Goal: Task Accomplishment & Management: Manage account settings

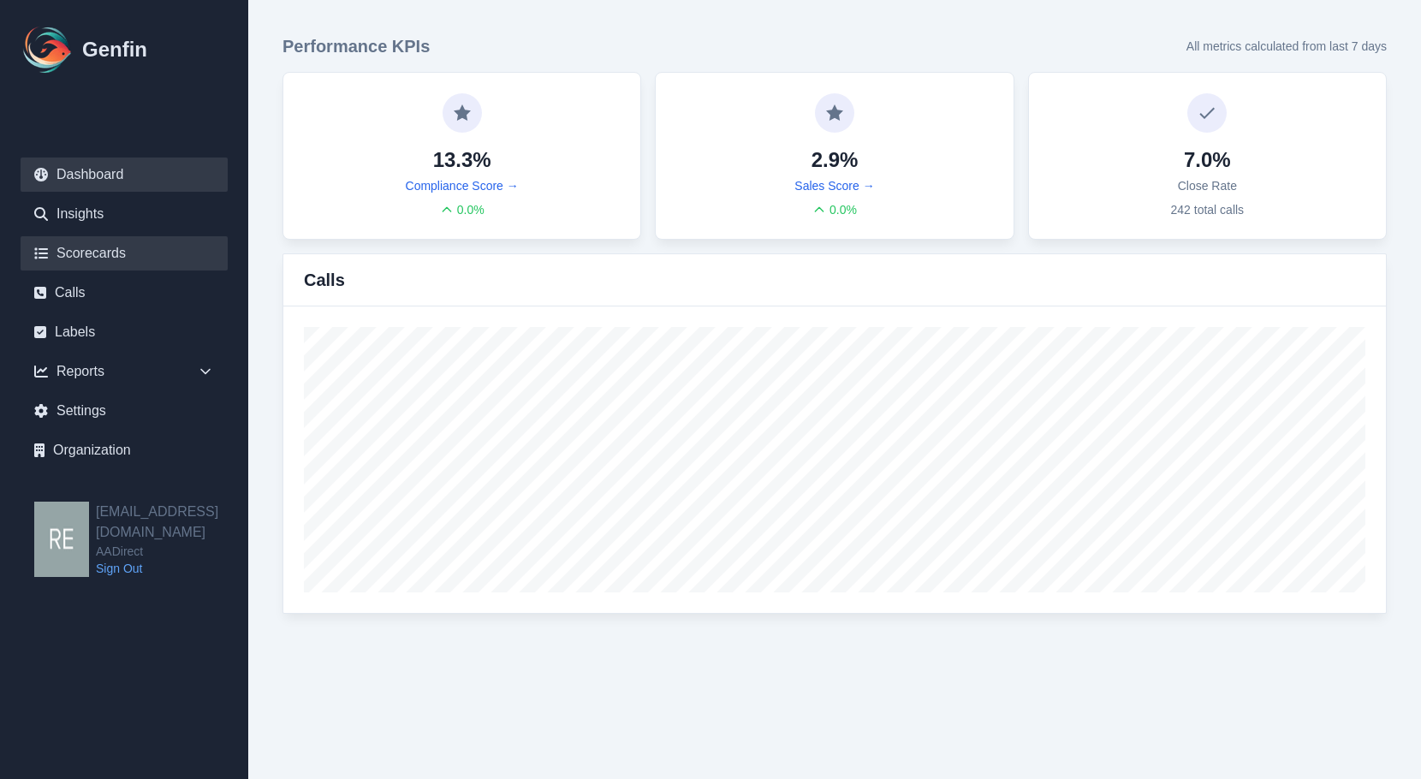
click at [86, 240] on link "Scorecards" at bounding box center [124, 253] width 207 height 34
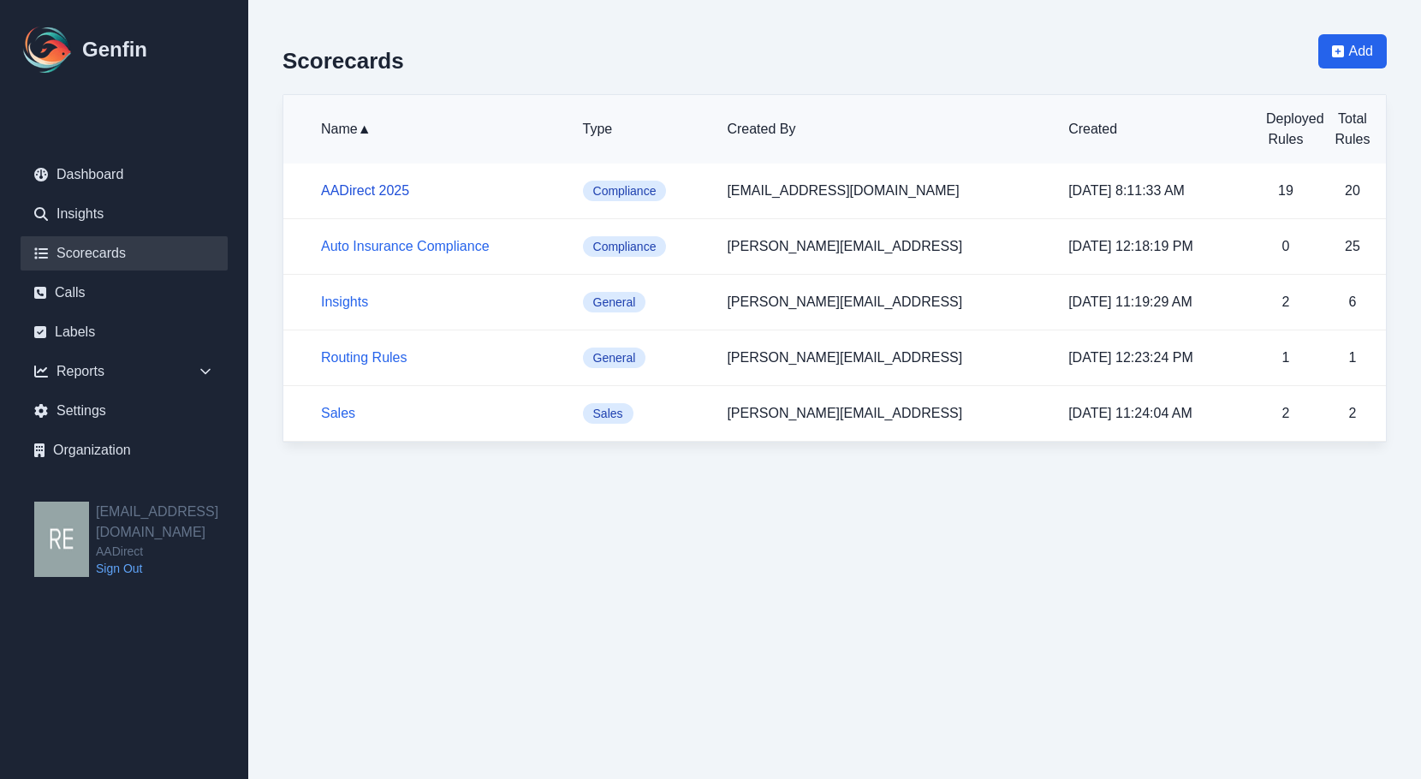
click at [389, 192] on link "AADirect 2025" at bounding box center [365, 190] width 88 height 15
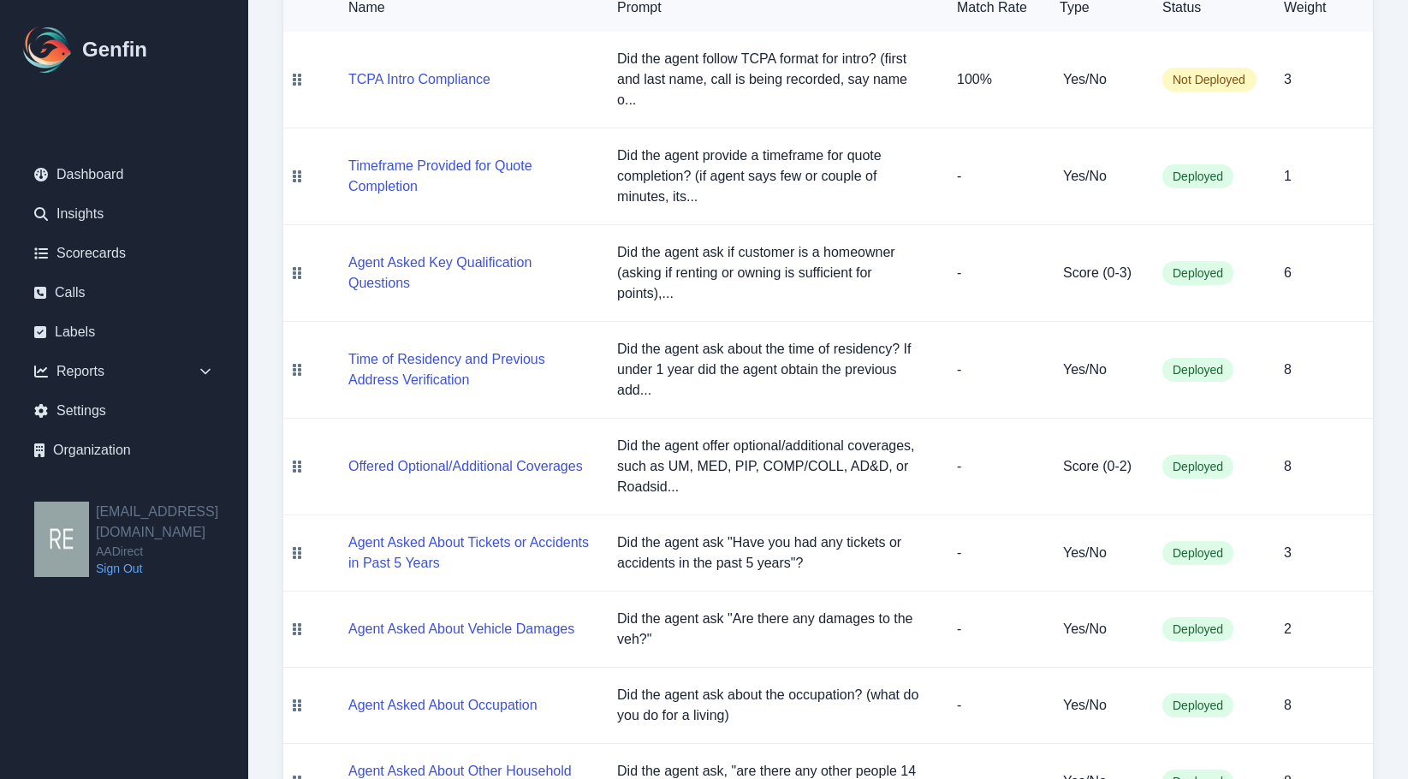
scroll to position [87, 0]
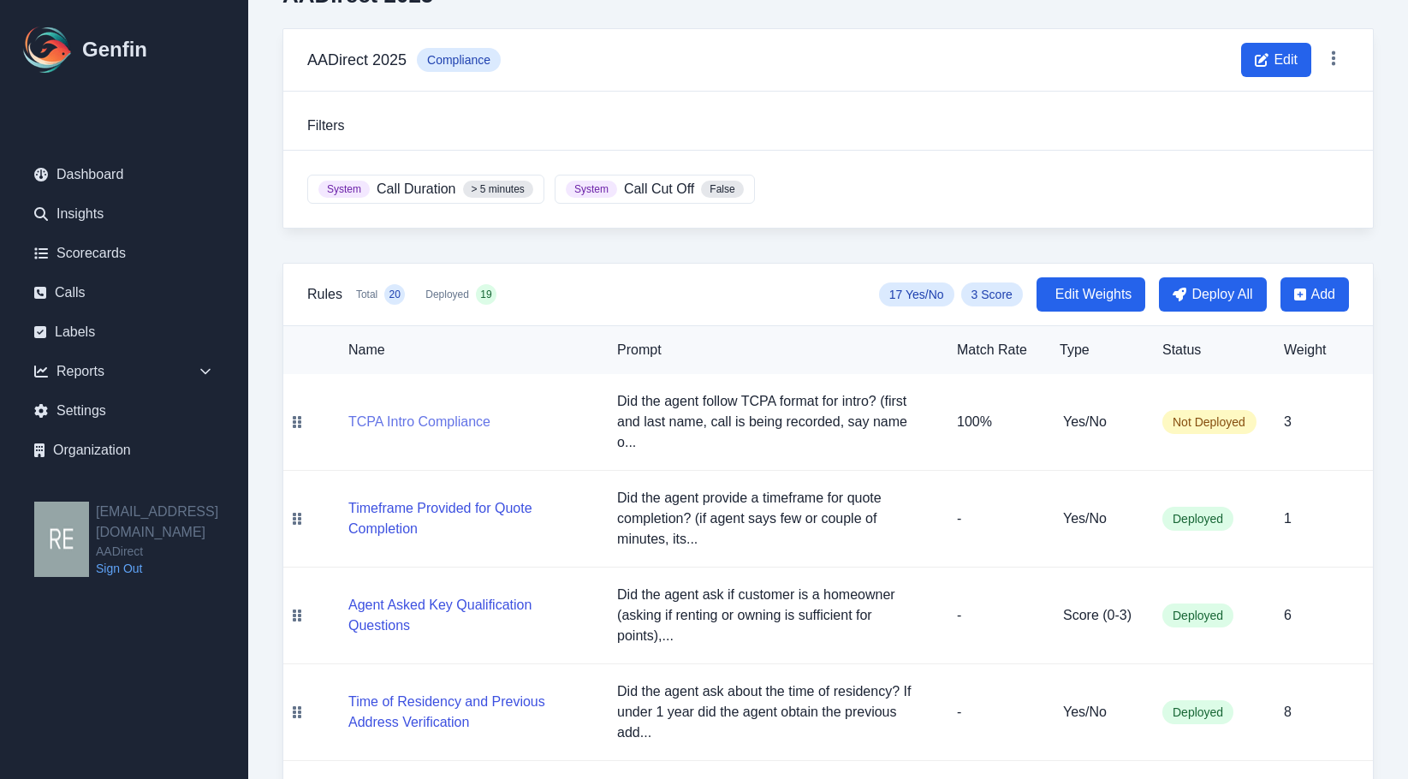
click at [430, 419] on button "TCPA Intro Compliance" at bounding box center [419, 422] width 142 height 21
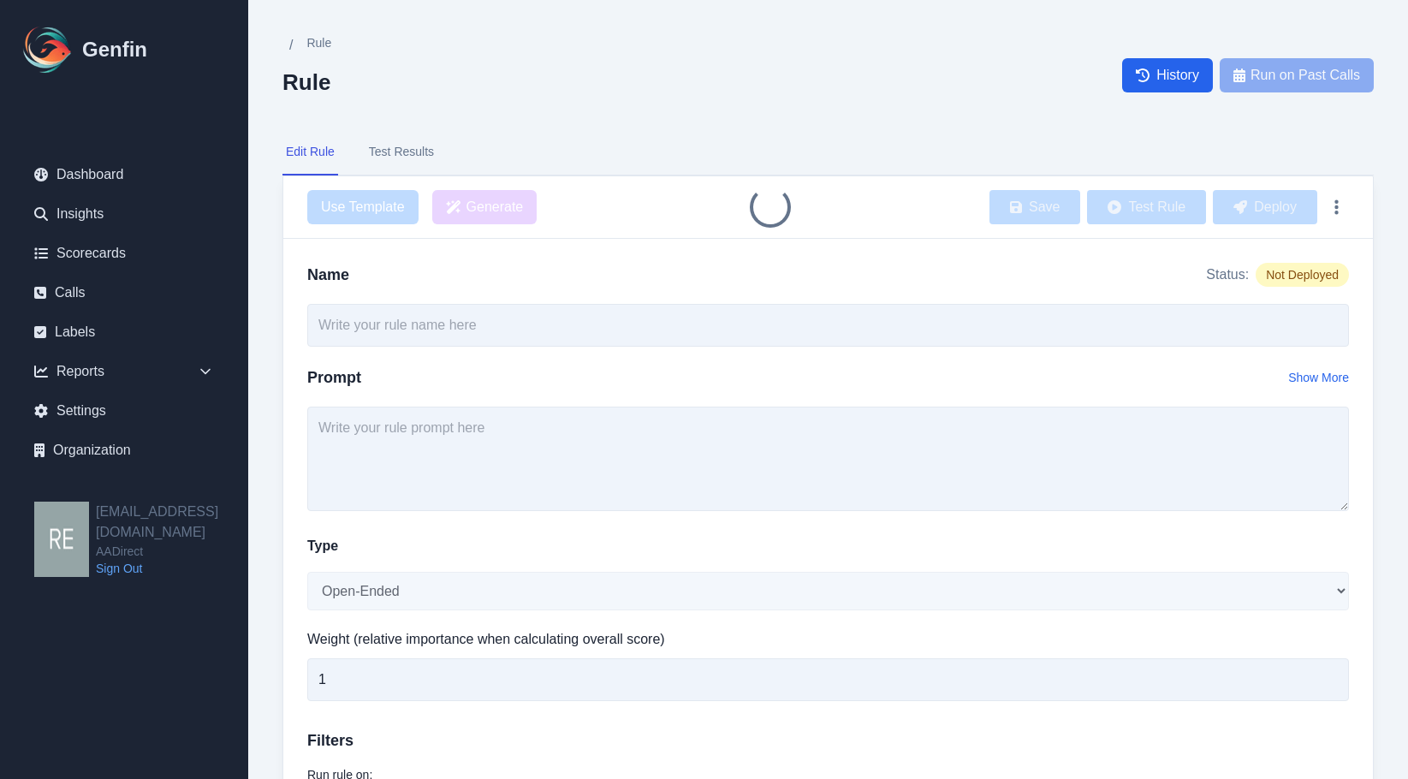
type input "TCPA Intro Compliance"
type textarea "Did the agent follow TCPA format for intro? (first and last name, call is being…"
select select "Yes/No"
type input "3"
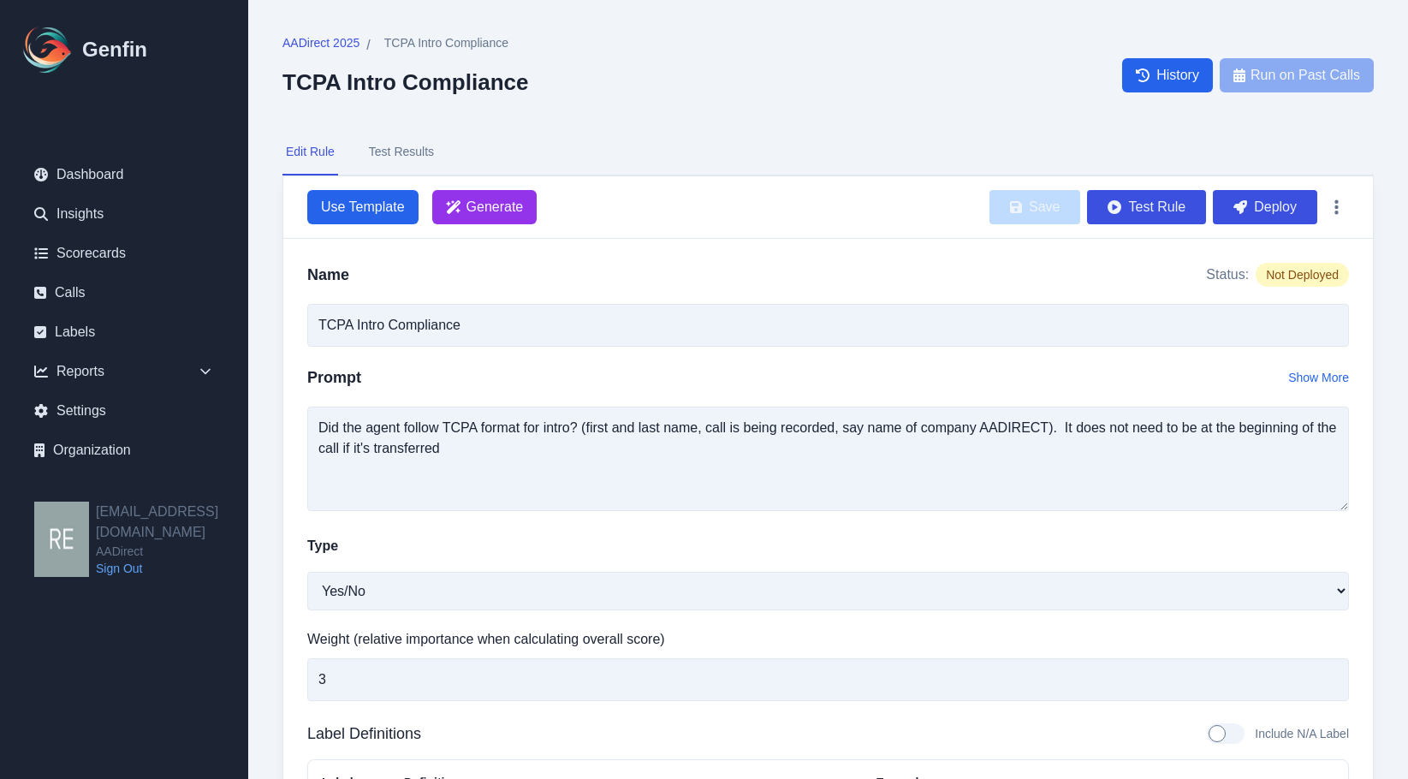
scroll to position [86, 0]
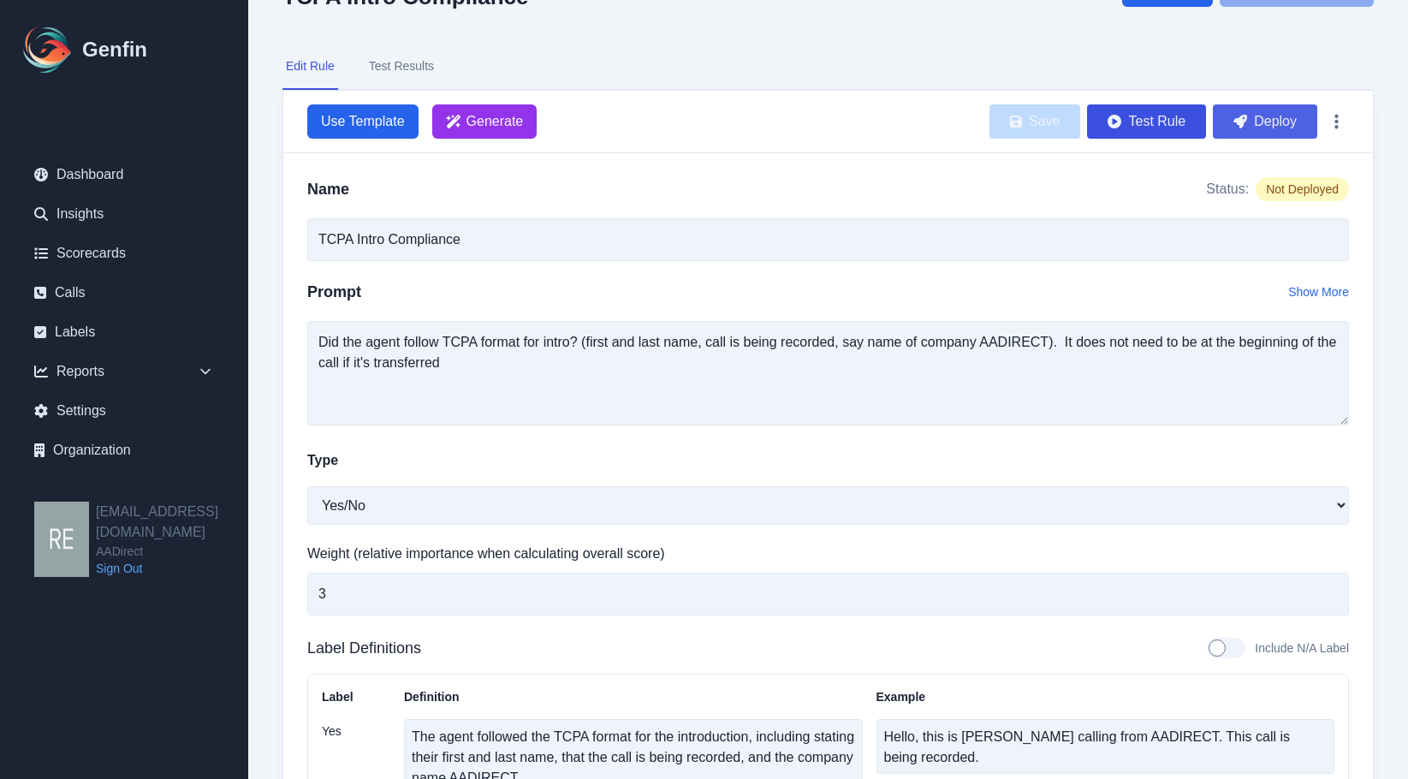
click at [1285, 128] on button "Deploy" at bounding box center [1265, 121] width 104 height 34
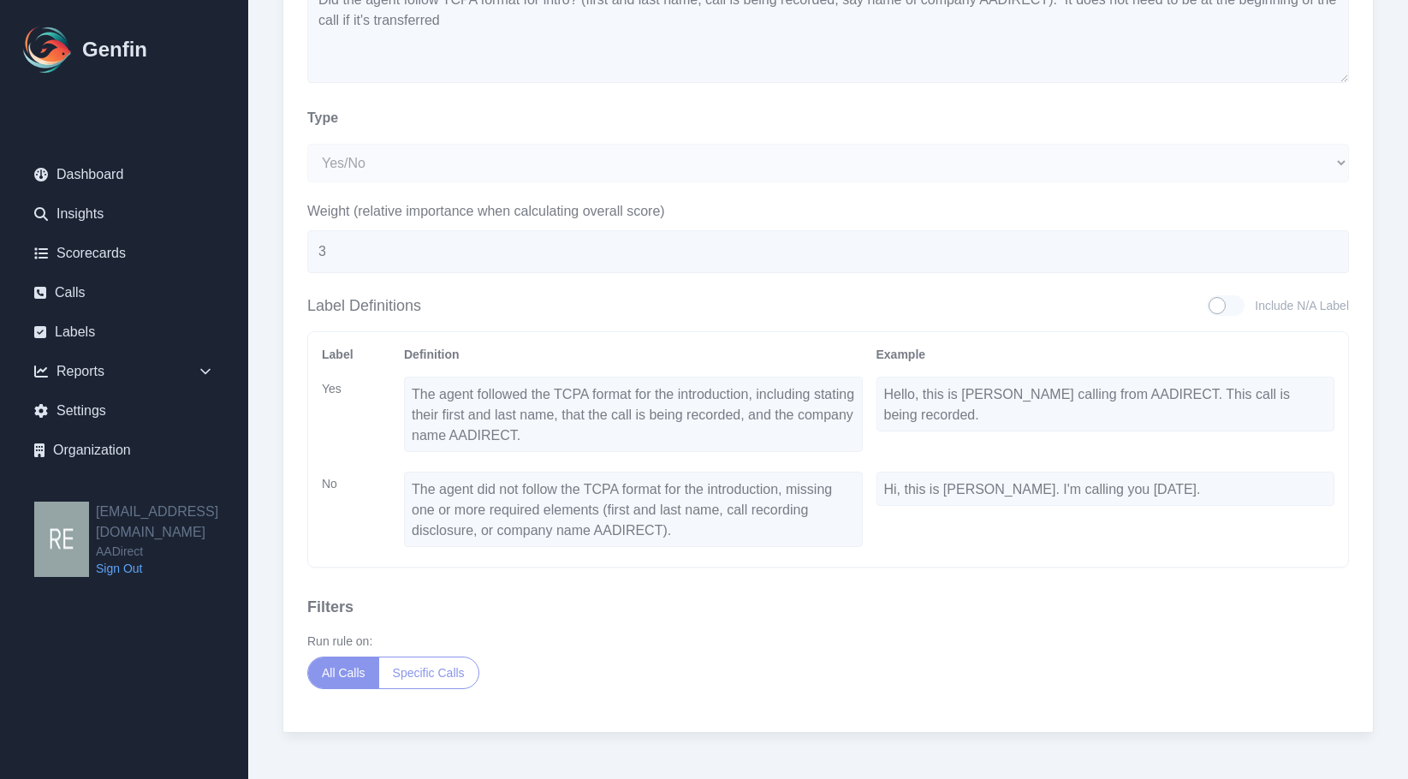
scroll to position [0, 0]
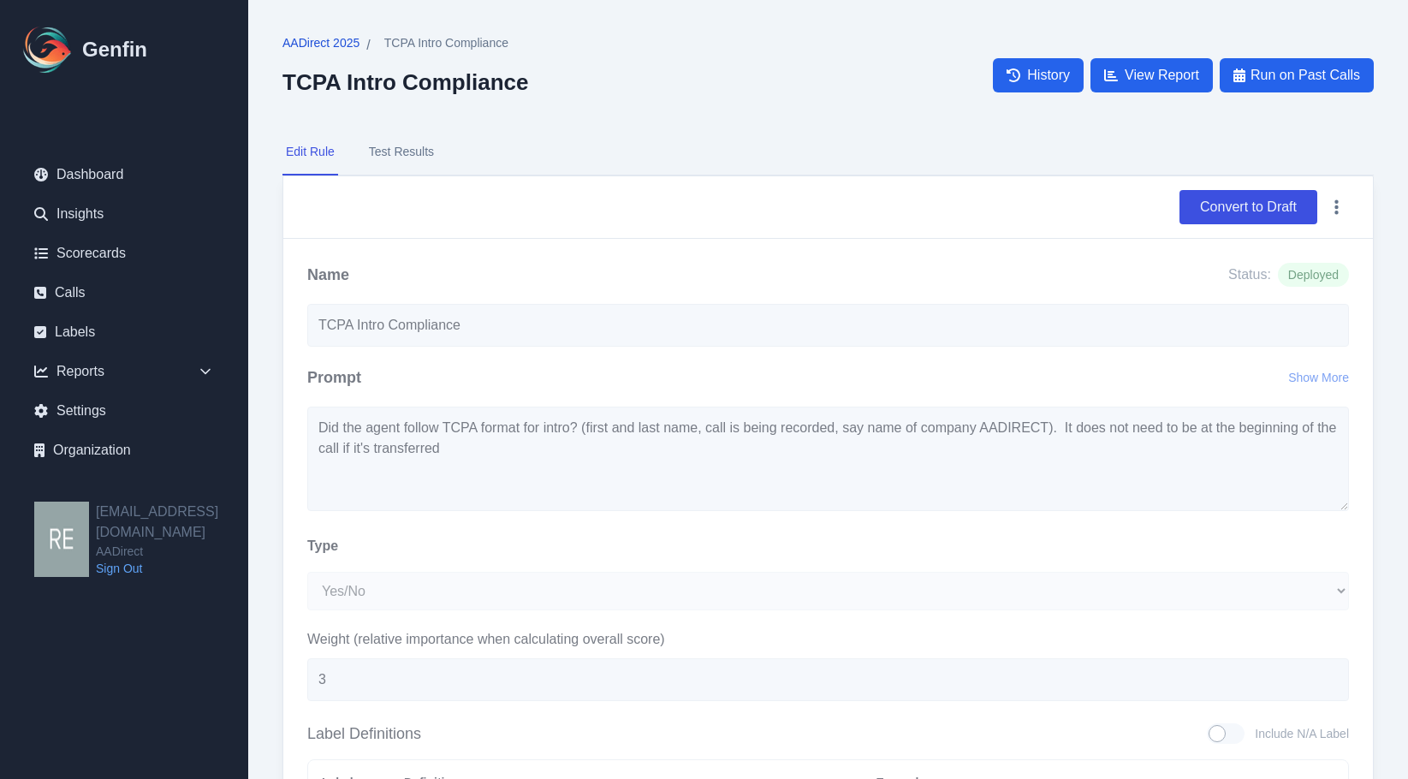
click at [331, 46] on span "AADirect 2025" at bounding box center [320, 42] width 77 height 17
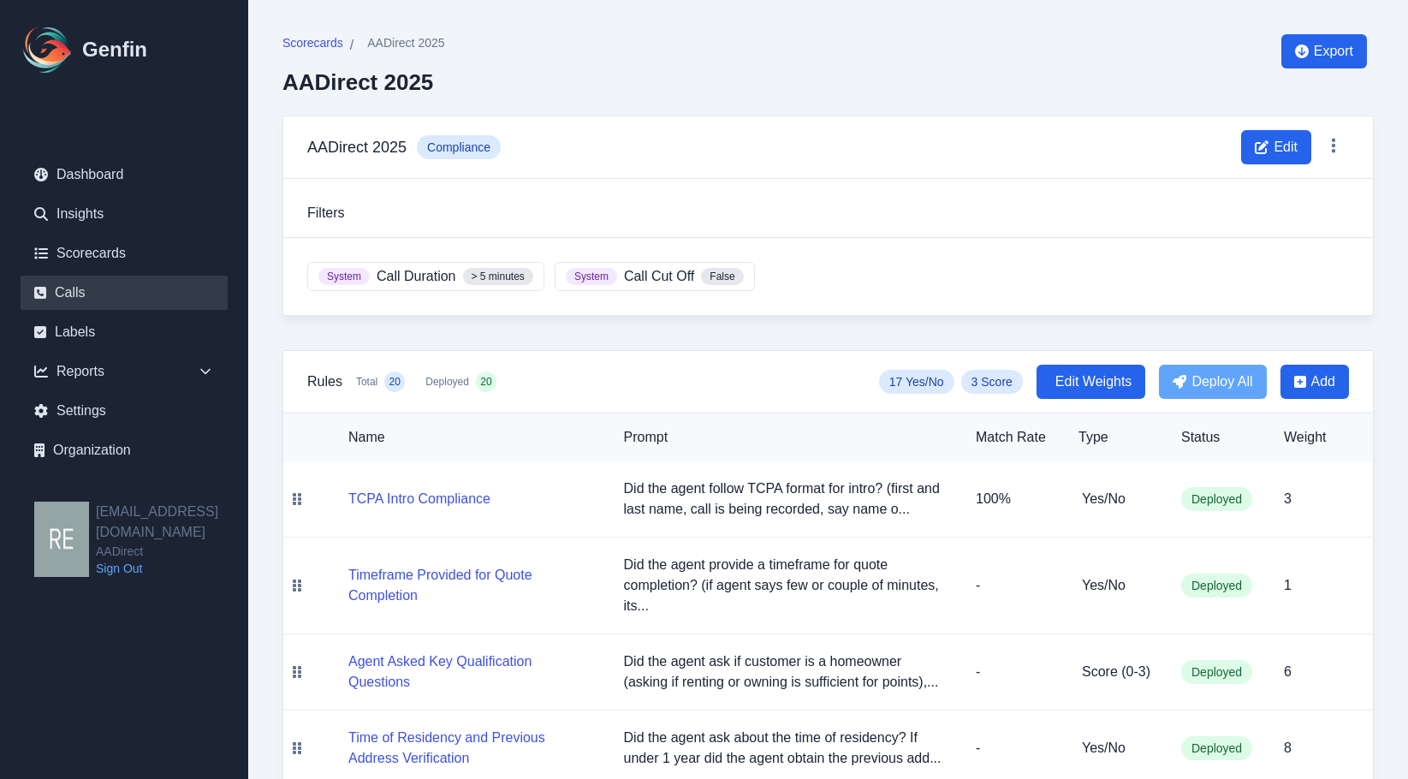
click at [91, 292] on link "Calls" at bounding box center [124, 293] width 207 height 34
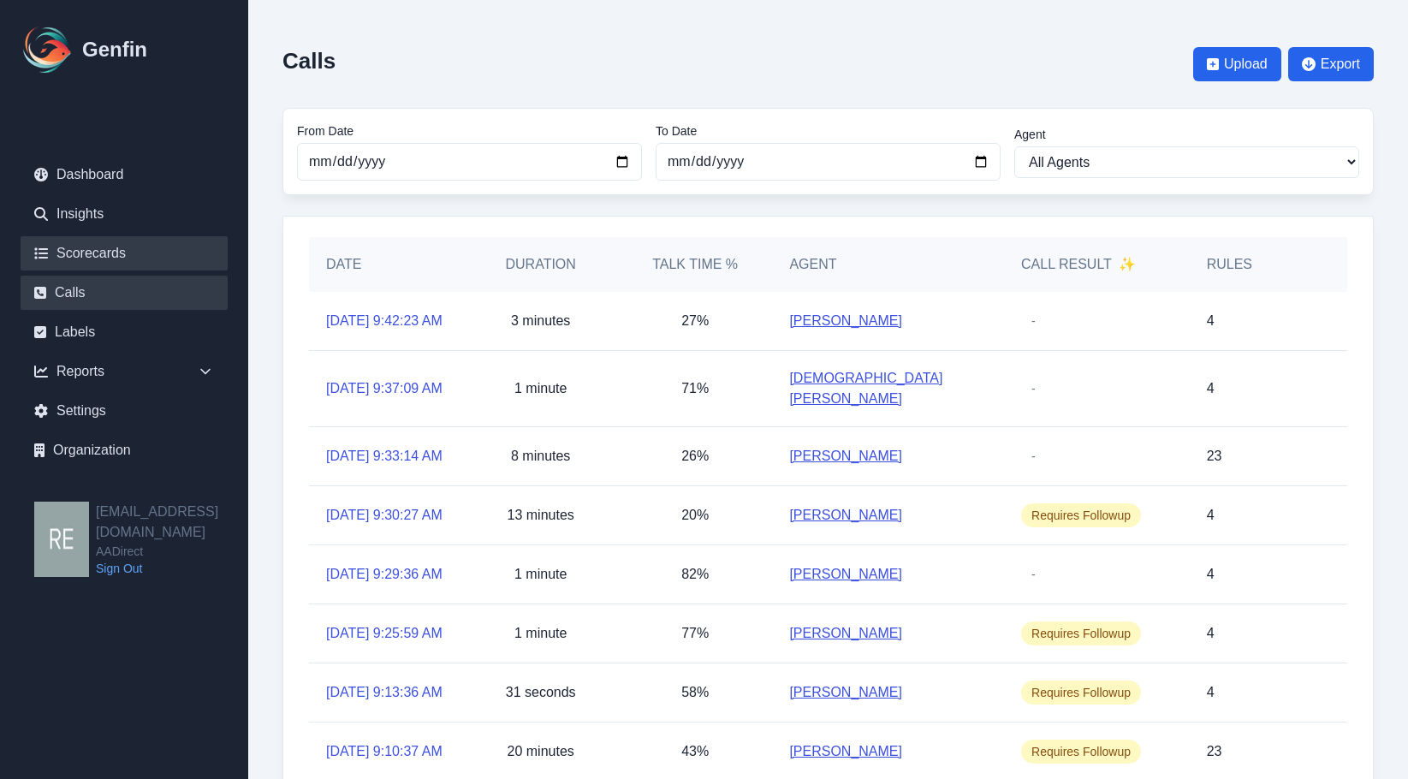
click at [98, 252] on link "Scorecards" at bounding box center [124, 253] width 207 height 34
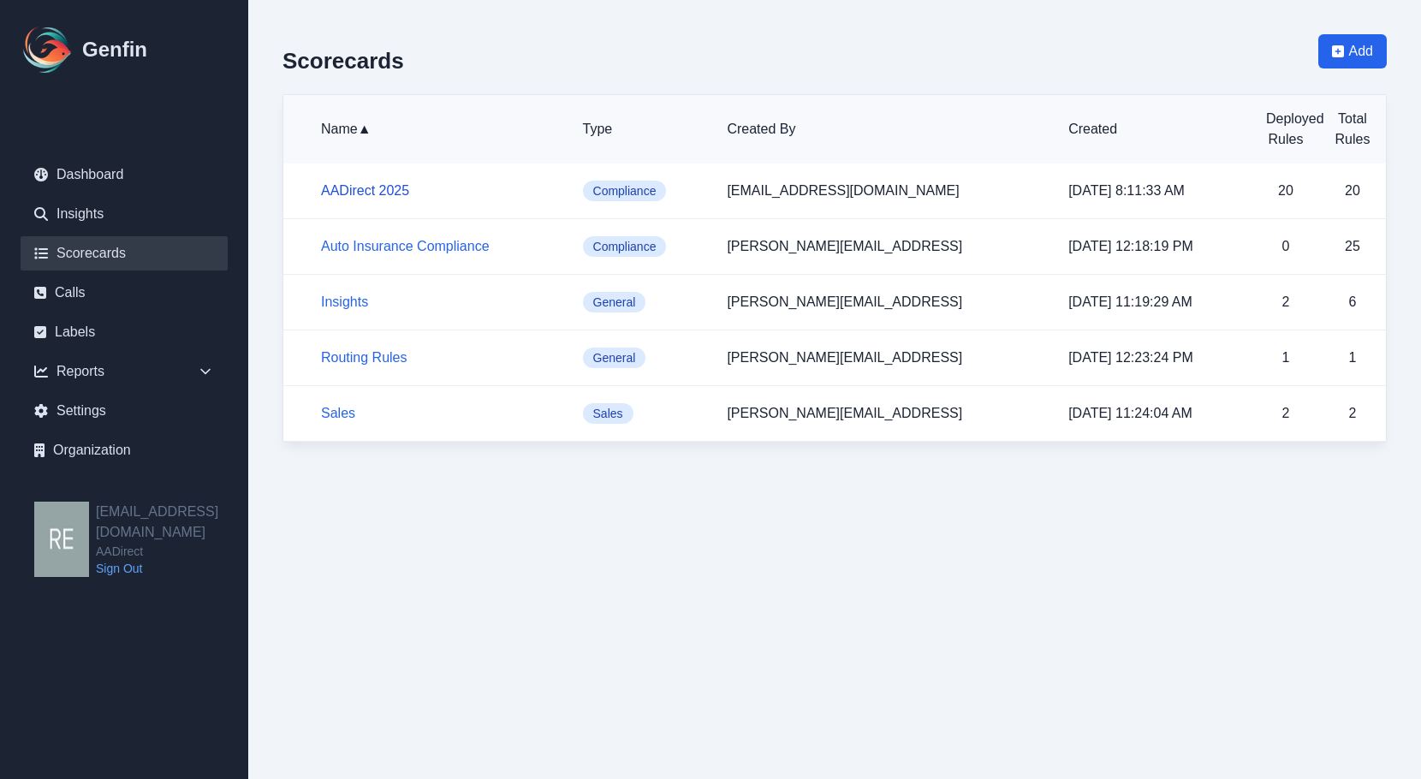
click at [375, 190] on link "AADirect 2025" at bounding box center [365, 190] width 88 height 15
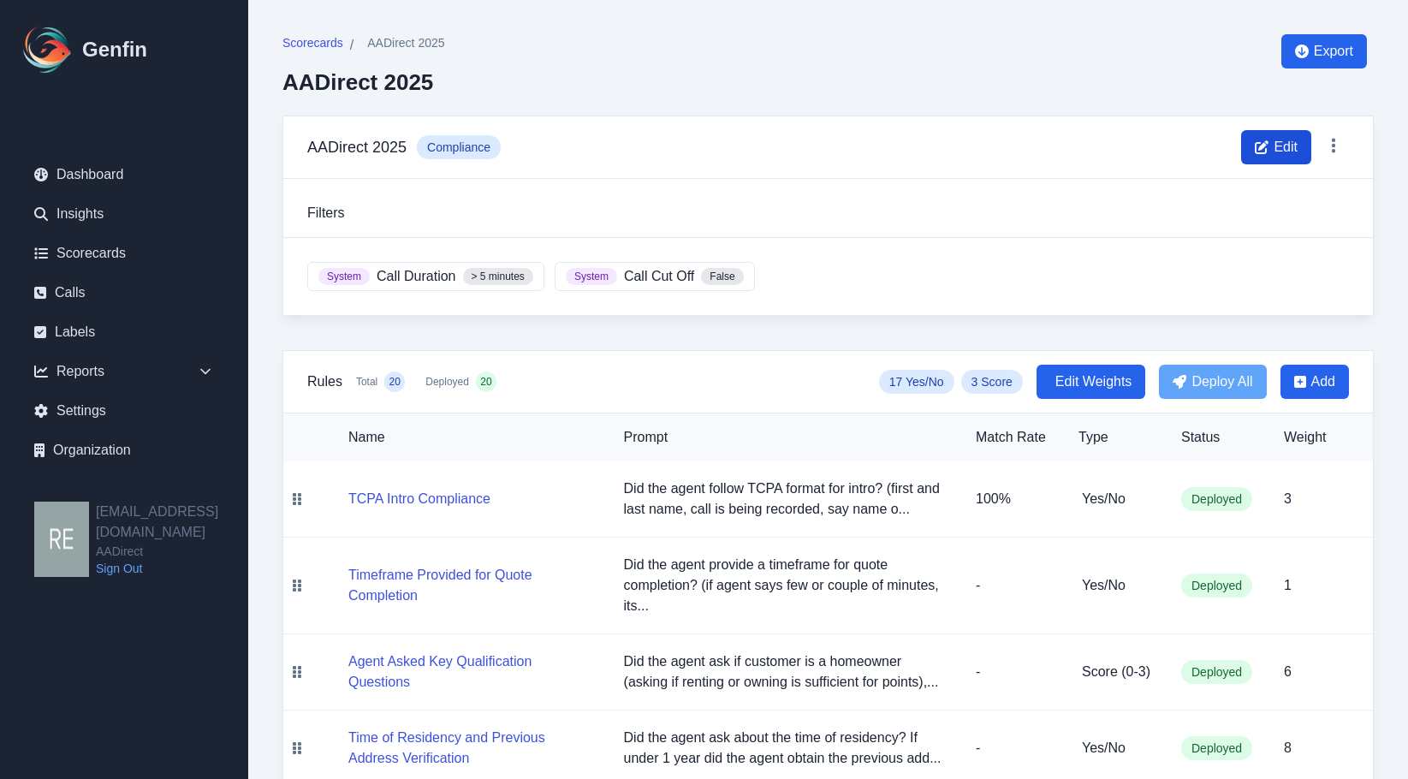
click at [1277, 134] on span "Edit" at bounding box center [1276, 147] width 70 height 34
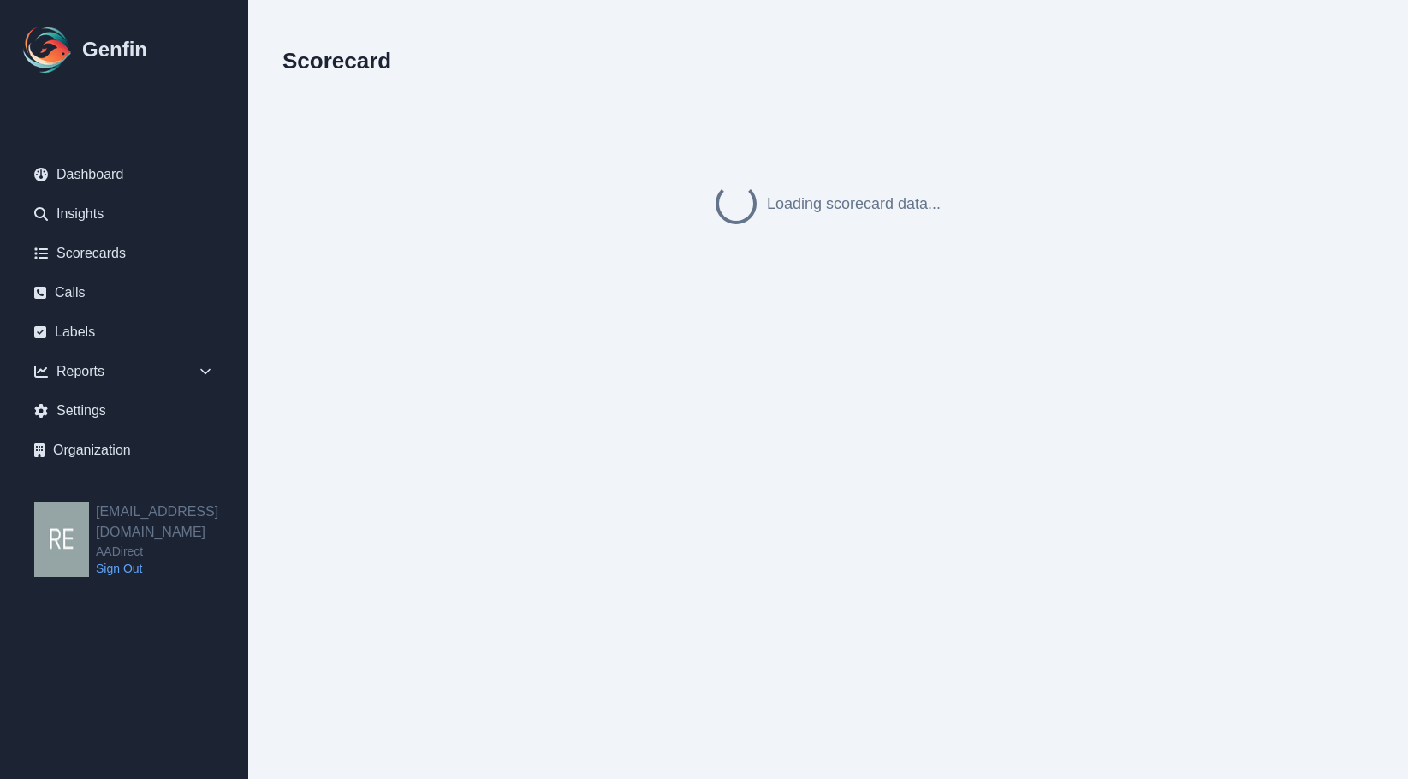
select select "compliance"
select select ">"
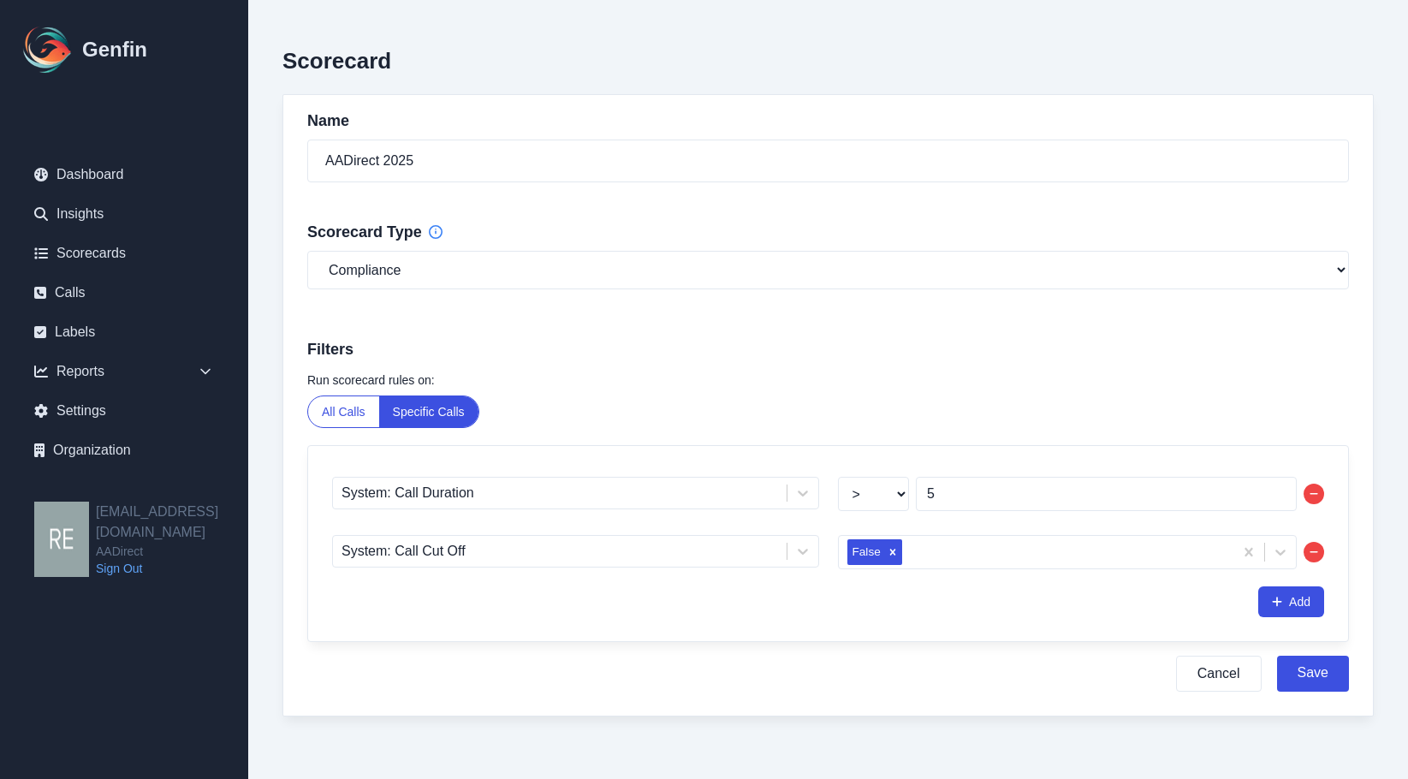
scroll to position [6, 0]
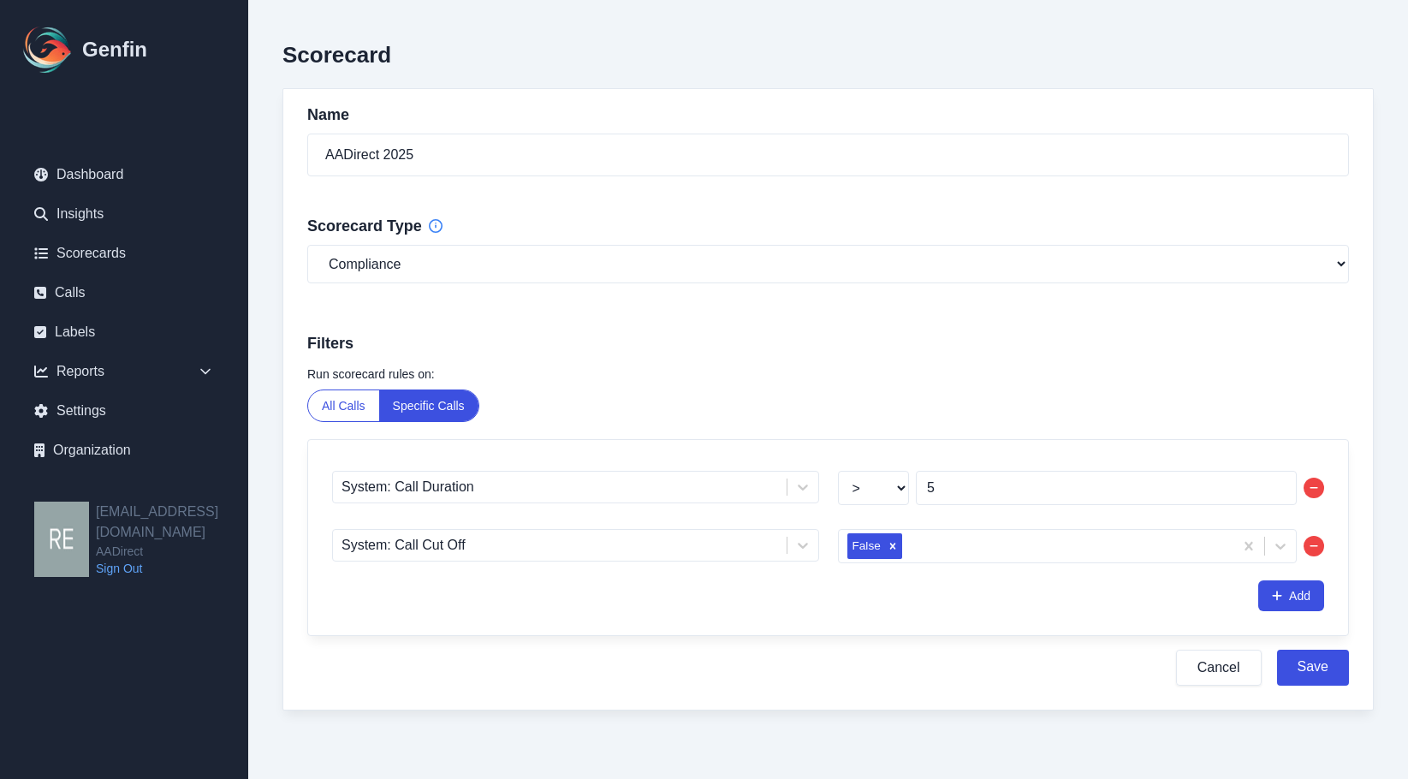
click at [1215, 670] on button "Cancel" at bounding box center [1219, 668] width 86 height 36
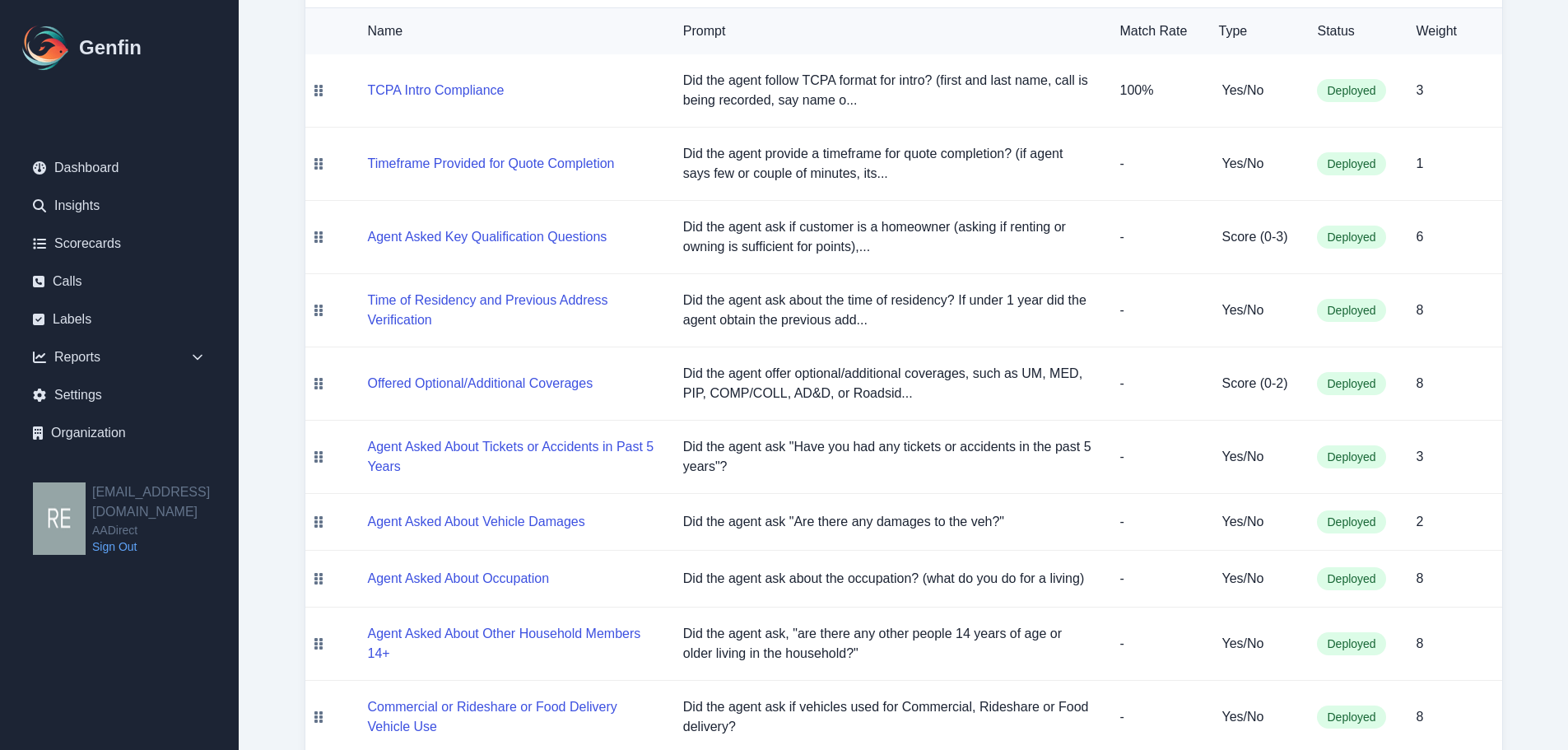
scroll to position [60, 0]
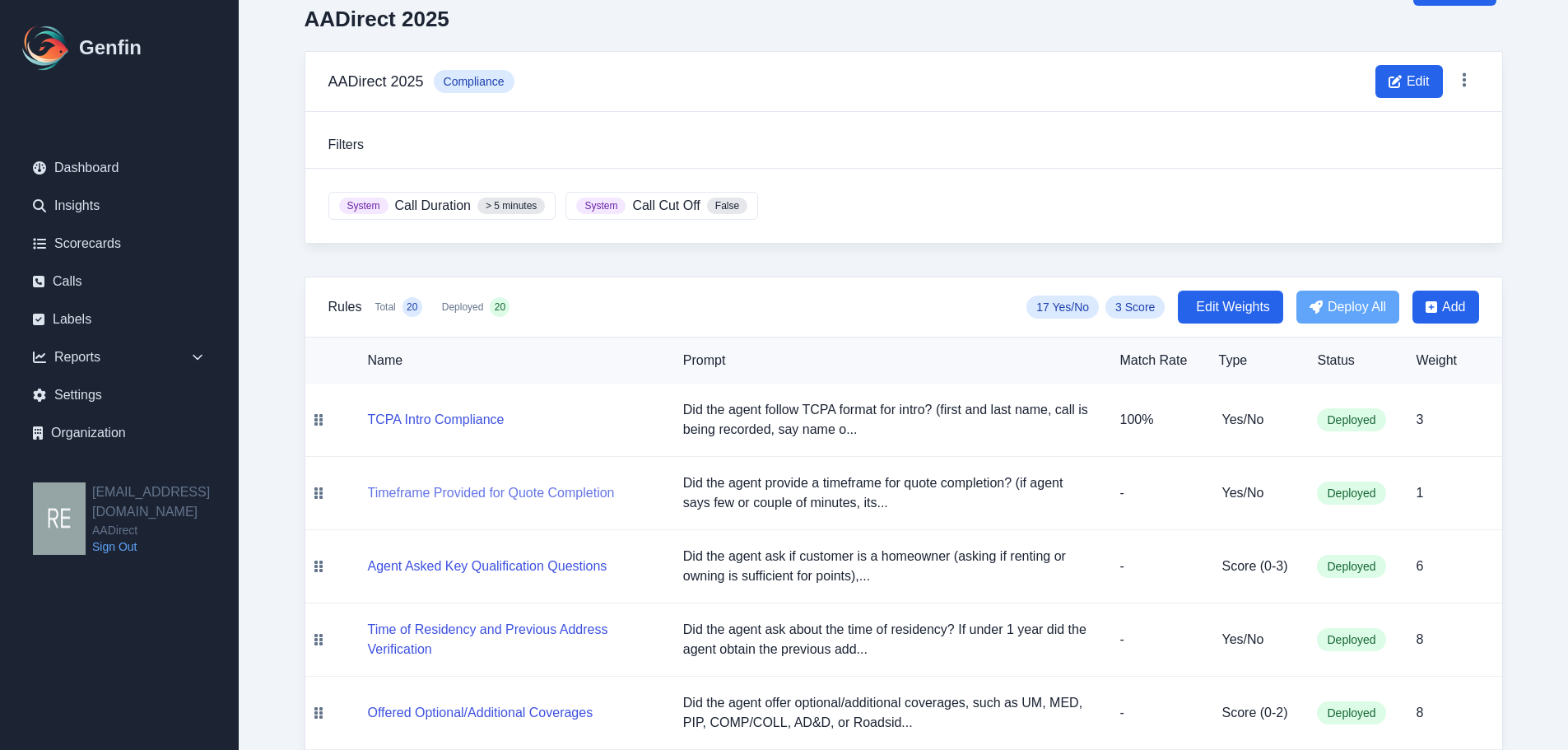
click at [570, 488] on button "Timeframe Provided for Quote Completion" at bounding box center [492, 492] width 247 height 20
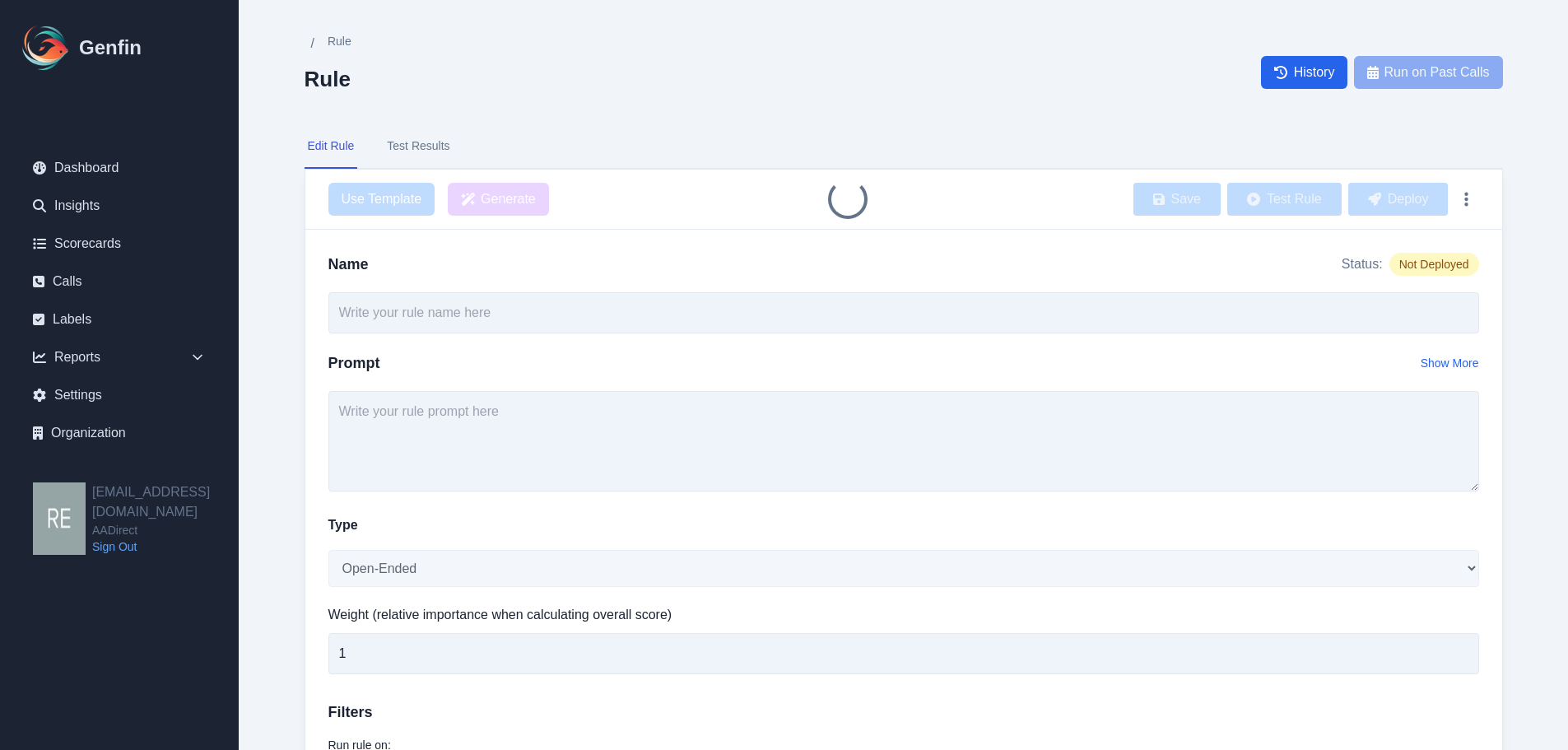
type input "Timeframe Provided for Quote Completion"
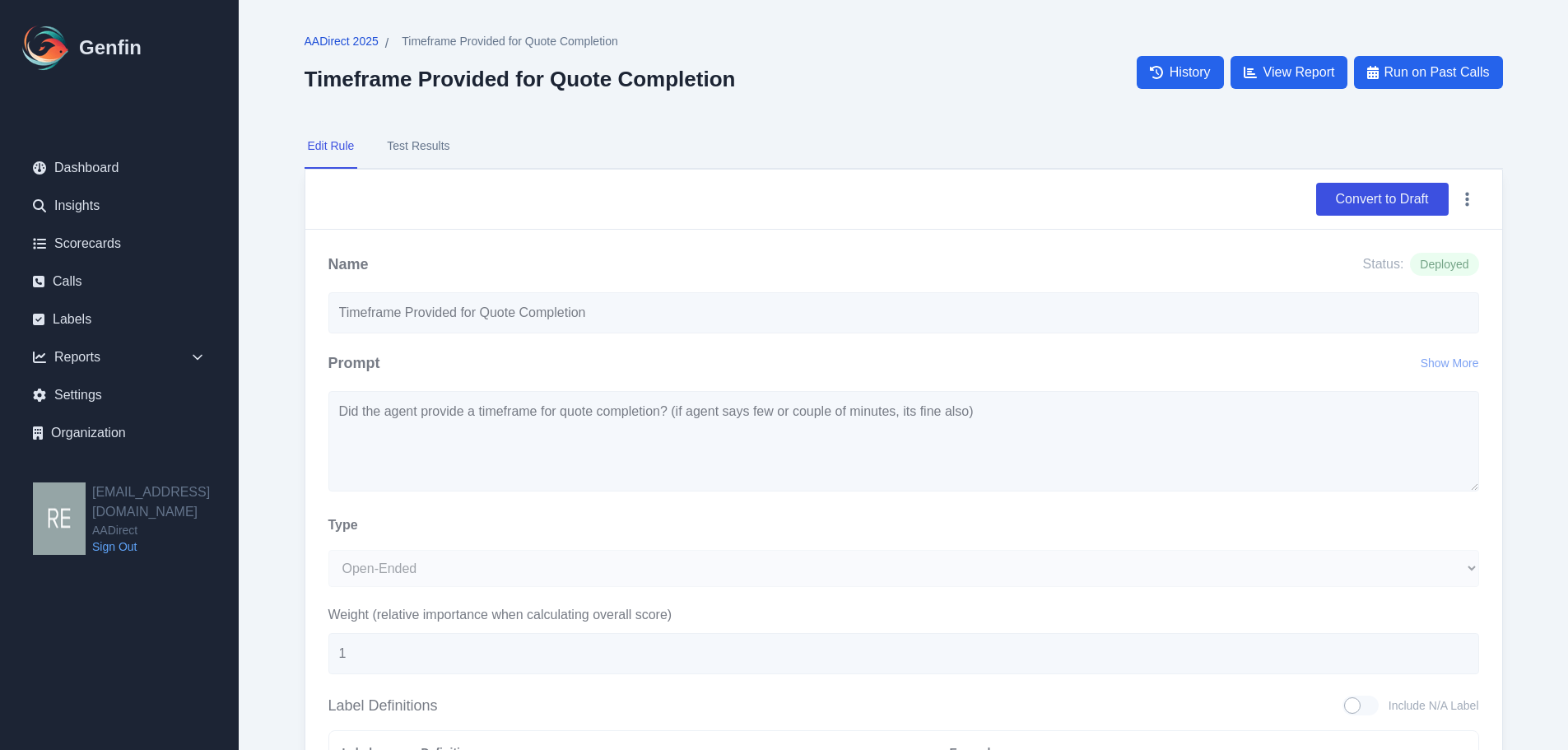
click at [360, 41] on span "AADirect 2025" at bounding box center [341, 40] width 74 height 16
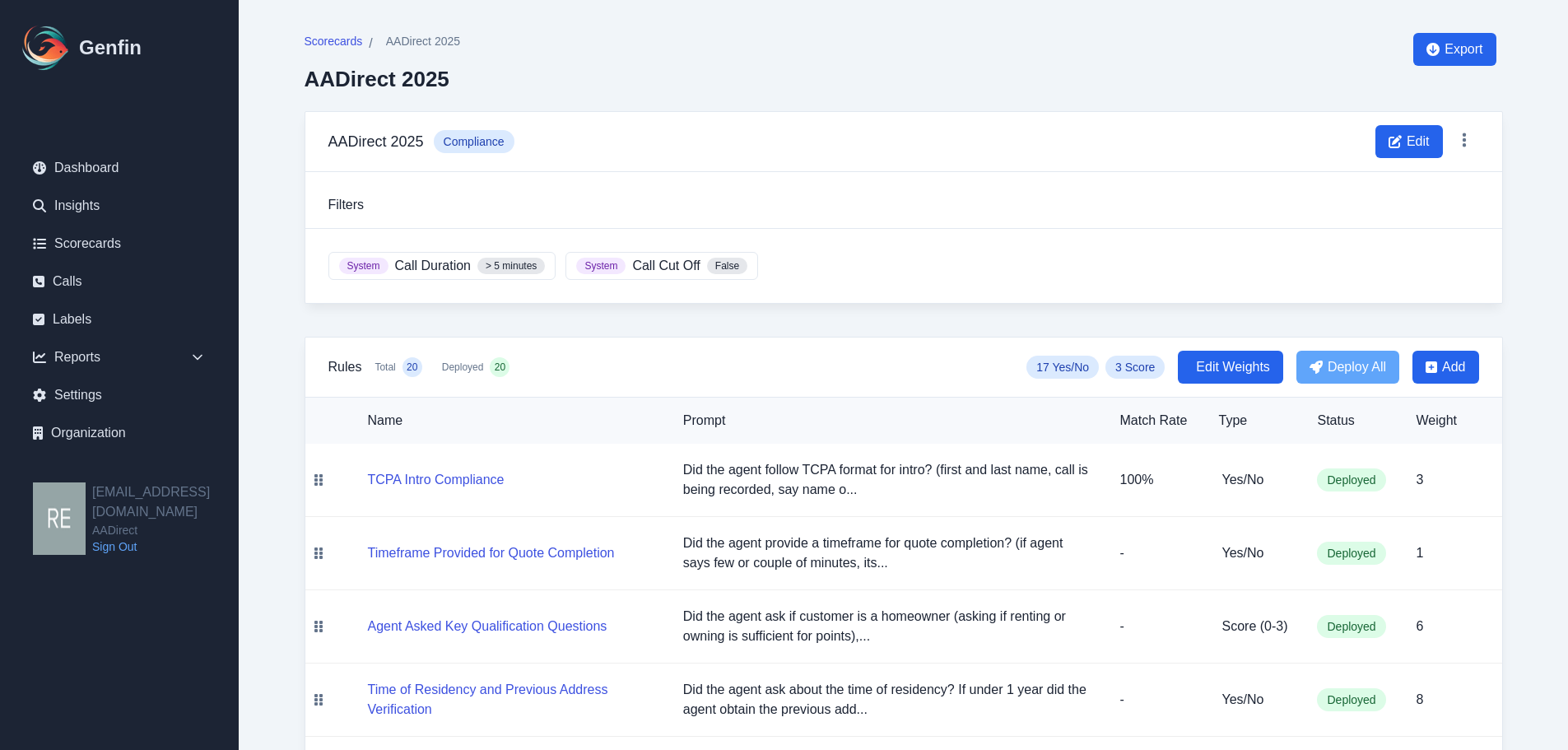
scroll to position [164, 0]
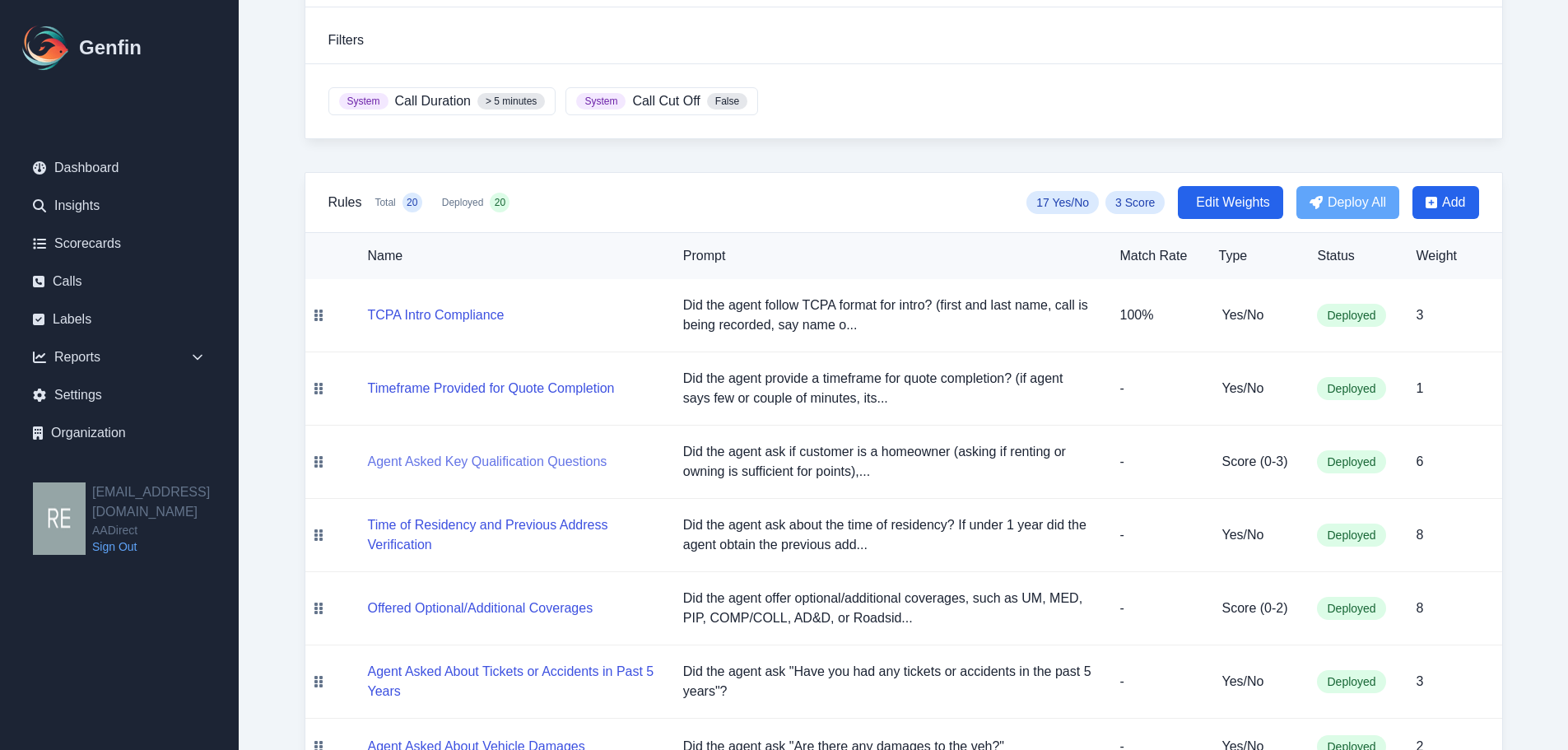
click at [518, 459] on button "Agent Asked Key Qualification Questions" at bounding box center [488, 462] width 240 height 20
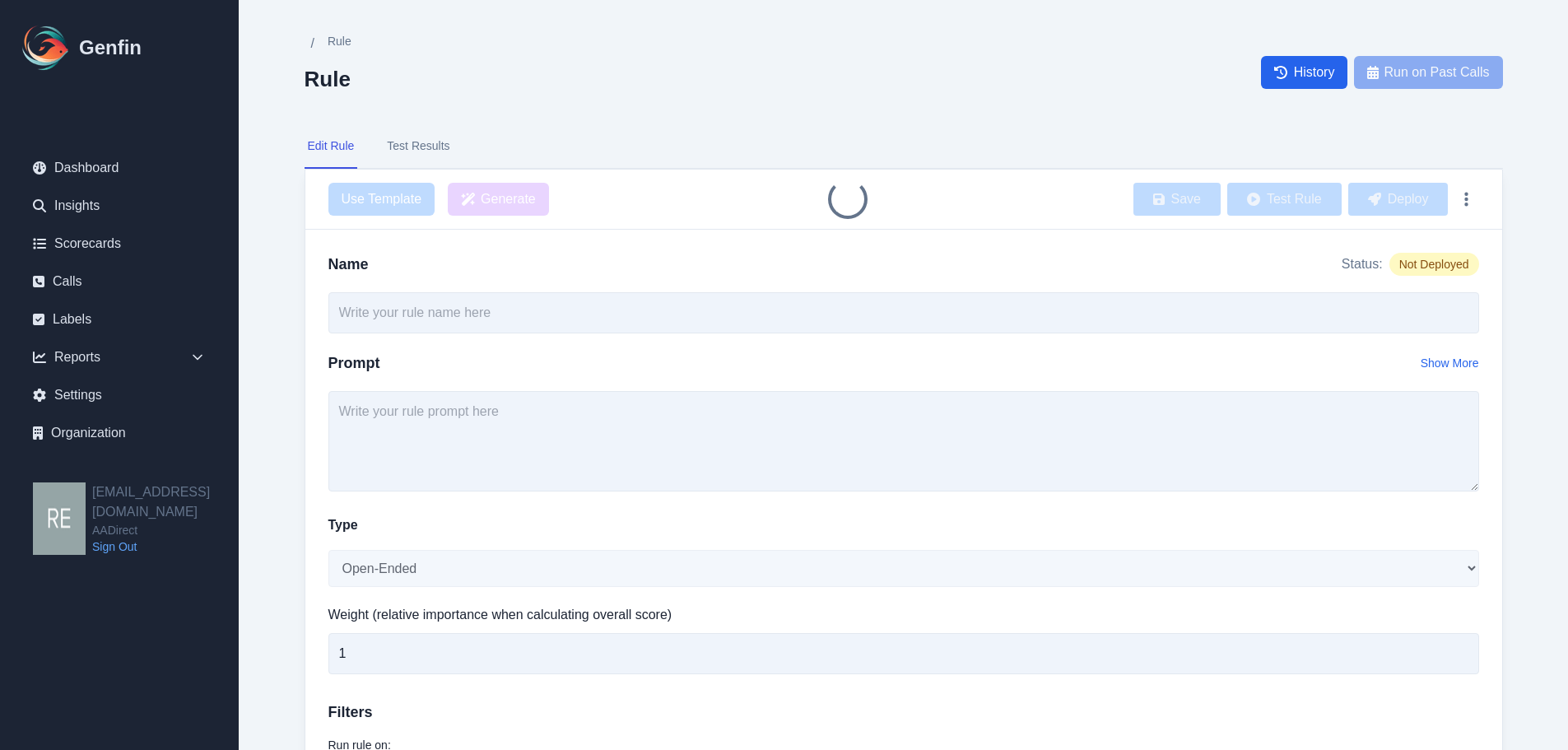
type input "Agent Asked Key Qualification Questions"
type input "6"
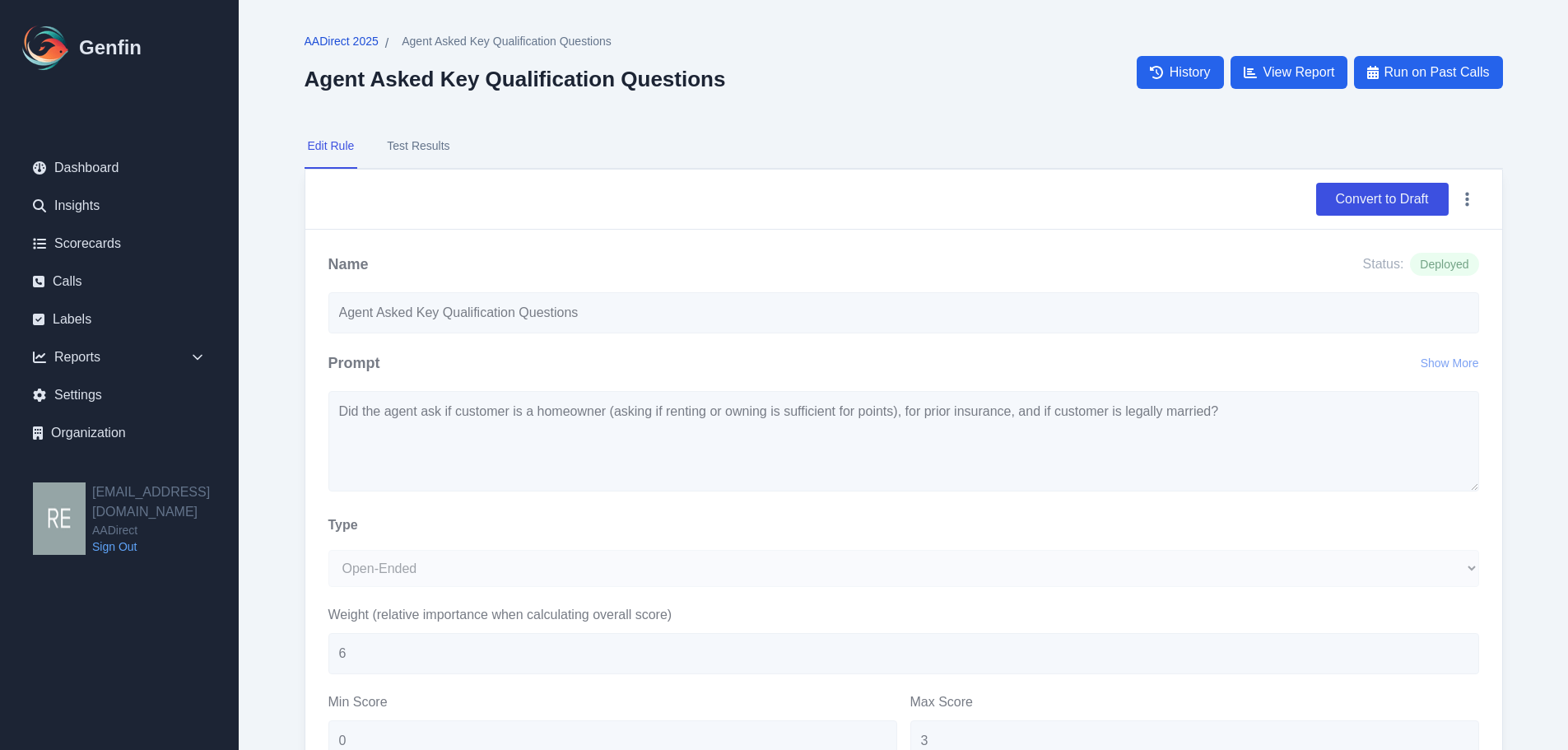
click at [353, 36] on span "AADirect 2025" at bounding box center [341, 40] width 74 height 16
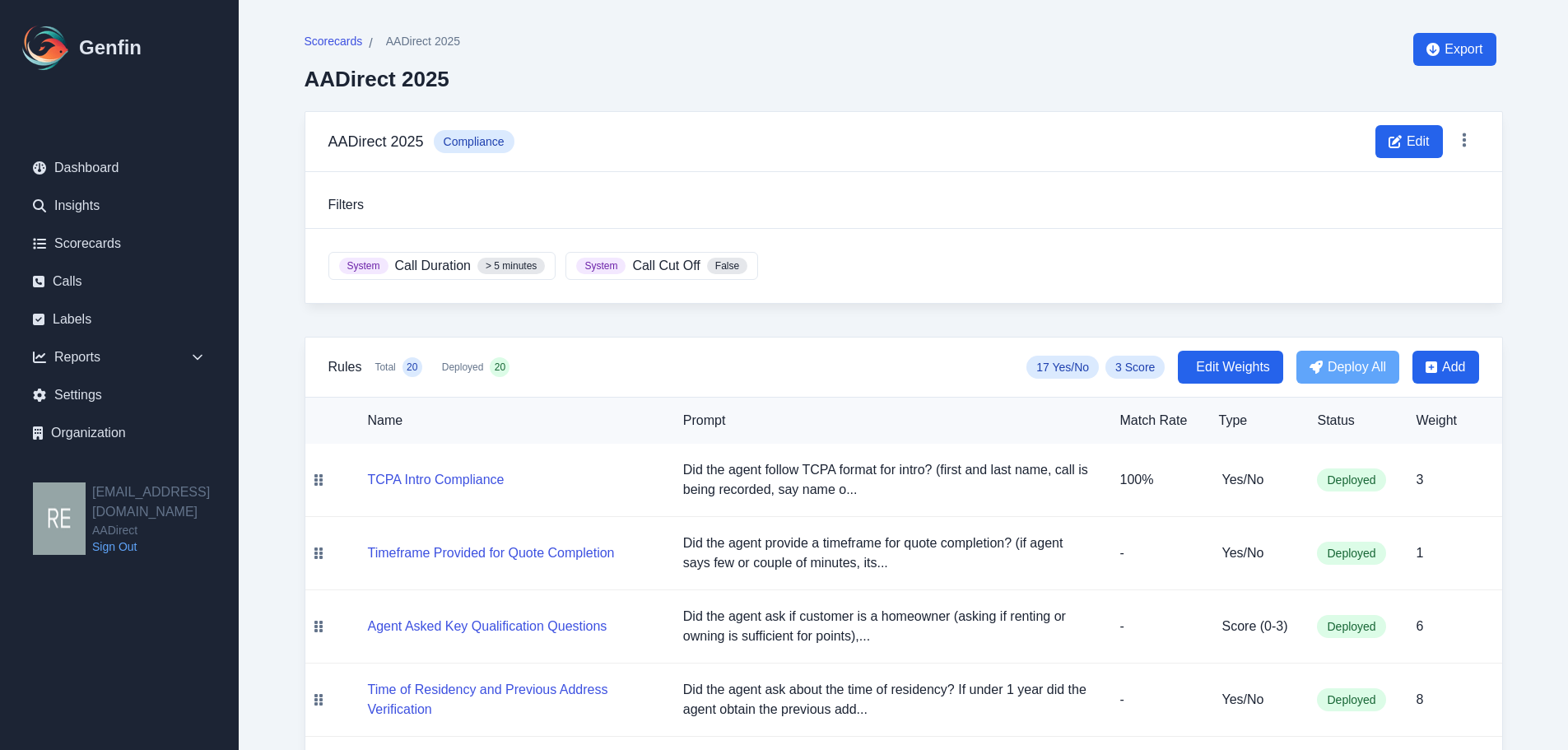
drag, startPoint x: 850, startPoint y: 0, endPoint x: 1044, endPoint y: 98, distance: 217.3
click at [1044, 98] on div "Scorecards / AADirect 2025 AADirect 2025 Export" at bounding box center [904, 71] width 1199 height 78
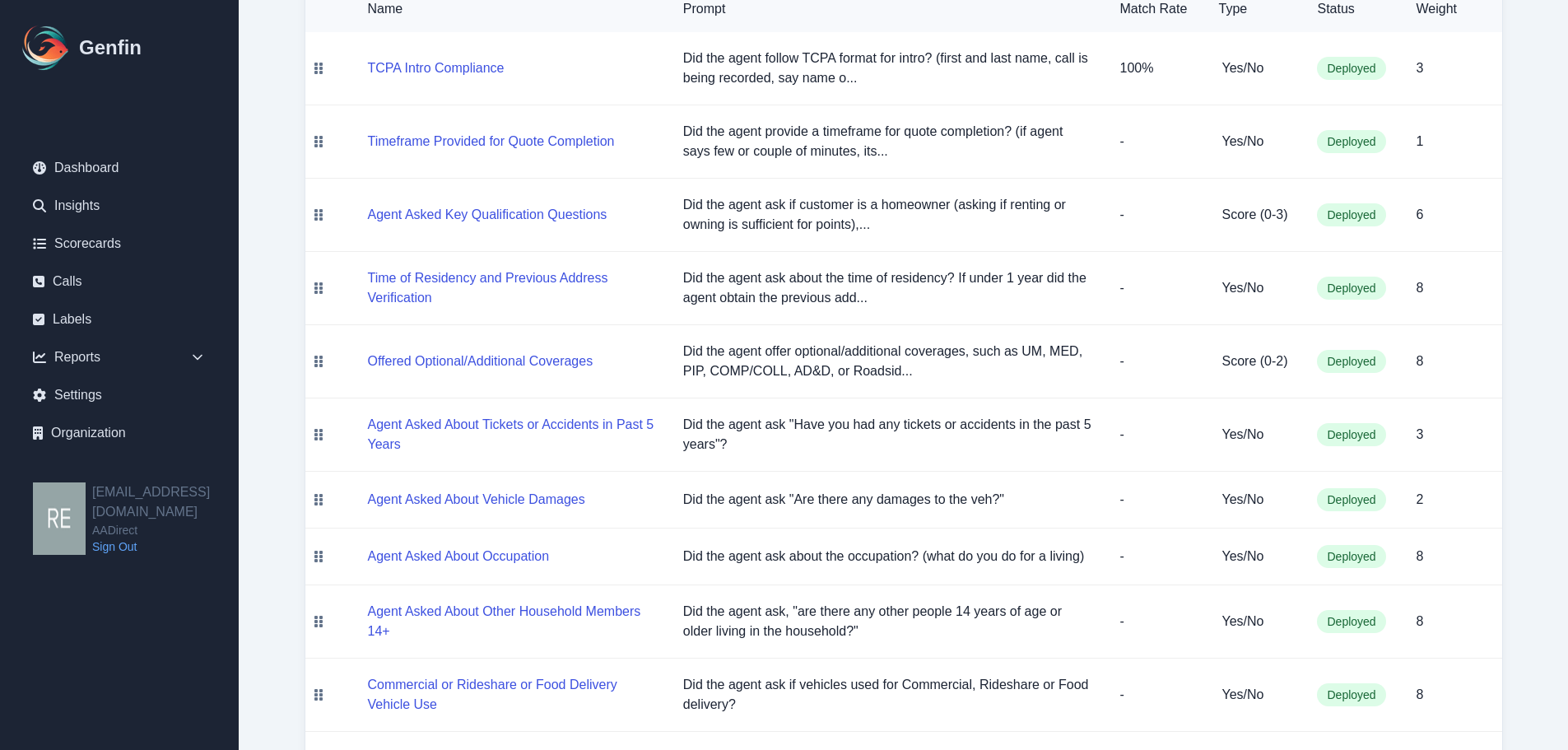
scroll to position [247, 0]
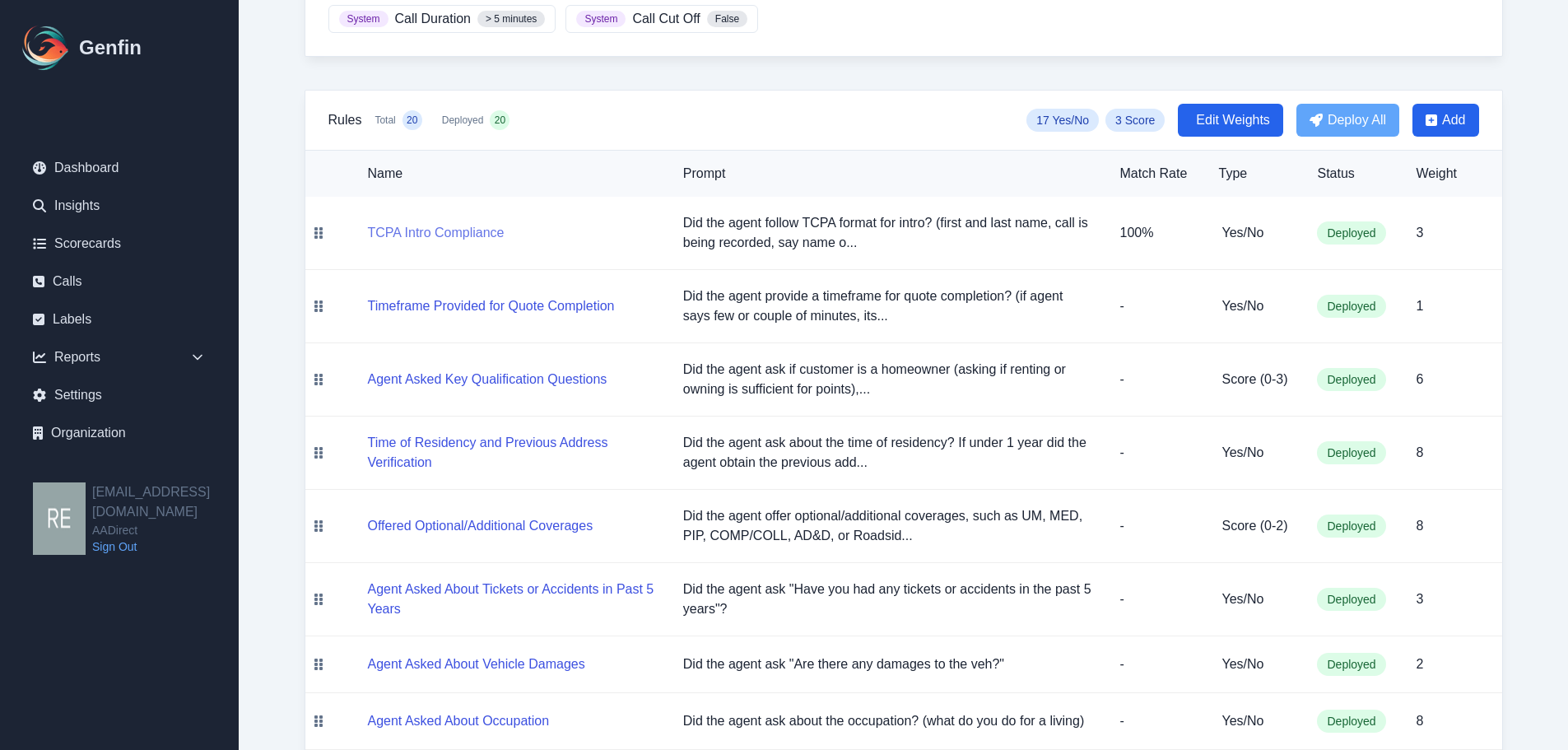
click at [425, 232] on button "TCPA Intro Compliance" at bounding box center [437, 233] width 137 height 20
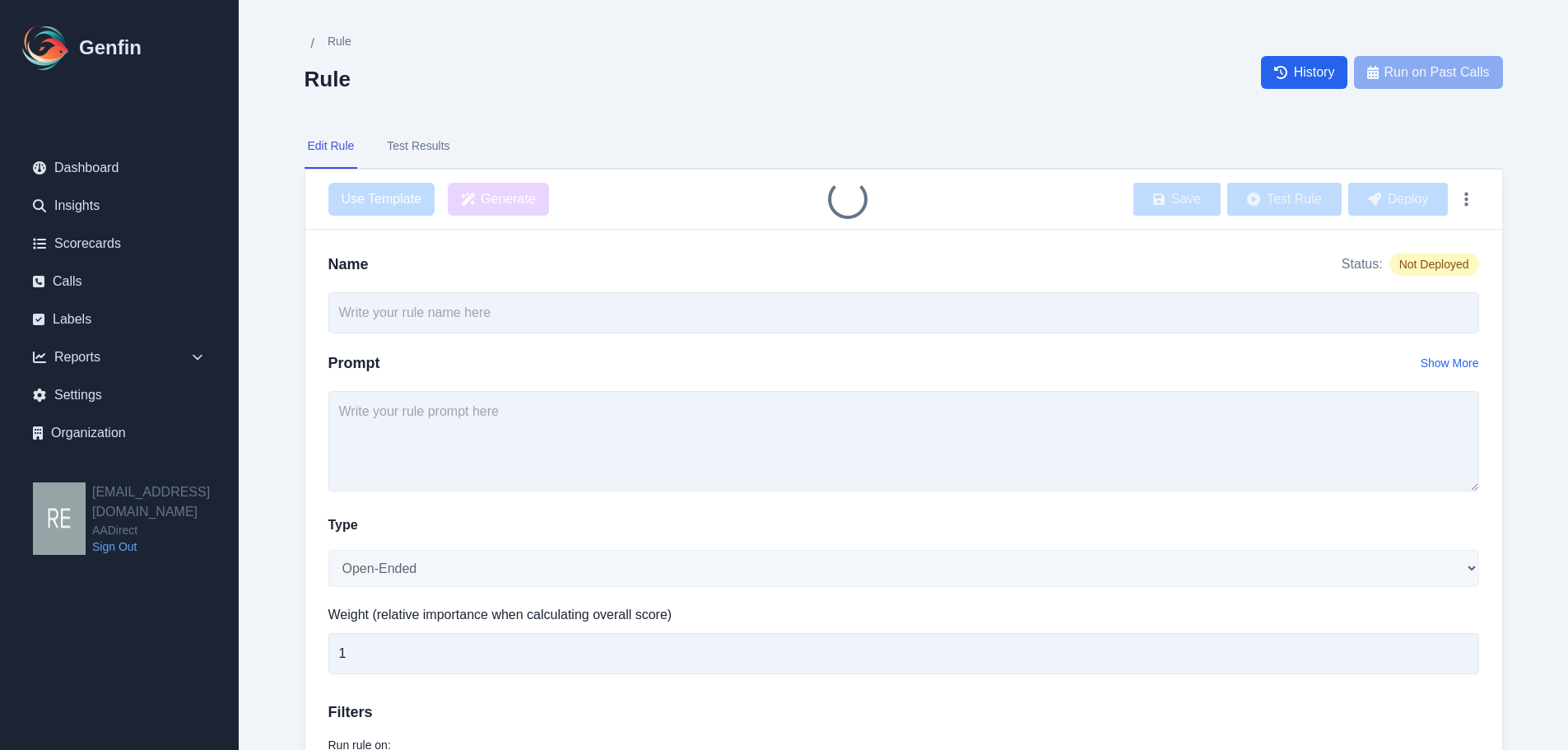
type input "TCPA Intro Compliance"
type input "3"
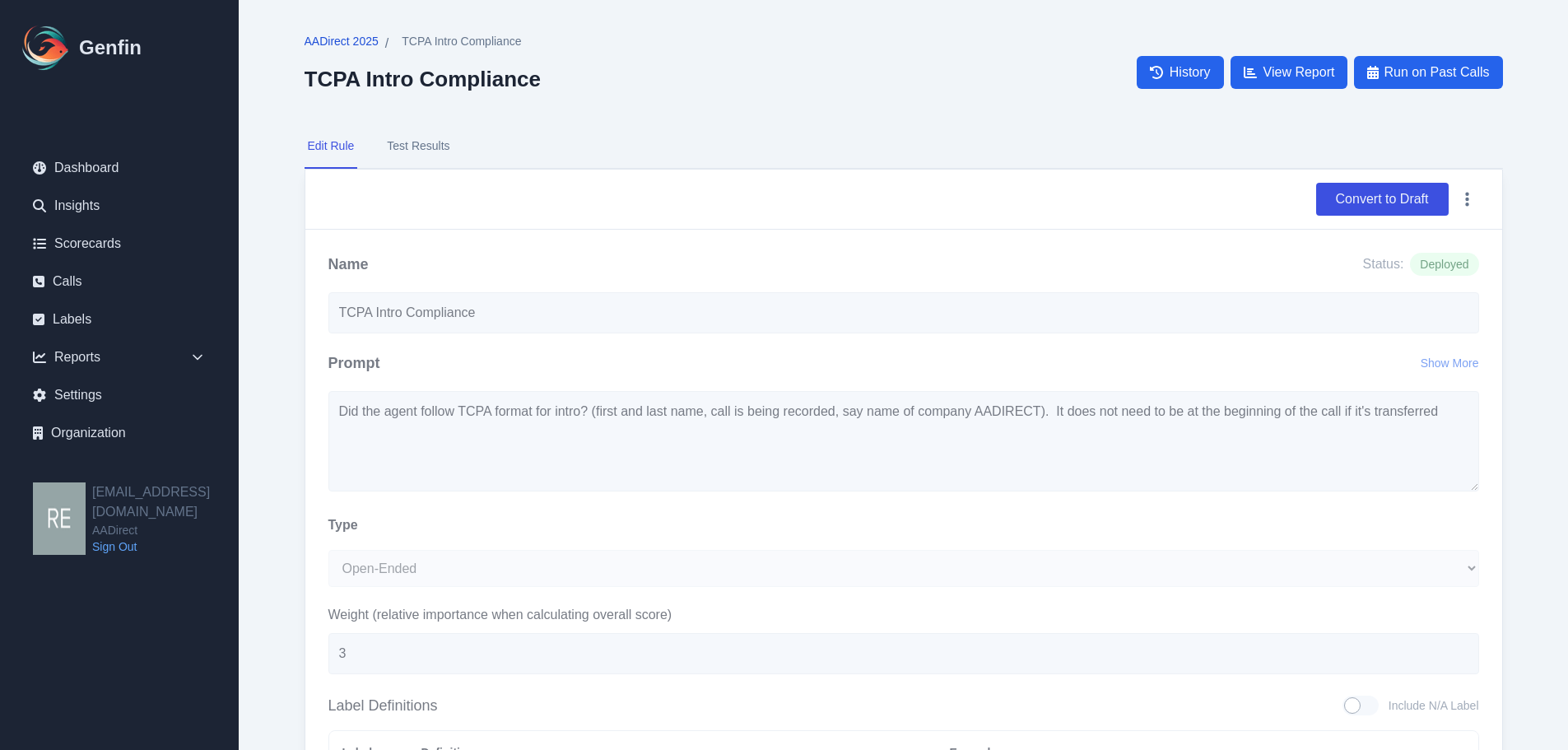
click at [346, 33] on span "AADirect 2025" at bounding box center [341, 40] width 74 height 16
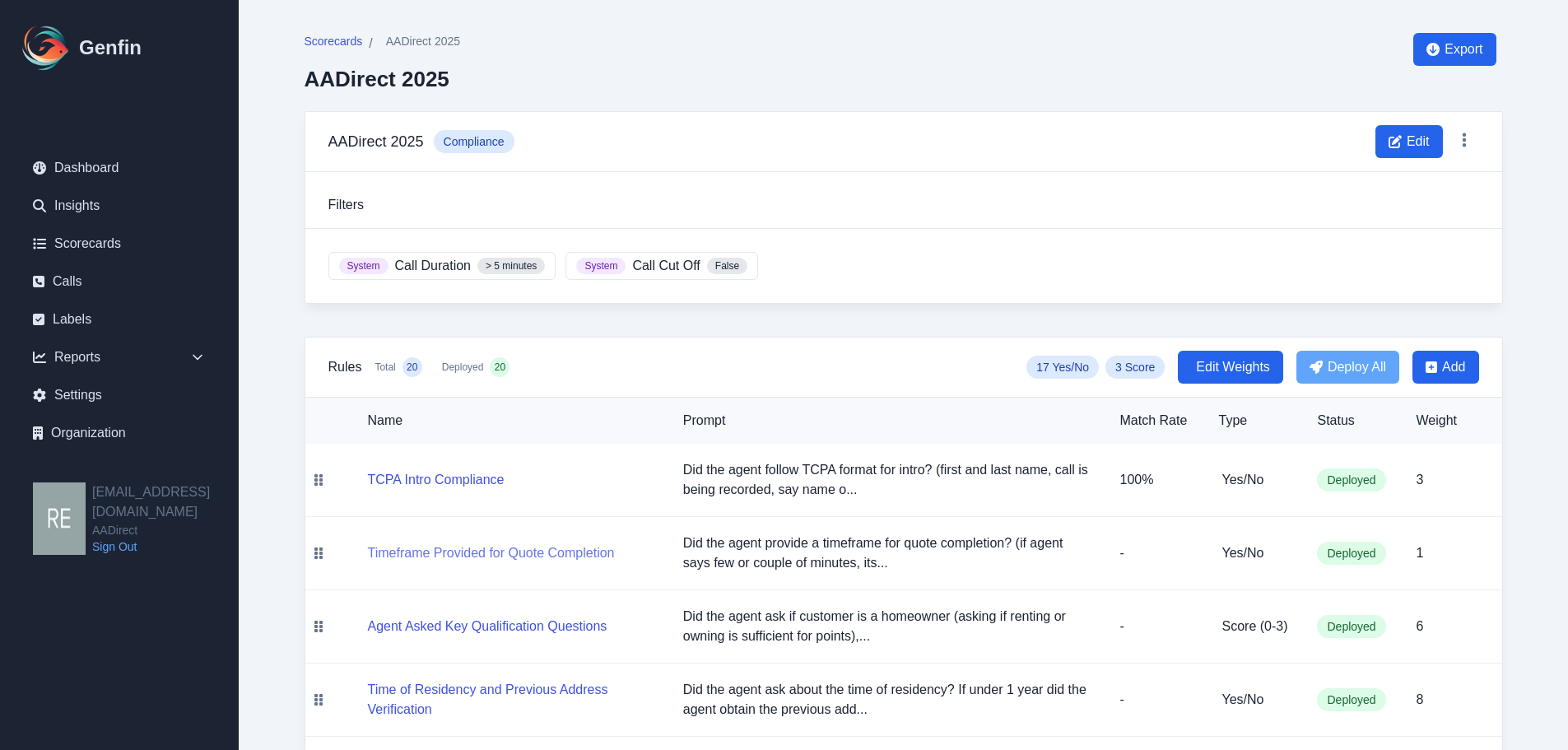
click at [544, 554] on button "Timeframe Provided for Quote Completion" at bounding box center [492, 553] width 247 height 20
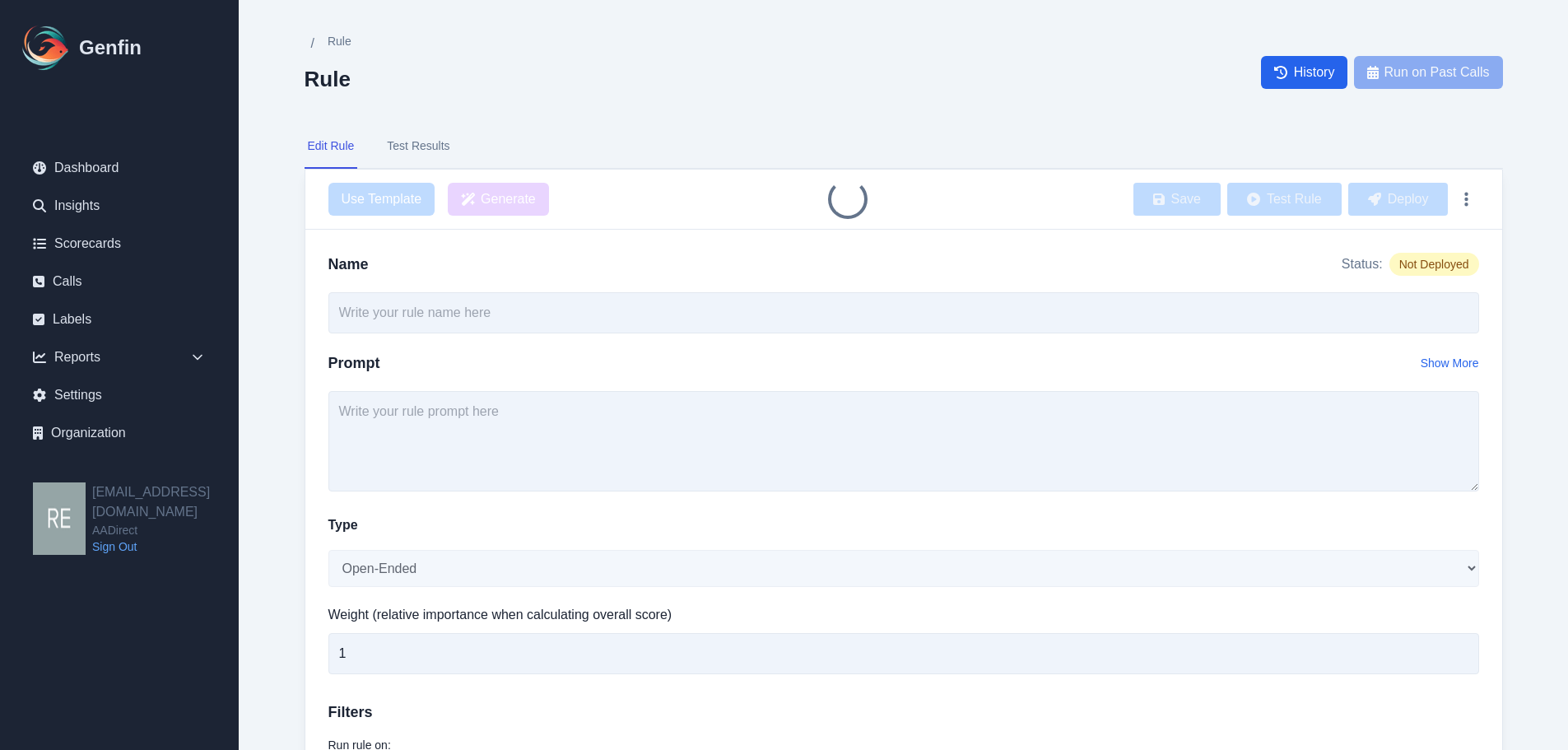
type input "Timeframe Provided for Quote Completion"
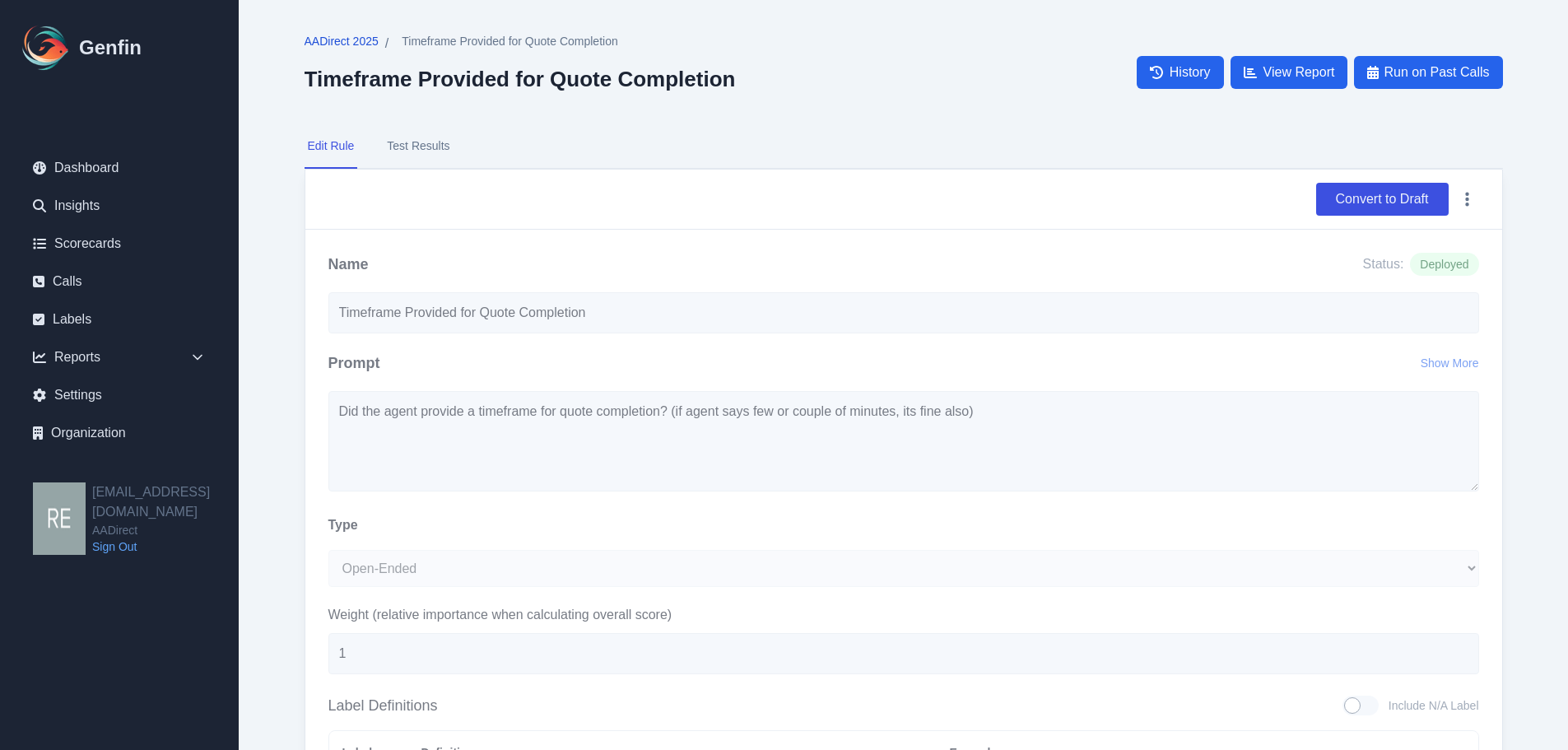
click at [334, 41] on span "AADirect 2025" at bounding box center [341, 40] width 74 height 16
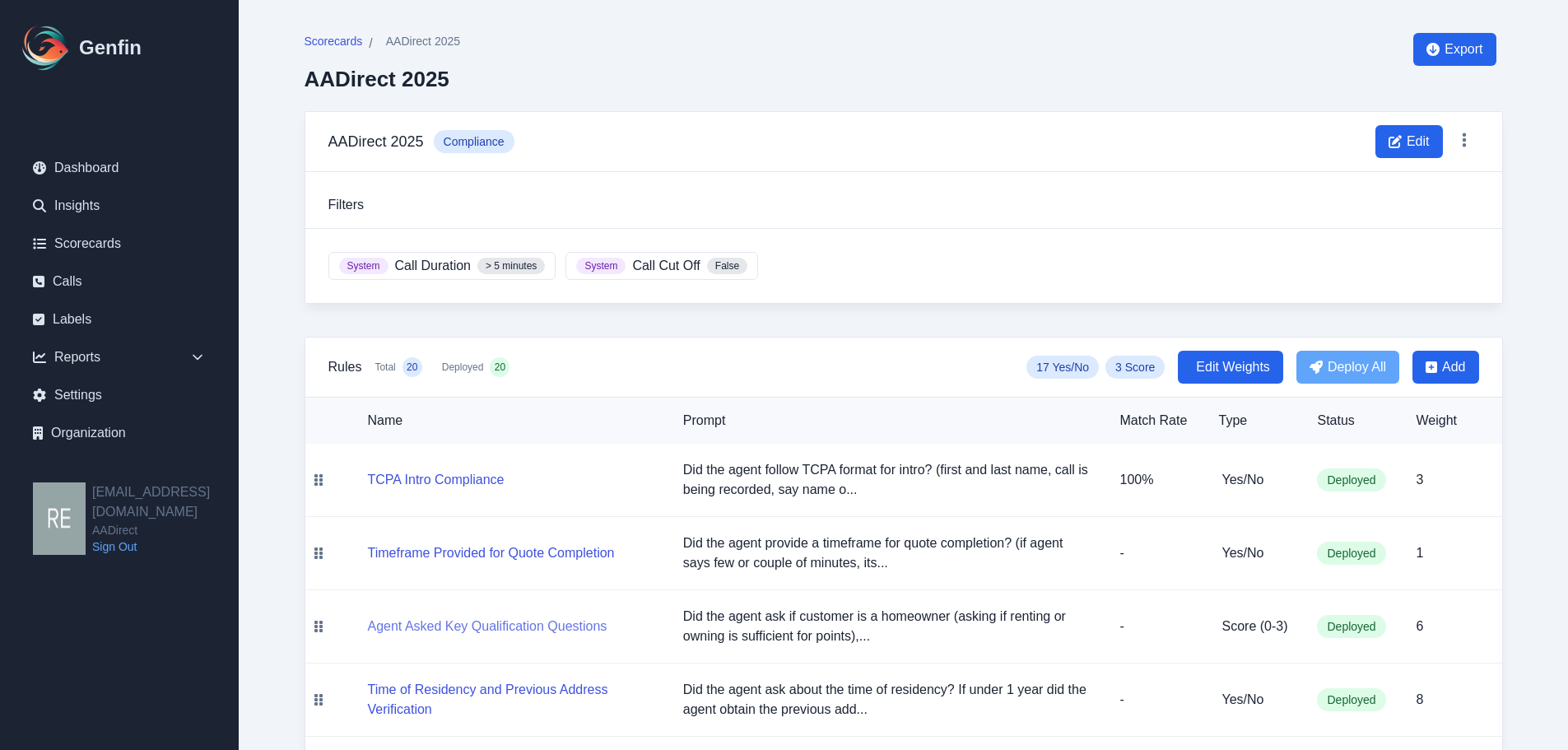
click at [570, 625] on button "Agent Asked Key Qualification Questions" at bounding box center [488, 626] width 240 height 20
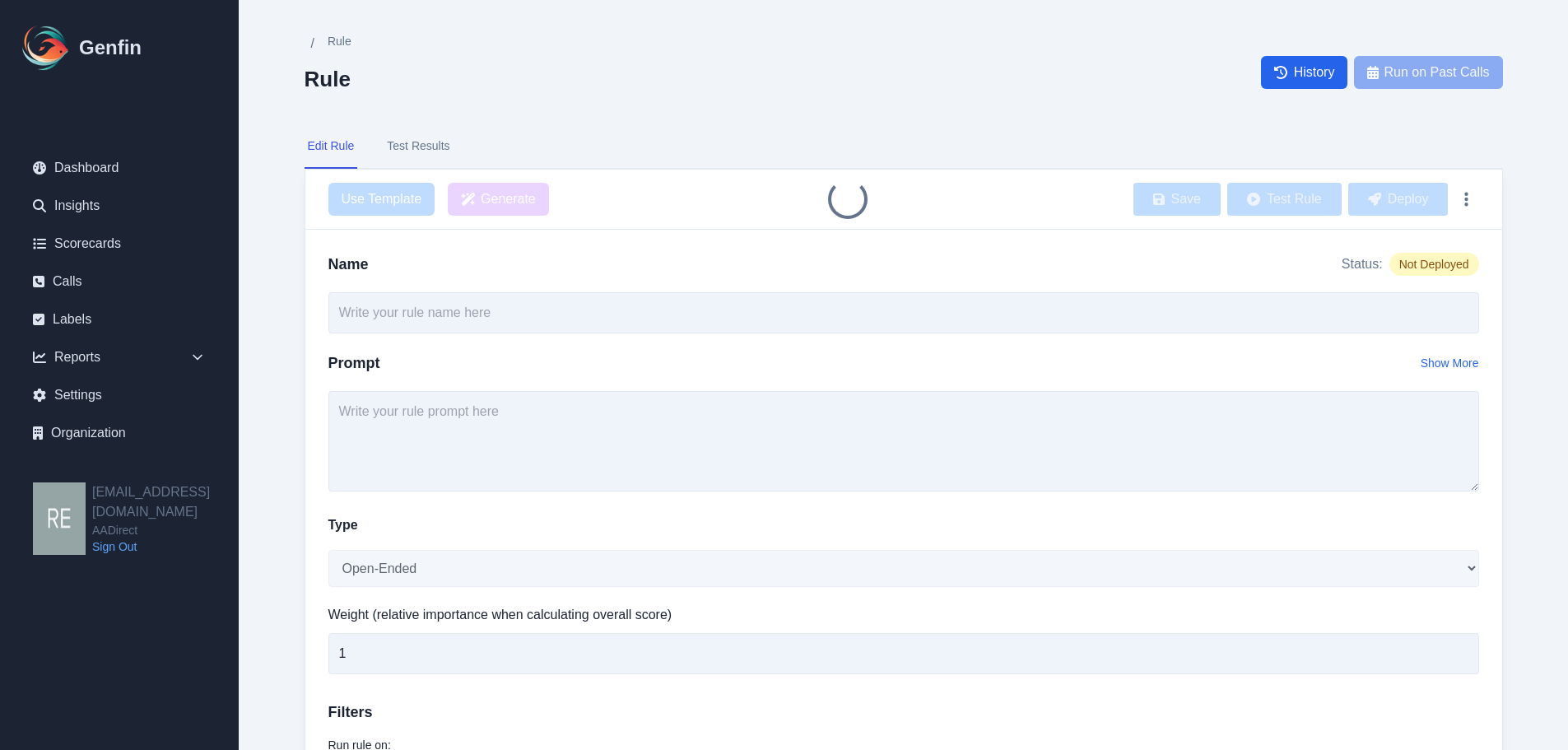
type input "Agent Asked Key Qualification Questions"
type input "6"
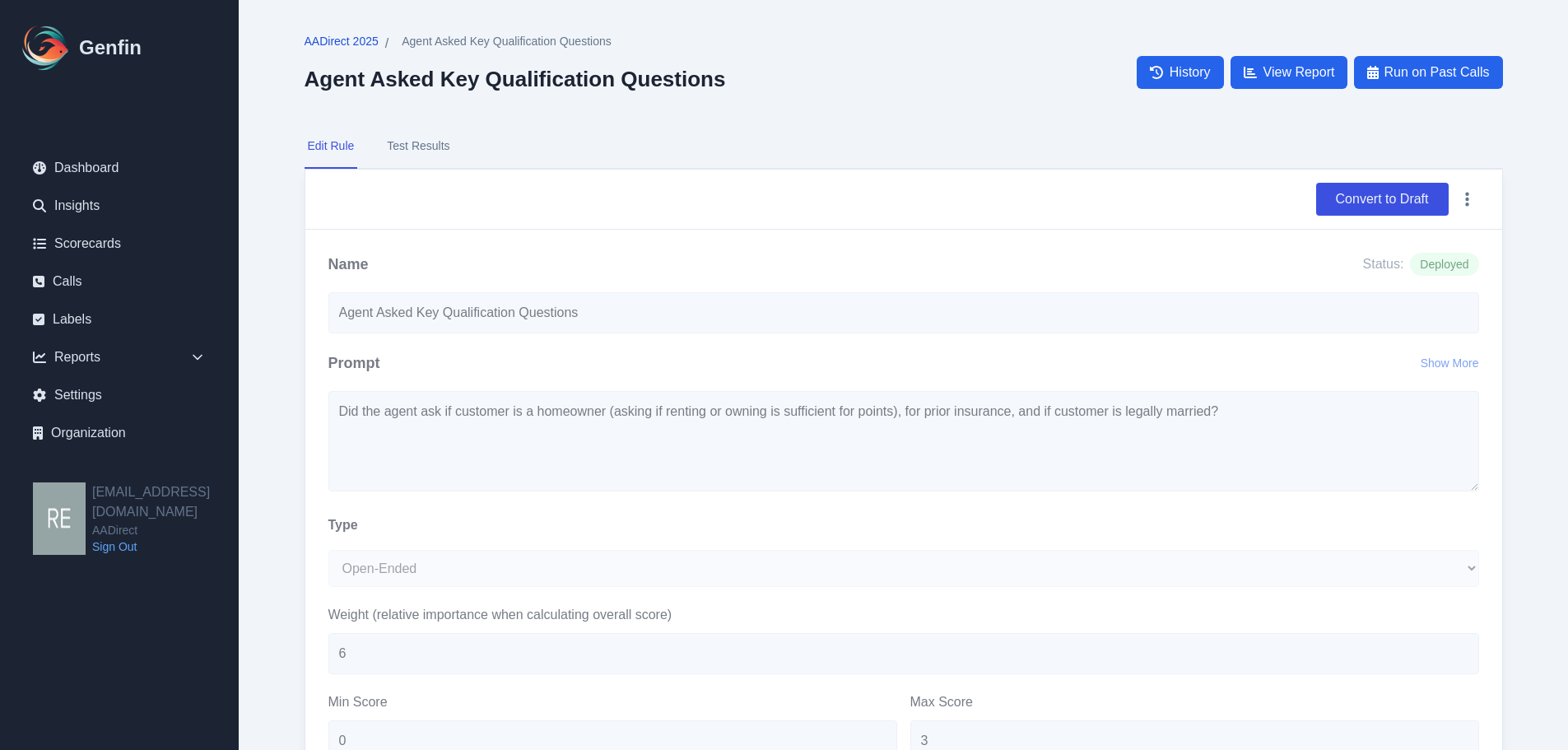
click at [358, 43] on span "AADirect 2025" at bounding box center [341, 40] width 74 height 16
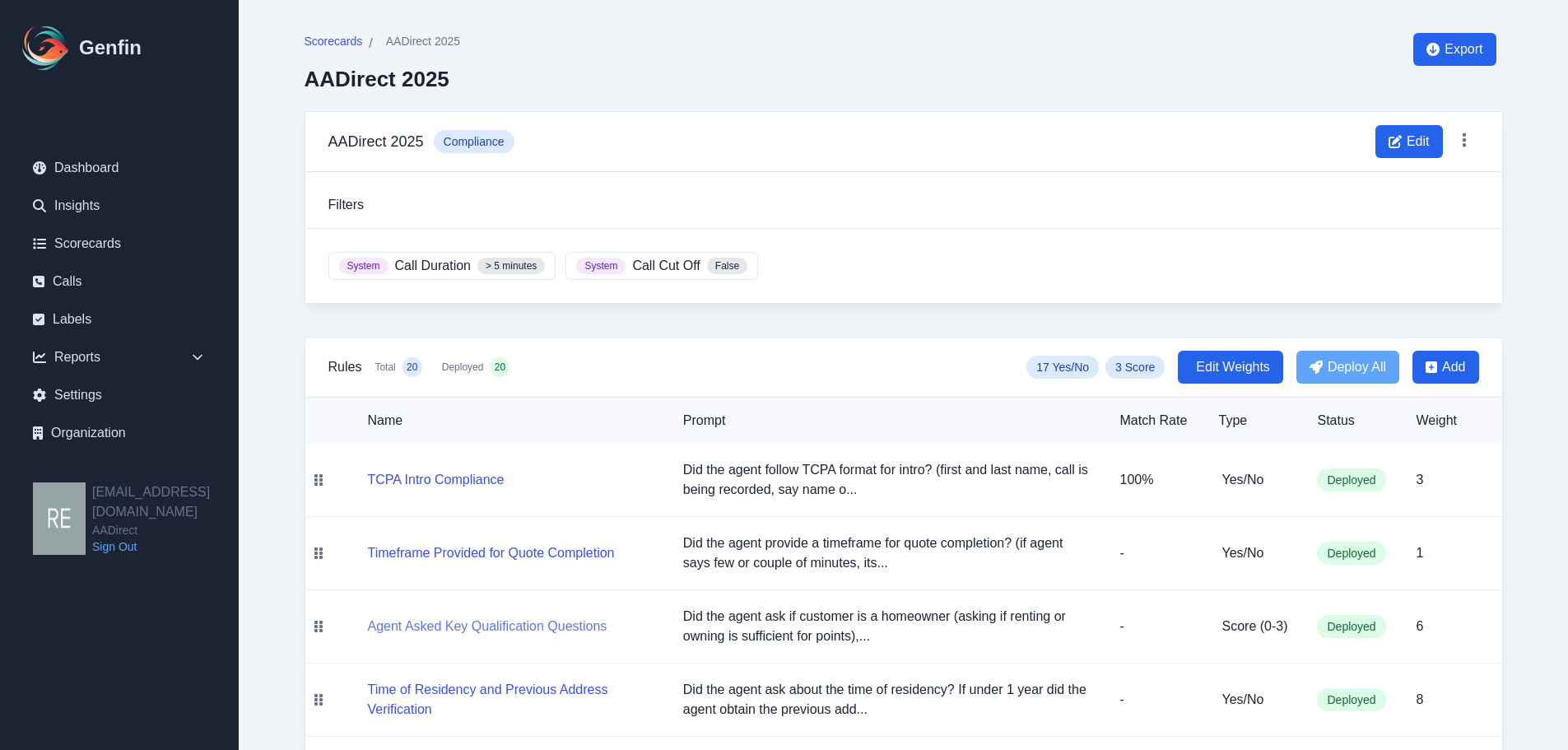
scroll to position [164, 0]
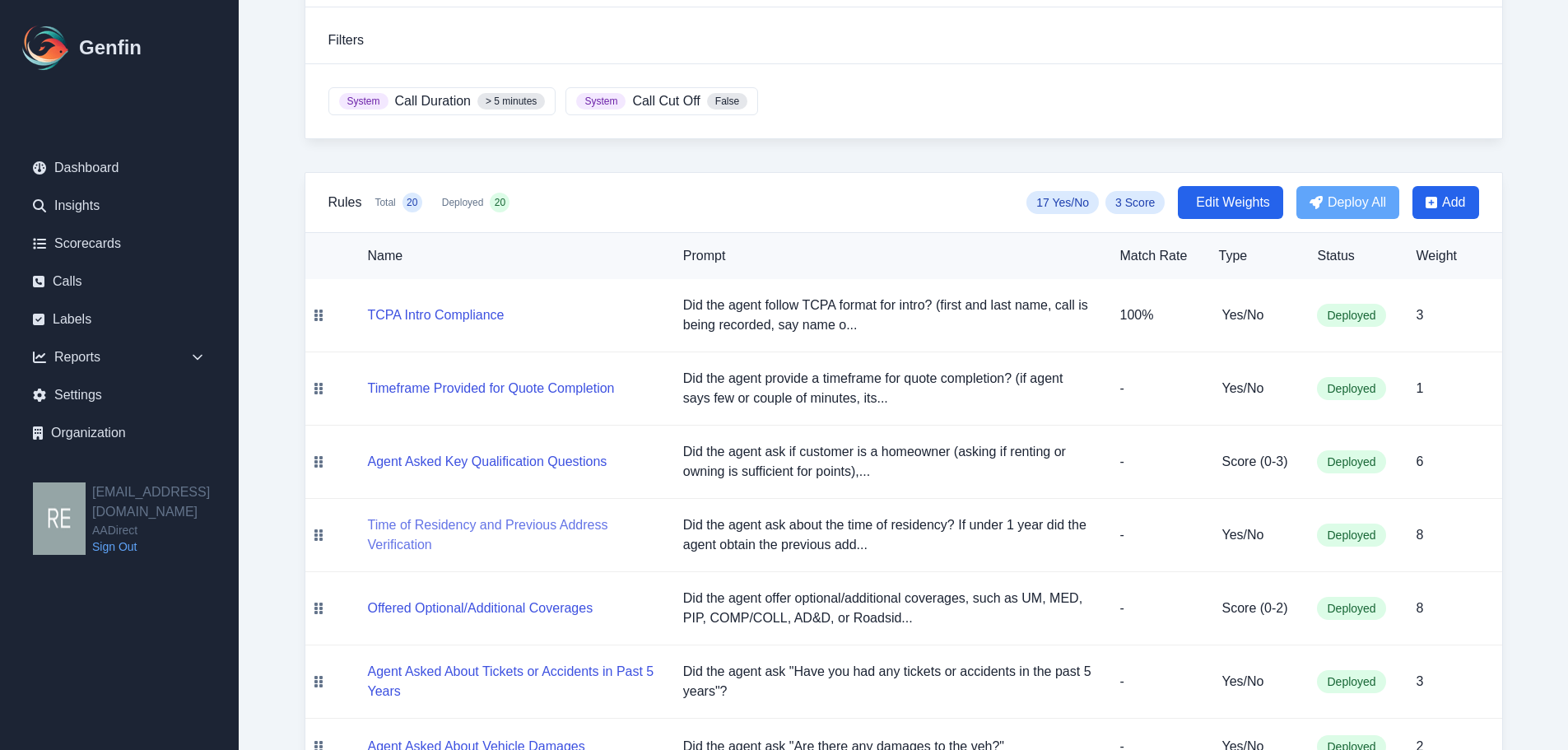
click at [440, 528] on button "Time of Residency and Previous Address Verification" at bounding box center [513, 535] width 289 height 39
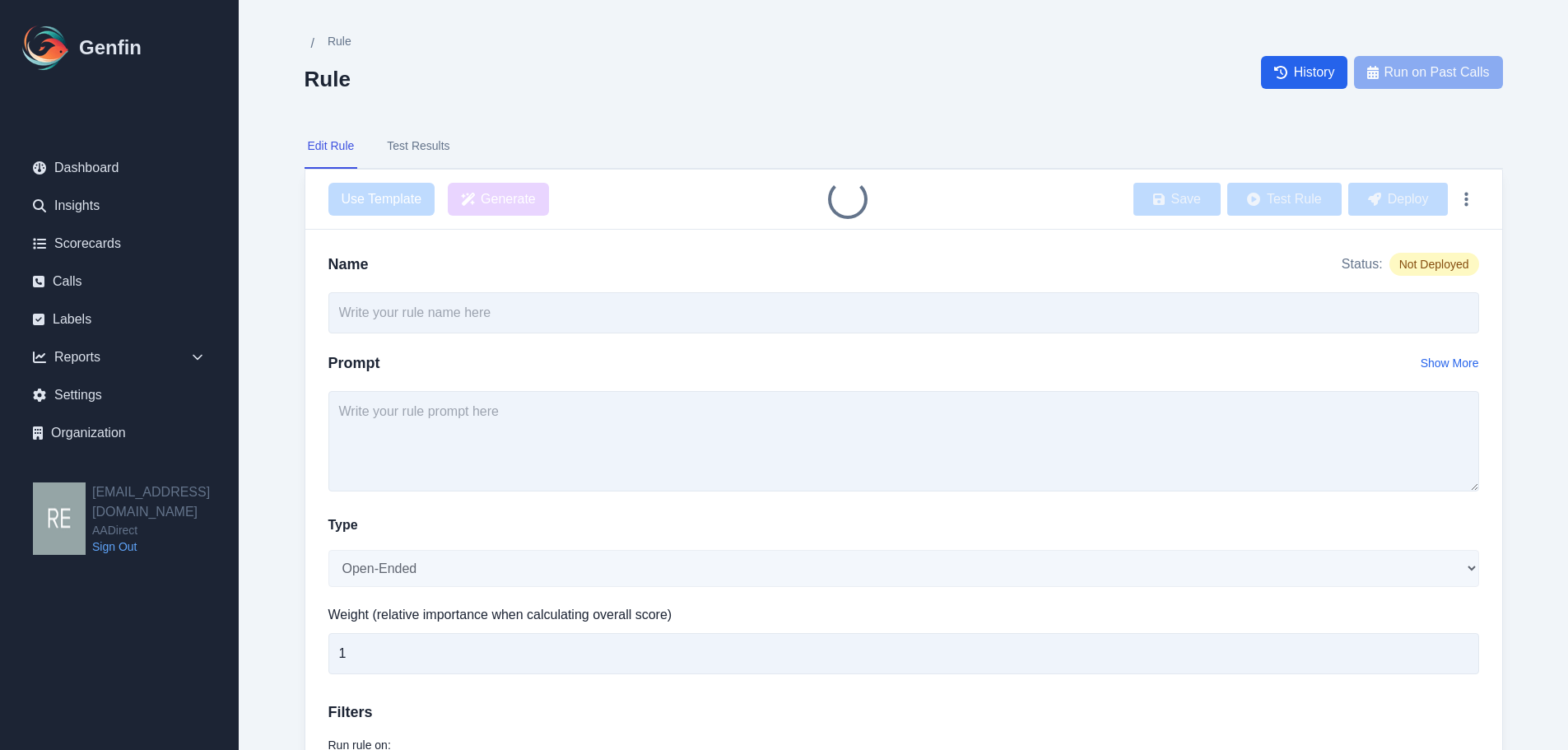
type input "Time of Residency and Previous Address Verification"
type input "8"
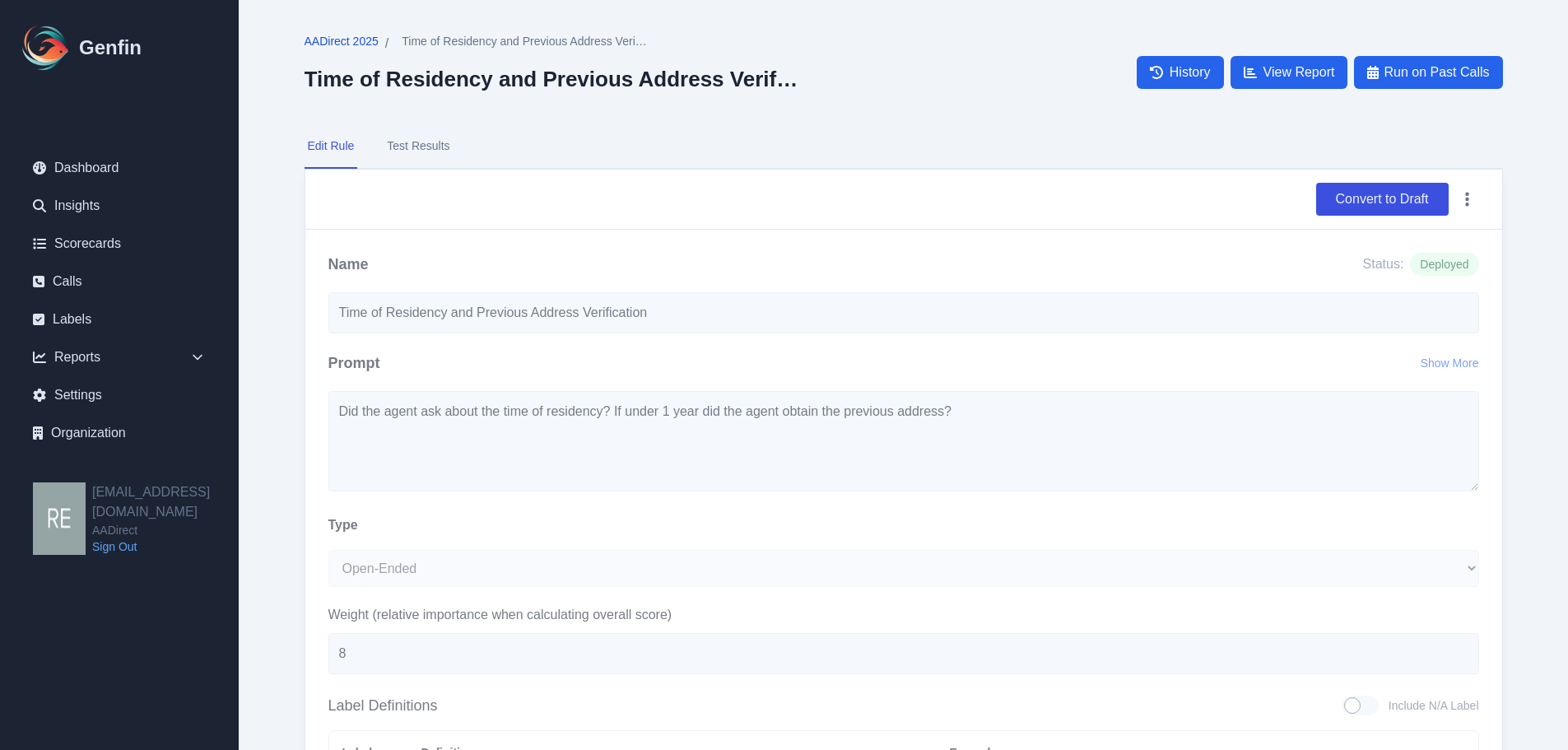
click at [344, 43] on span "AADirect 2025" at bounding box center [341, 40] width 74 height 16
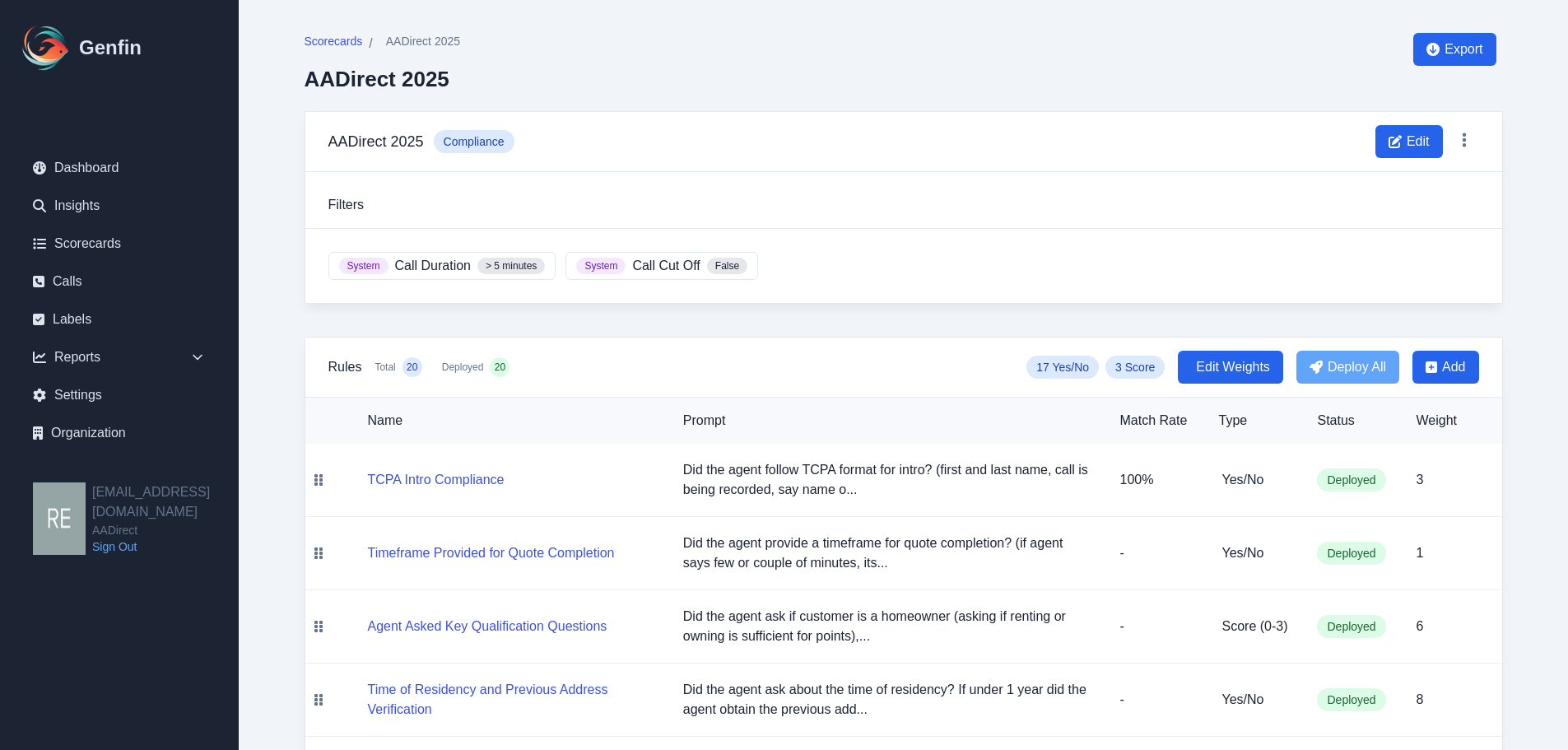
scroll to position [164, 0]
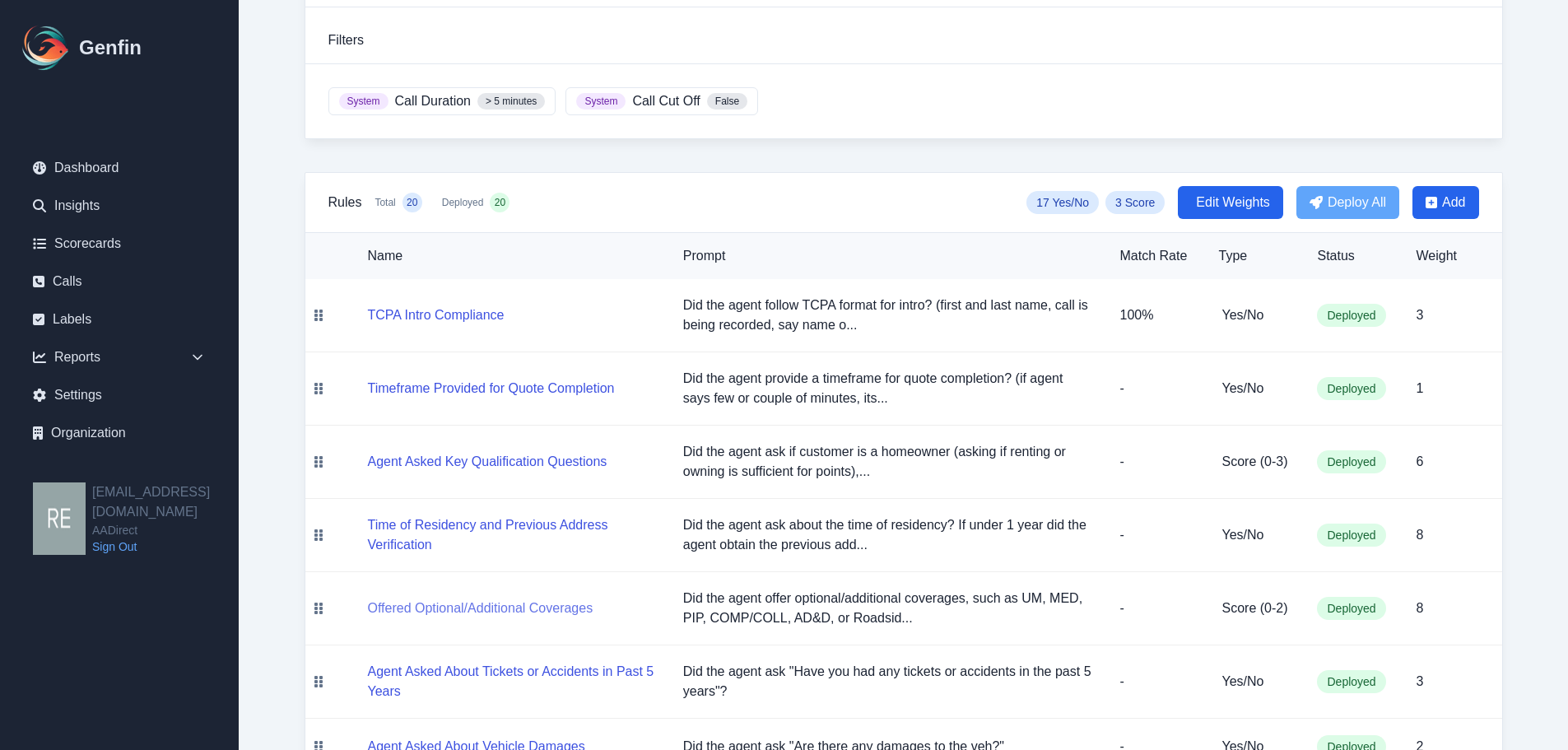
click at [499, 613] on button "Offered Optional/Additional Coverages" at bounding box center [481, 608] width 225 height 20
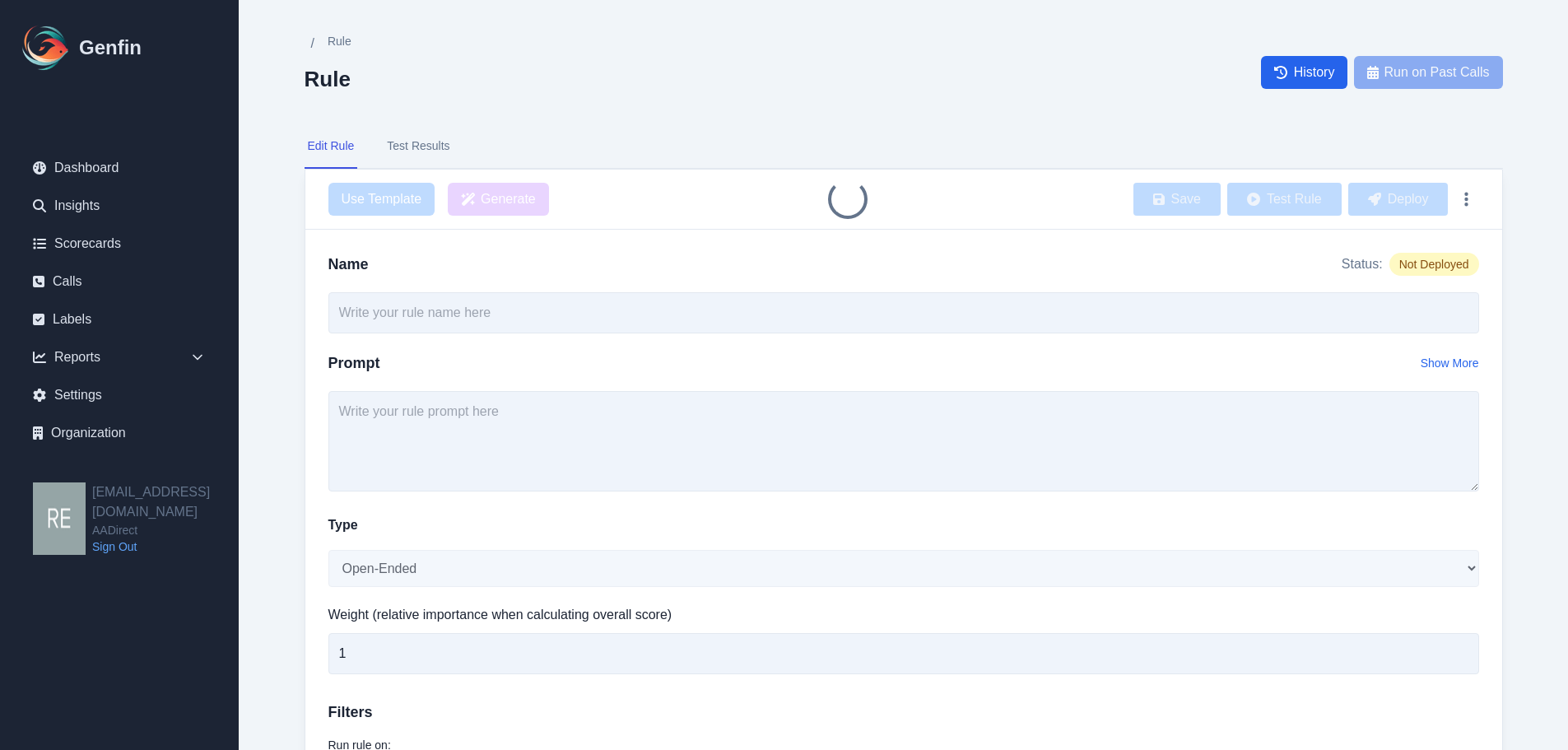
type input "Offered Optional/Additional Coverages"
type input "8"
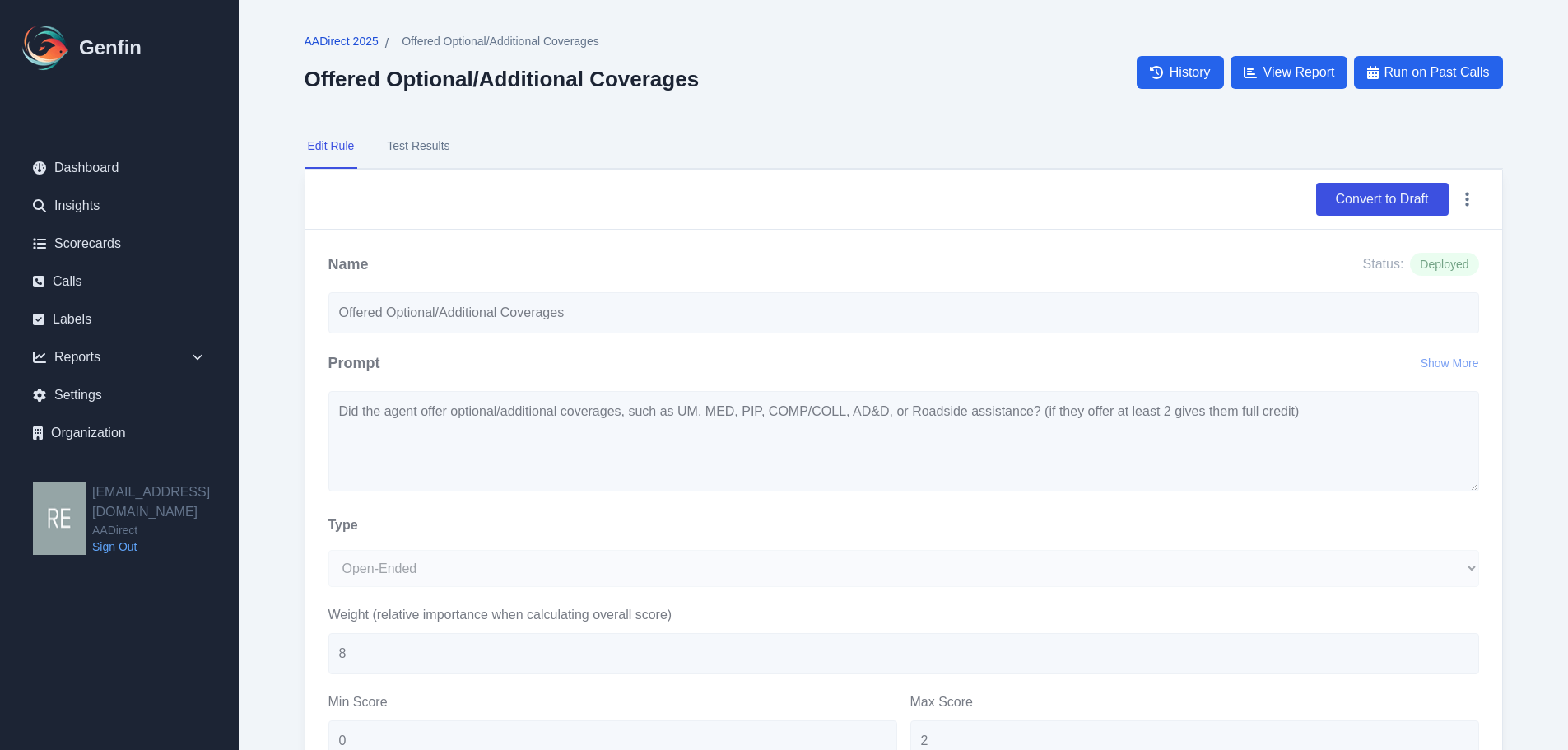
click at [336, 43] on span "AADirect 2025" at bounding box center [341, 40] width 74 height 16
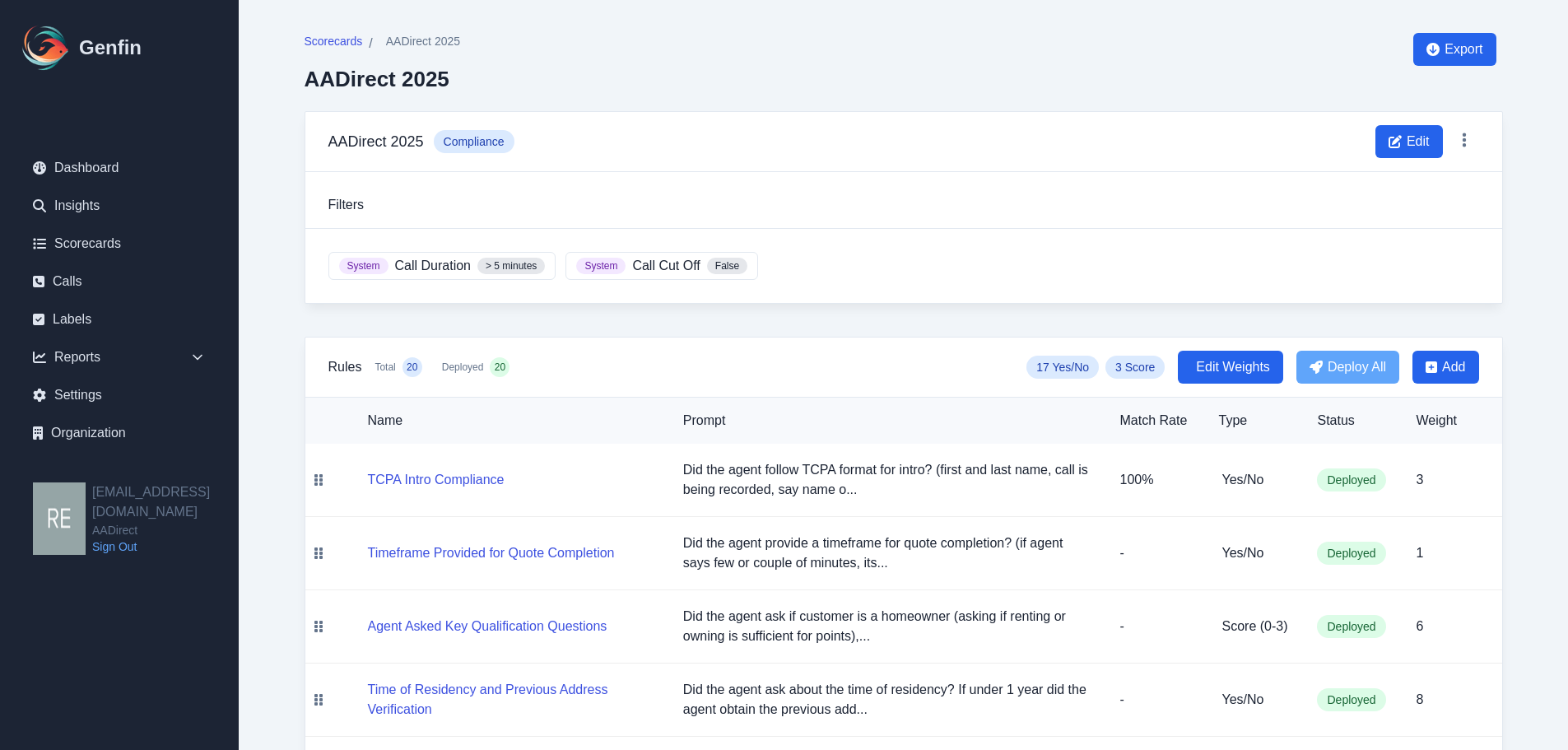
scroll to position [329, 0]
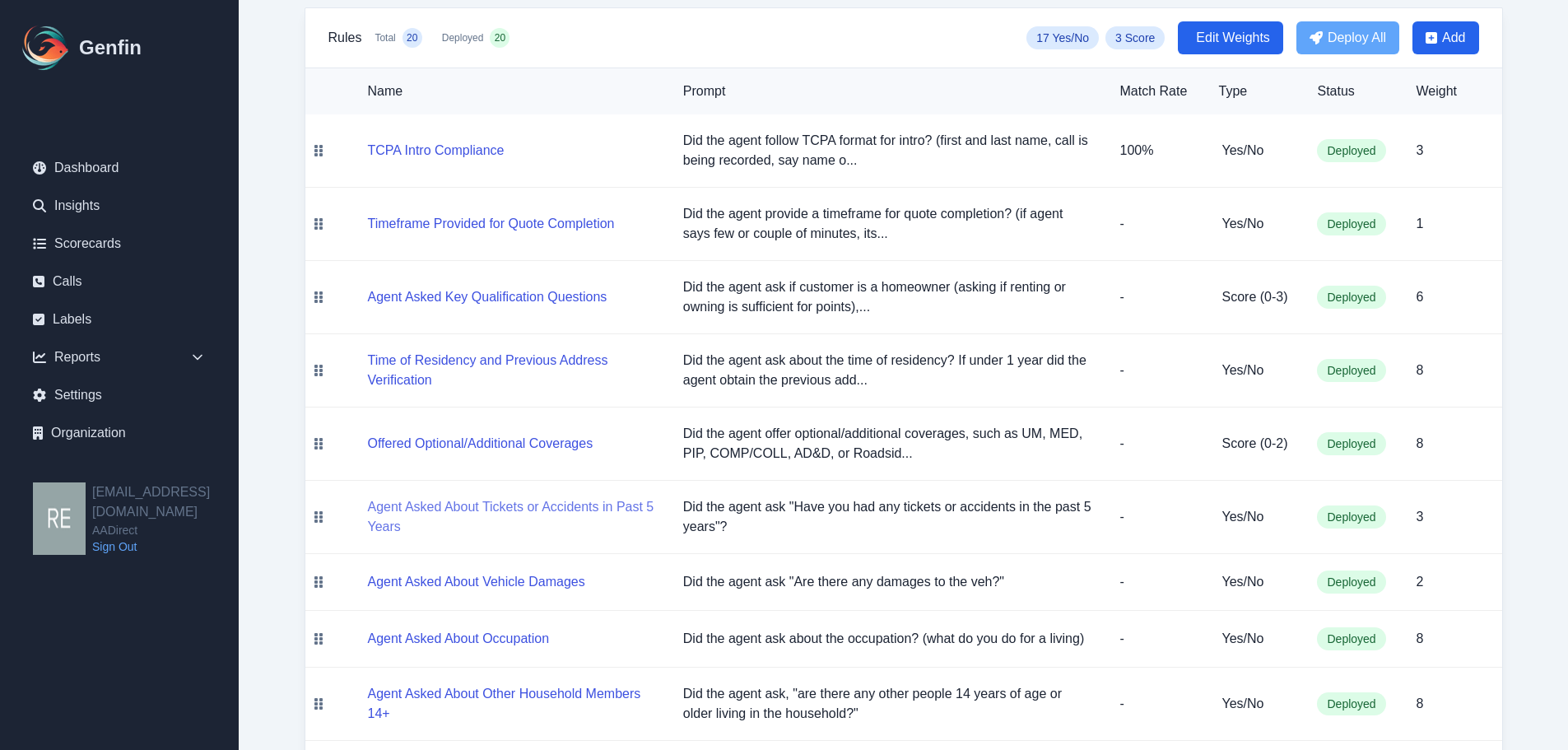
click at [578, 497] on button "Agent Asked About Tickets or Accidents in Past 5 Years" at bounding box center [513, 516] width 289 height 39
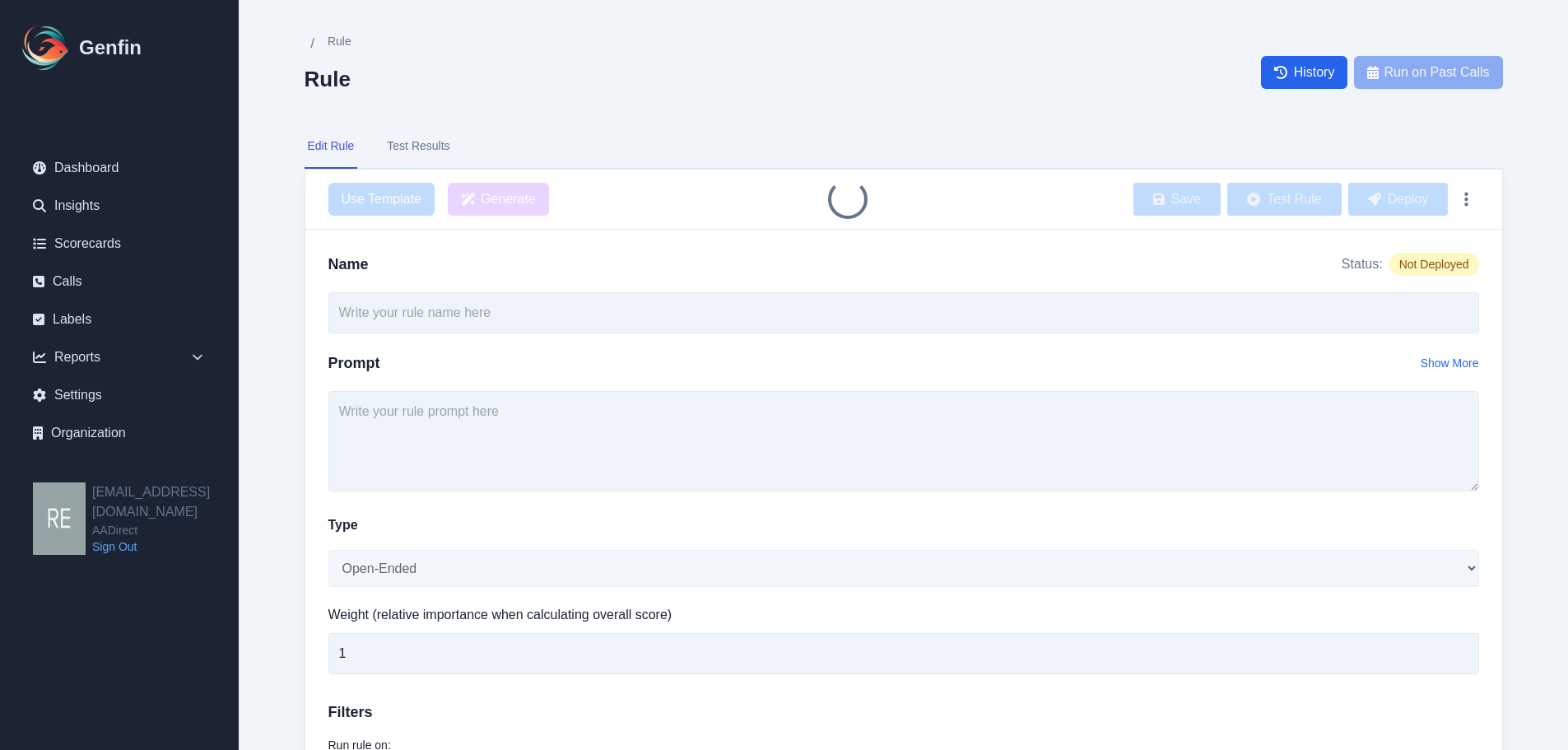
type input "Agent Asked About Tickets or Accidents in Past 5 Years"
type input "3"
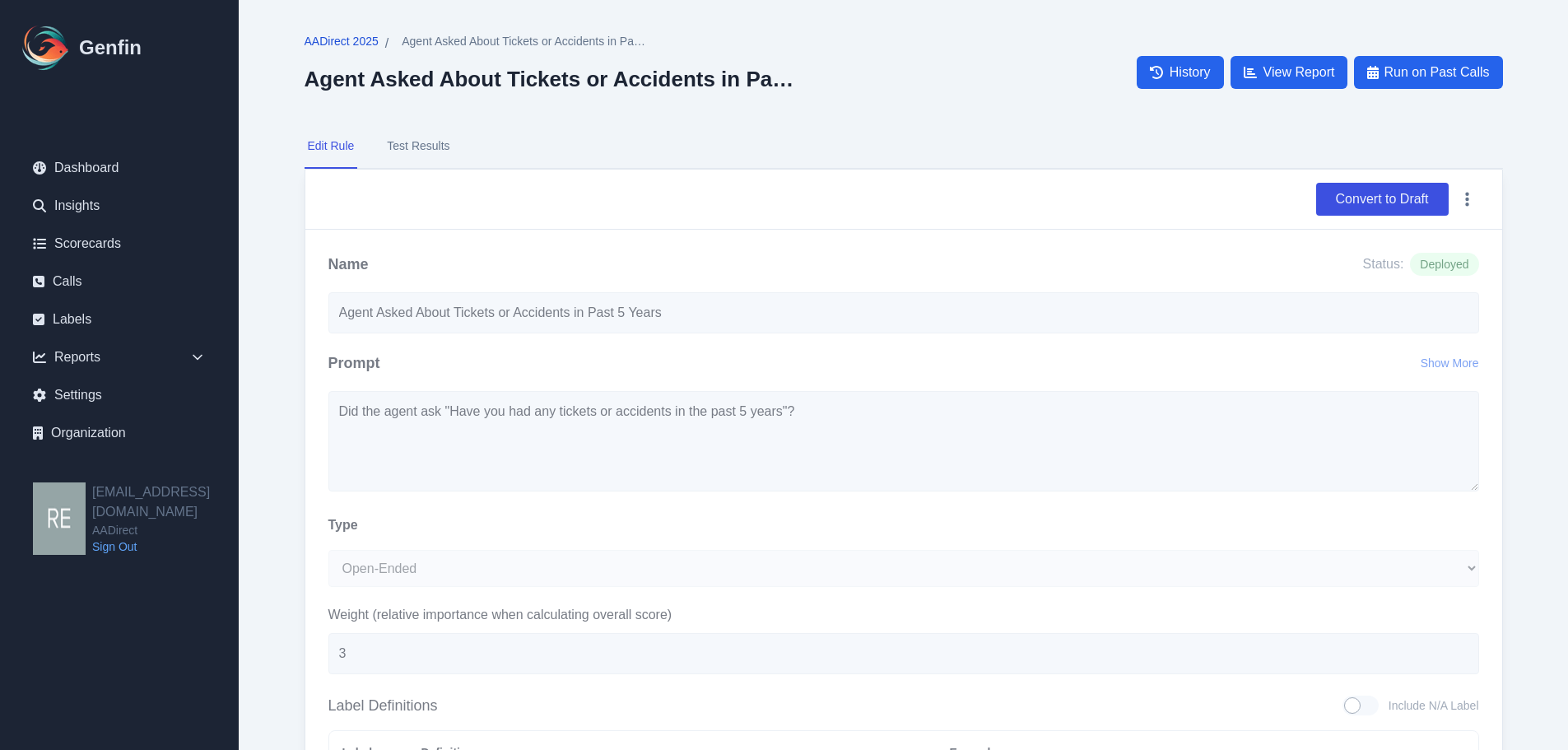
click at [360, 36] on span "AADirect 2025" at bounding box center [341, 40] width 74 height 16
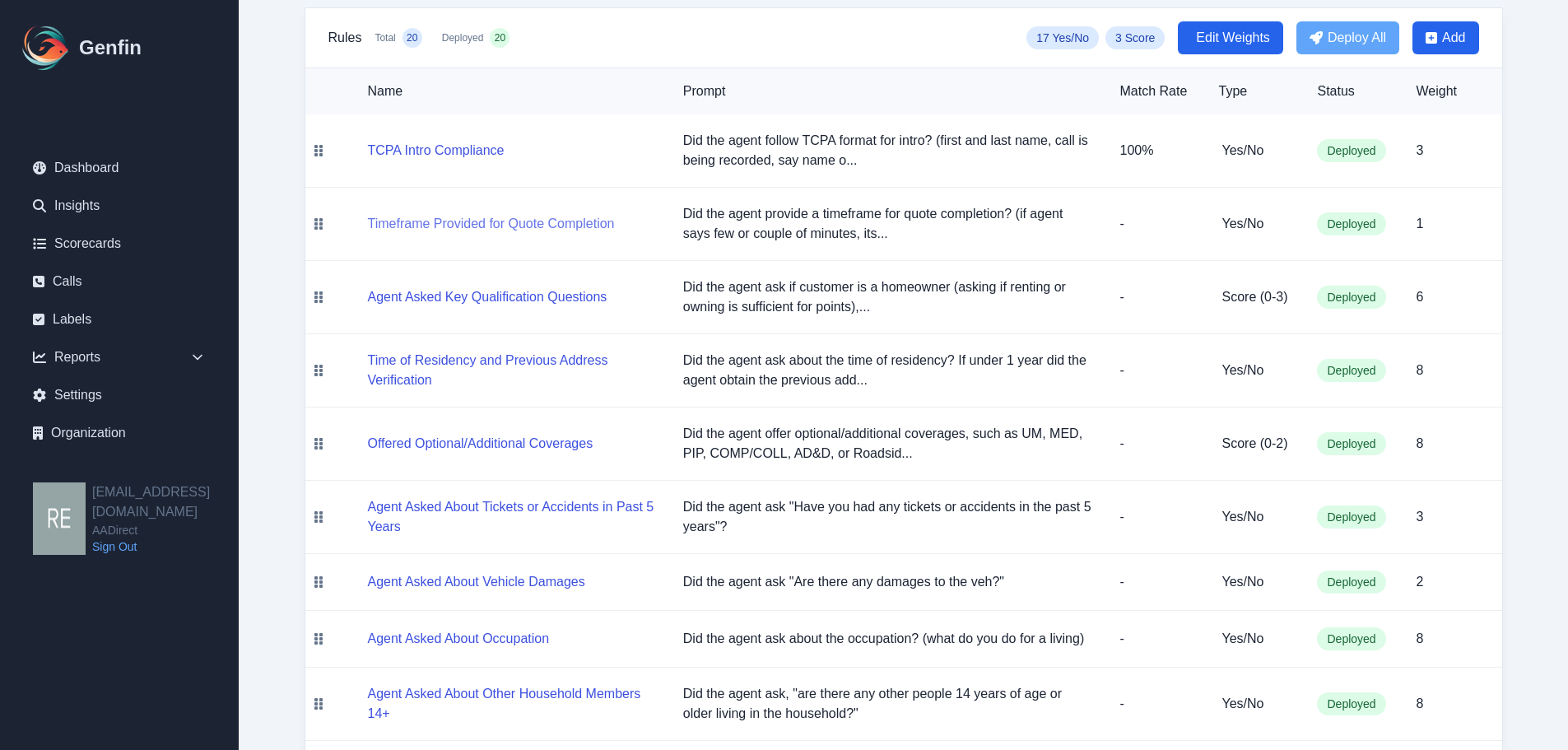
scroll to position [493, 0]
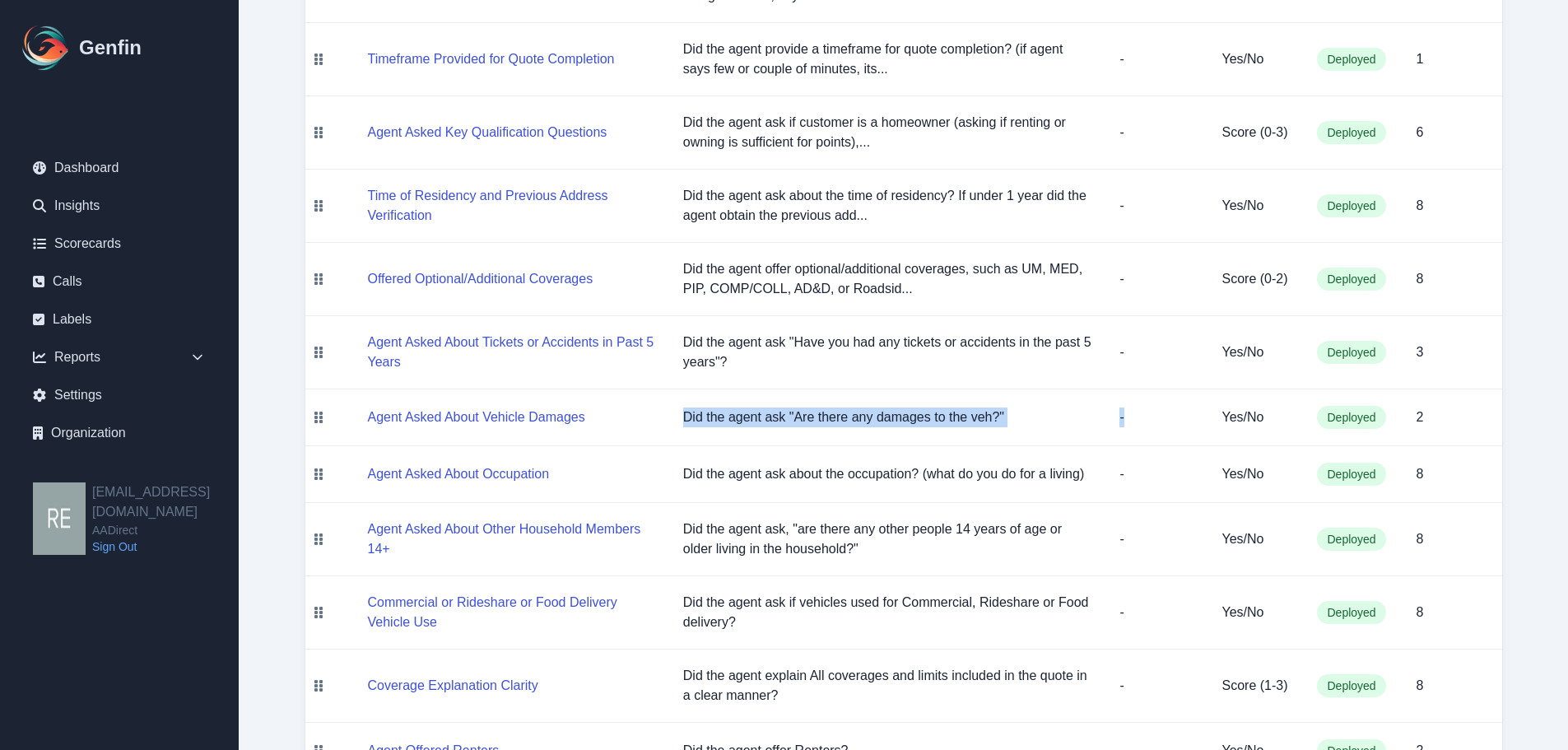
drag, startPoint x: 677, startPoint y: 414, endPoint x: 1161, endPoint y: 414, distance: 484.0
click at [1161, 414] on tr "Agent Asked About Vehicle Damages Did the agent ask "Are there any damages to t…" at bounding box center [903, 417] width 1197 height 57
click at [1004, 421] on p "Did the agent ask "Are there any damages to the veh?"" at bounding box center [888, 417] width 411 height 20
click at [1036, 415] on p "Did the agent ask "Are there any damages to the veh?"" at bounding box center [888, 417] width 411 height 20
drag, startPoint x: 666, startPoint y: 419, endPoint x: 1048, endPoint y: 418, distance: 382.0
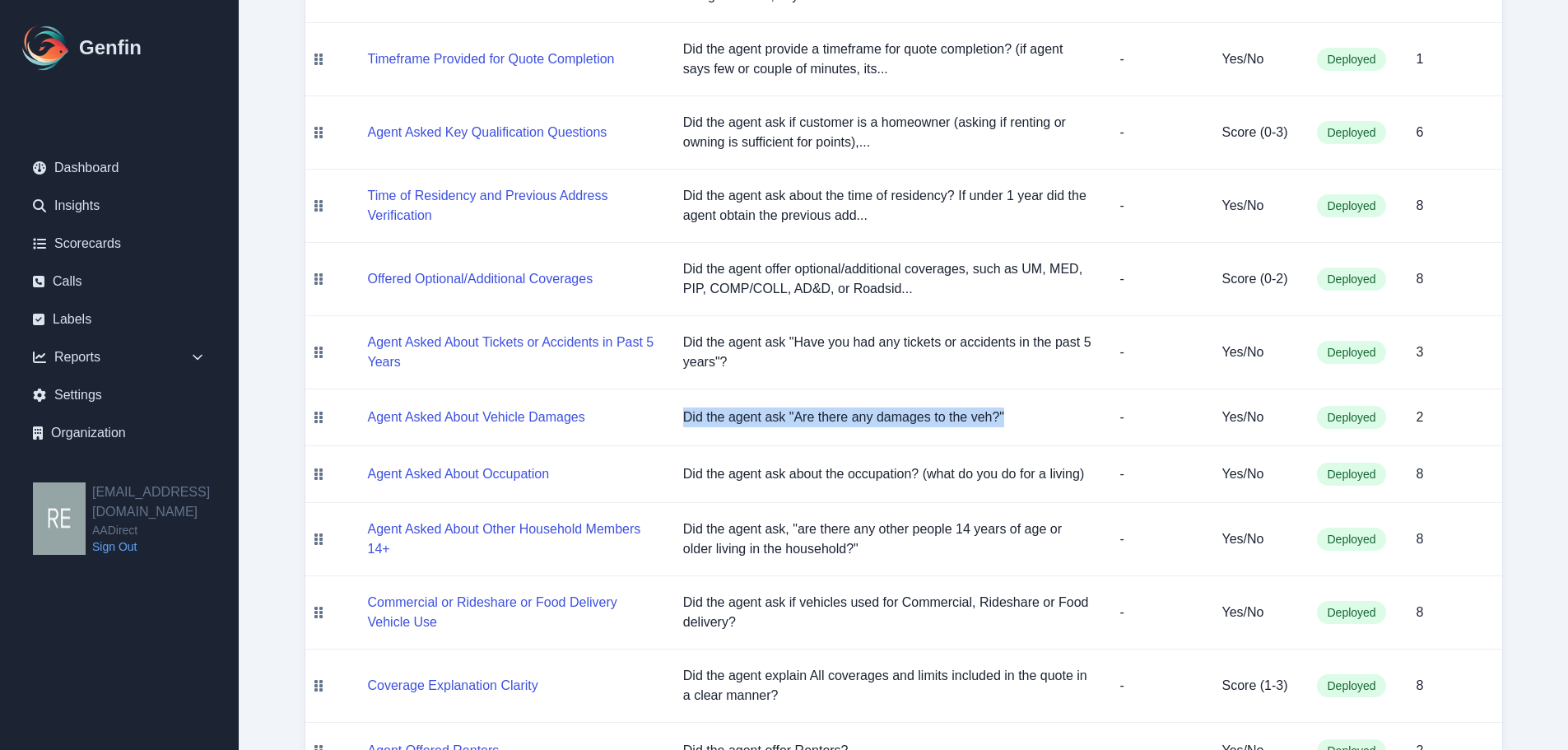
click at [1048, 418] on tr "Agent Asked About Vehicle Damages Did the agent ask "Are there any damages to t…" at bounding box center [903, 417] width 1197 height 57
copy tr "Did the agent ask "Are there any damages to the veh?""
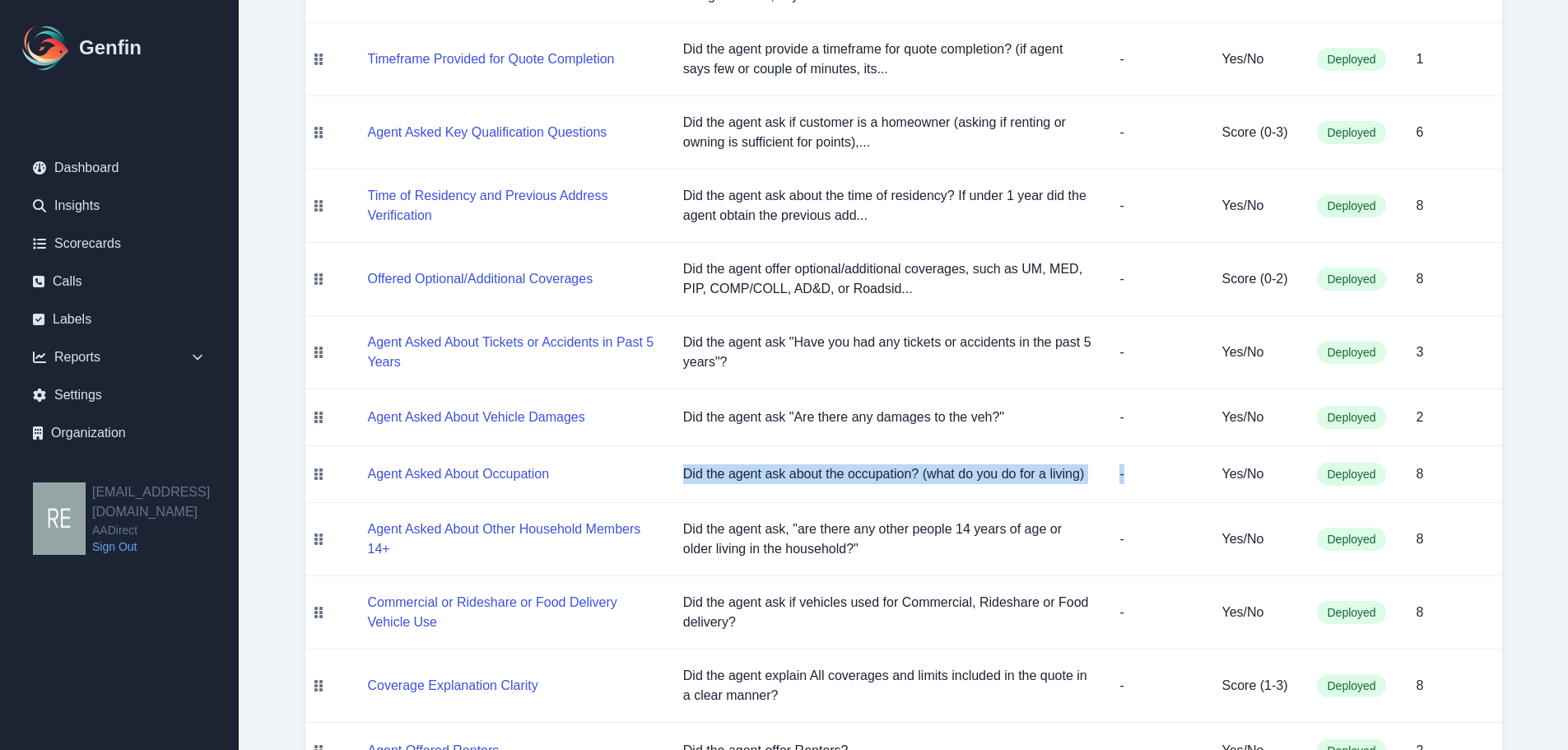
drag, startPoint x: 677, startPoint y: 471, endPoint x: 1159, endPoint y: 465, distance: 482.0
click at [1159, 465] on tr "Agent Asked About Occupation Did the agent ask about the occupation? (what do y…" at bounding box center [903, 474] width 1197 height 57
click at [1059, 479] on p "Did the agent ask about the occupation? (what do you do for a living)" at bounding box center [888, 474] width 411 height 20
click at [1038, 478] on p "Did the agent ask about the occupation? (what do you do for a living)" at bounding box center [888, 474] width 411 height 20
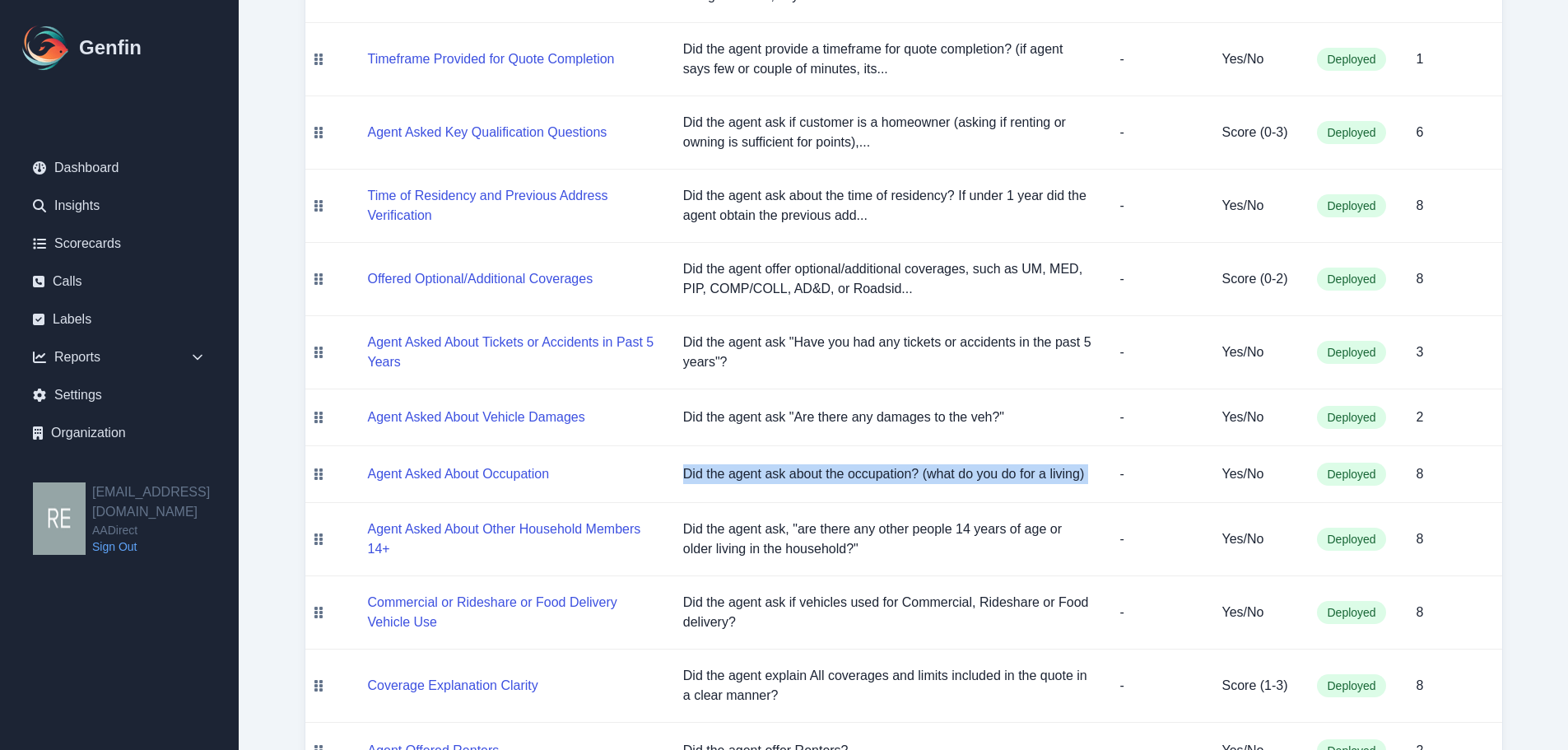
click at [1038, 478] on p "Did the agent ask about the occupation? (what do you do for a living)" at bounding box center [888, 474] width 411 height 20
copy p "Did the agent ask about the occupation? (what do you do for a living)"
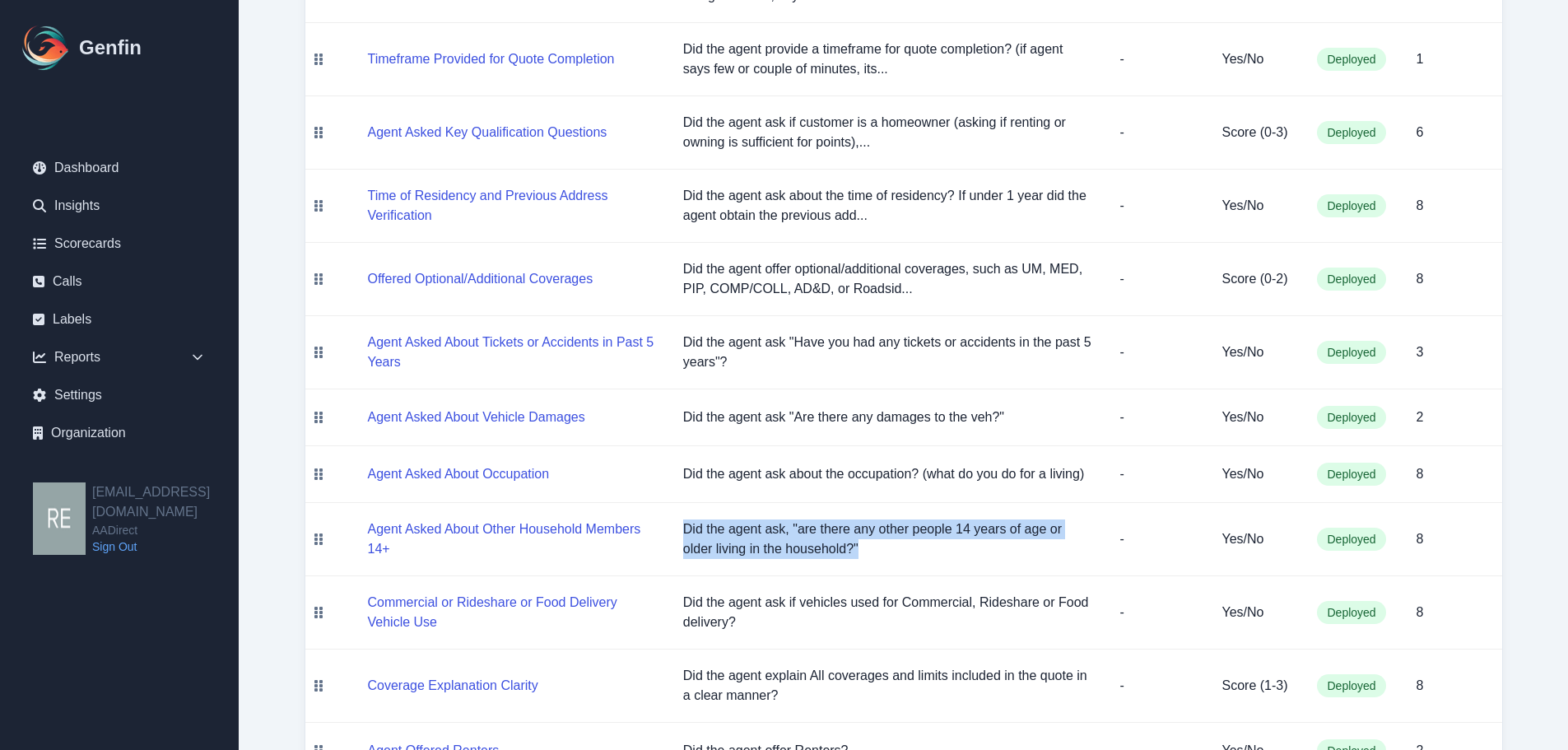
drag, startPoint x: 675, startPoint y: 530, endPoint x: 871, endPoint y: 548, distance: 196.8
click at [871, 548] on td "Did the agent ask, "are there any other people 14 years of age or older living …" at bounding box center [889, 539] width 437 height 73
copy p "Did the agent ask, "are there any other people 14 years of age or older living …"
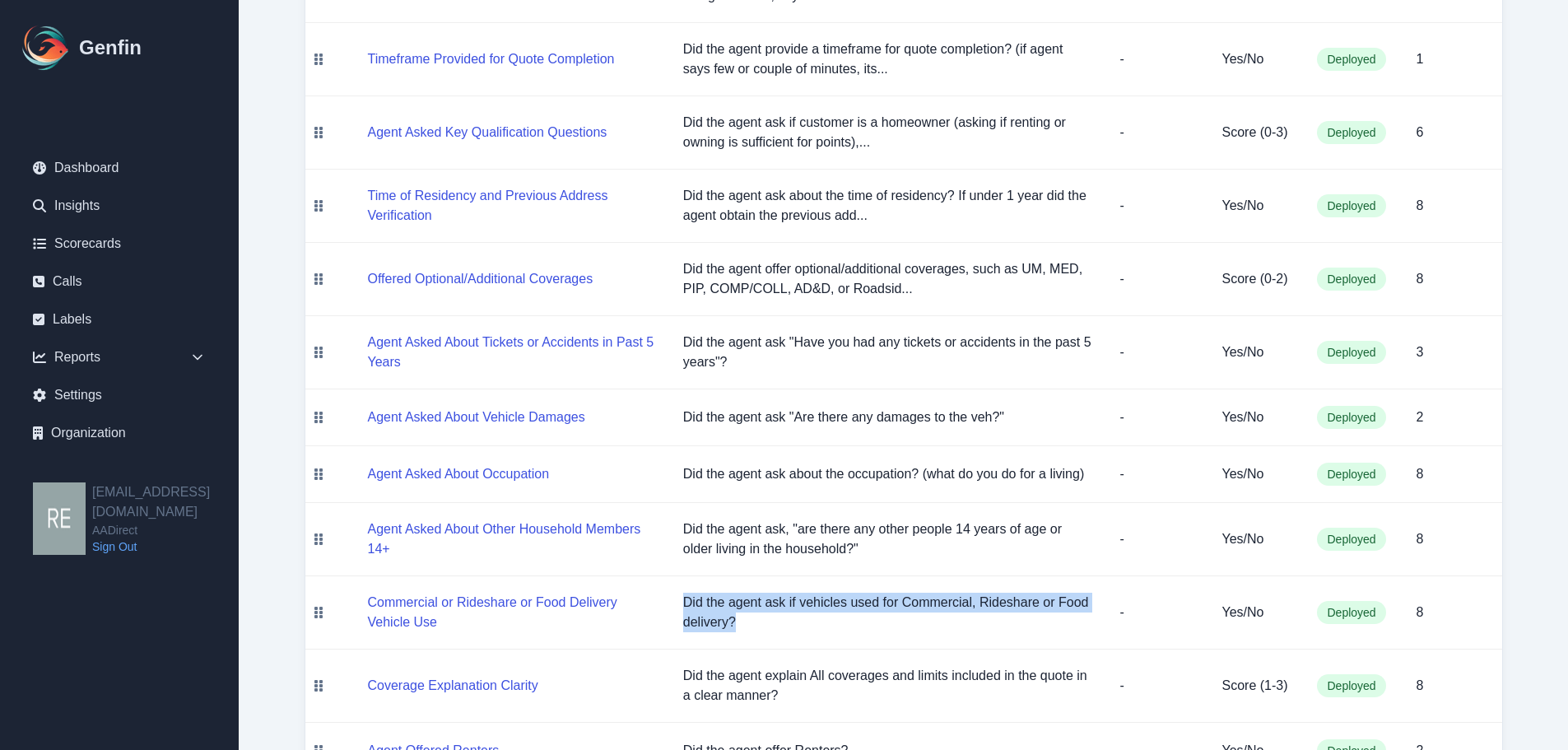
drag, startPoint x: 678, startPoint y: 601, endPoint x: 799, endPoint y: 617, distance: 122.1
click at [799, 617] on td "Did the agent ask if vehicles used for Commercial, Rideshare or Food delivery?" at bounding box center [889, 612] width 437 height 73
copy p "Did the agent ask if vehicles used for Commercial, Rideshare or Food delivery?"
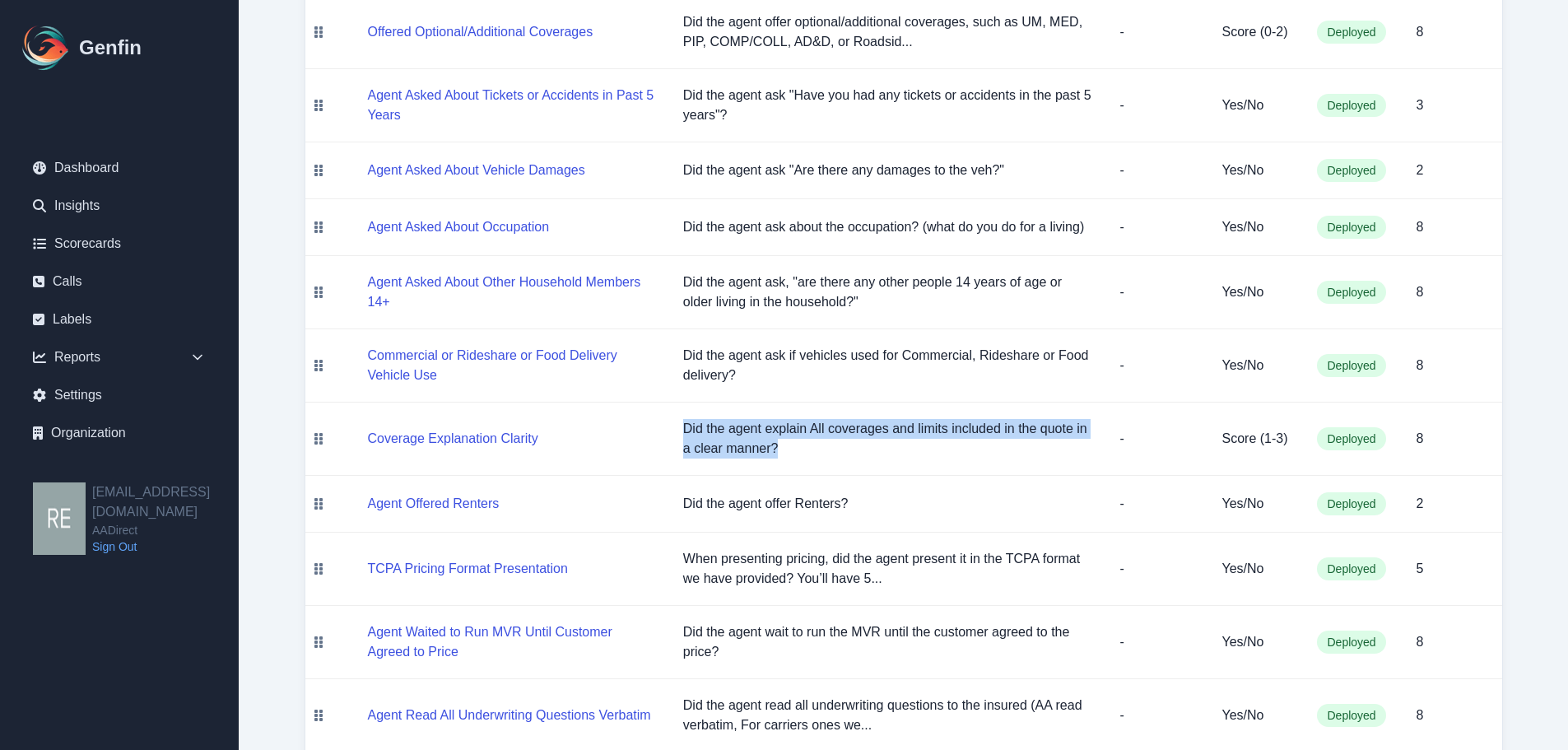
drag, startPoint x: 679, startPoint y: 419, endPoint x: 798, endPoint y: 451, distance: 123.2
click at [798, 451] on td "Did the agent explain All coverages and limits included in the quote in a clear…" at bounding box center [889, 438] width 437 height 73
copy p "Did the agent explain All coverages and limits included in the quote in a clear…"
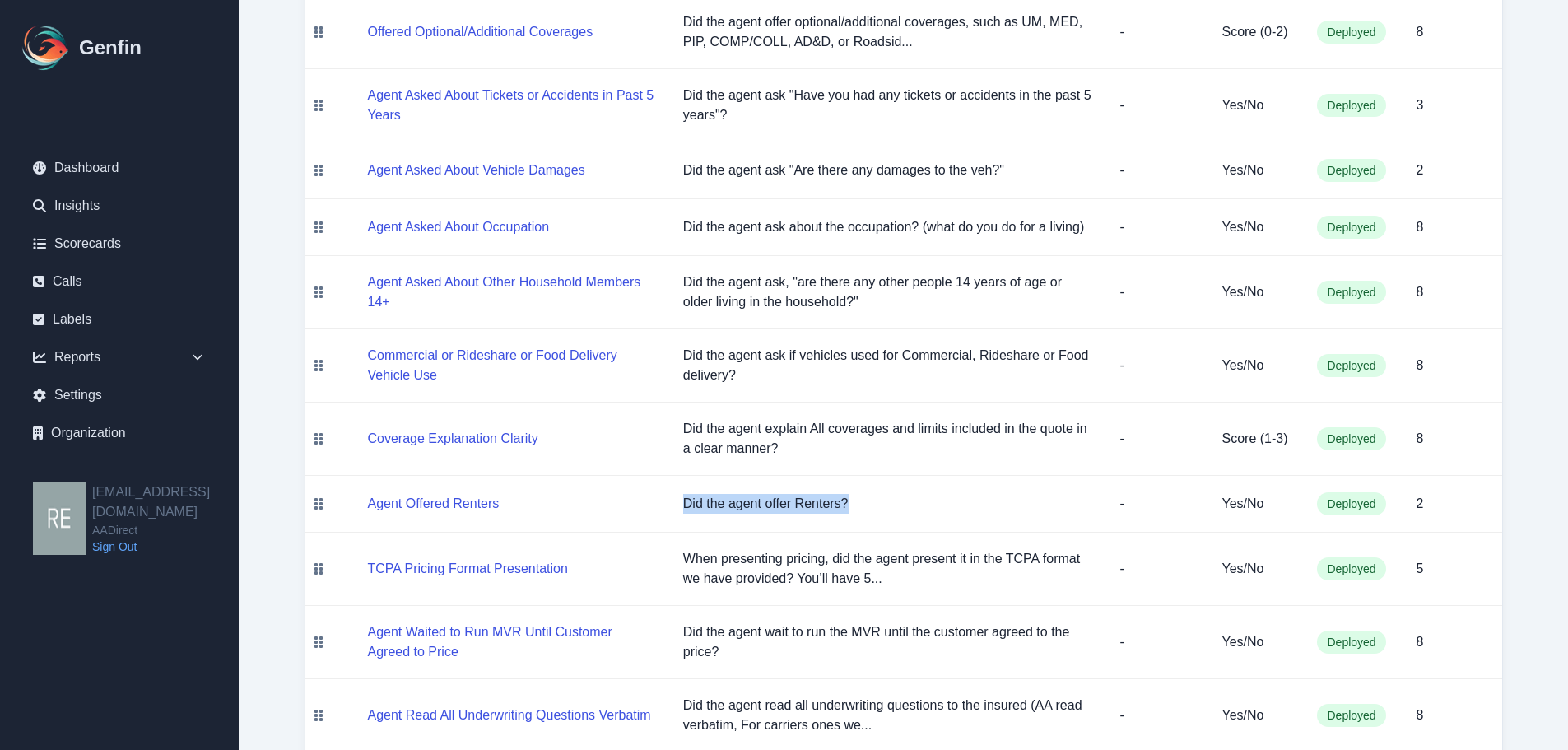
drag, startPoint x: 672, startPoint y: 493, endPoint x: 1579, endPoint y: 583, distance: 911.5
click at [943, 503] on td "Did the agent offer Renters?" at bounding box center [889, 504] width 437 height 57
copy p "Did the agent offer Renters?"
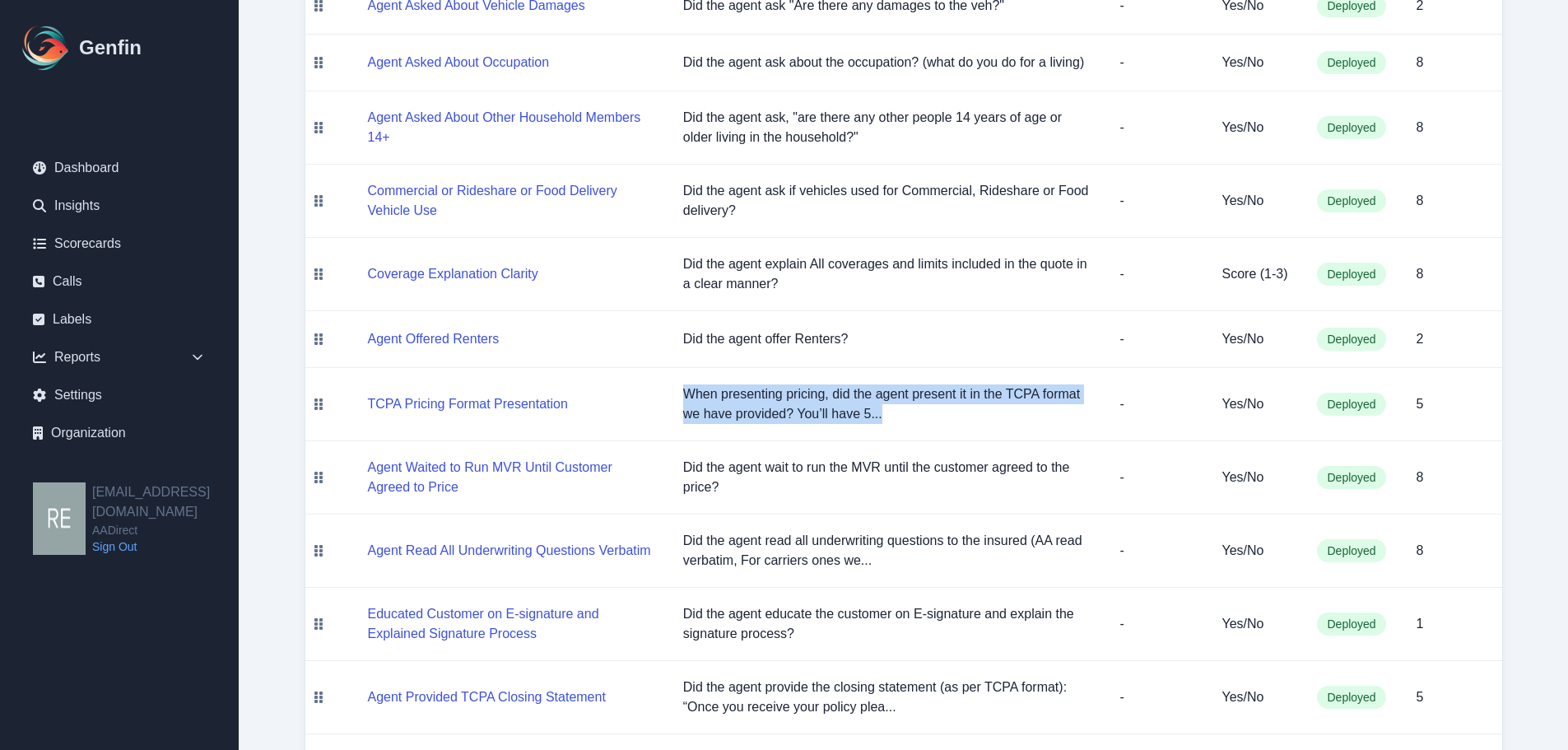
drag, startPoint x: 667, startPoint y: 394, endPoint x: 913, endPoint y: 434, distance: 249.2
click at [913, 434] on tr "TCPA Pricing Format Presentation When presenting pricing, did the agent present…" at bounding box center [903, 405] width 1197 height 73
click at [482, 402] on button "TCPA Pricing Format Presentation" at bounding box center [468, 404] width 200 height 20
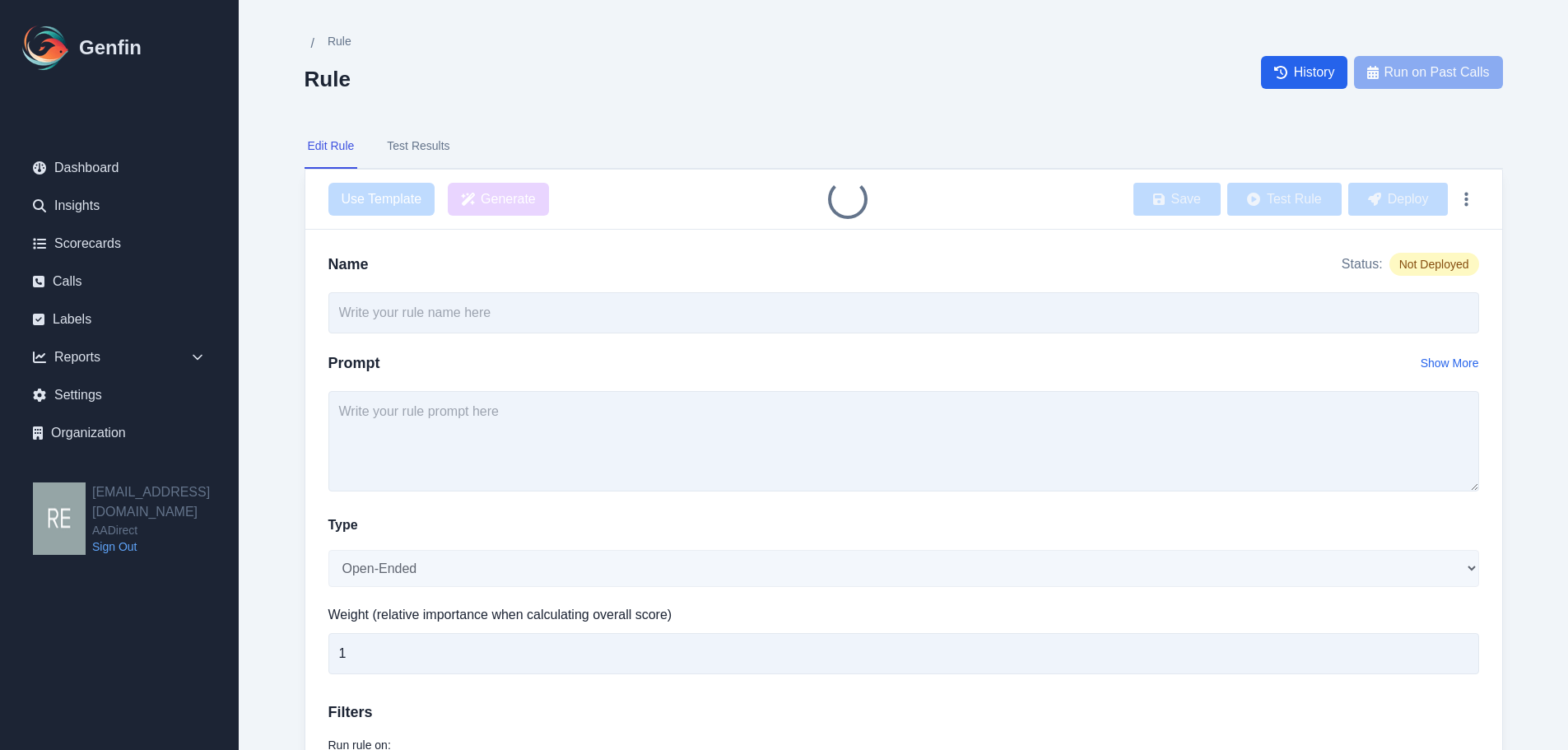
type input "TCPA Pricing Format Presentation"
type input "5"
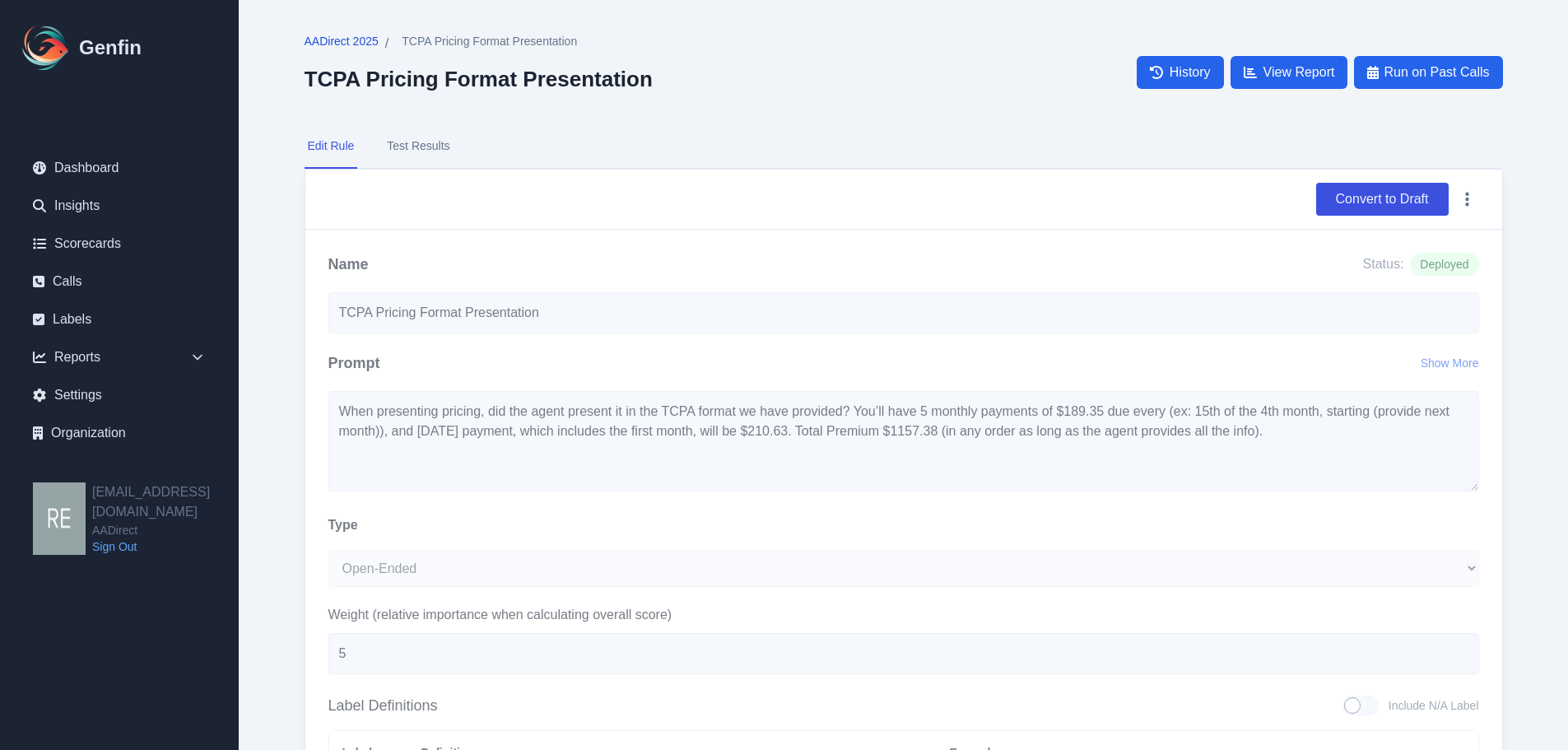
click at [345, 49] on link "AADirect 2025" at bounding box center [341, 42] width 74 height 20
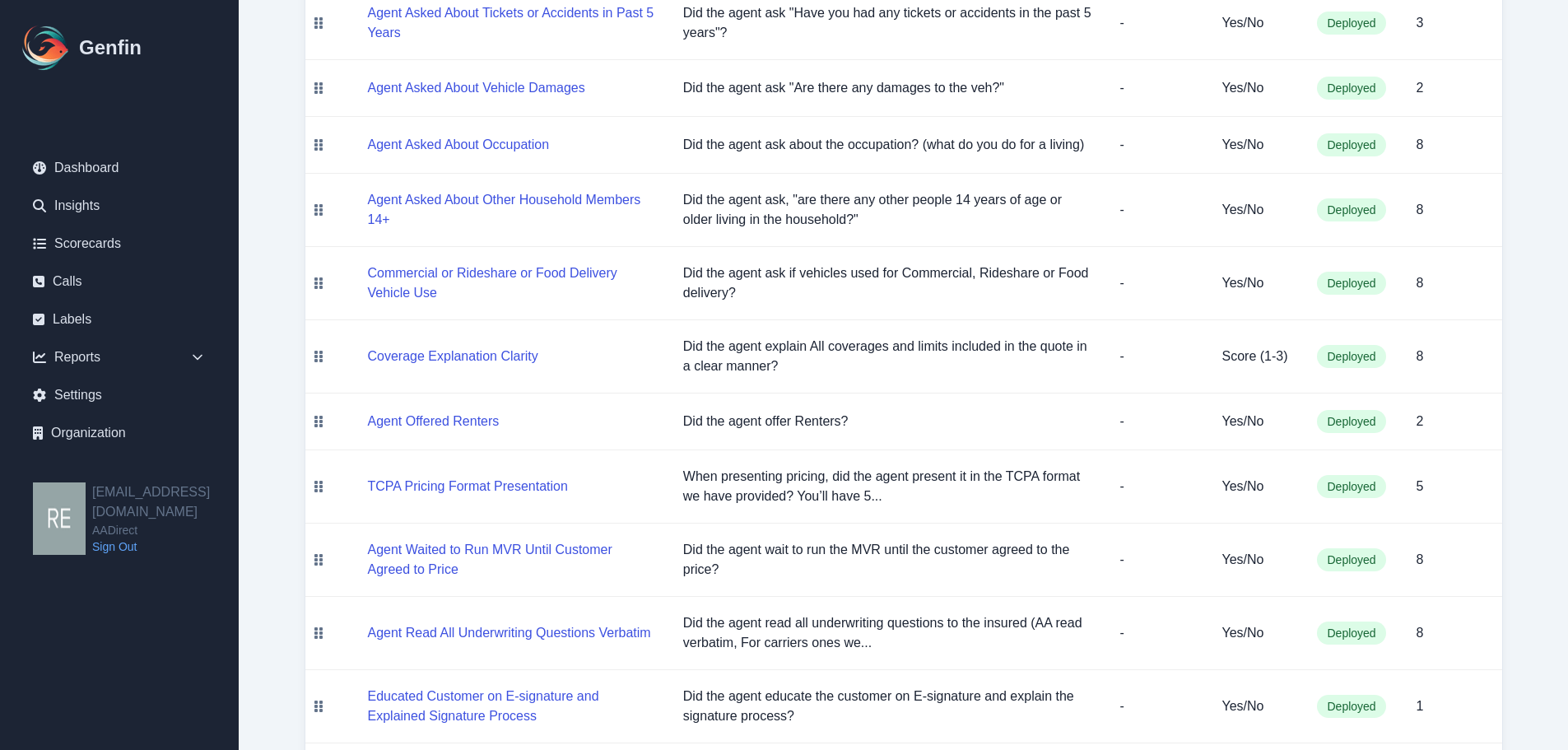
scroll to position [905, 0]
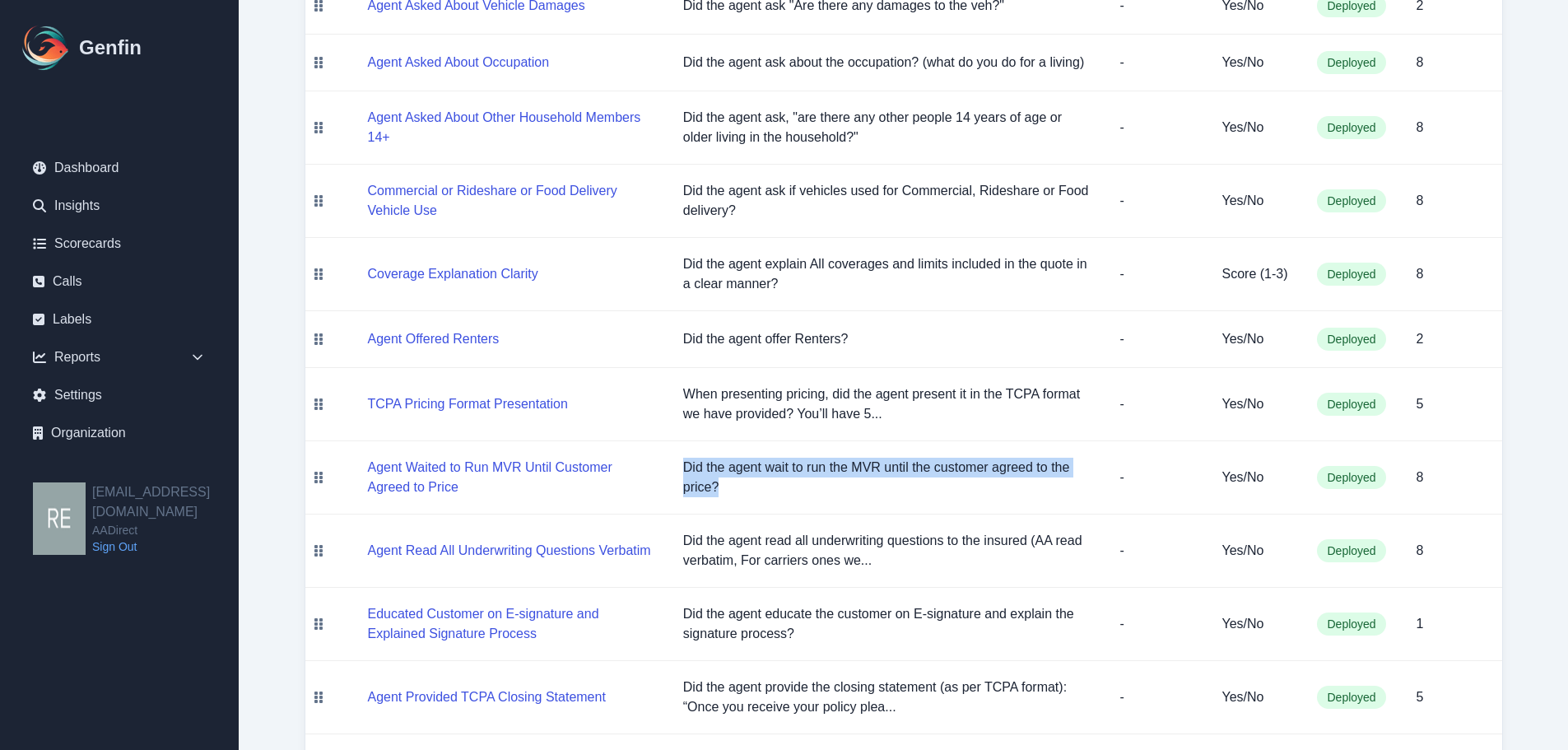
drag, startPoint x: 664, startPoint y: 462, endPoint x: 777, endPoint y: 482, distance: 114.8
click at [777, 482] on tr "Agent Waited to Run MVR Until Customer Agreed to Price Did the agent wait to ru…" at bounding box center [903, 478] width 1197 height 73
copy tr "Did the agent wait to run the MVR until the customer agreed to the price?"
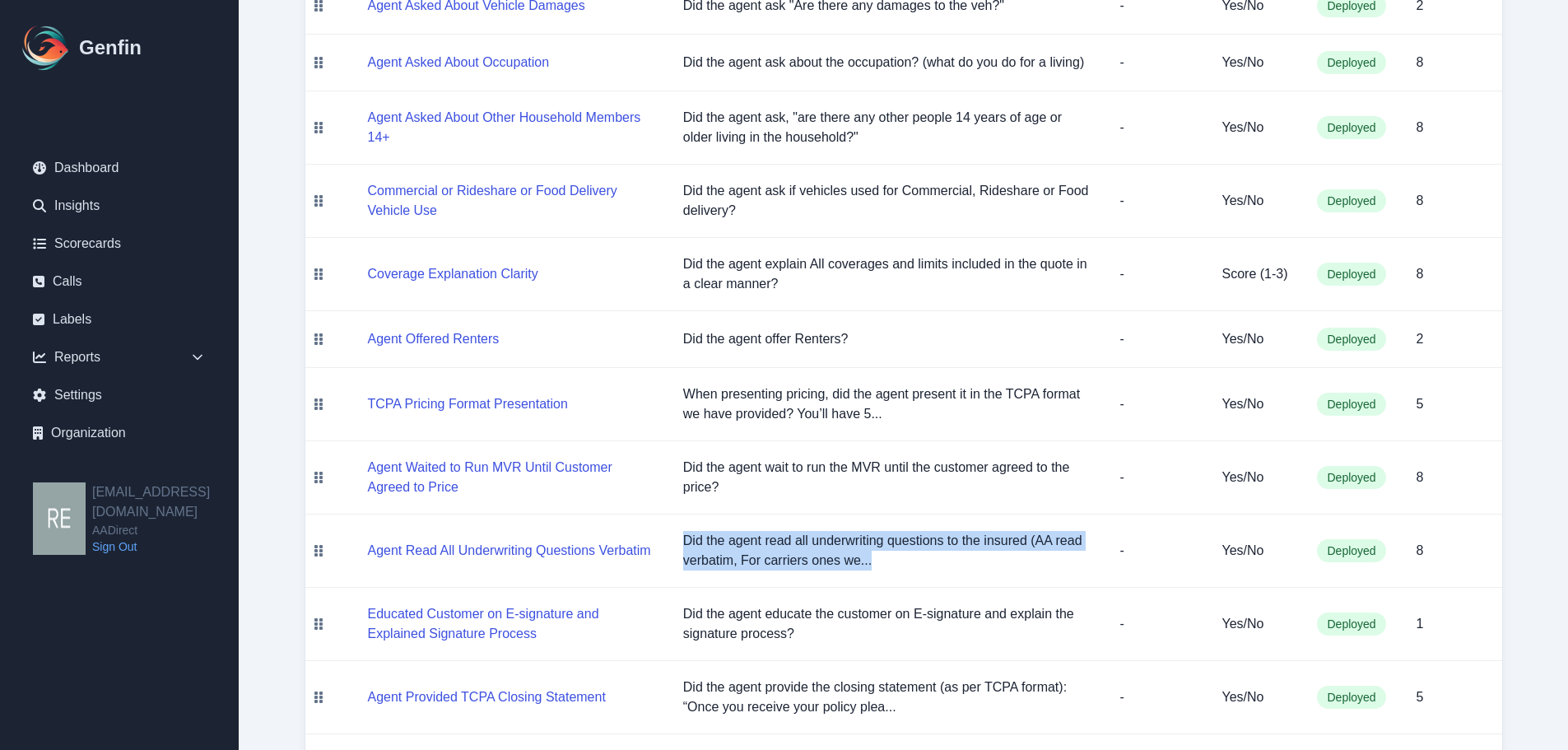
drag, startPoint x: 680, startPoint y: 543, endPoint x: 899, endPoint y: 577, distance: 221.6
click at [899, 577] on td "Did the agent read all underwriting questions to the insured (AA read verbatim,…" at bounding box center [889, 551] width 437 height 73
copy p "Did the agent read all underwriting questions to the insured (AA read verbatim,…"
click at [516, 558] on button "Agent Read All Underwriting Questions Verbatim" at bounding box center [510, 550] width 283 height 20
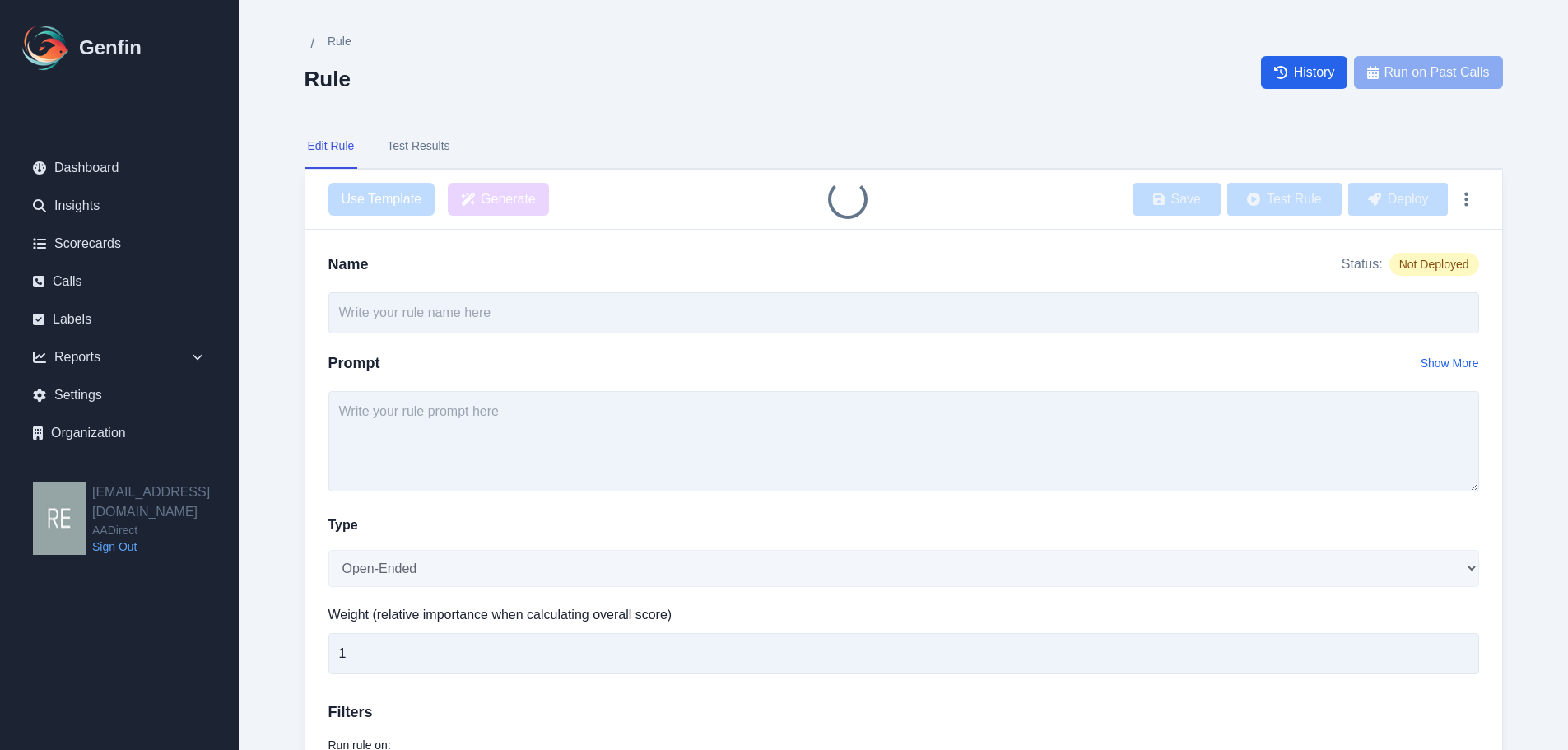
click at [527, 548] on div "Type Open-Ended Score Yes/No Single-Choice Number" at bounding box center [903, 551] width 1151 height 71
type input "Agent Read All Underwriting Questions Verbatim"
type input "8"
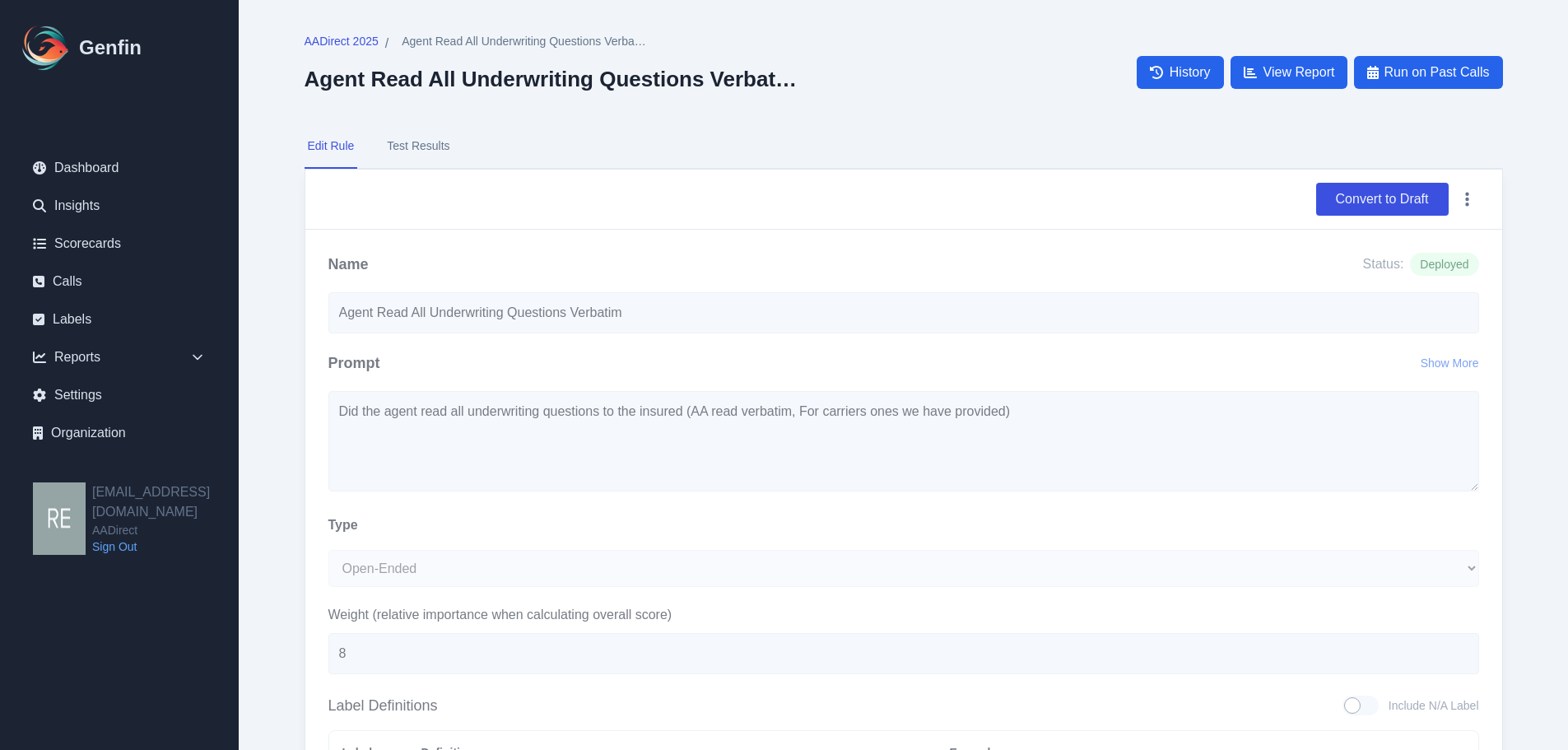
click at [334, 32] on div "AADirect 2025 / Agent Read All Underwriting Questions Verbatim Agent Read All U…" at bounding box center [903, 561] width 1264 height 1122
click at [343, 46] on span "AADirect 2025" at bounding box center [341, 40] width 74 height 16
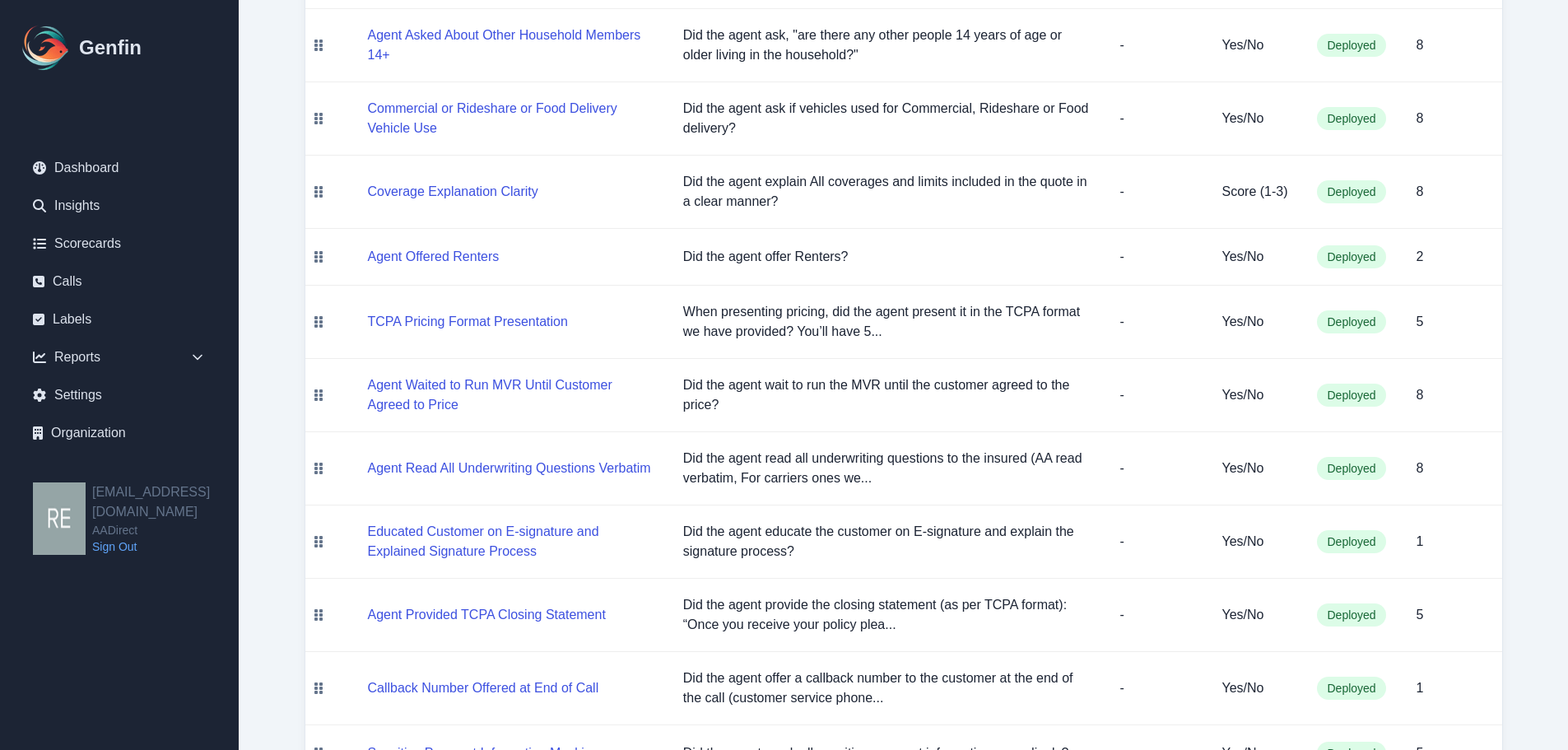
scroll to position [1130, 0]
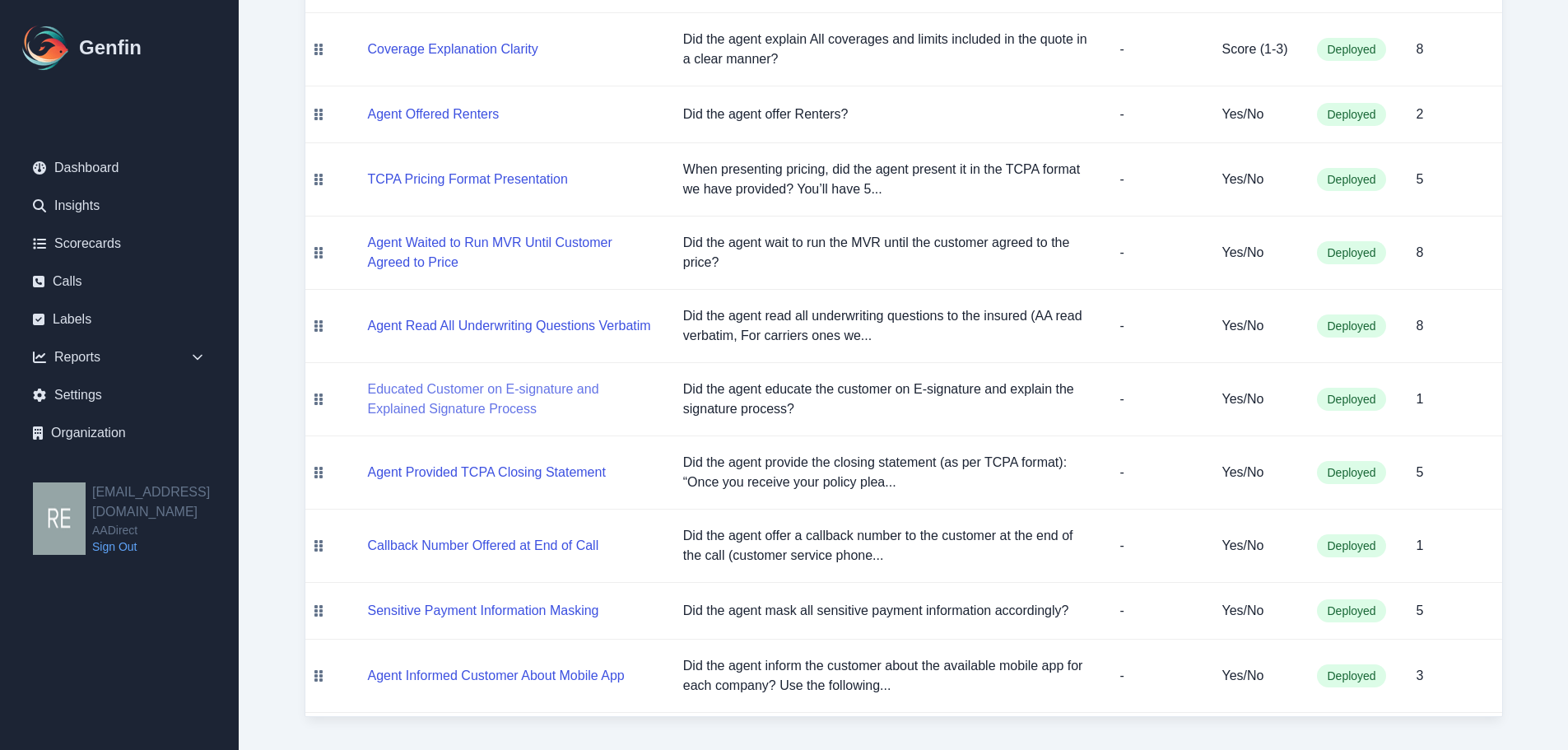
click at [493, 393] on button "Educated Customer on E-signature and Explained Signature Process" at bounding box center [513, 399] width 289 height 39
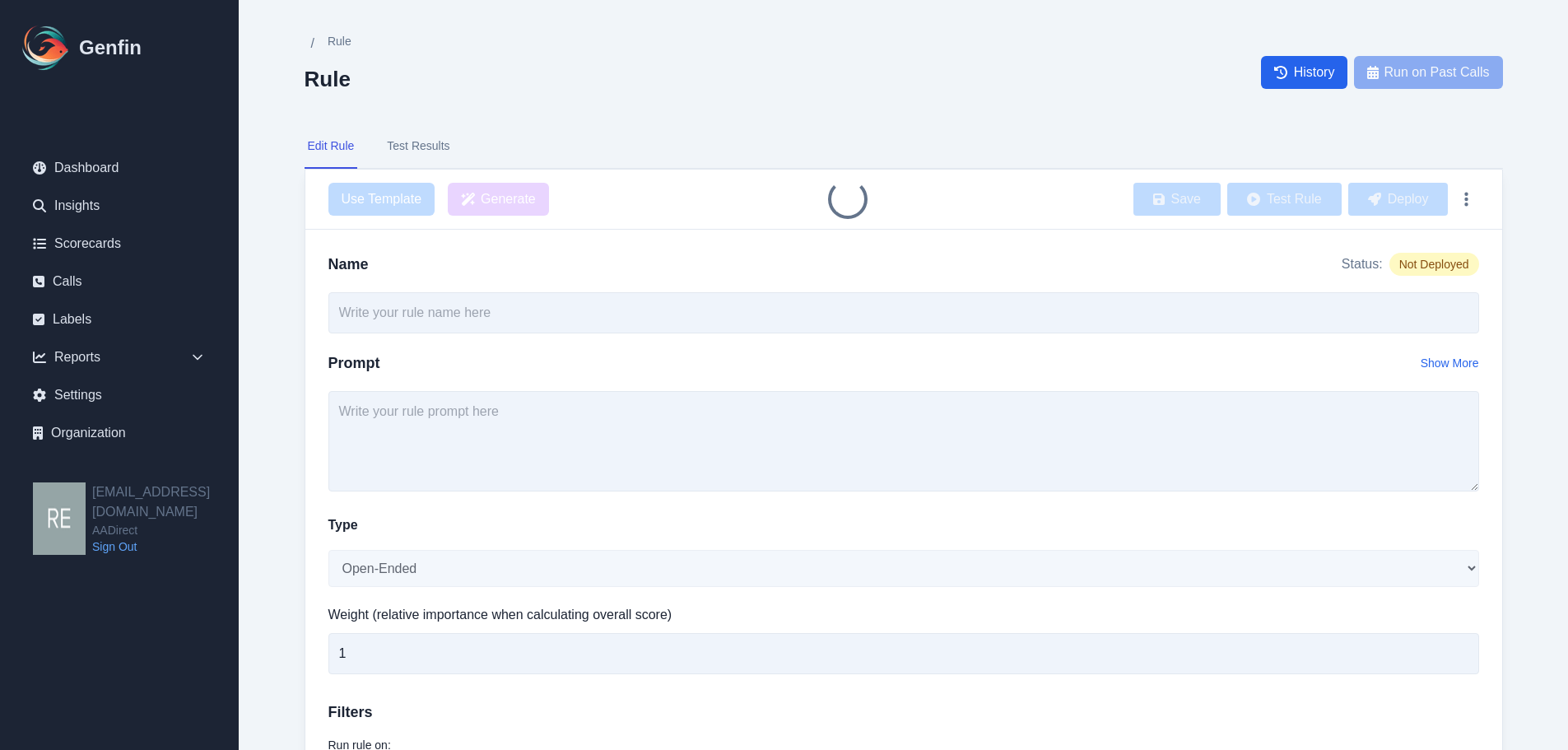
type input "Educated Customer on E-signature and Explained Signature Process"
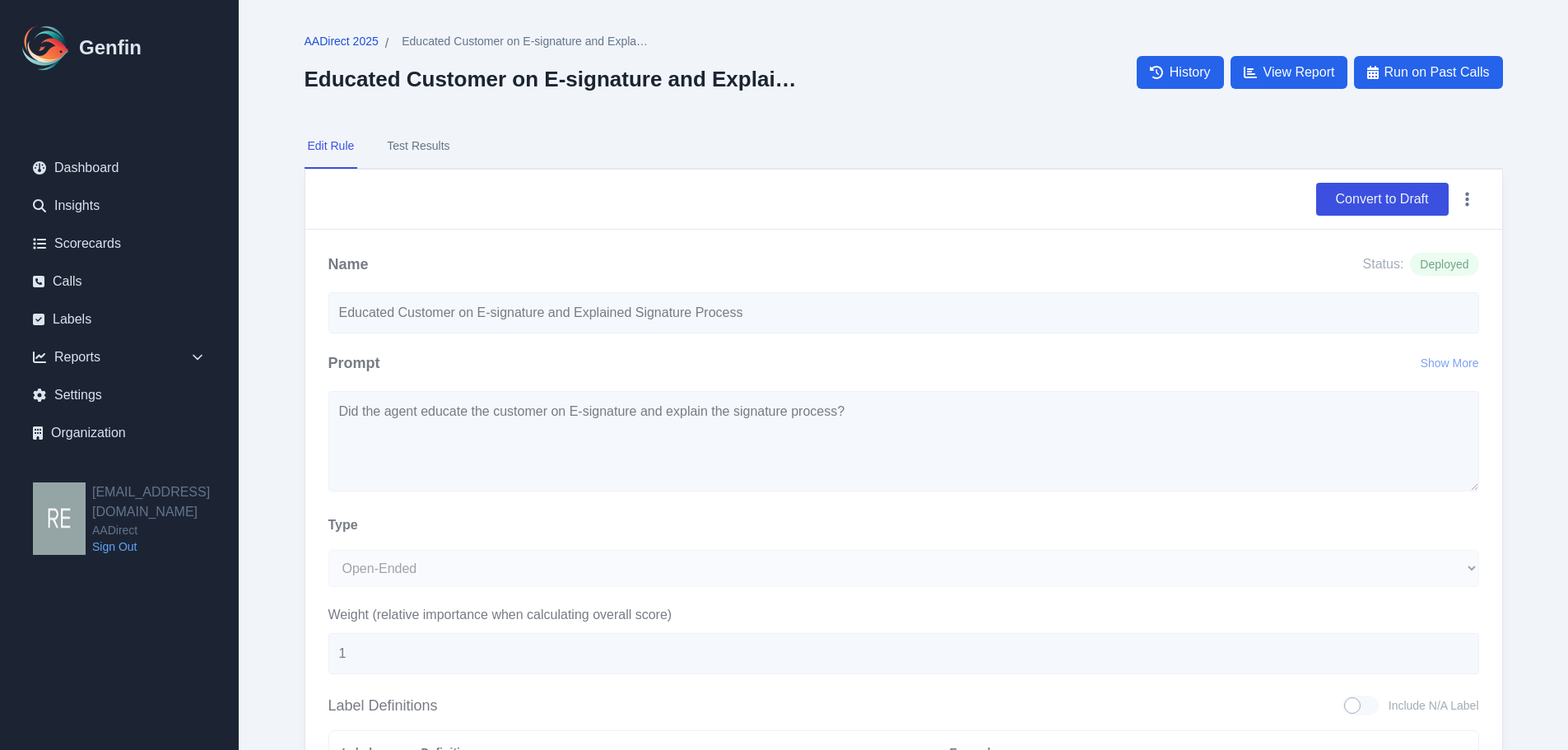
click at [345, 47] on span "AADirect 2025" at bounding box center [341, 40] width 74 height 16
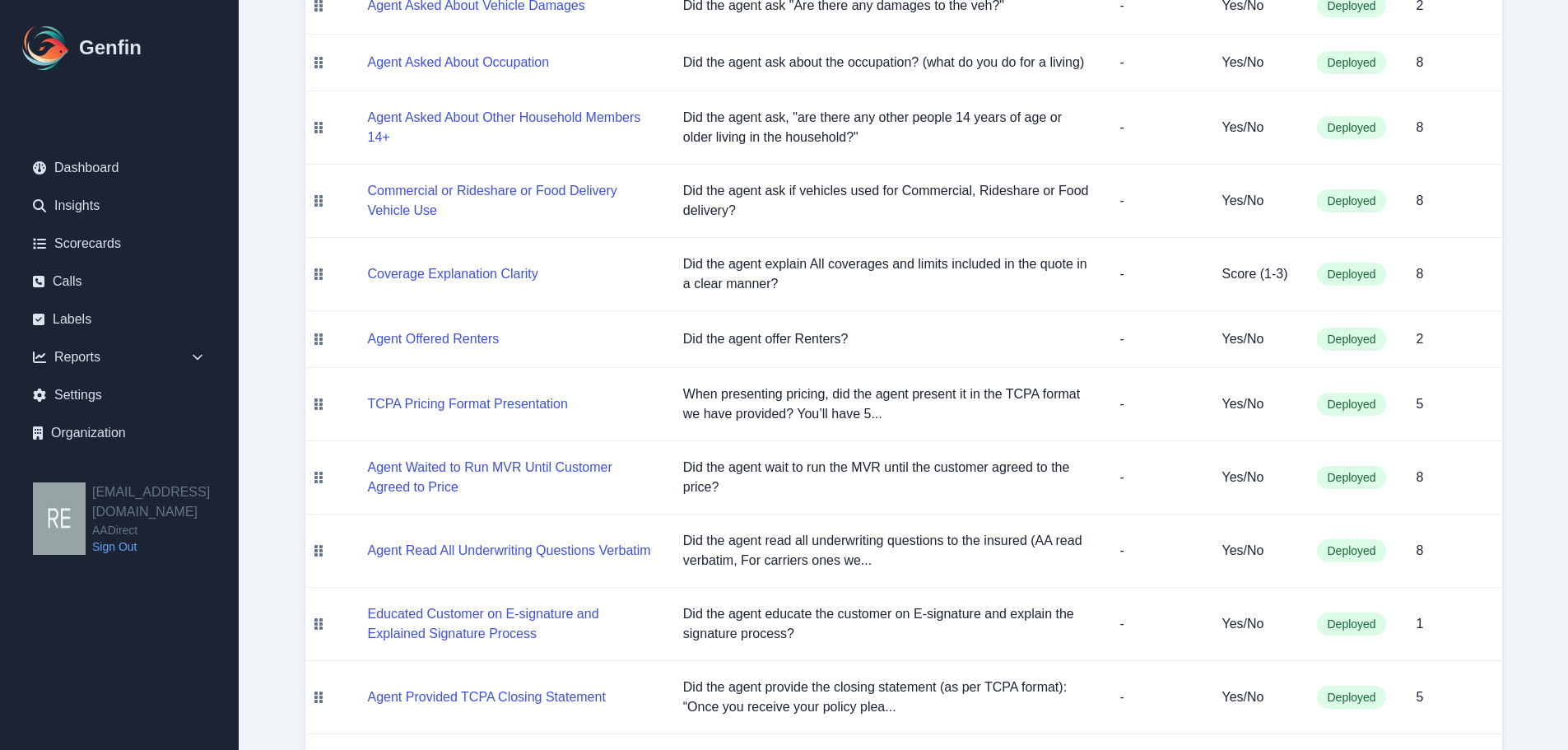
scroll to position [1070, 0]
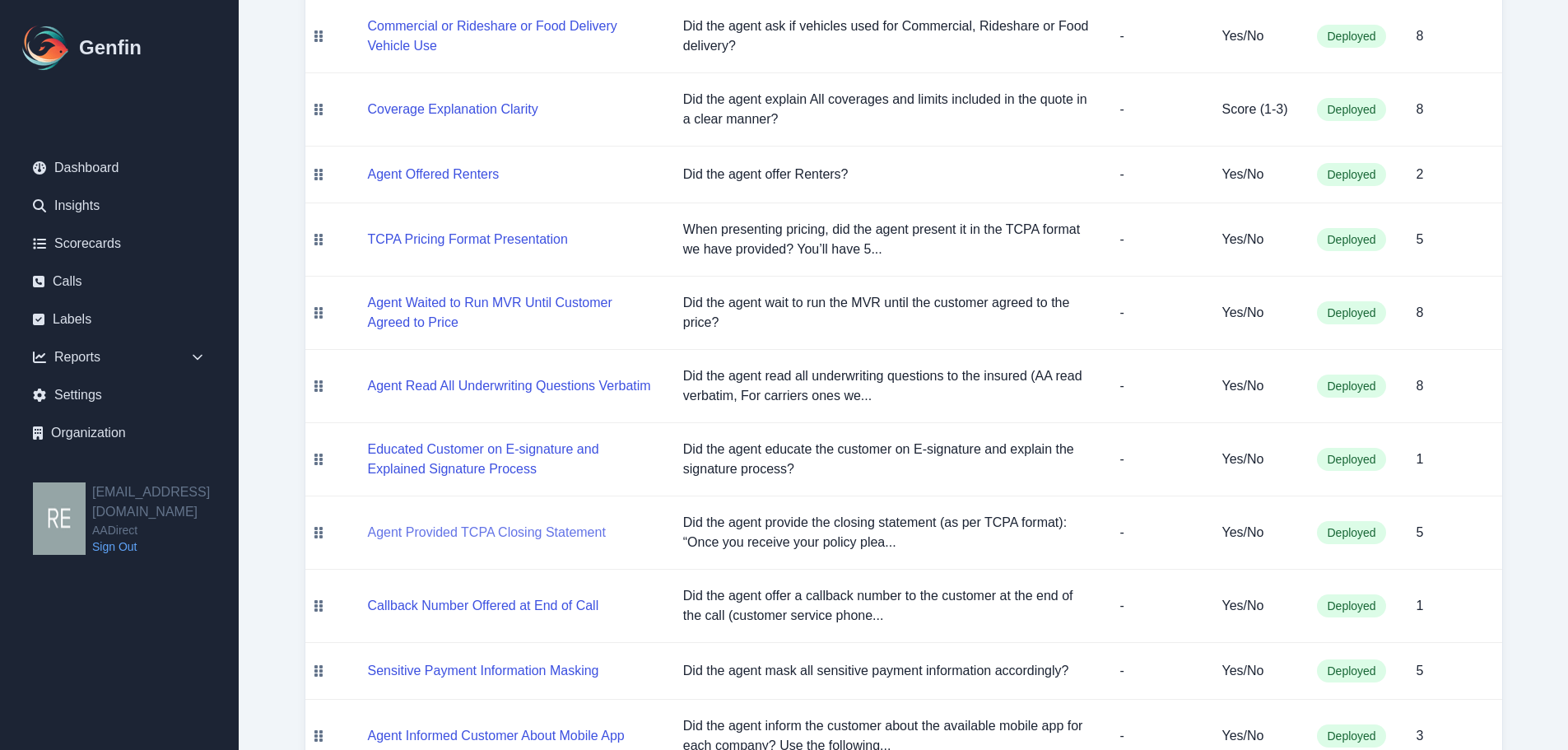
click at [517, 533] on button "Agent Provided TCPA Closing Statement" at bounding box center [487, 532] width 238 height 20
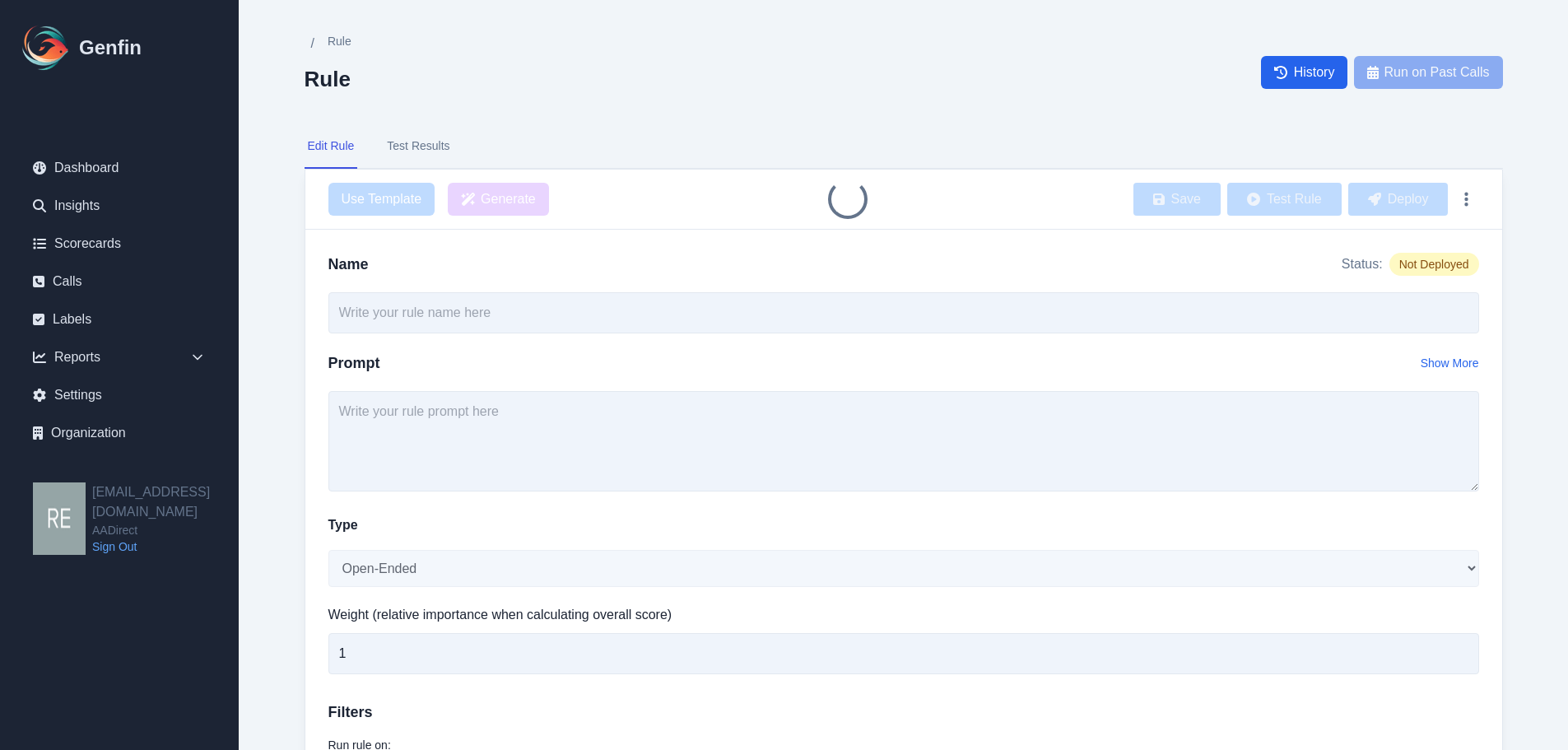
type input "Agent Provided TCPA Closing Statement"
type input "5"
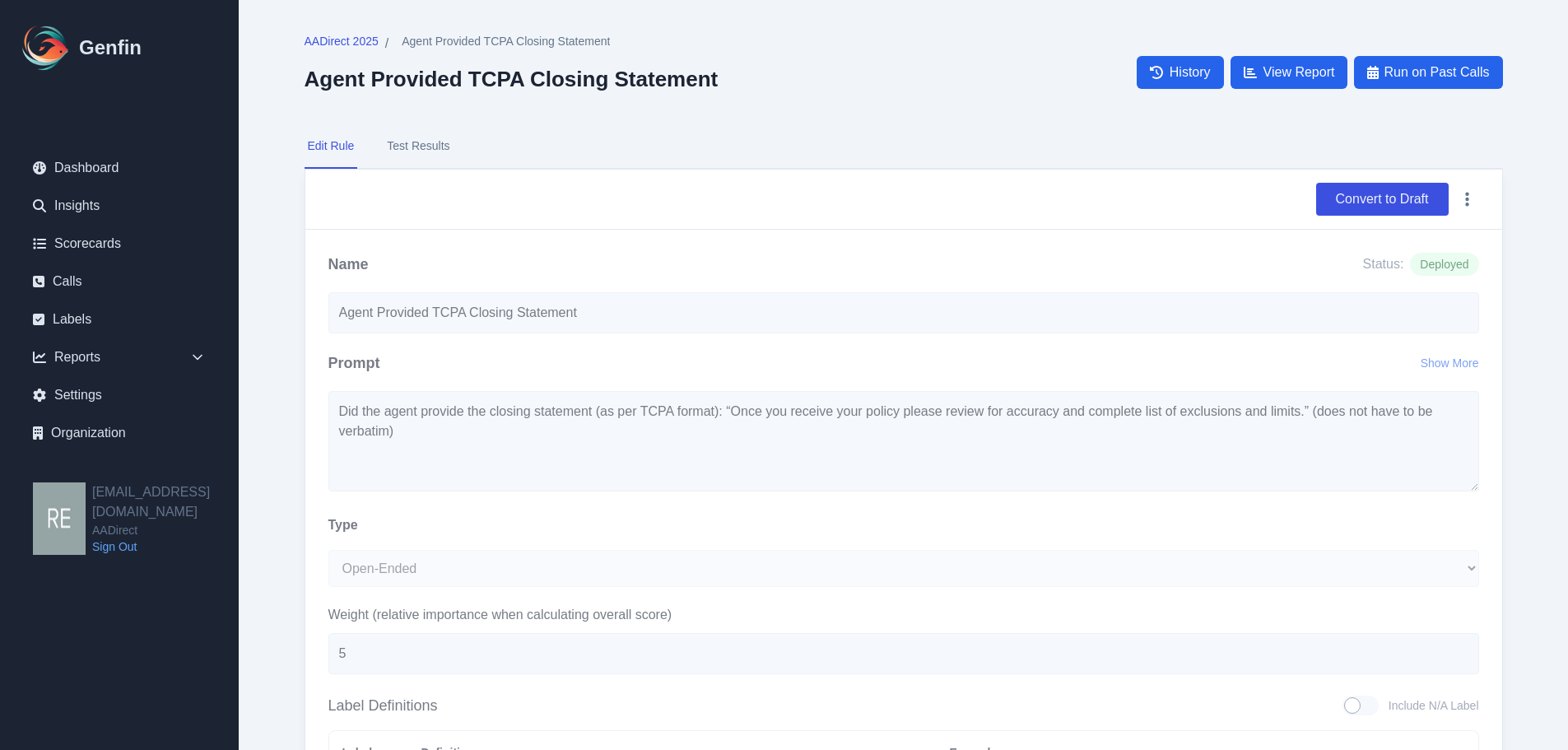
click at [371, 31] on div "AADirect 2025 / Agent Provided TCPA Closing Statement Agent Provided TCPA Closi…" at bounding box center [903, 571] width 1264 height 1142
click at [361, 43] on span "AADirect 2025" at bounding box center [341, 40] width 74 height 16
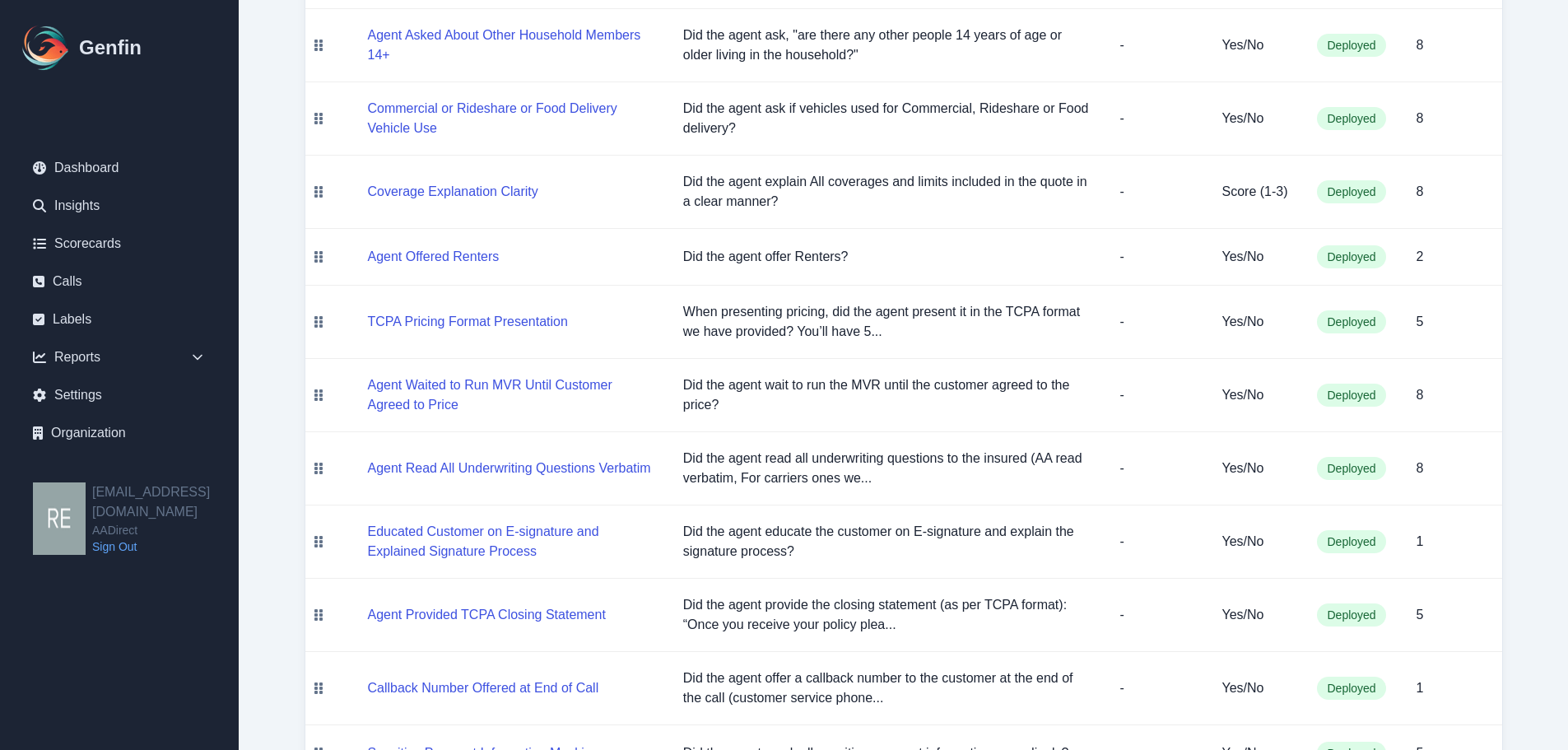
scroll to position [1130, 0]
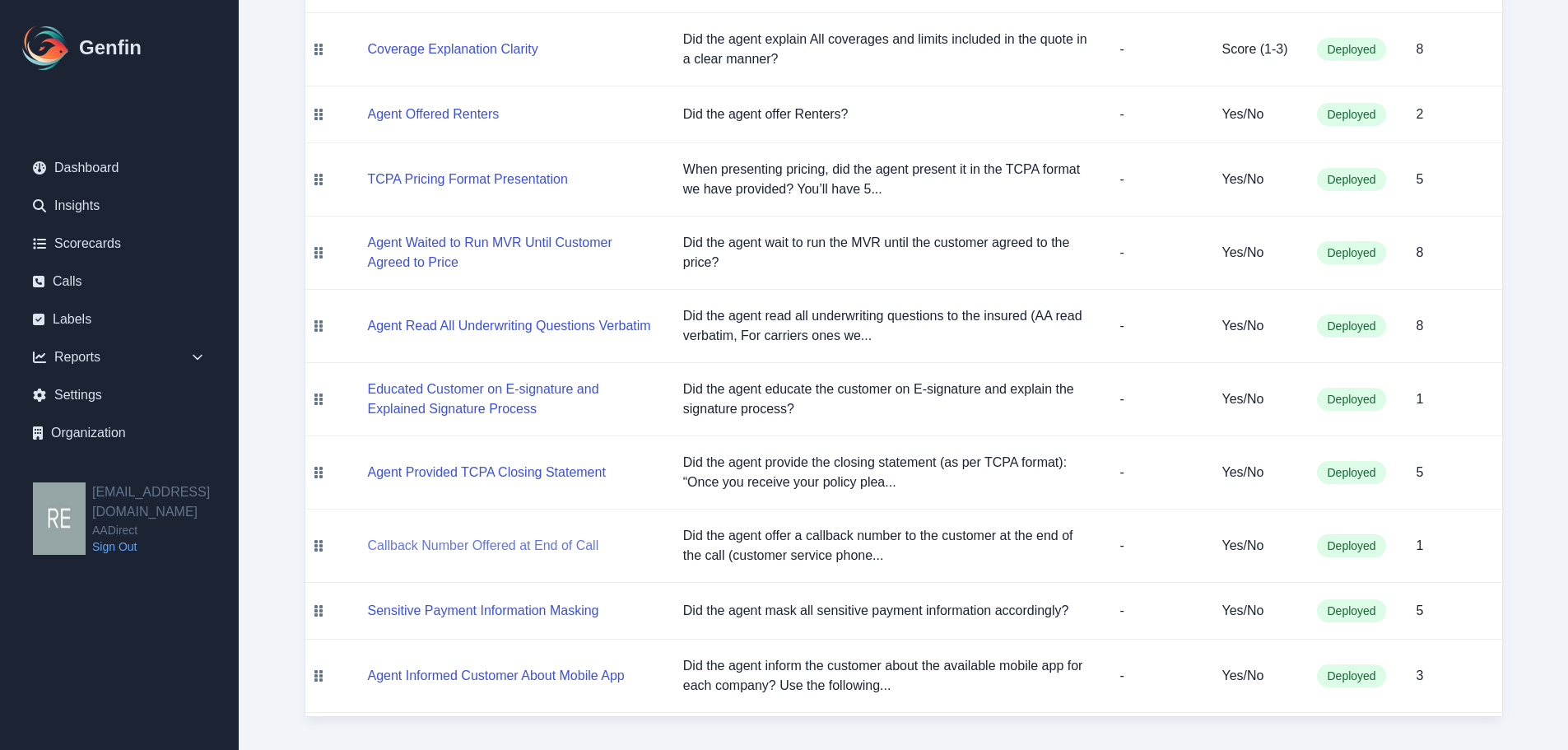
click at [502, 545] on button "Callback Number Offered at End of Call" at bounding box center [484, 545] width 231 height 20
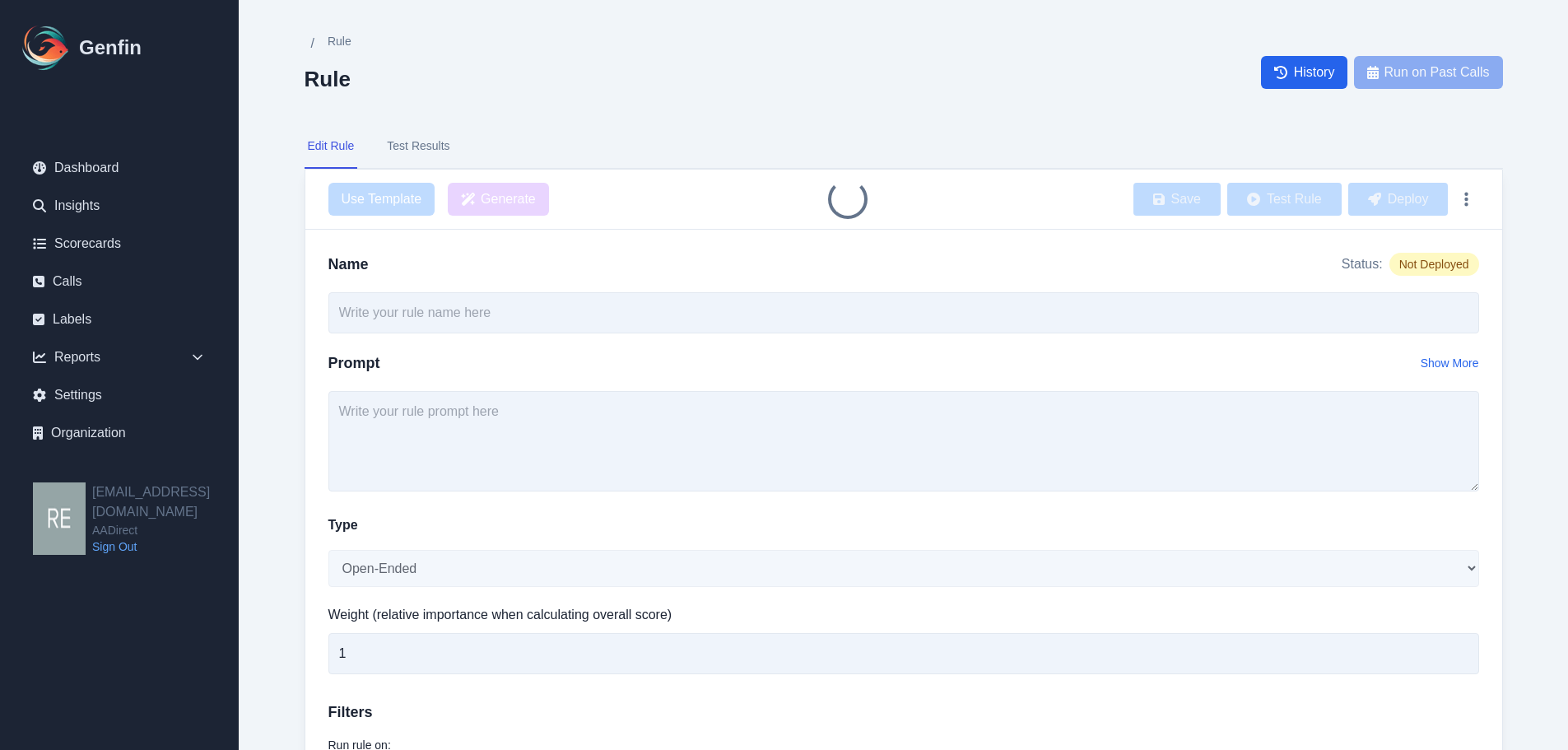
type input "Callback Number Offered at End of Call"
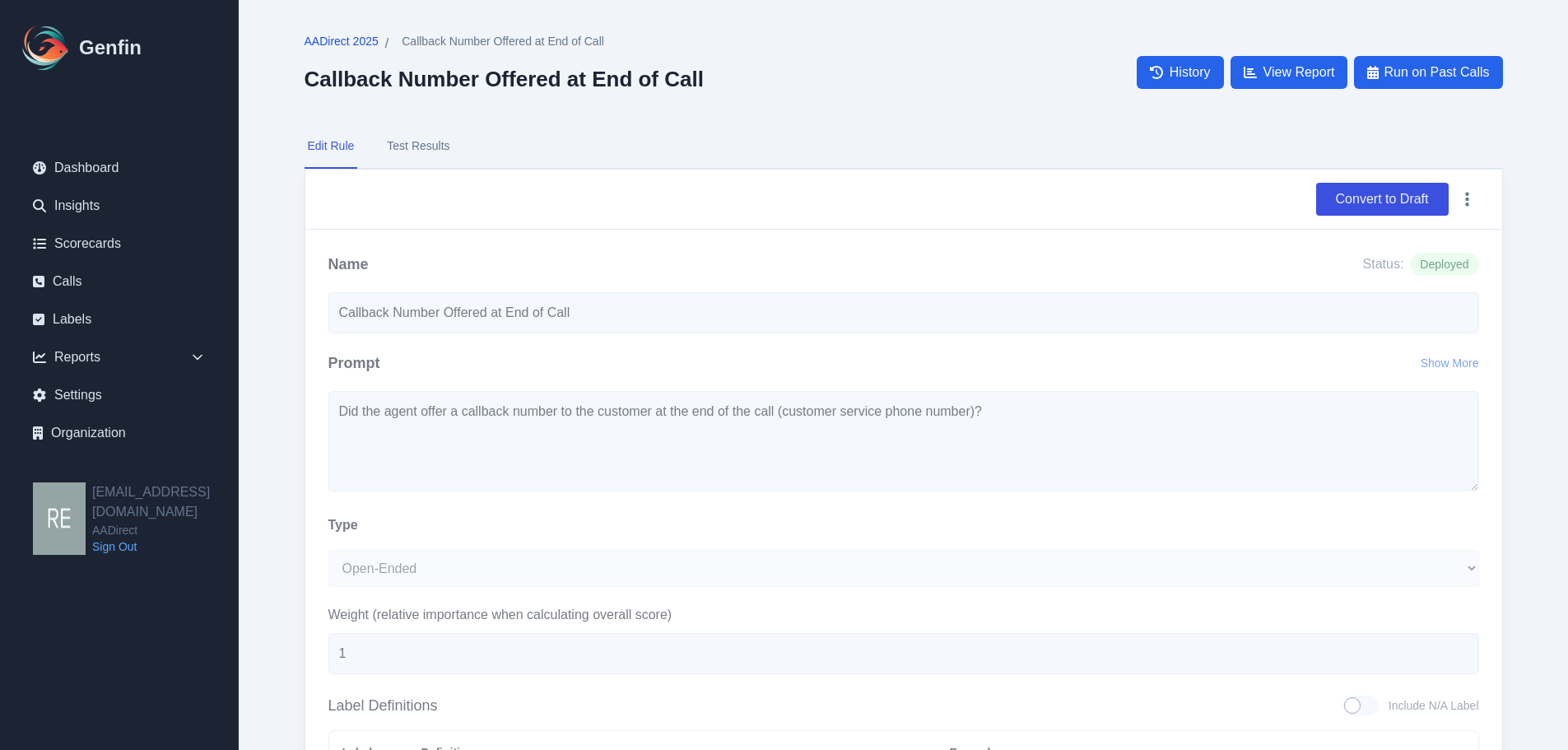
click at [342, 45] on span "AADirect 2025" at bounding box center [341, 40] width 74 height 16
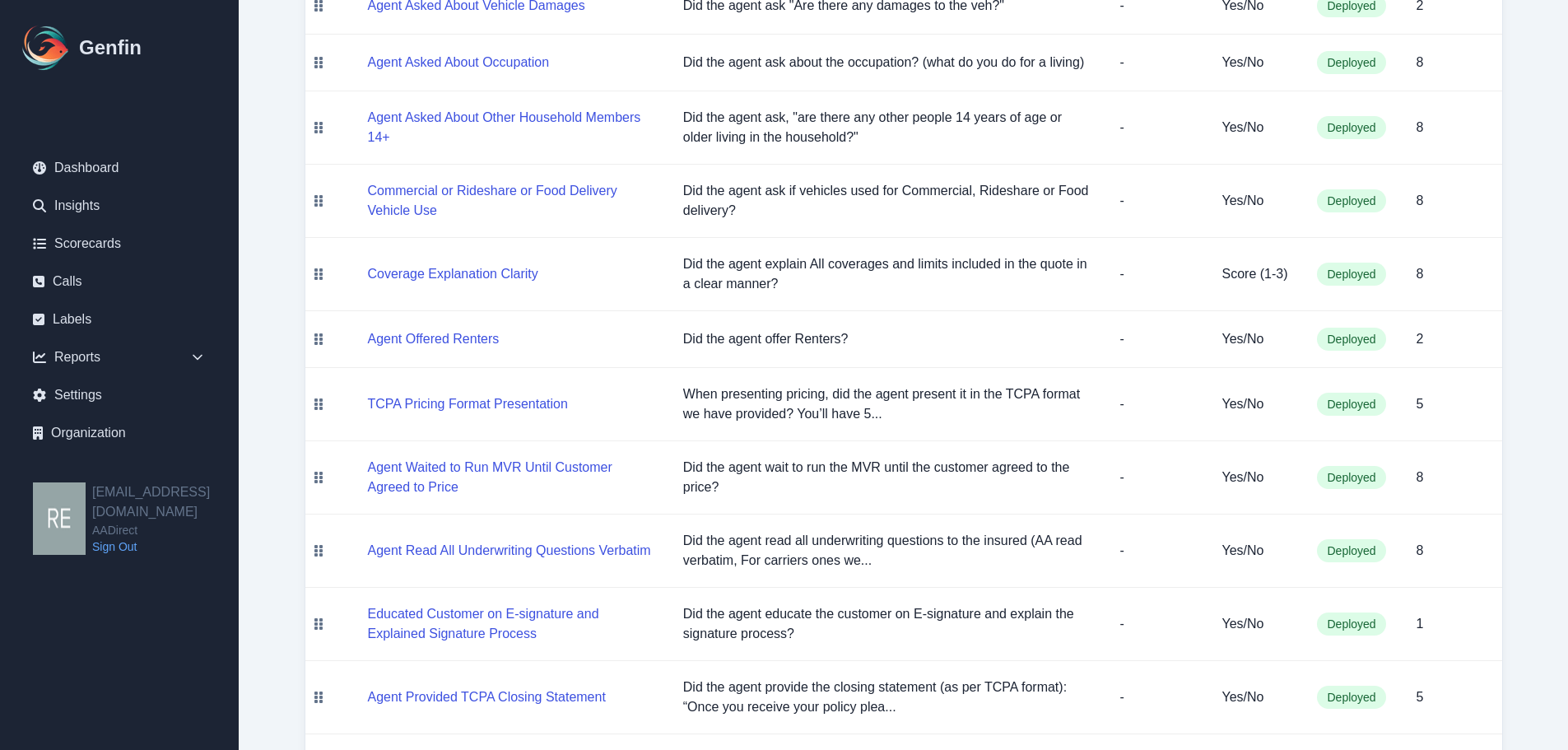
scroll to position [1130, 0]
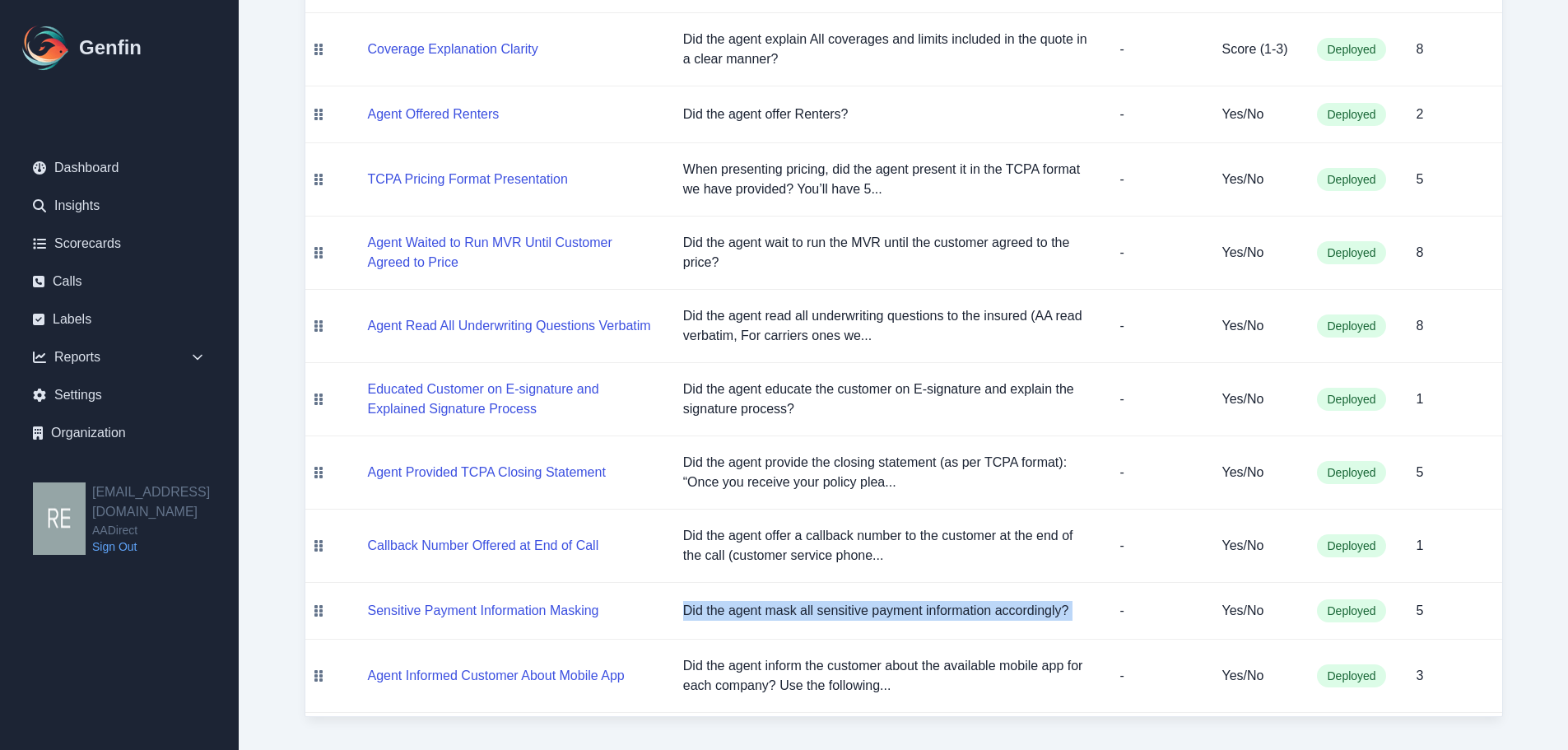
drag, startPoint x: 665, startPoint y: 609, endPoint x: 1105, endPoint y: 612, distance: 440.0
click at [1105, 612] on tr "Sensitive Payment Information Masking Did the agent mask all sensitive payment …" at bounding box center [903, 611] width 1197 height 57
copy tr "Did the agent mask all sensitive payment information accordingly?"
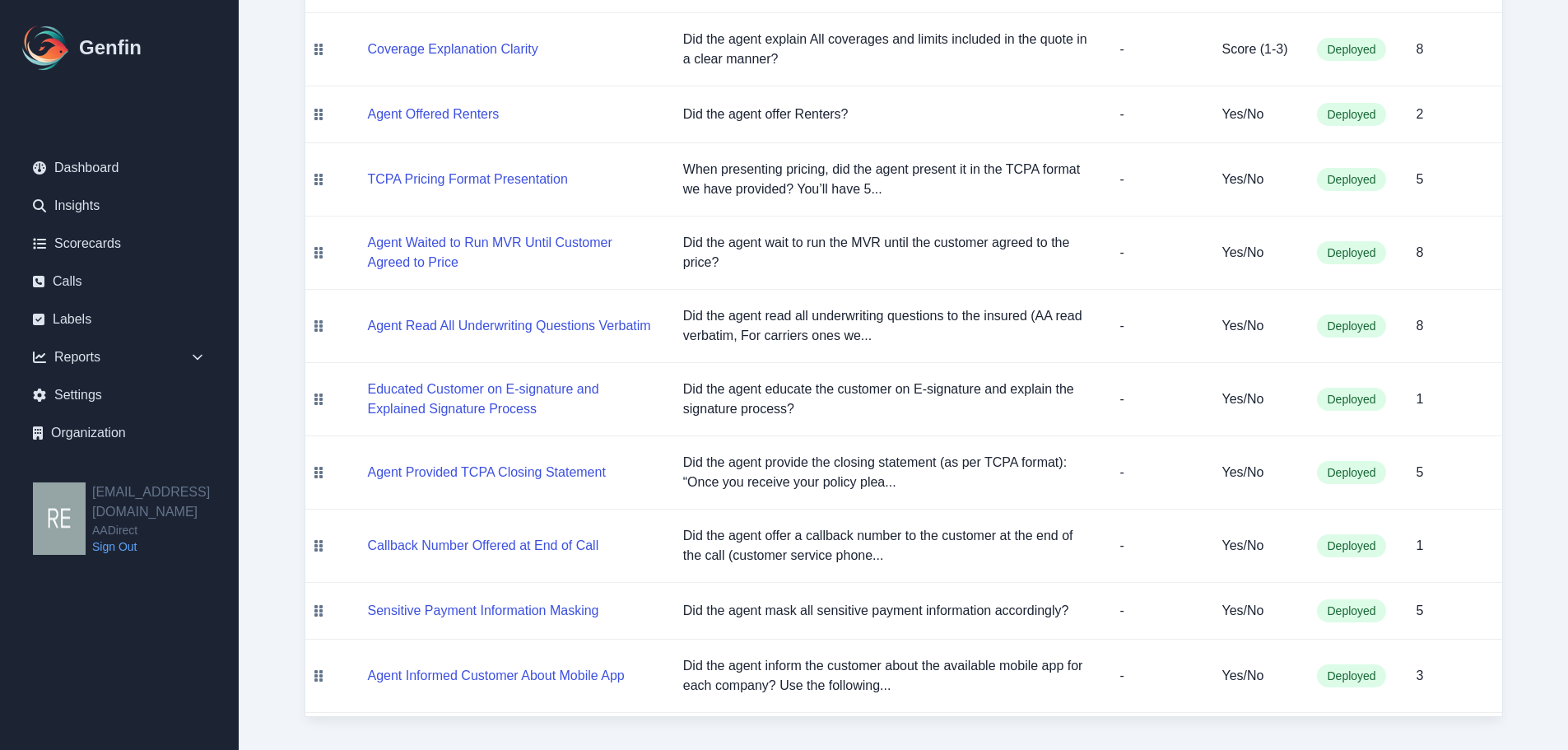
click at [558, 687] on td "Agent Informed Customer About Mobile App" at bounding box center [501, 676] width 339 height 73
click at [553, 678] on button "Agent Informed Customer About Mobile App" at bounding box center [496, 675] width 257 height 20
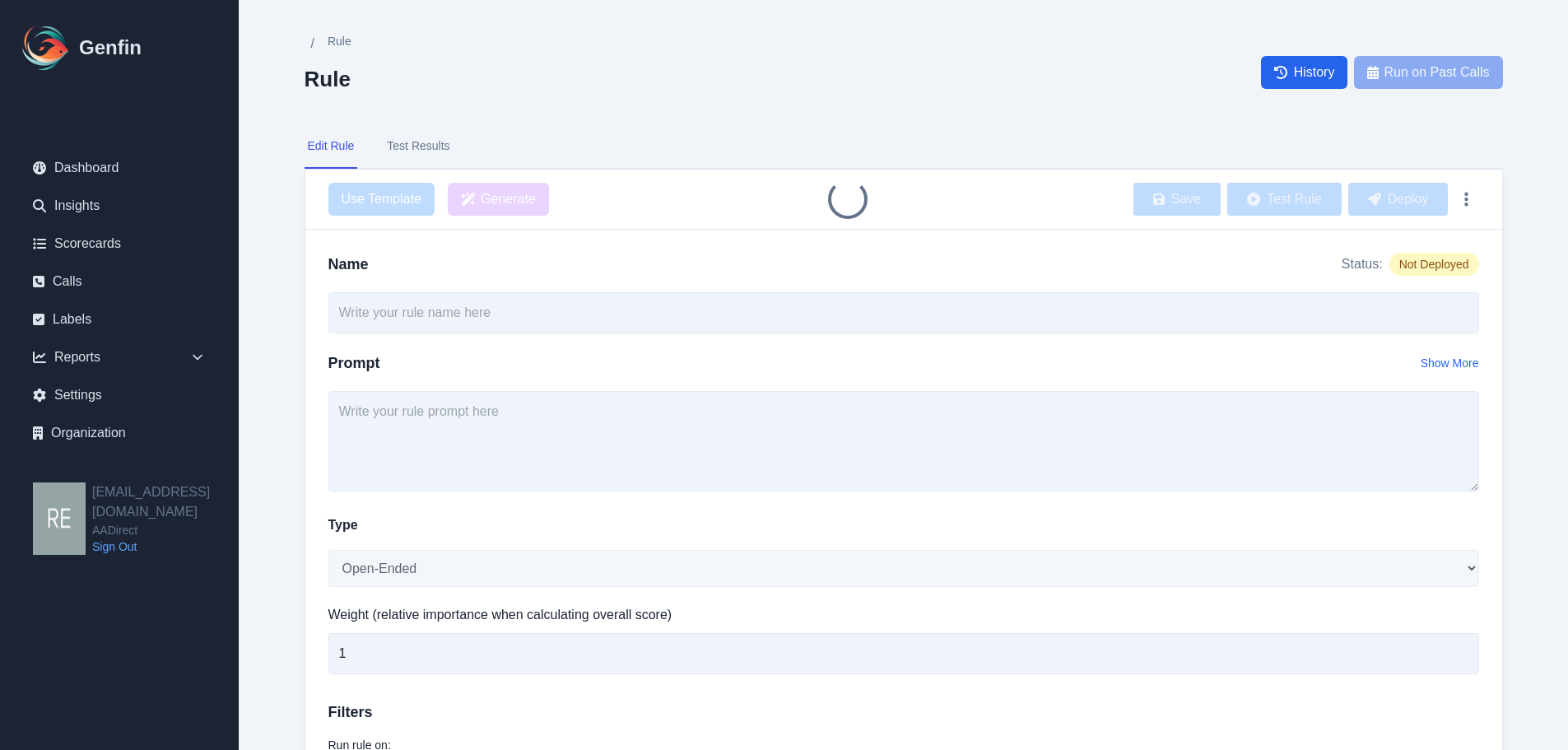
type input "Agent Informed Customer About Mobile App"
type input "3"
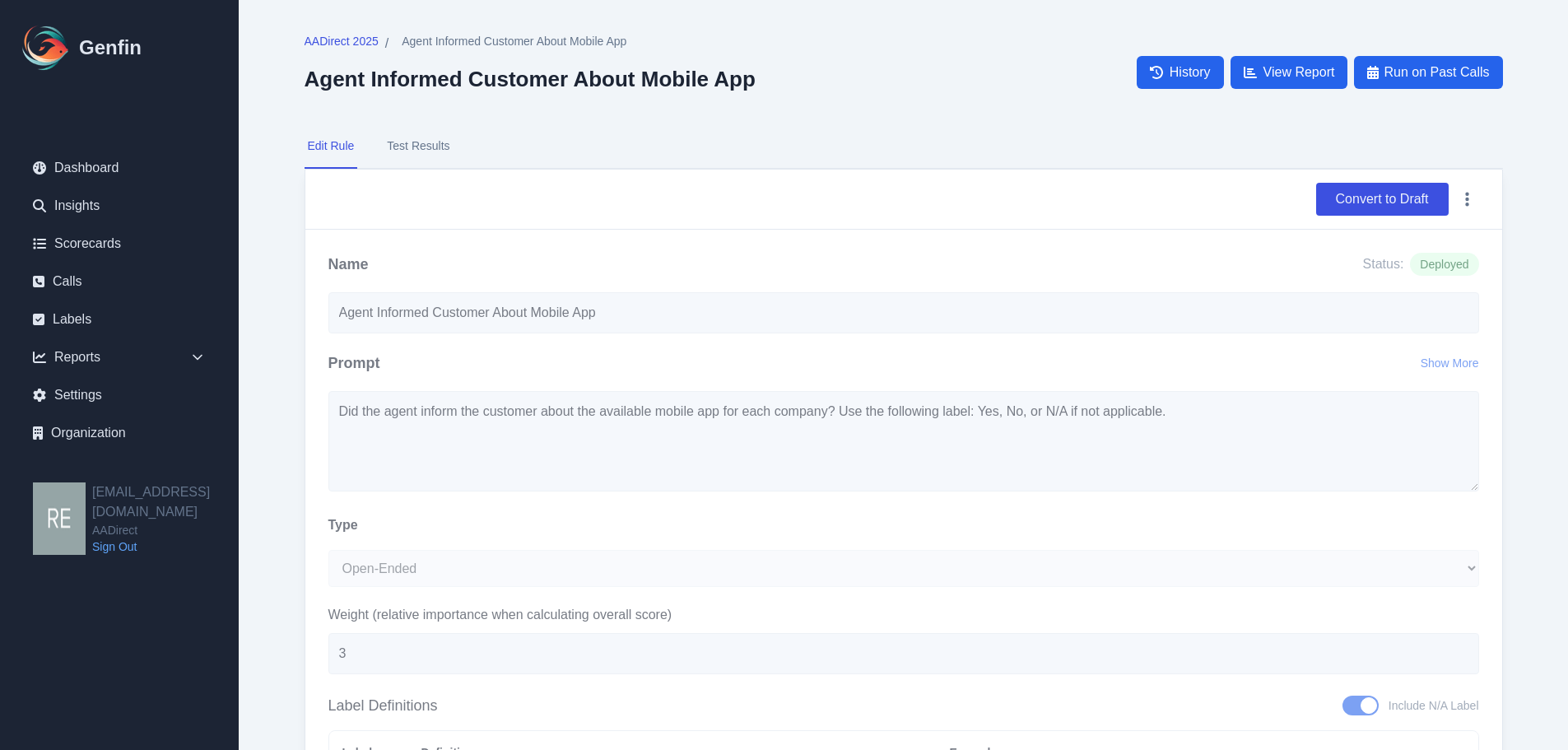
click at [870, 414] on div "Name Status: Deployed Agent Informed Customer About Mobile App Prompt Show More…" at bounding box center [903, 679] width 1197 height 898
drag, startPoint x: 319, startPoint y: 406, endPoint x: 842, endPoint y: 512, distance: 533.6
click at [326, 403] on div "Name Status: Deployed Agent Informed Customer About Mobile App Prompt Show More…" at bounding box center [903, 679] width 1197 height 898
click at [360, 40] on span "AADirect 2025" at bounding box center [341, 40] width 74 height 16
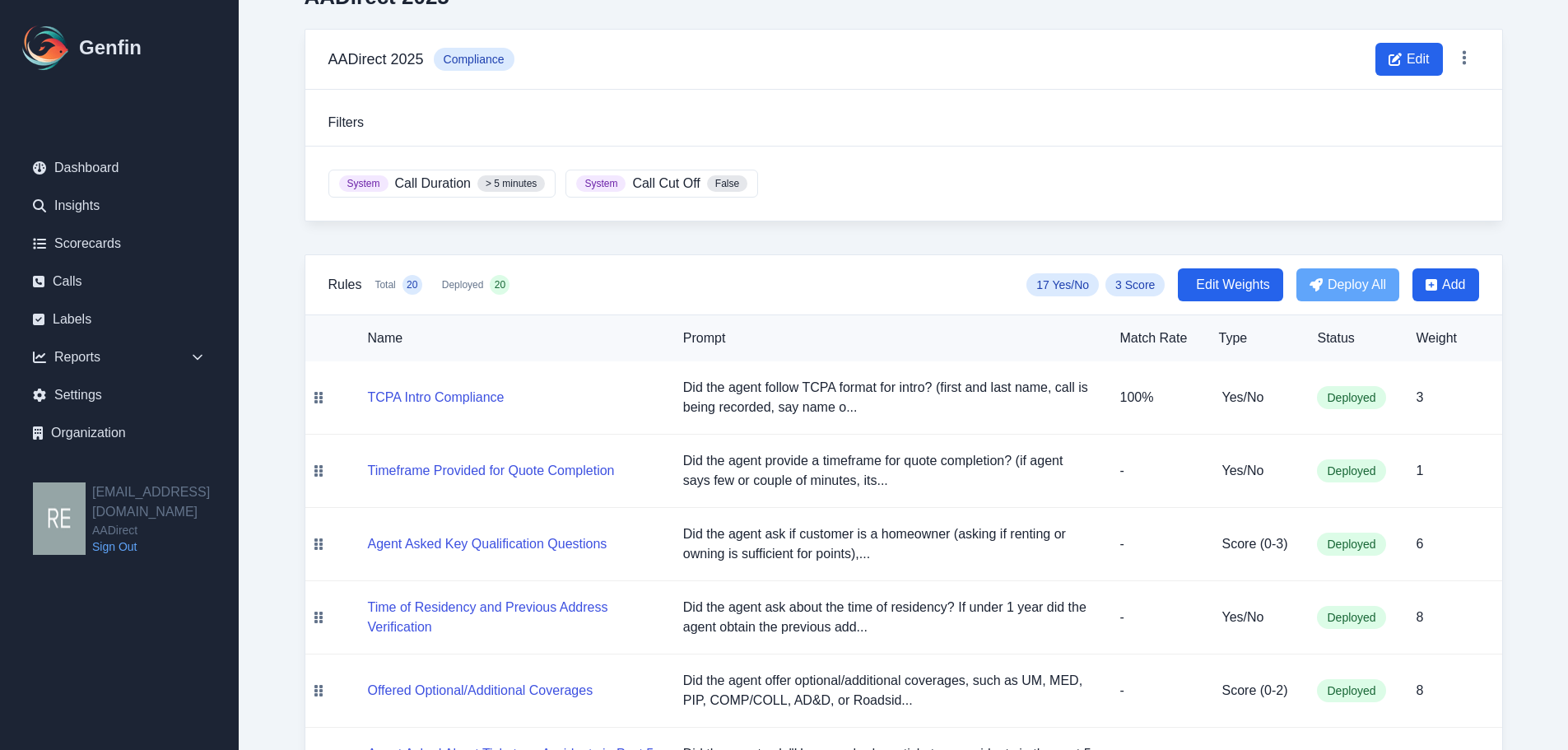
scroll to position [164, 0]
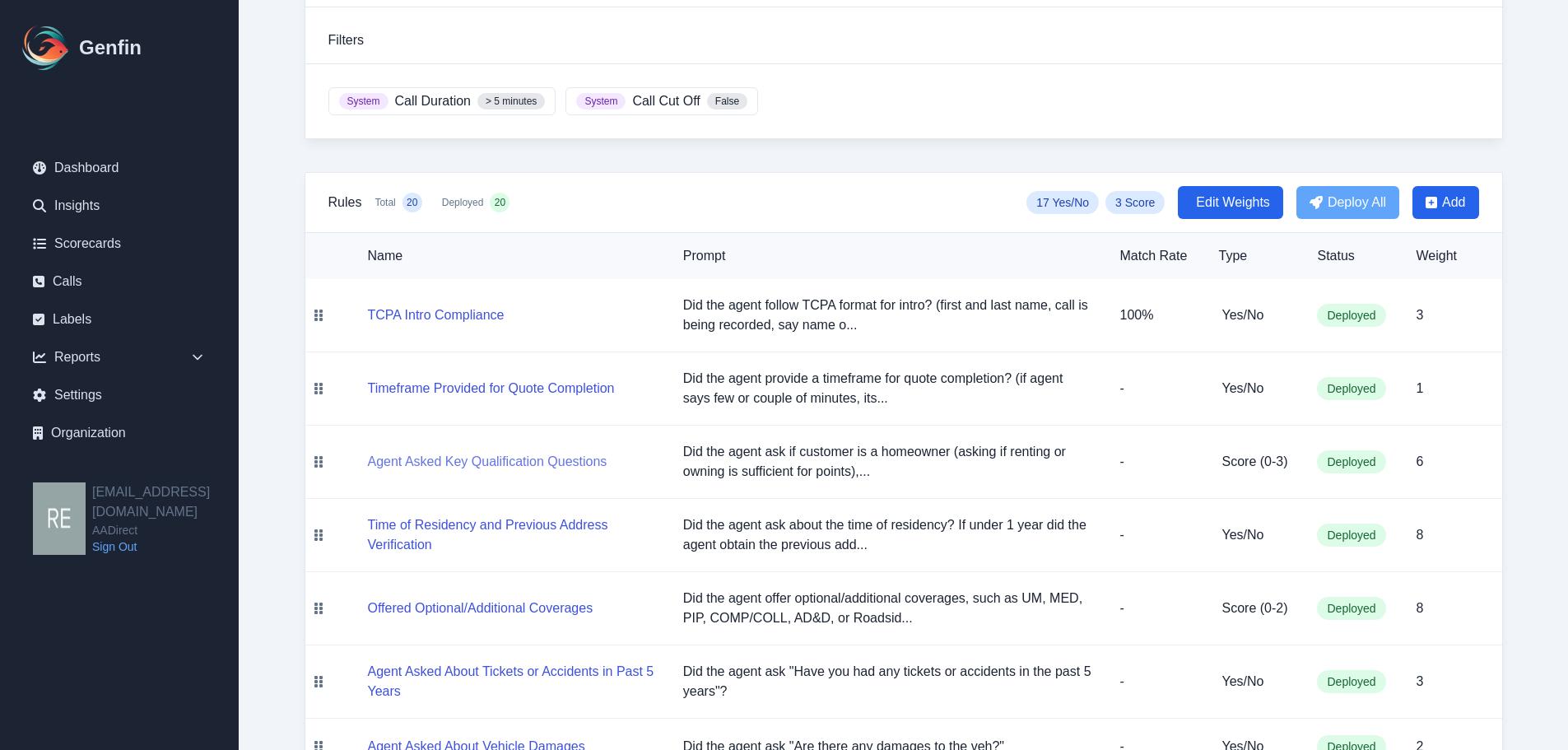
click at [548, 458] on button "Agent Asked Key Qualification Questions" at bounding box center [488, 462] width 240 height 20
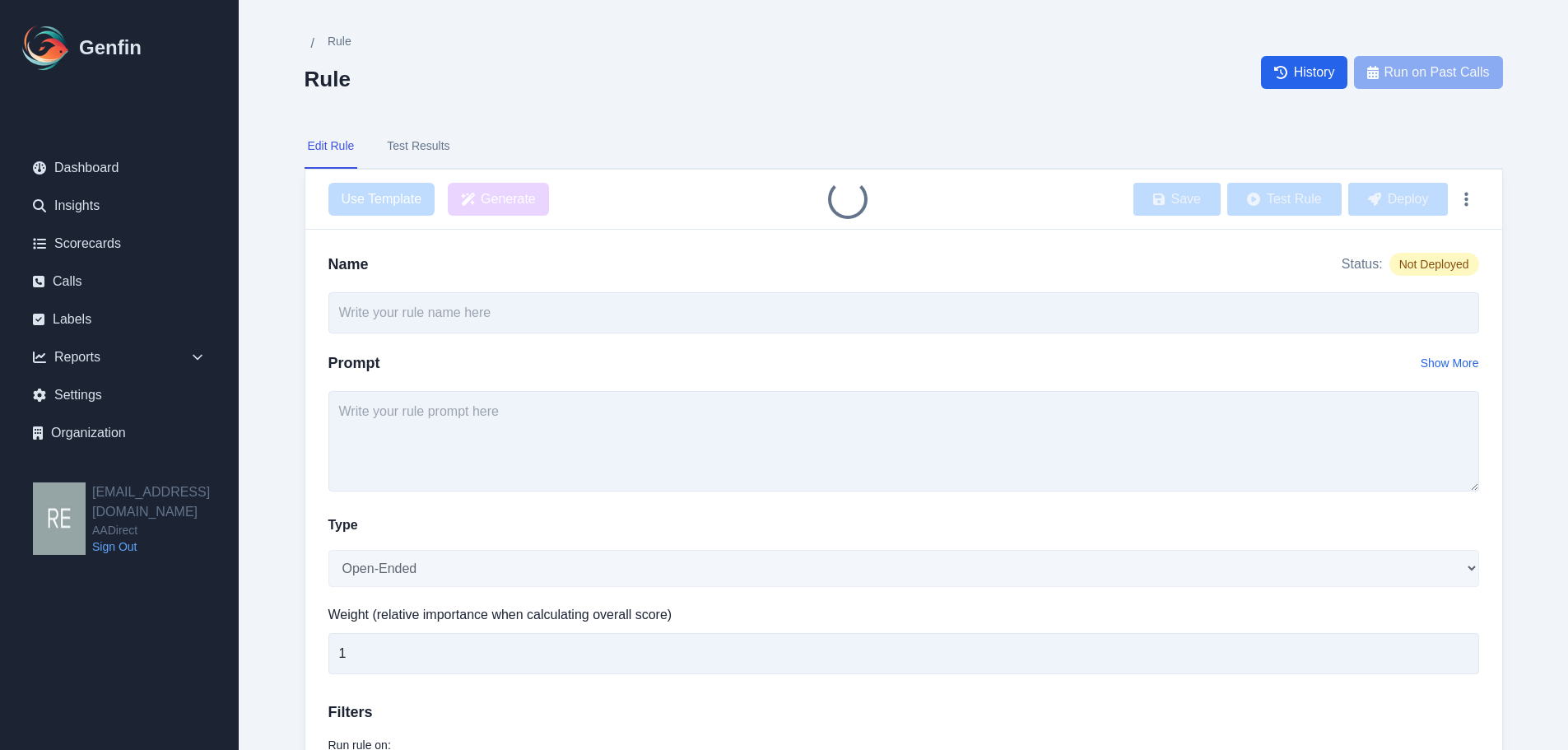
type input "Agent Asked Key Qualification Questions"
type input "6"
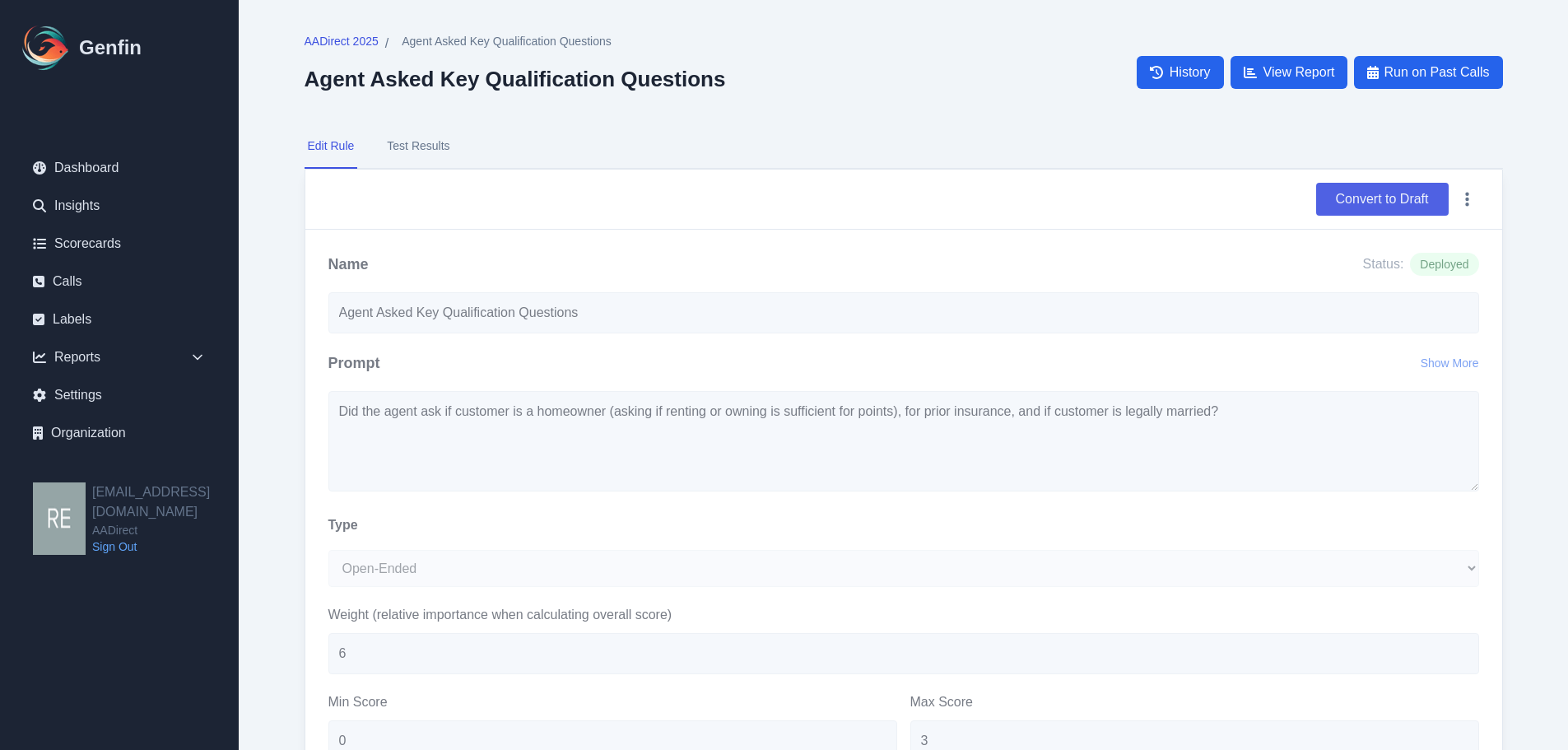
click at [1366, 208] on button "Convert to Draft" at bounding box center [1382, 199] width 133 height 33
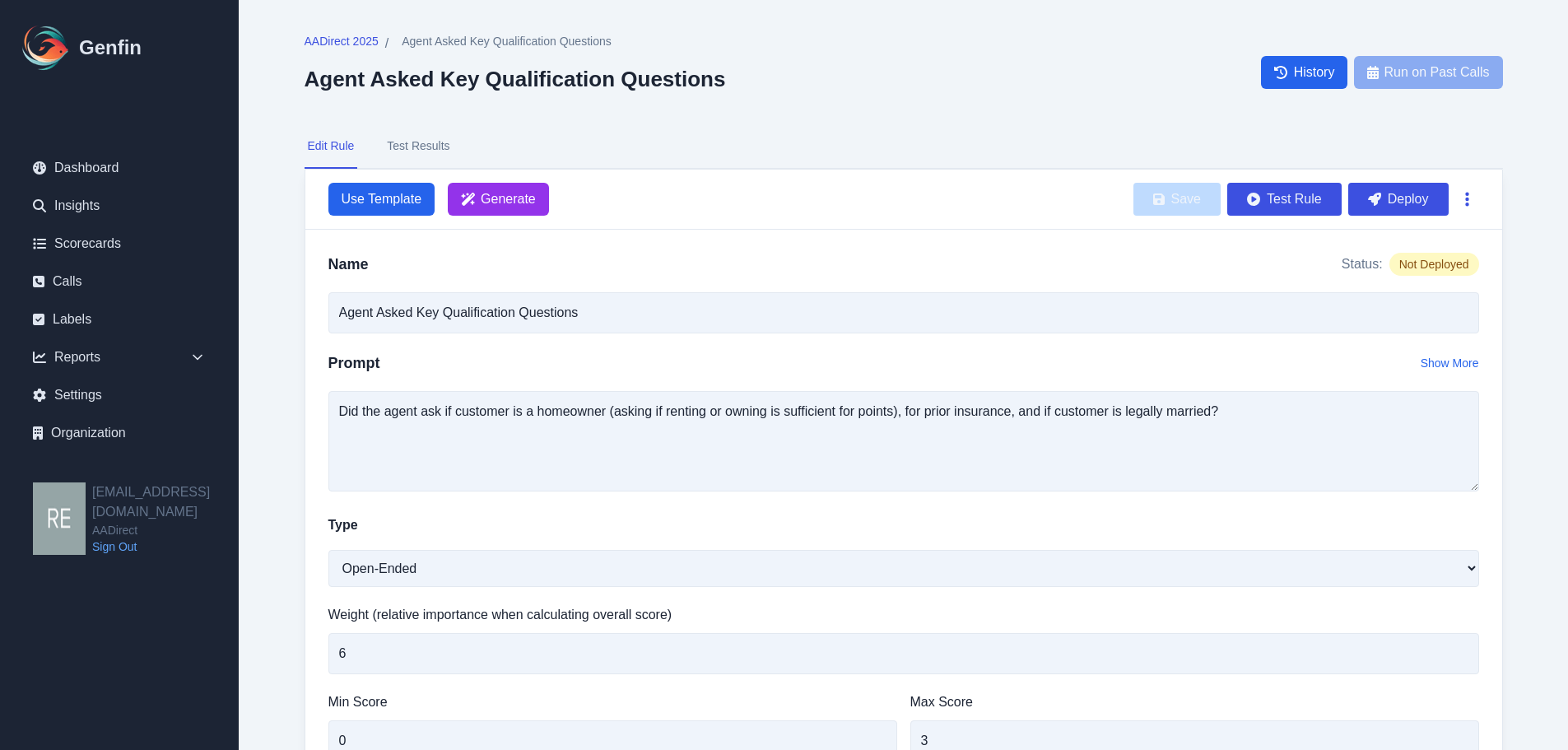
click at [1366, 197] on button "button" at bounding box center [1467, 199] width 24 height 30
click at [1366, 367] on button "Show More" at bounding box center [1450, 362] width 59 height 16
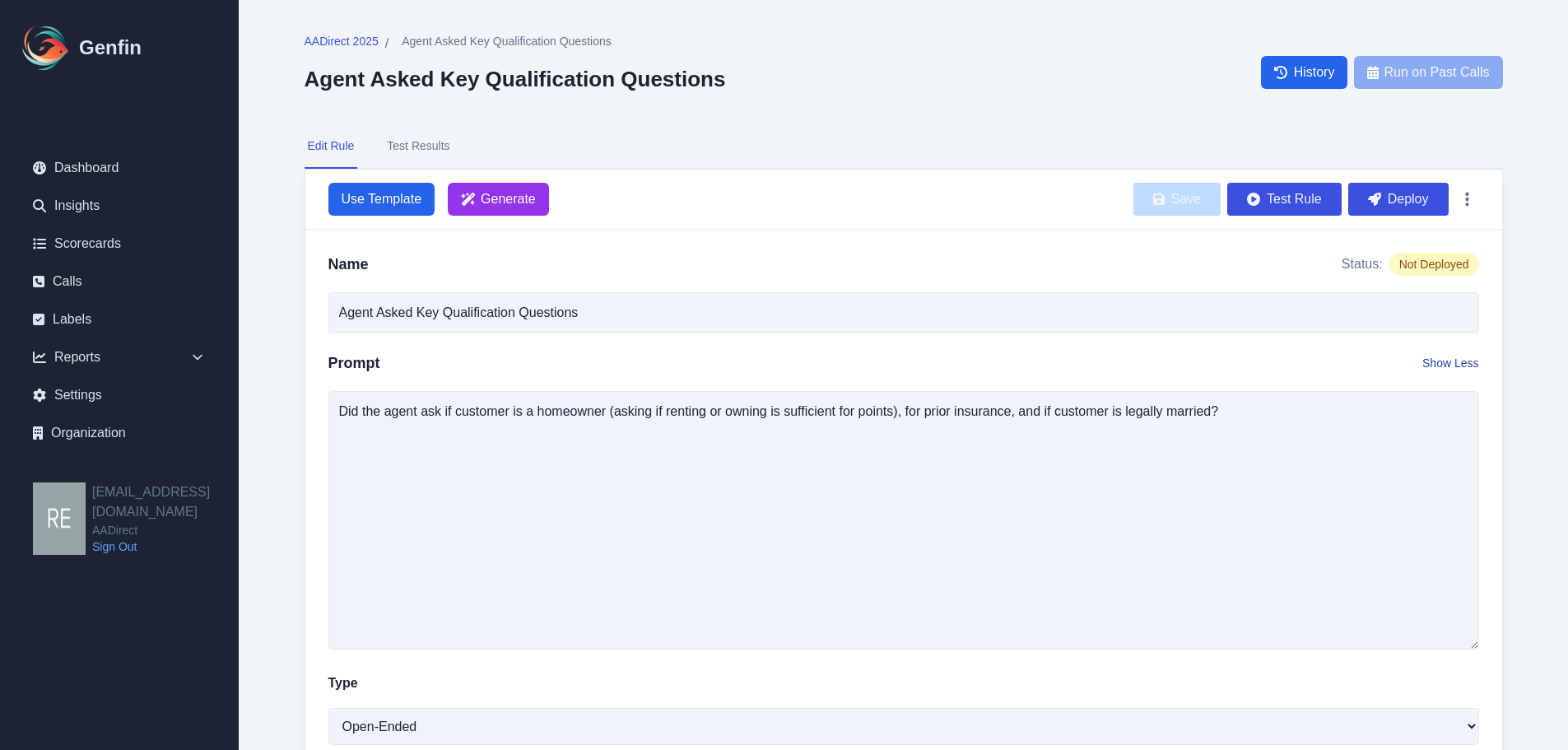
click at [1366, 367] on button "Show Less" at bounding box center [1451, 362] width 56 height 16
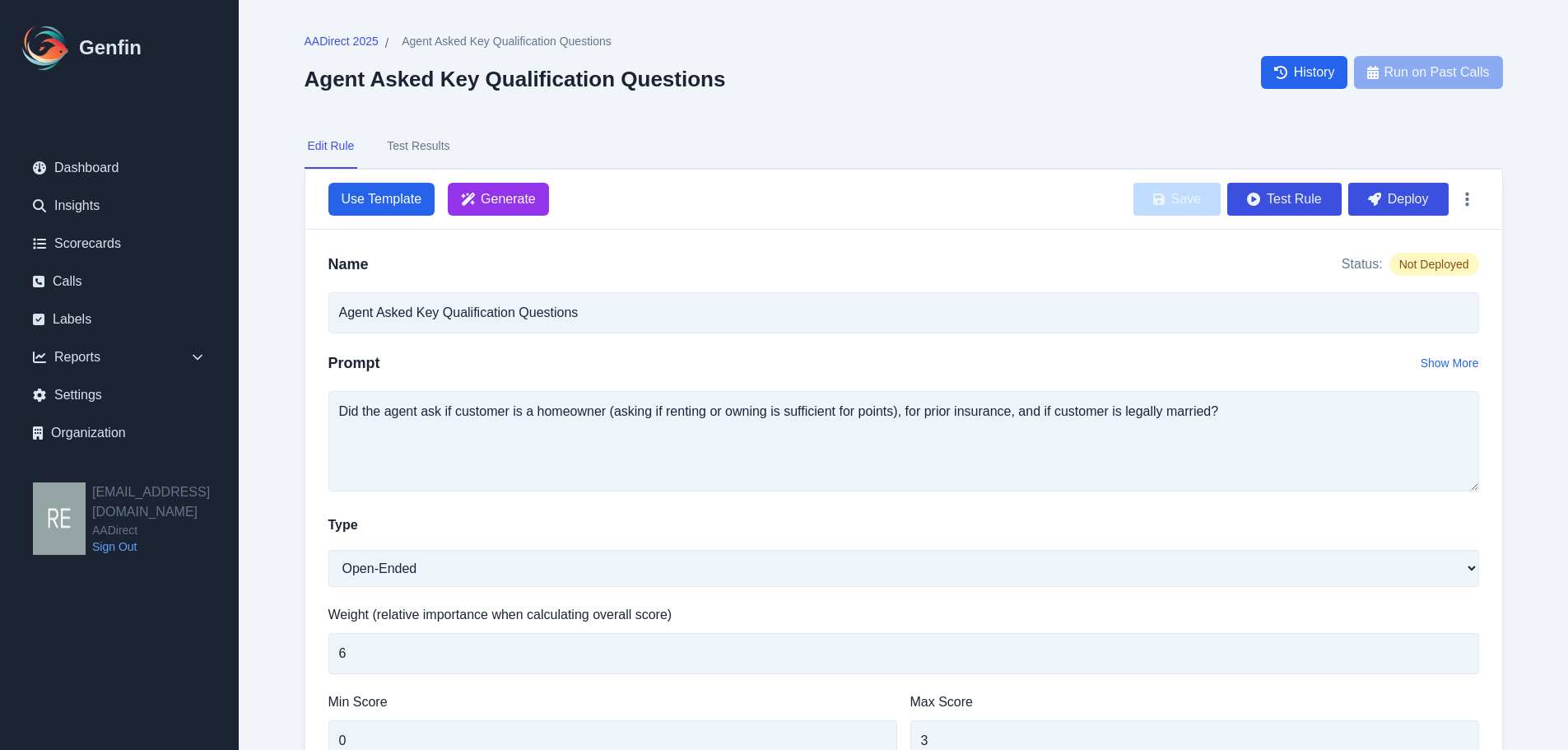
click at [423, 139] on button "Test Results" at bounding box center [418, 146] width 69 height 44
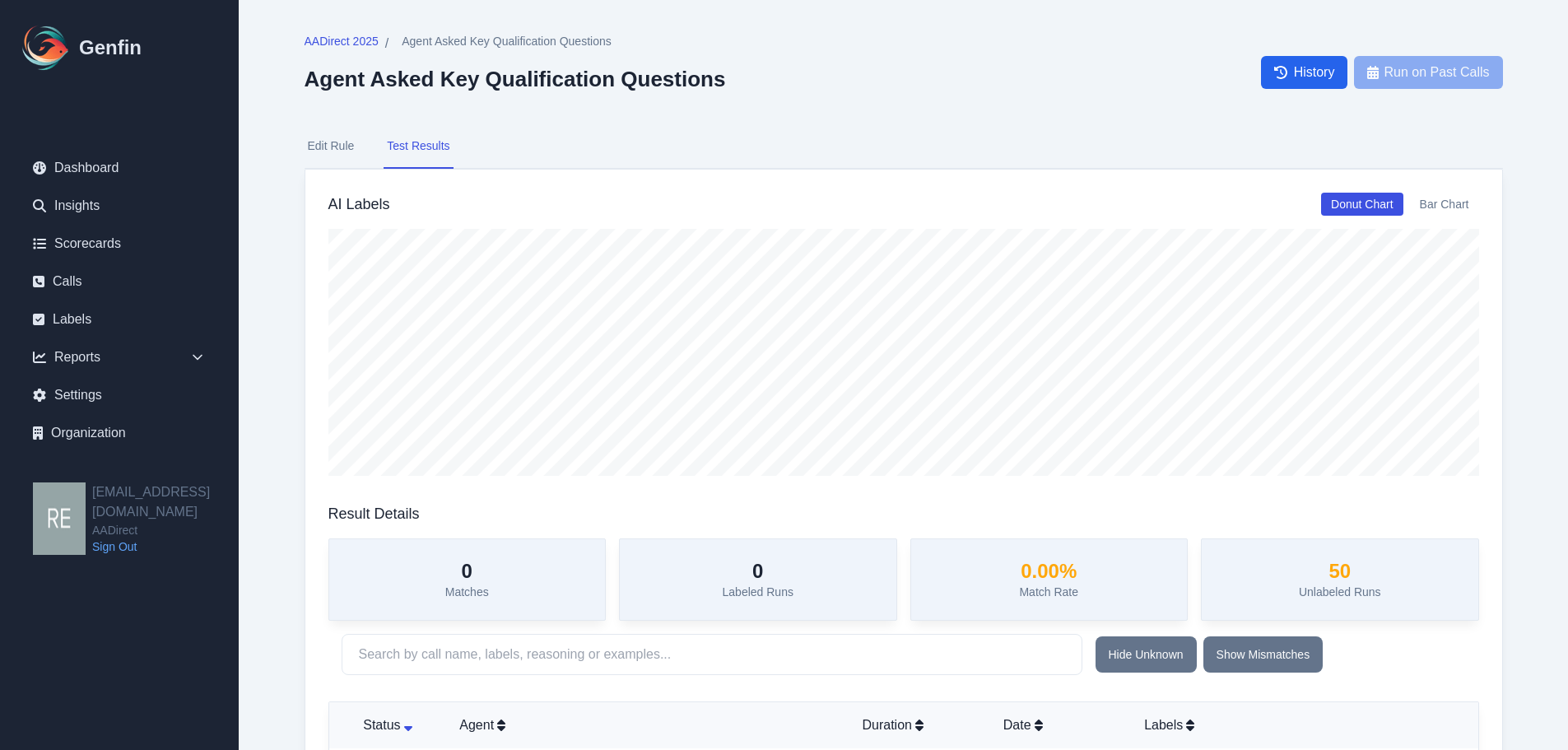
click at [340, 147] on button "Edit Rule" at bounding box center [332, 146] width 54 height 44
select select "Score"
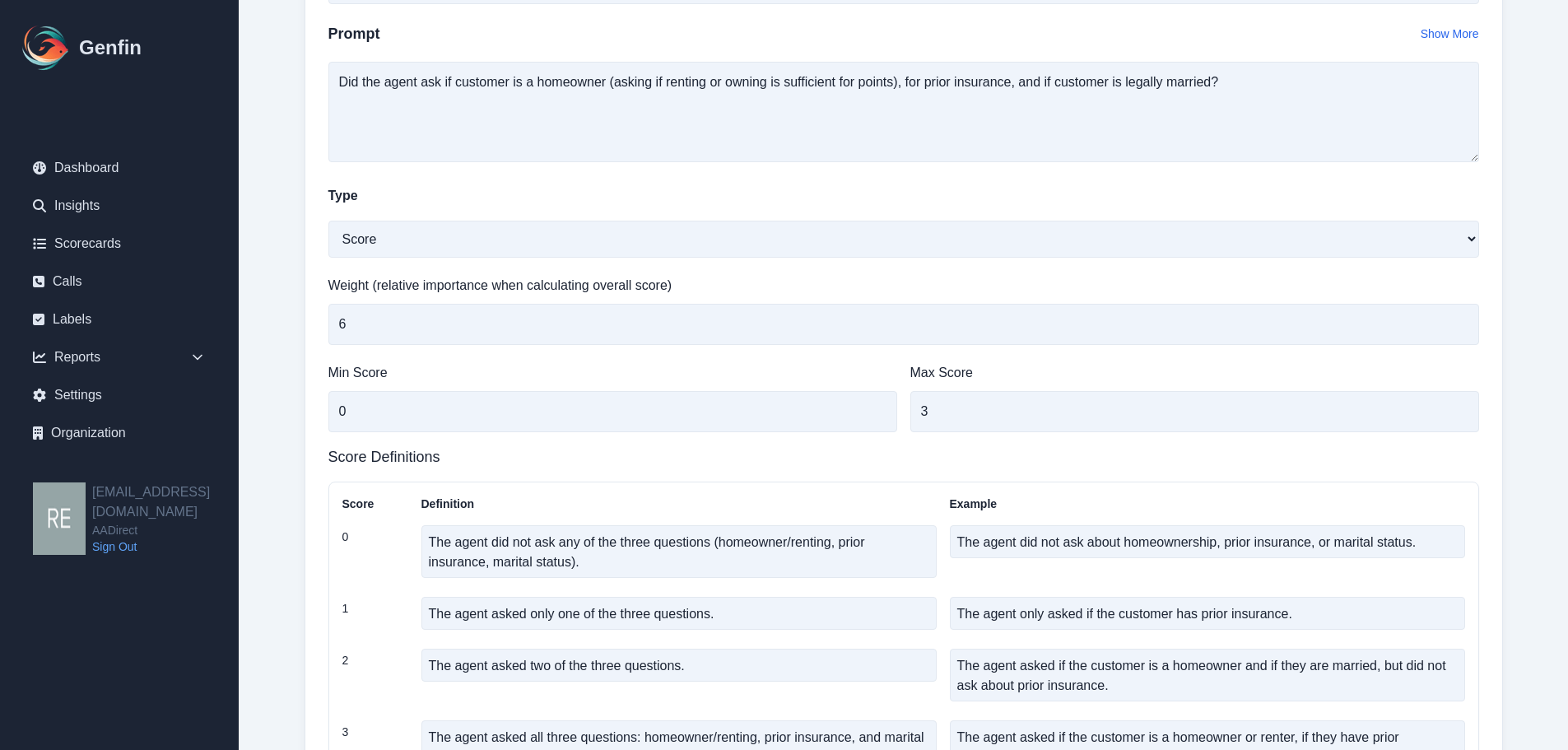
scroll to position [596, 0]
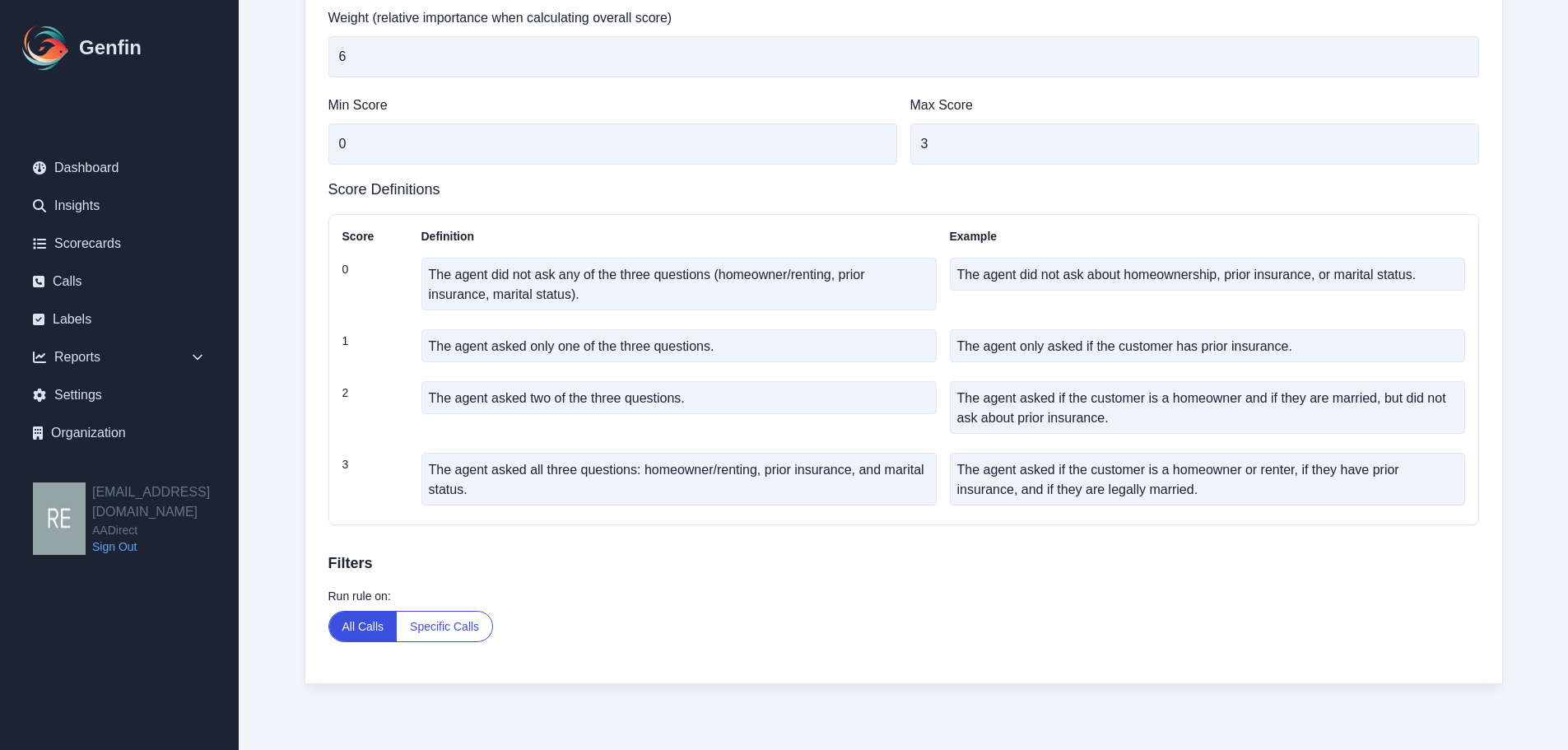
click at [459, 621] on button "Specific Calls" at bounding box center [443, 626] width 95 height 30
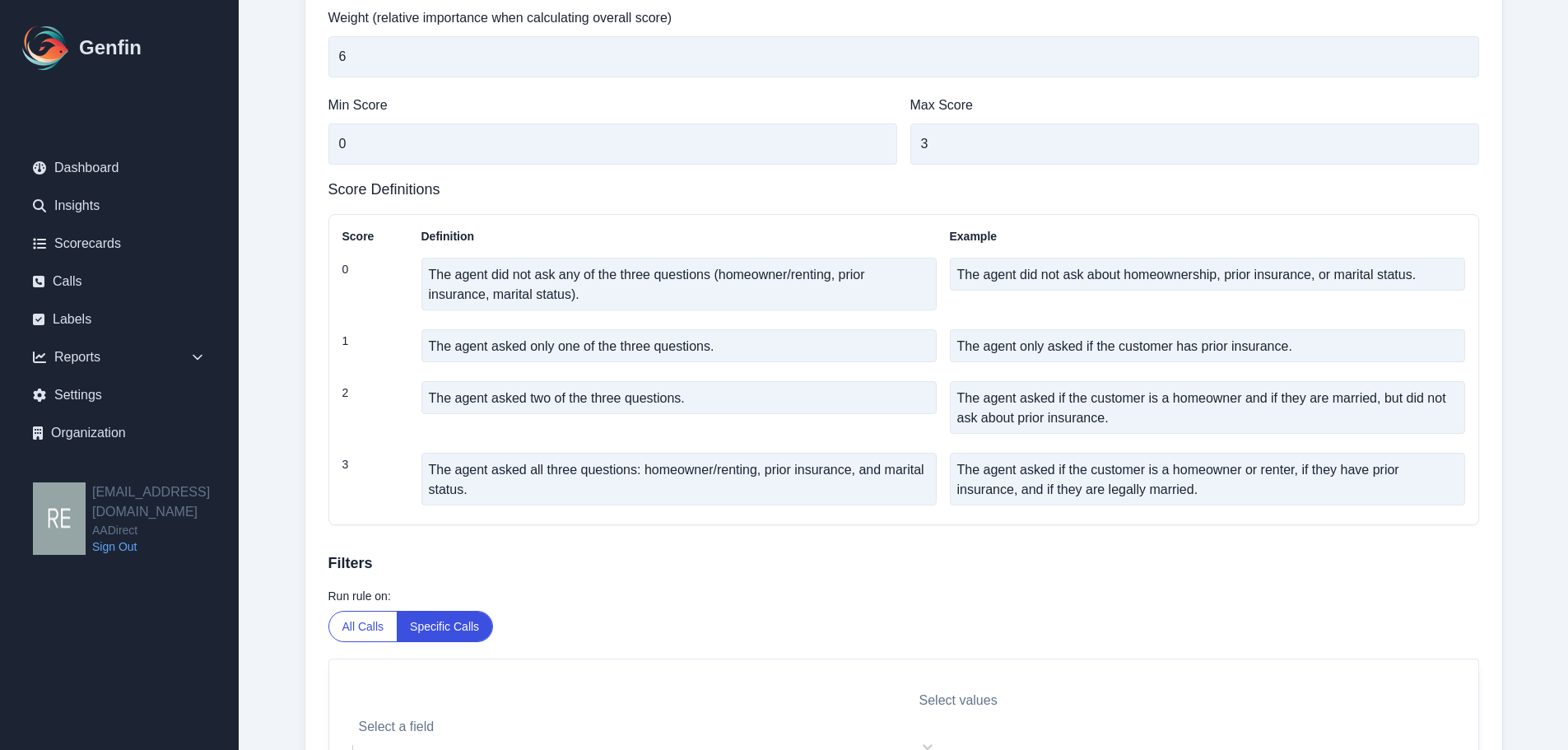
scroll to position [746, 0]
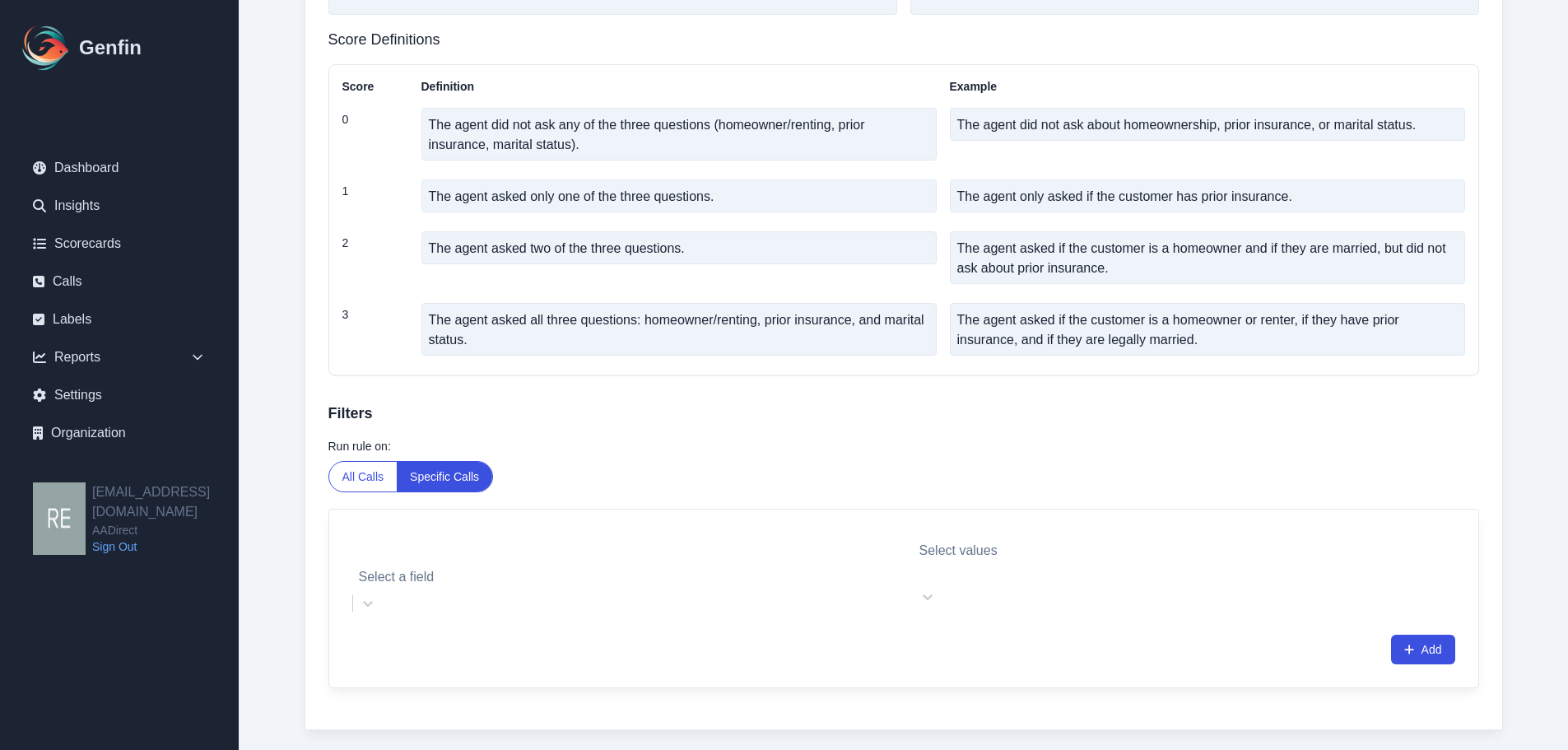
click at [736, 570] on div "Select a field" at bounding box center [623, 579] width 543 height 79
click at [1109, 549] on div "Select values" at bounding box center [1171, 579] width 517 height 79
click at [1117, 557] on div "Select values" at bounding box center [1171, 579] width 517 height 79
click at [1122, 558] on div "Select values" at bounding box center [1171, 579] width 517 height 79
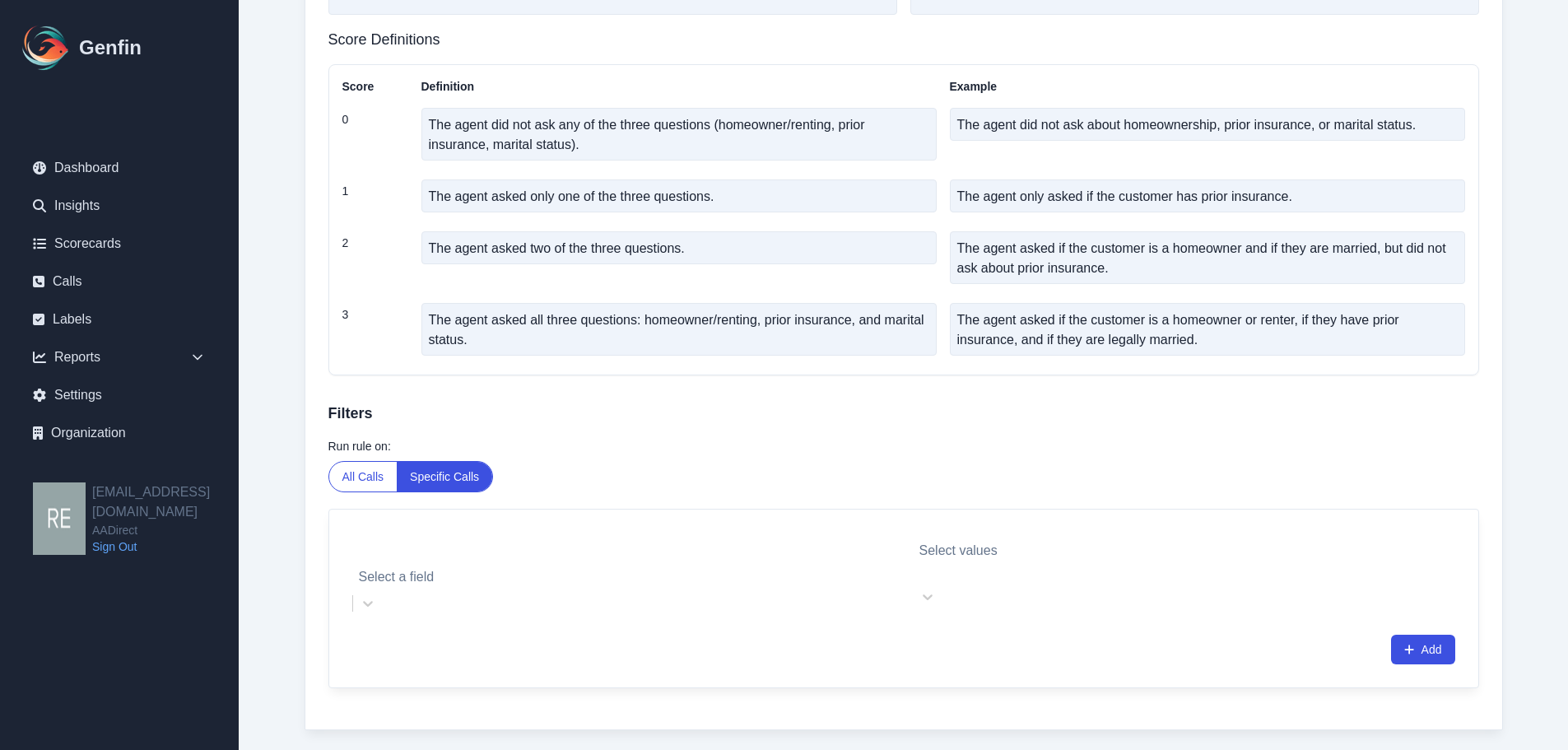
click at [1011, 562] on div "Select values" at bounding box center [1171, 579] width 517 height 79
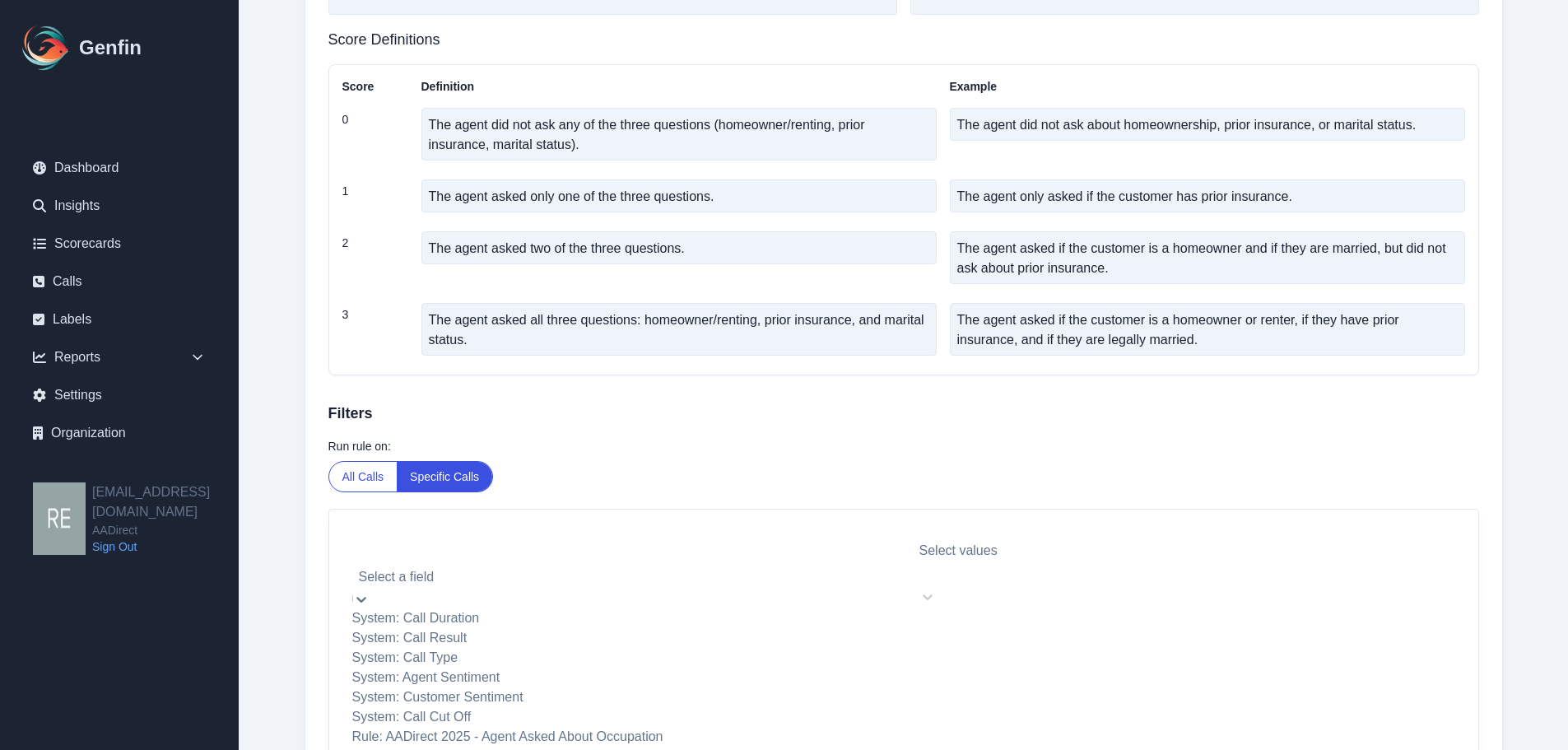
click at [767, 556] on div at bounding box center [623, 554] width 526 height 23
click at [531, 667] on div "System: Call Type" at bounding box center [623, 657] width 543 height 20
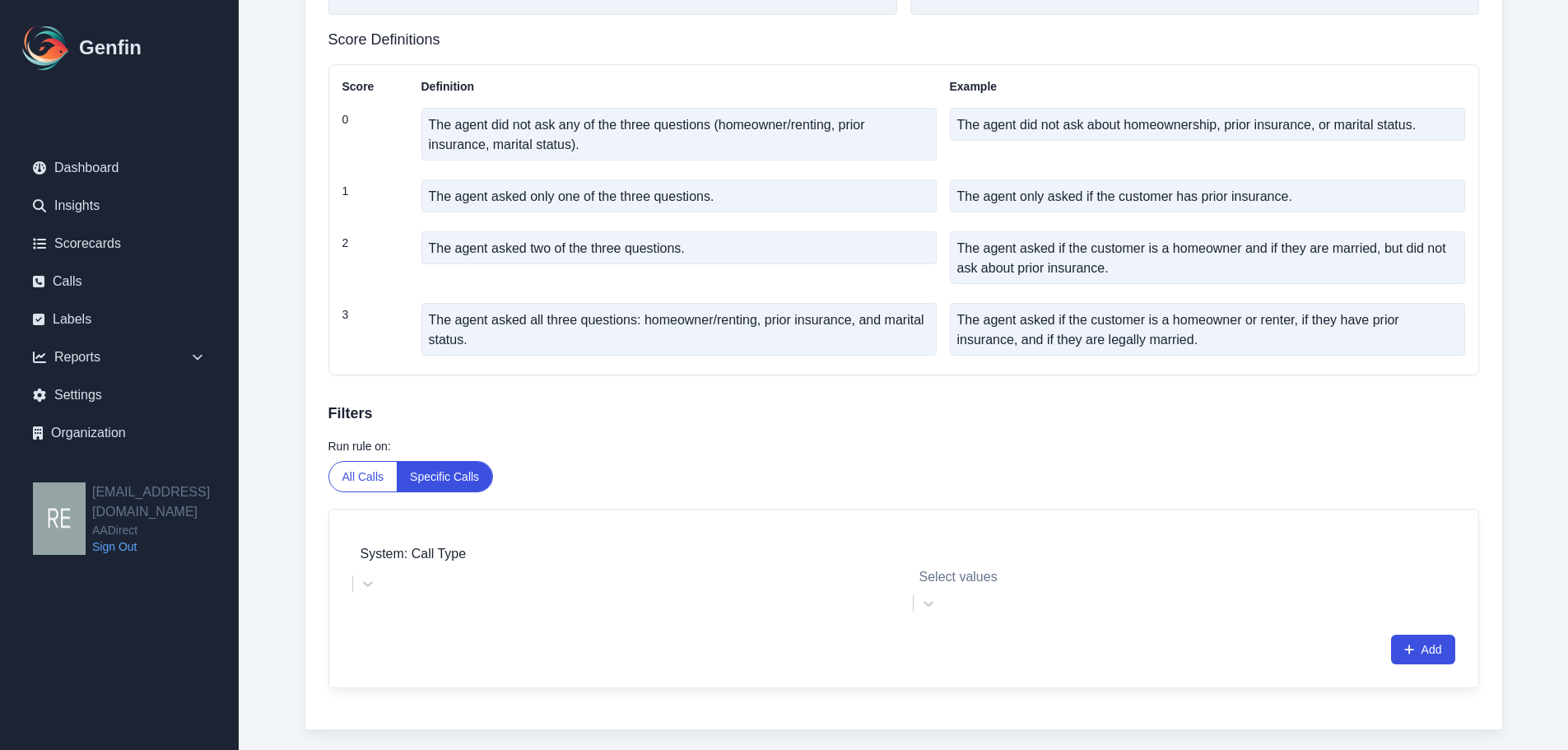
click at [1013, 583] on div "System: Call Type Select values Add" at bounding box center [903, 598] width 1150 height 178
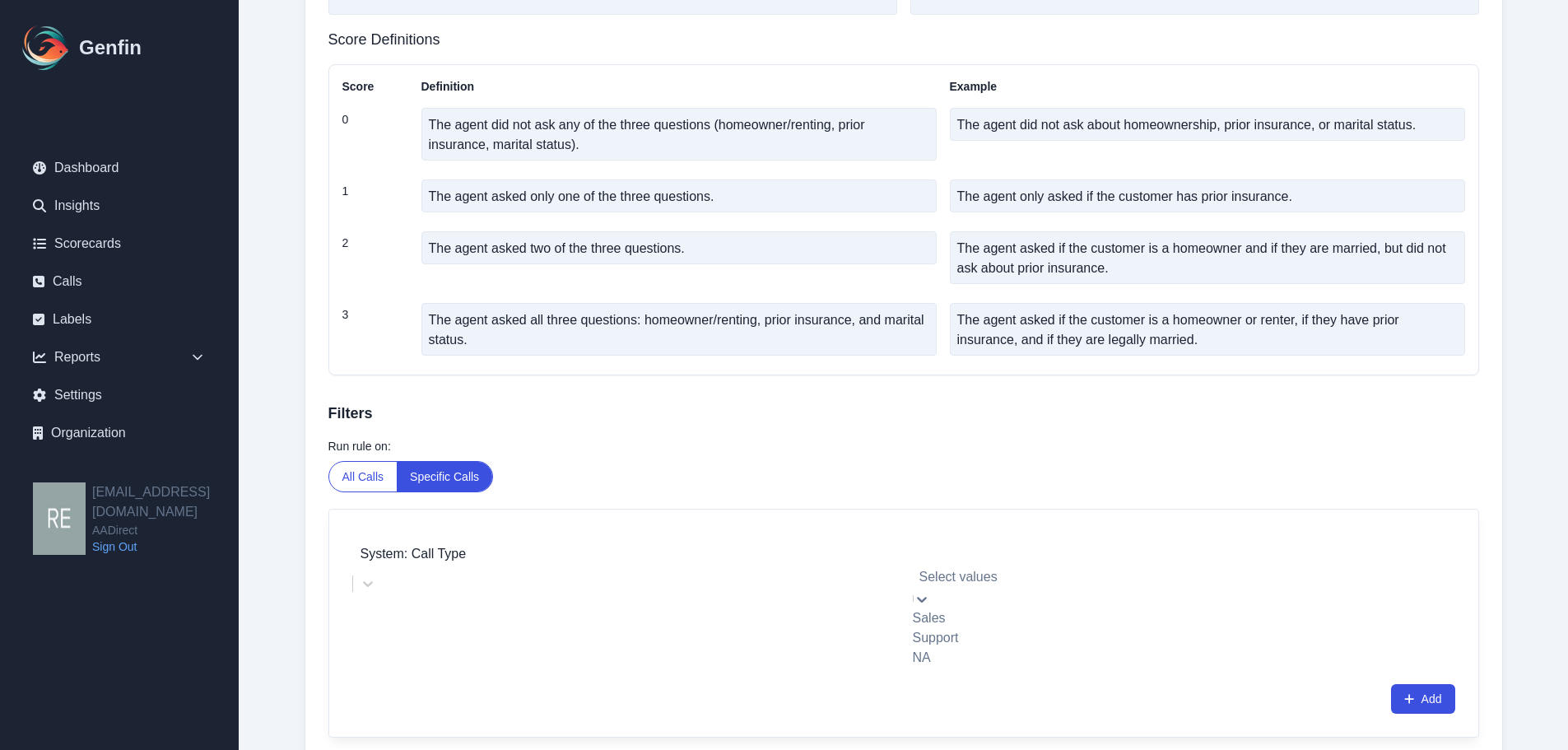
click at [1049, 567] on div "Select values" at bounding box center [1171, 563] width 517 height 49
click at [590, 549] on div at bounding box center [623, 554] width 526 height 23
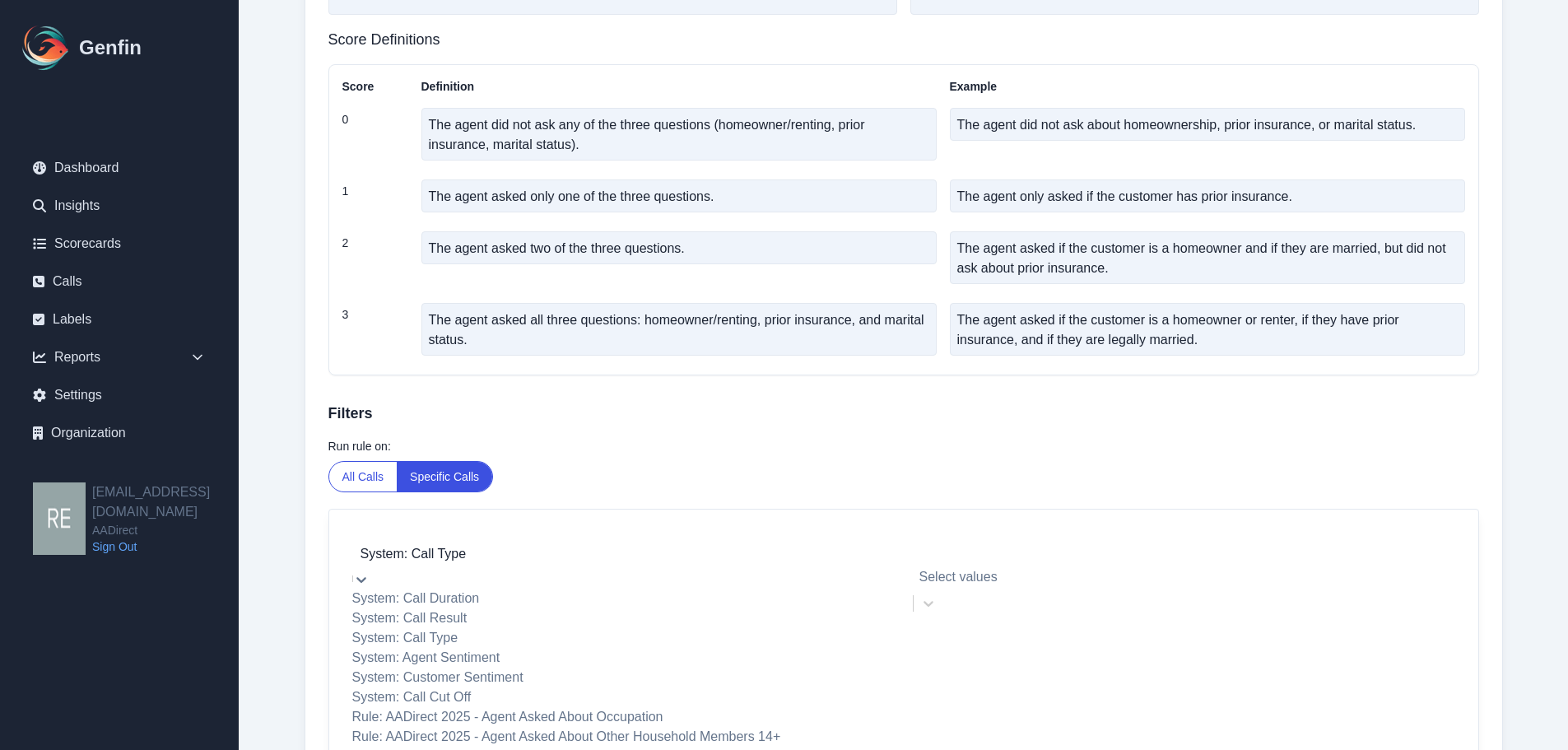
click at [524, 602] on div "System: Call Duration" at bounding box center [623, 598] width 543 height 20
click at [696, 557] on div at bounding box center [623, 554] width 526 height 23
click at [595, 628] on div "System: Call Result" at bounding box center [623, 617] width 543 height 20
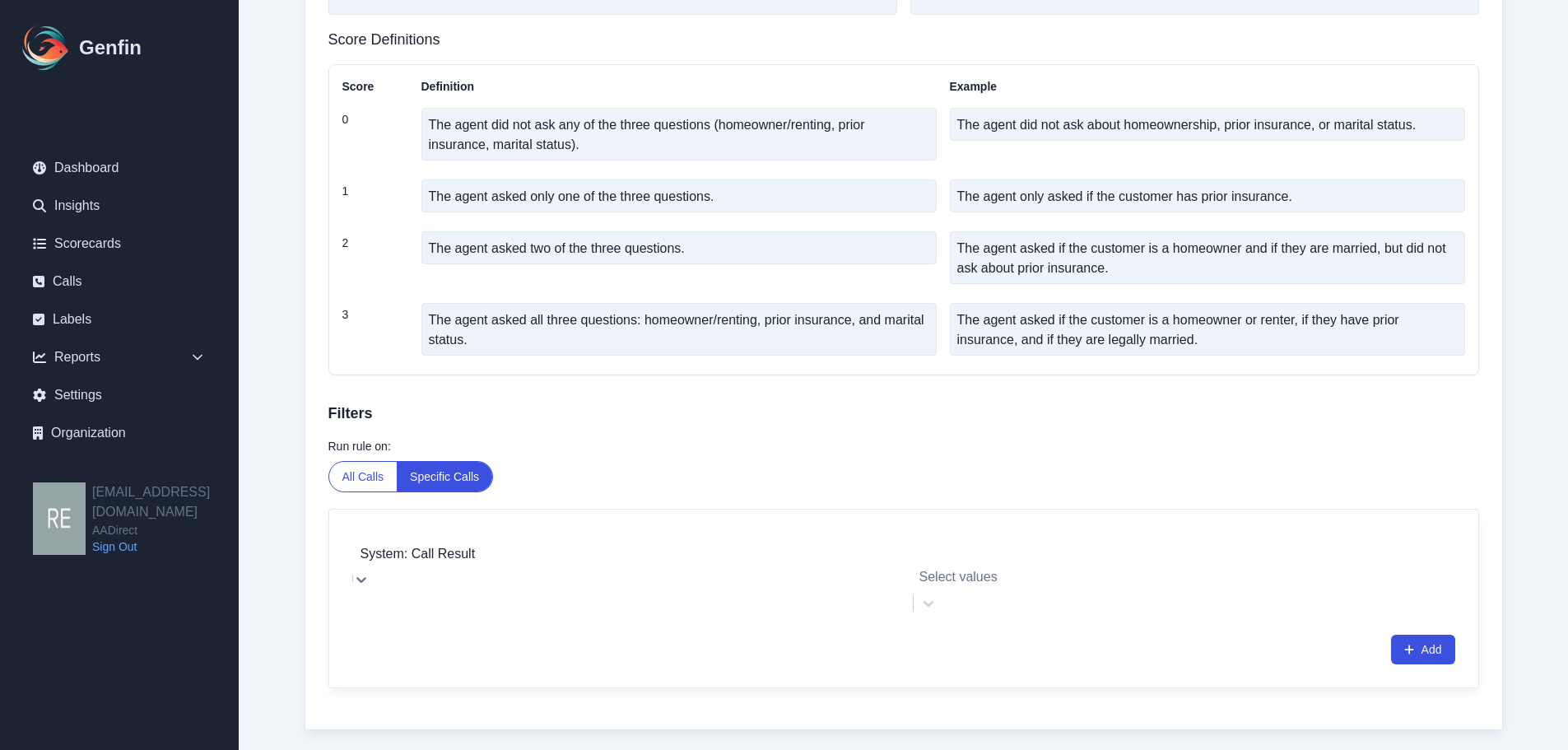
click at [1020, 562] on div at bounding box center [1171, 554] width 499 height 23
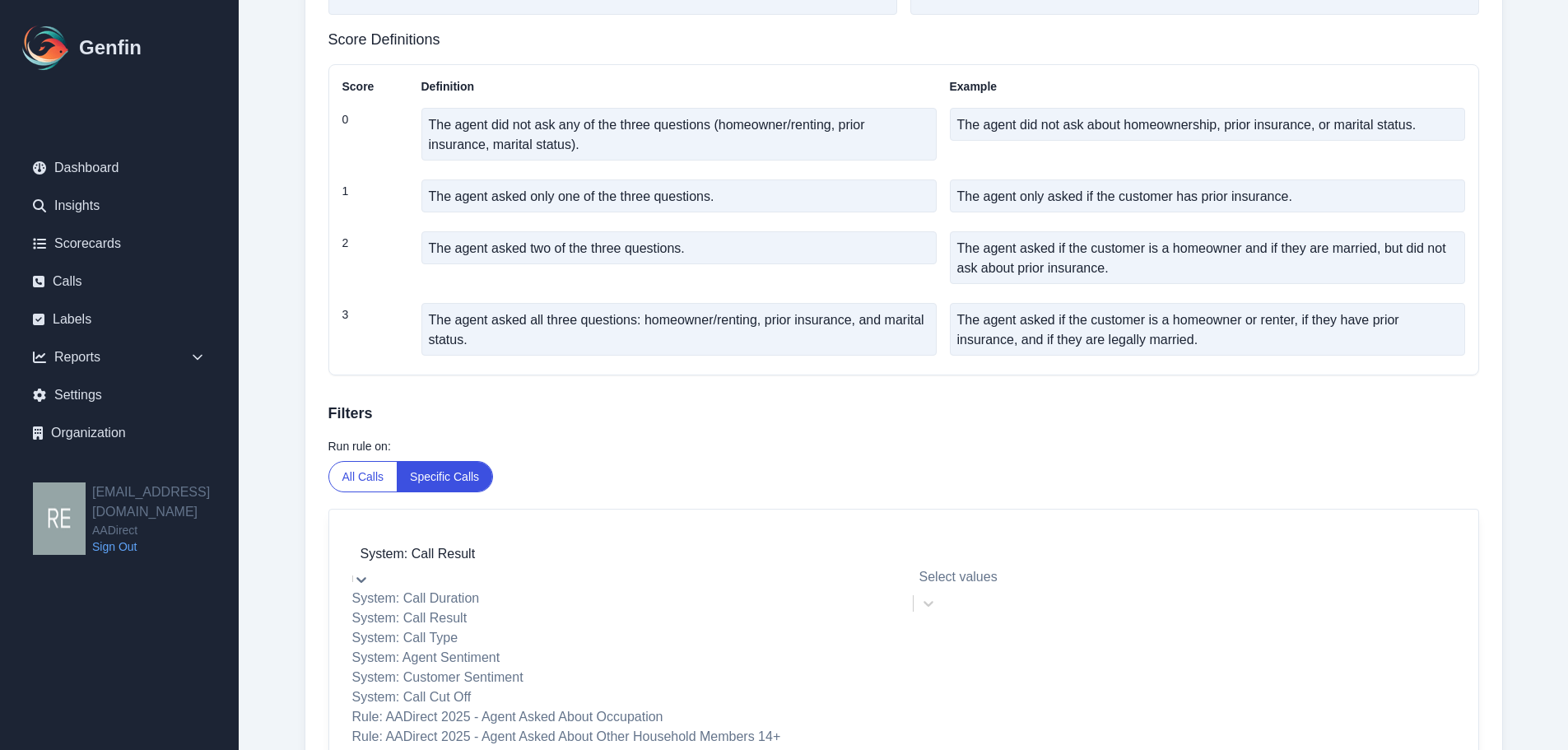
click at [637, 562] on div at bounding box center [623, 554] width 526 height 23
click at [523, 667] on div "System: Agent Sentiment" at bounding box center [623, 657] width 543 height 20
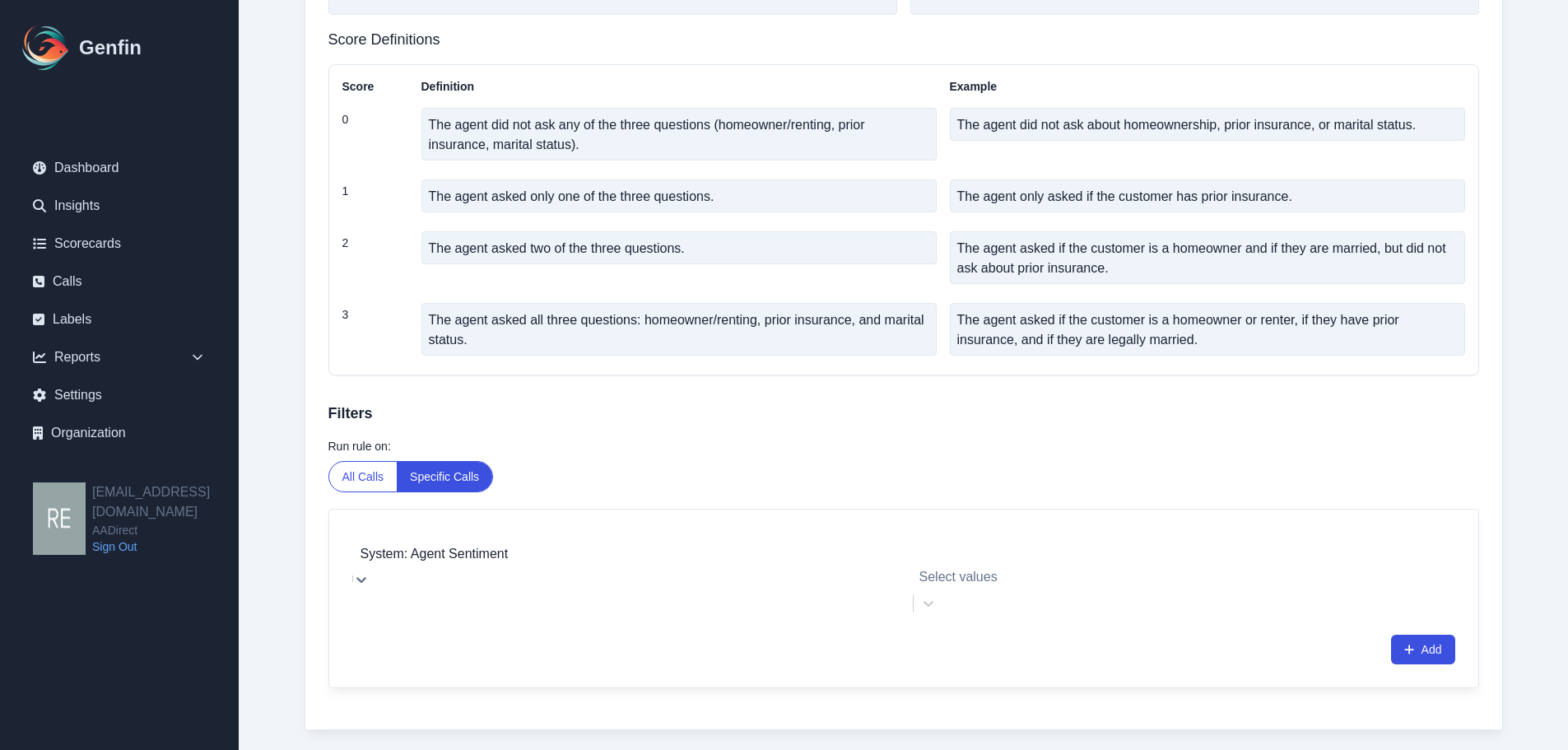
click at [645, 562] on div at bounding box center [623, 554] width 526 height 23
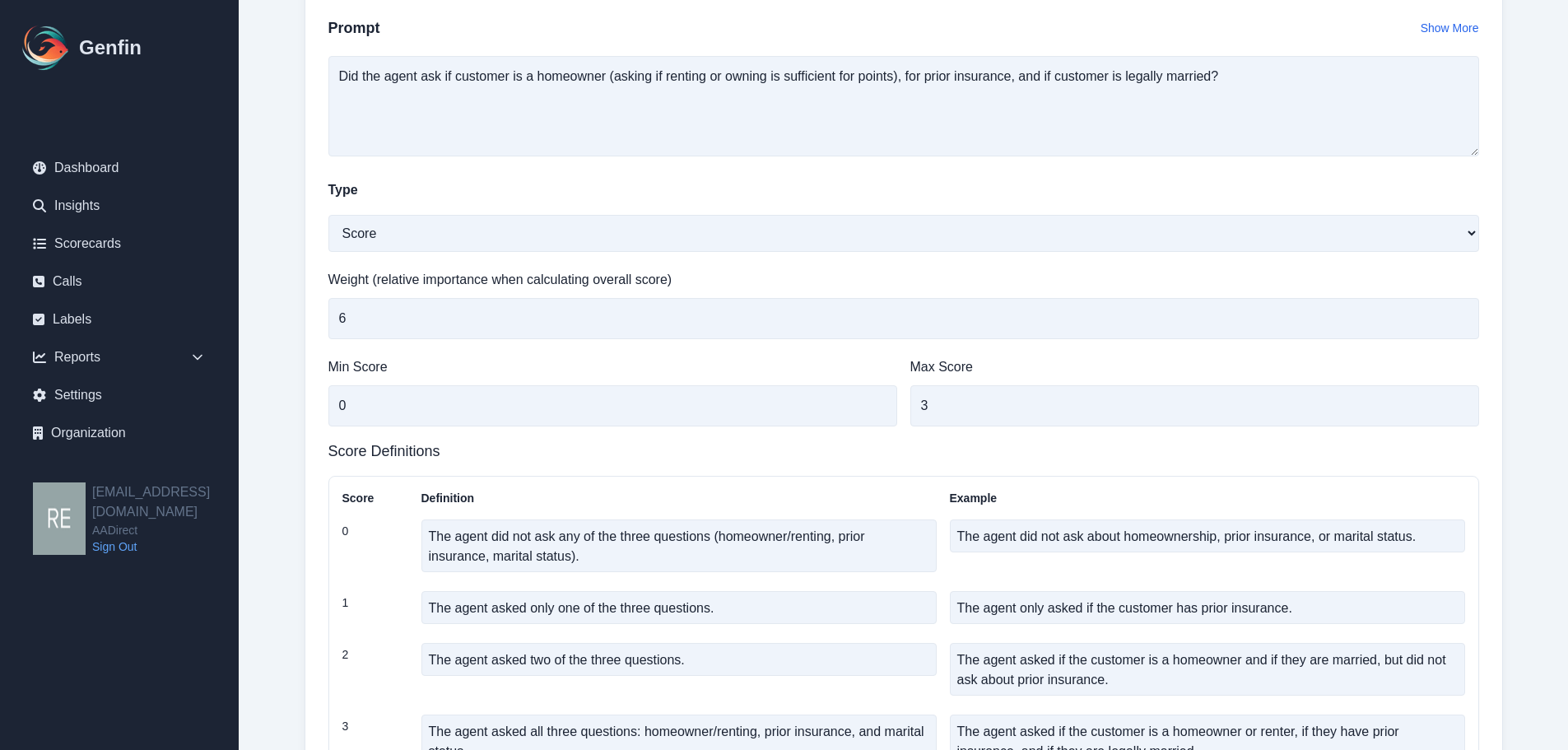
scroll to position [0, 0]
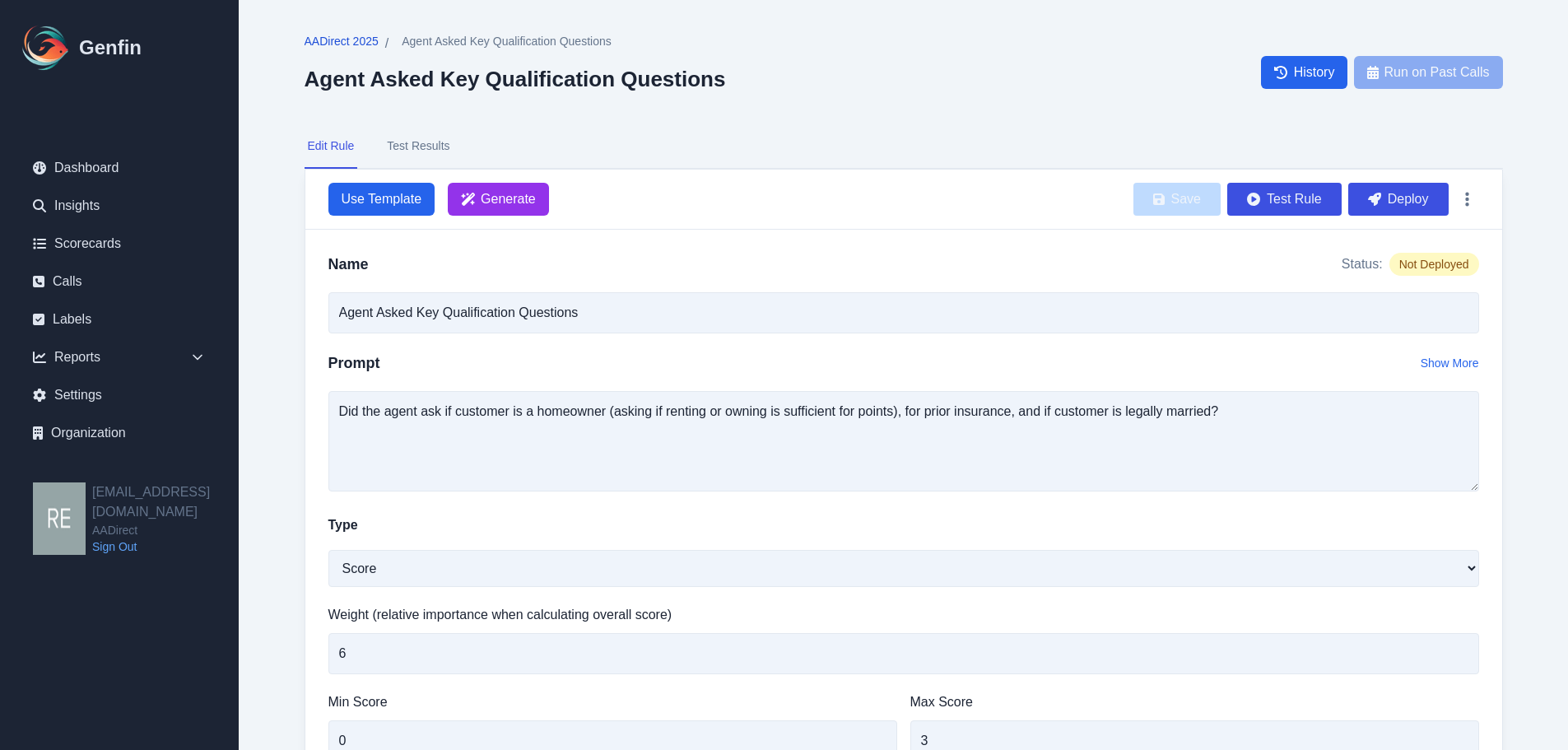
click at [315, 47] on span "AADirect 2025" at bounding box center [341, 40] width 74 height 16
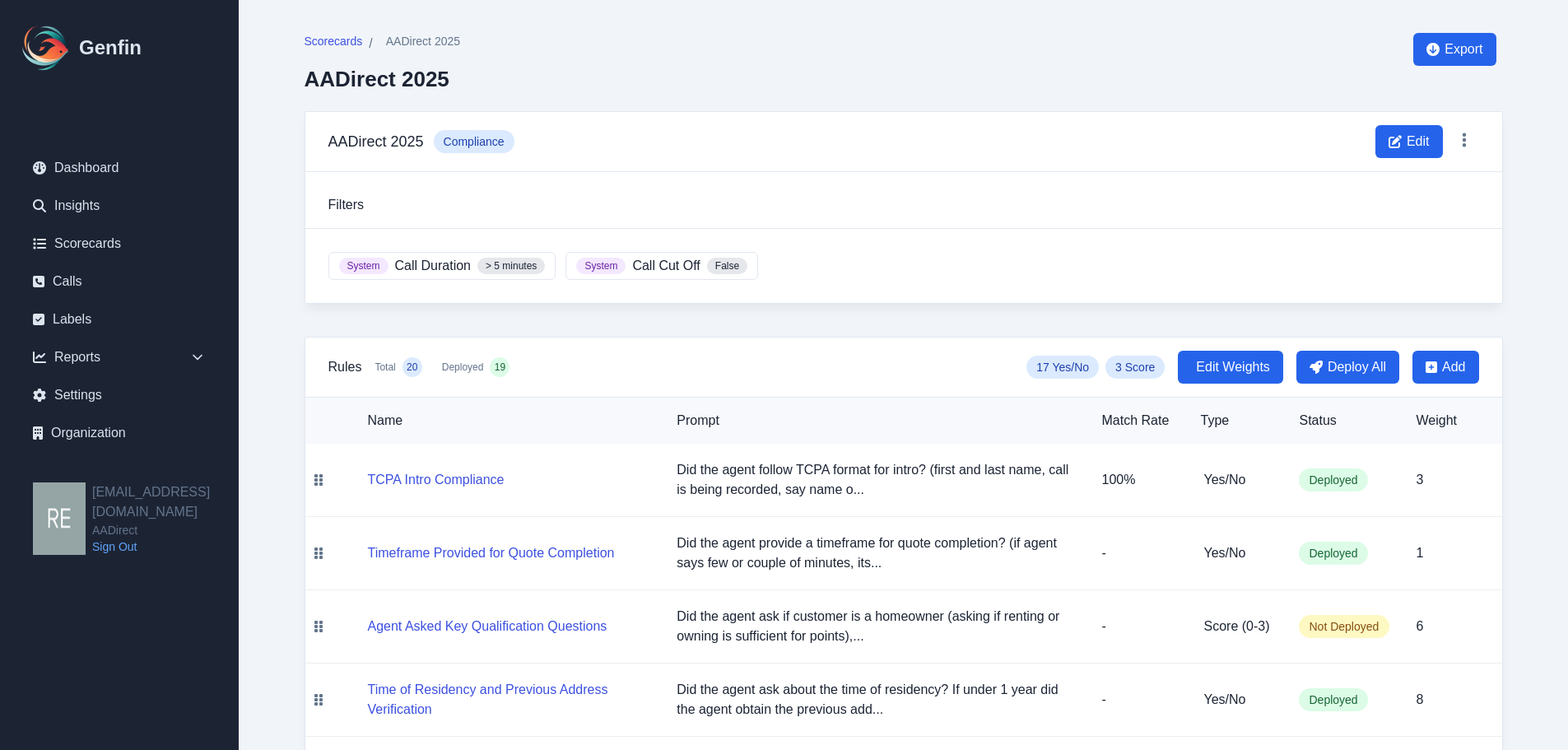
scroll to position [164, 0]
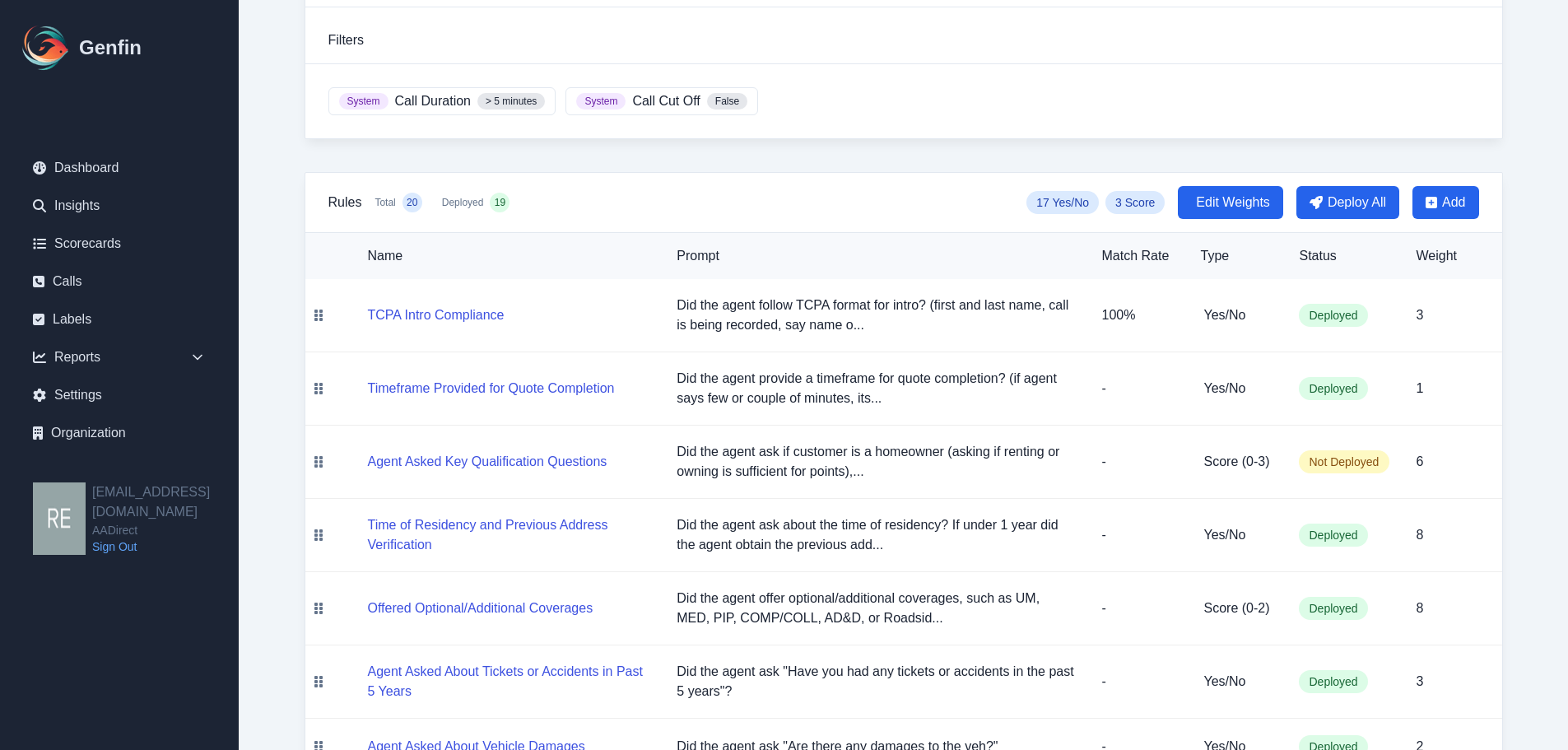
click at [693, 106] on span "Call Cut Off" at bounding box center [666, 101] width 67 height 20
click at [724, 98] on span "False" at bounding box center [727, 101] width 40 height 16
click at [472, 94] on div "System Call Duration > 5 minutes" at bounding box center [442, 101] width 228 height 28
click at [535, 96] on span "> 5 minutes" at bounding box center [511, 101] width 67 height 16
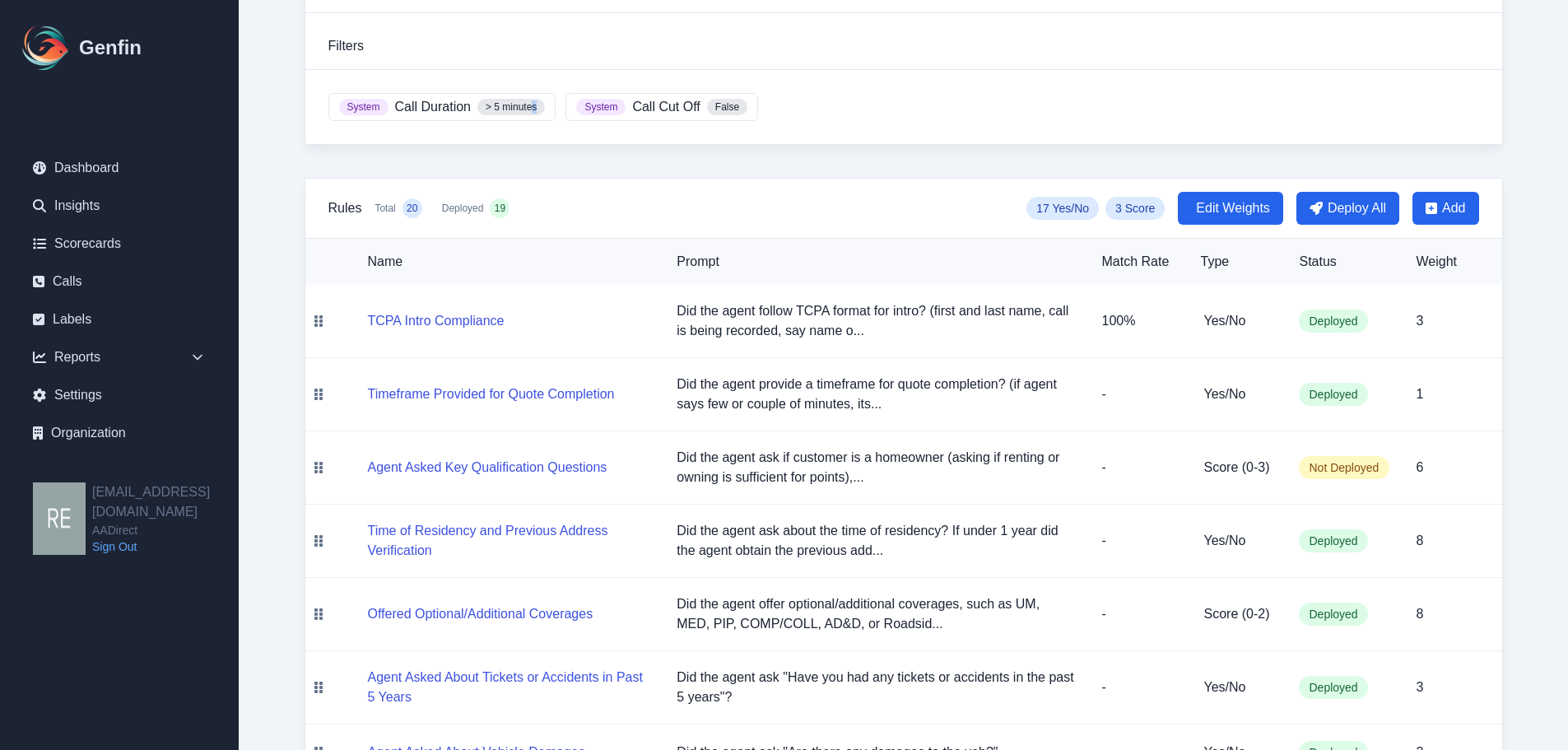
scroll to position [0, 0]
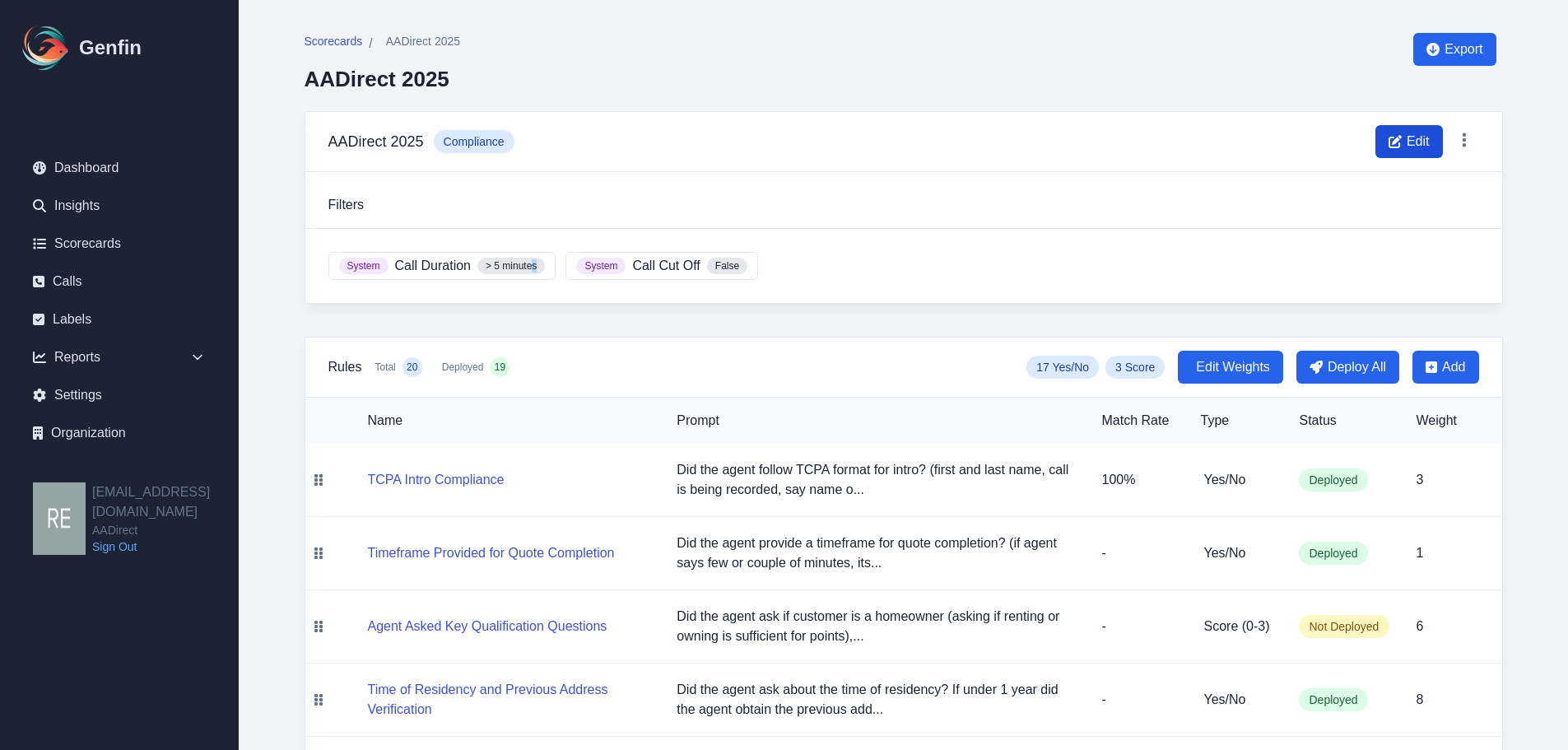
click at [1366, 146] on span "Edit" at bounding box center [1409, 141] width 67 height 33
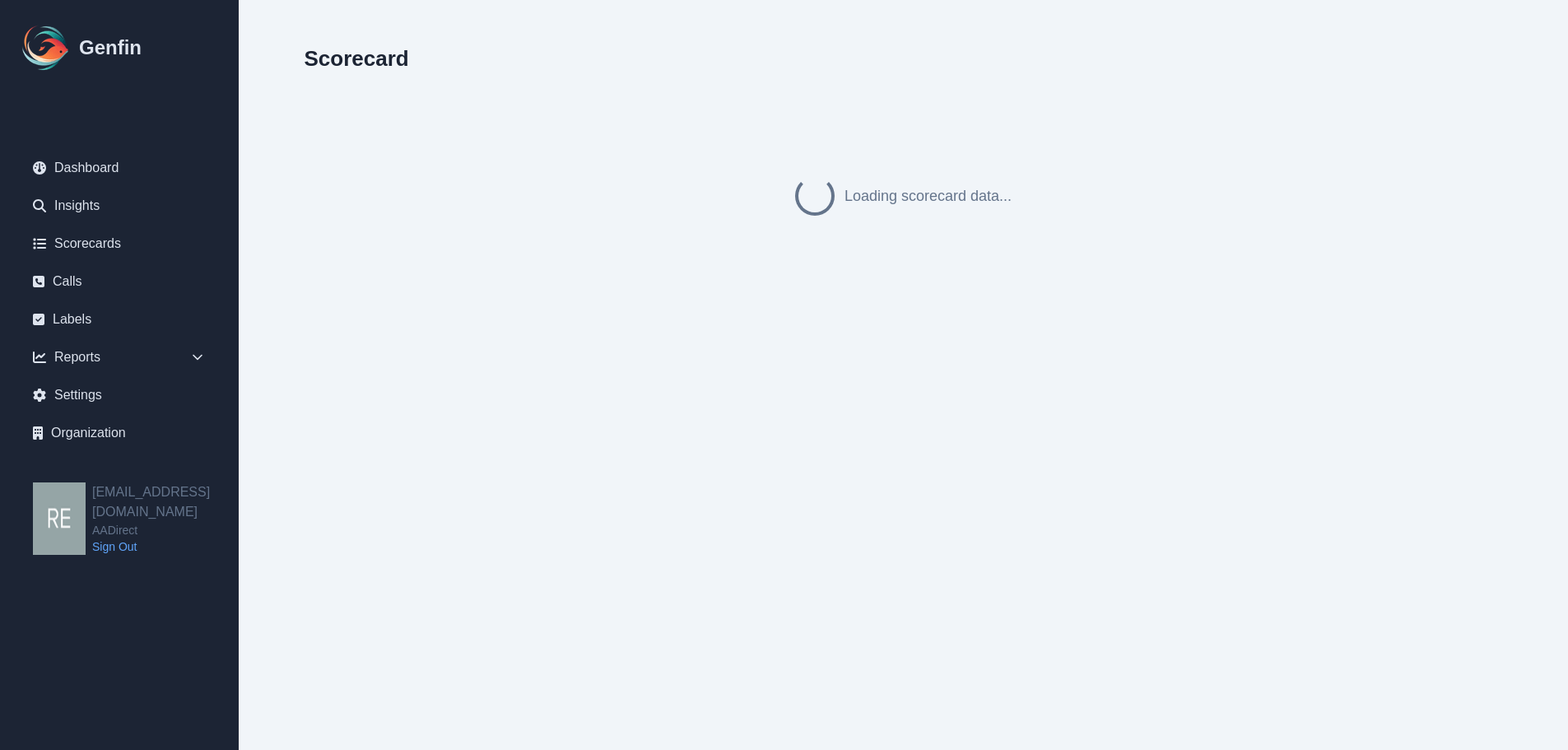
select select "compliance"
select select ">"
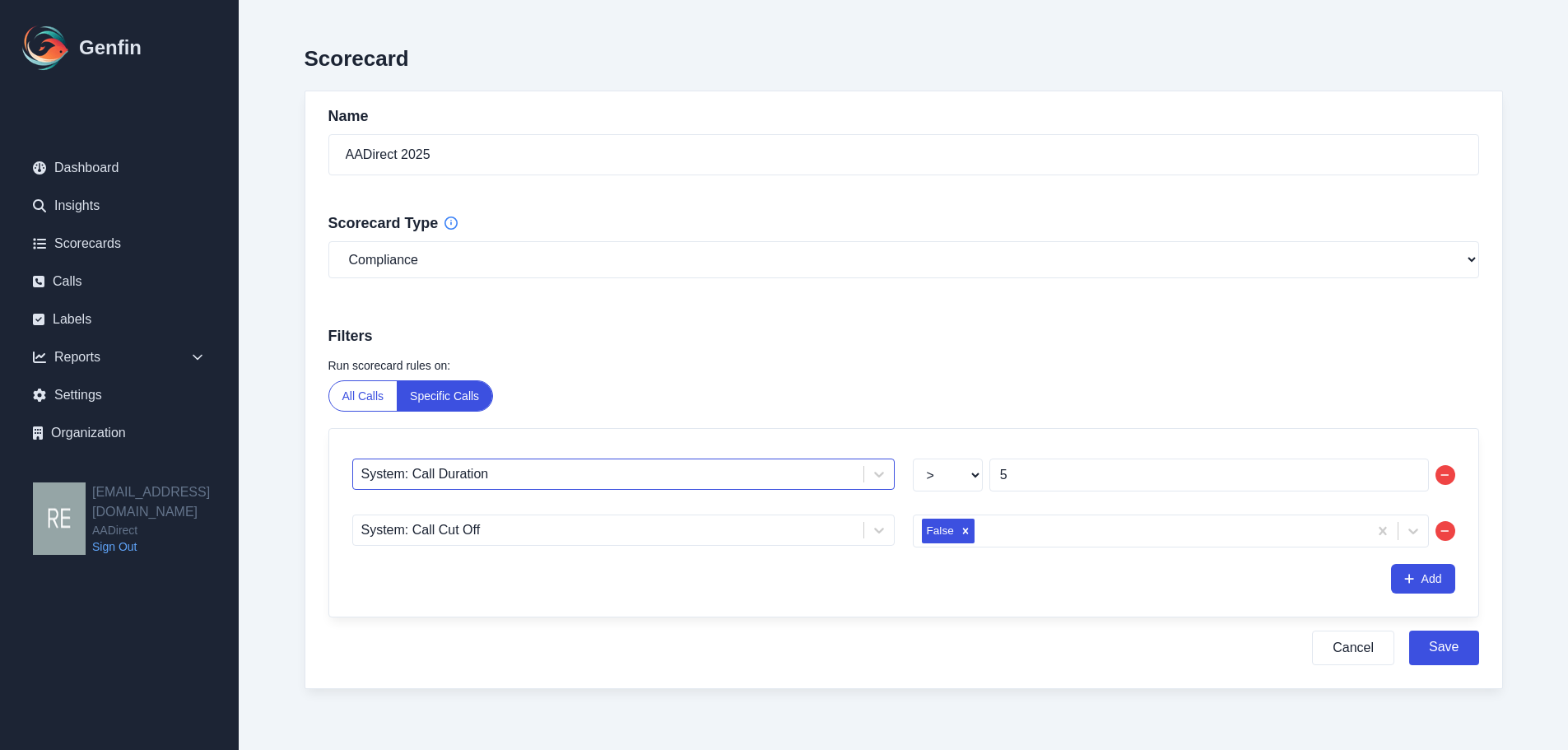
click at [831, 467] on div at bounding box center [608, 474] width 493 height 23
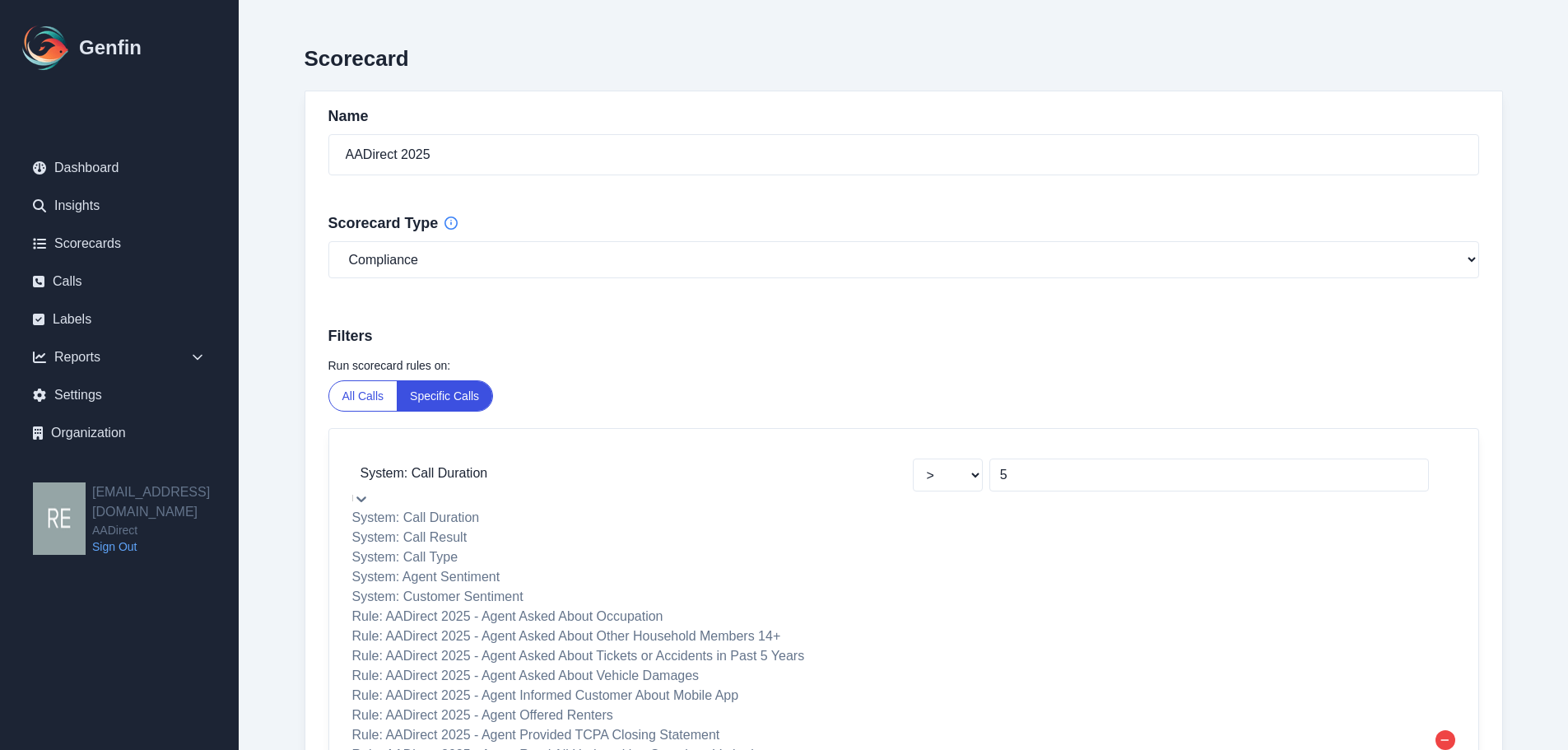
click at [587, 567] on div "System: Call Type" at bounding box center [623, 557] width 543 height 20
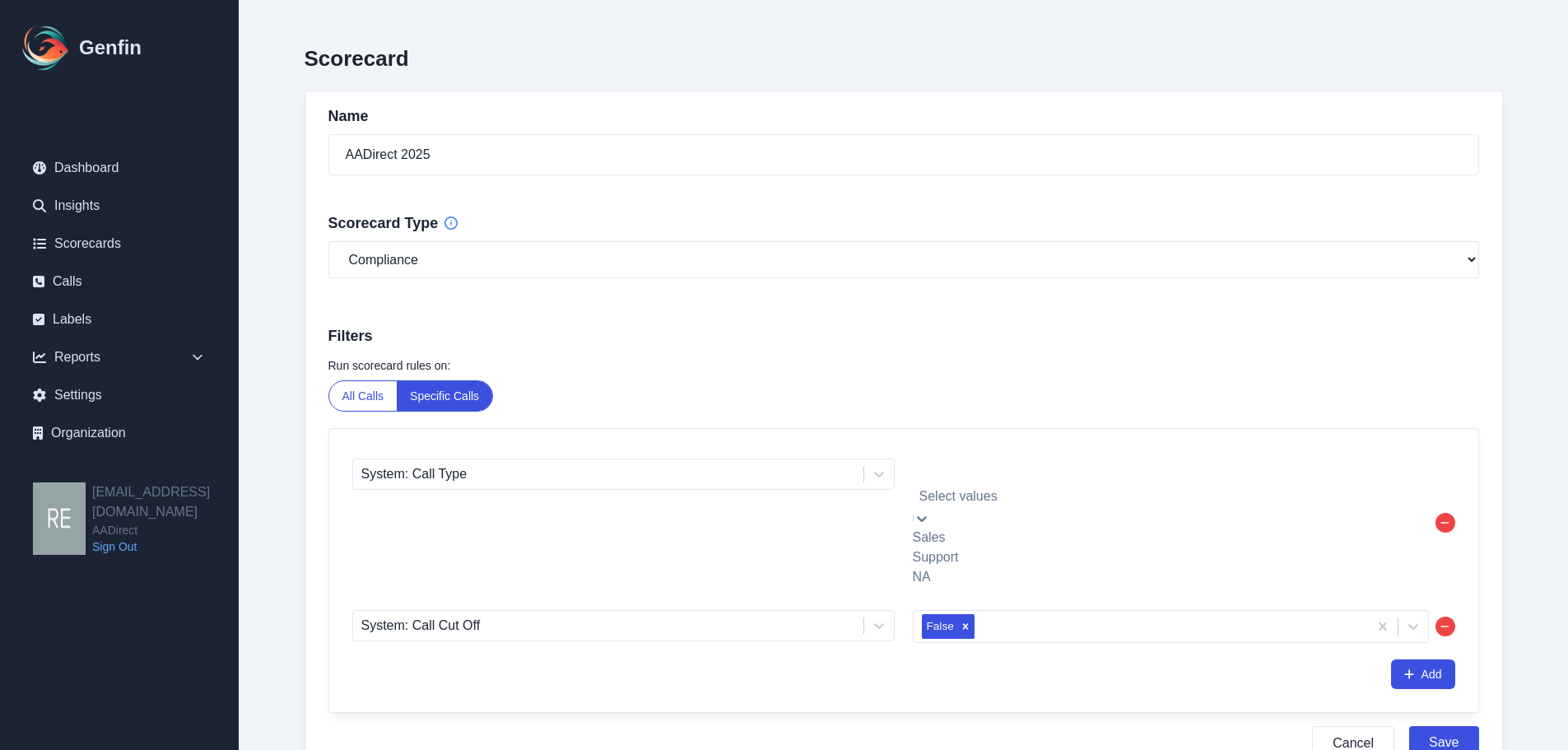
click at [1086, 476] on div at bounding box center [1171, 473] width 499 height 23
click at [1034, 528] on div "Sales" at bounding box center [1171, 538] width 517 height 20
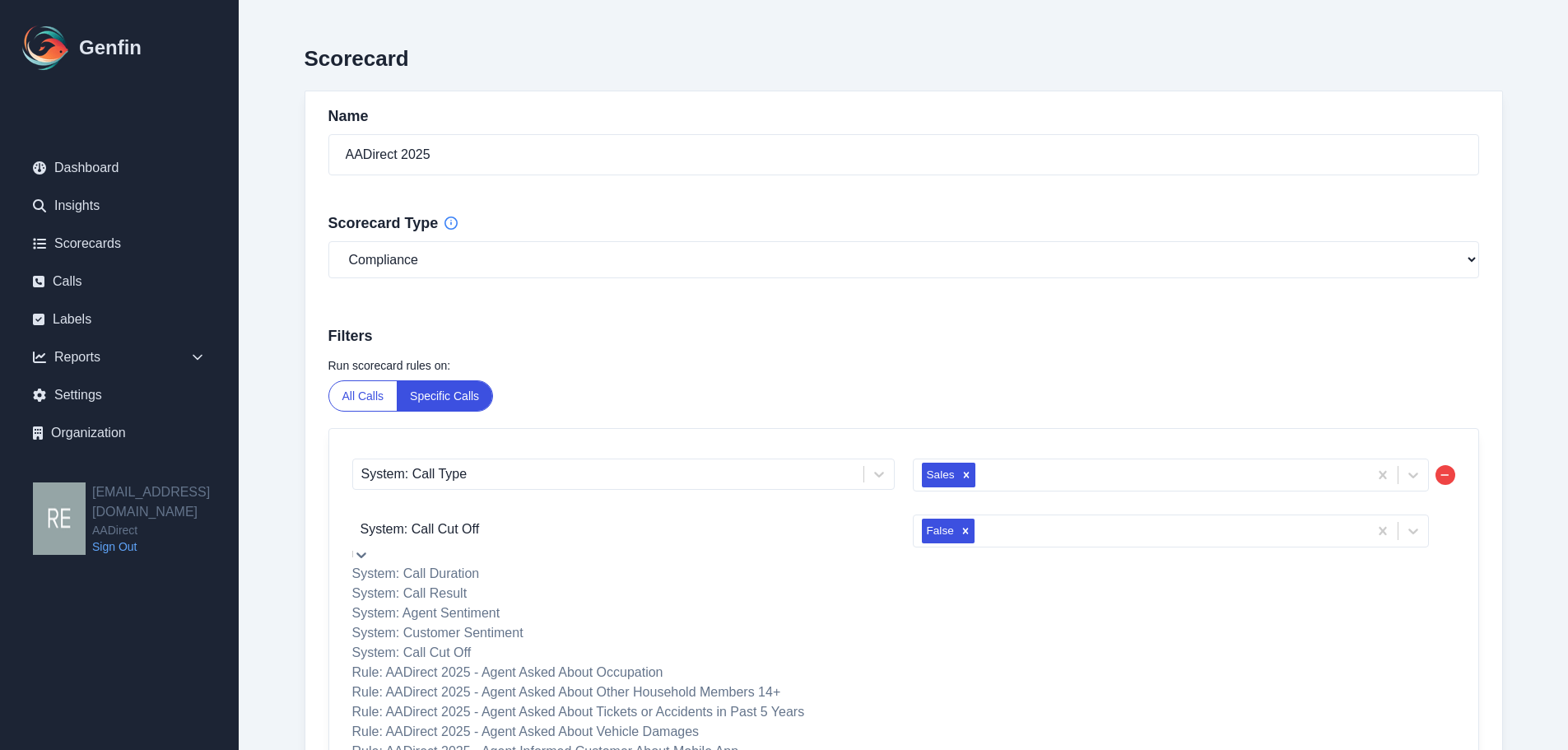
scroll to position [5, 0]
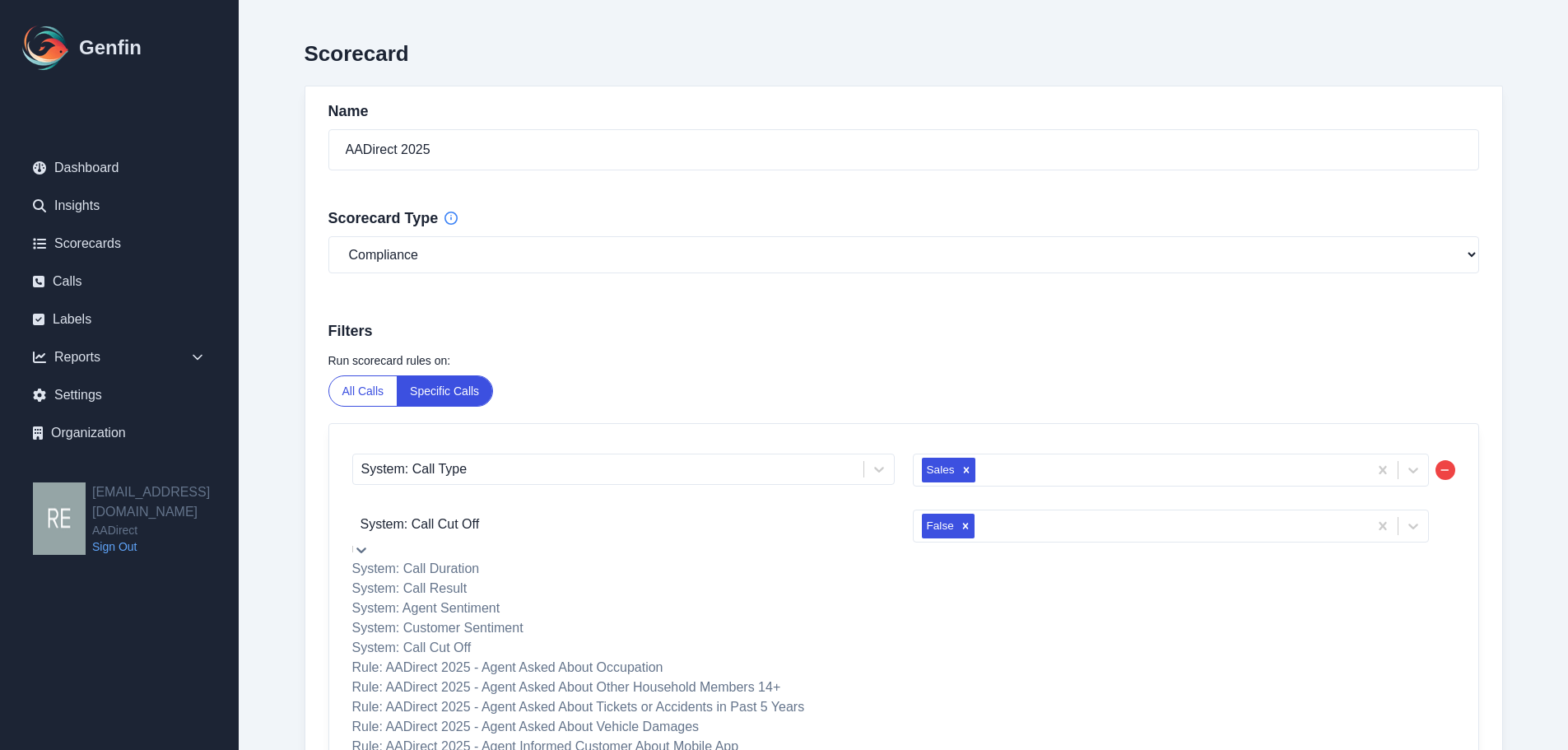
click at [670, 538] on div "System: Call Cut Off" at bounding box center [623, 524] width 543 height 30
click at [737, 598] on div "System: Call Result" at bounding box center [623, 588] width 543 height 20
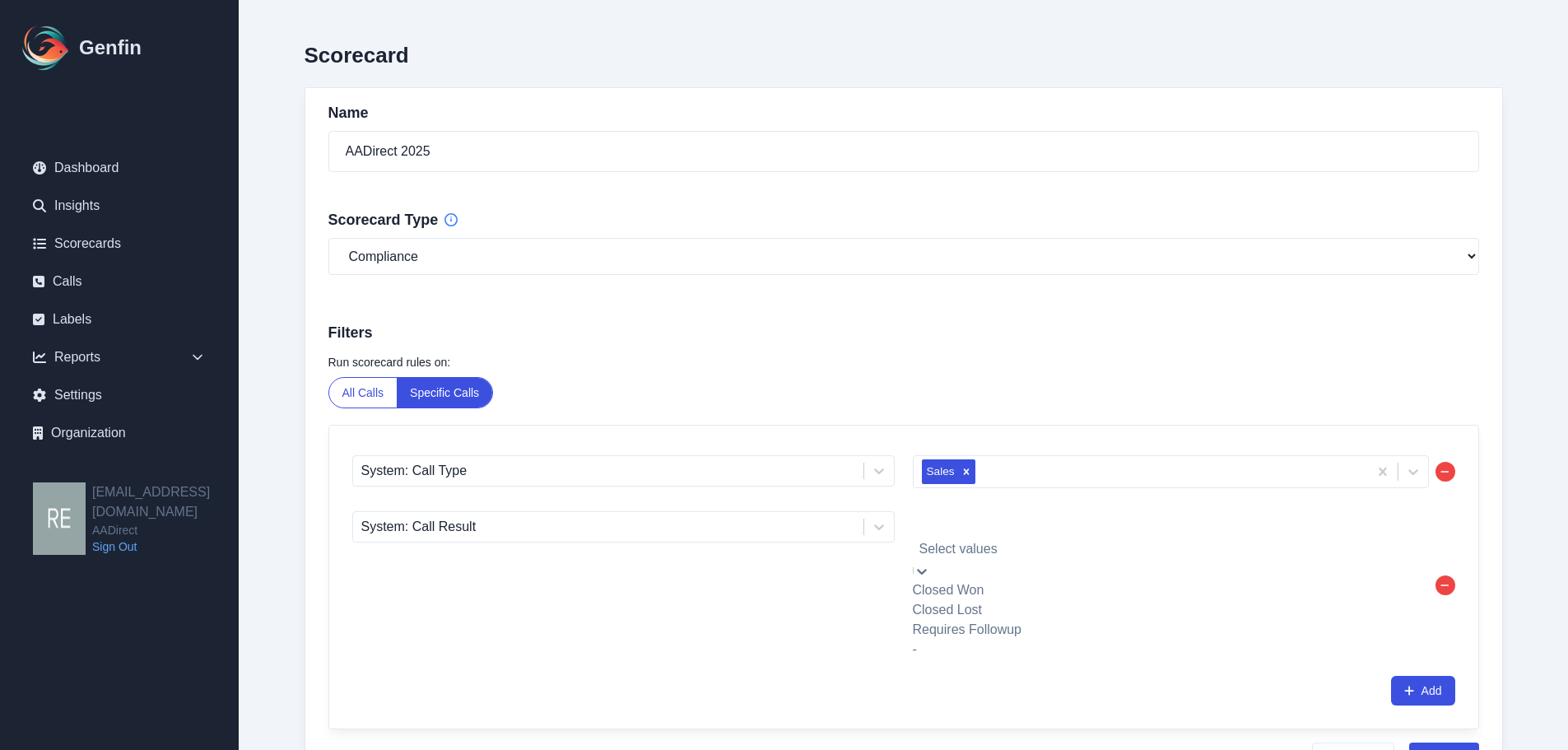
click at [999, 523] on div at bounding box center [1171, 526] width 499 height 23
click at [1059, 580] on div "Closed Won" at bounding box center [1171, 589] width 517 height 20
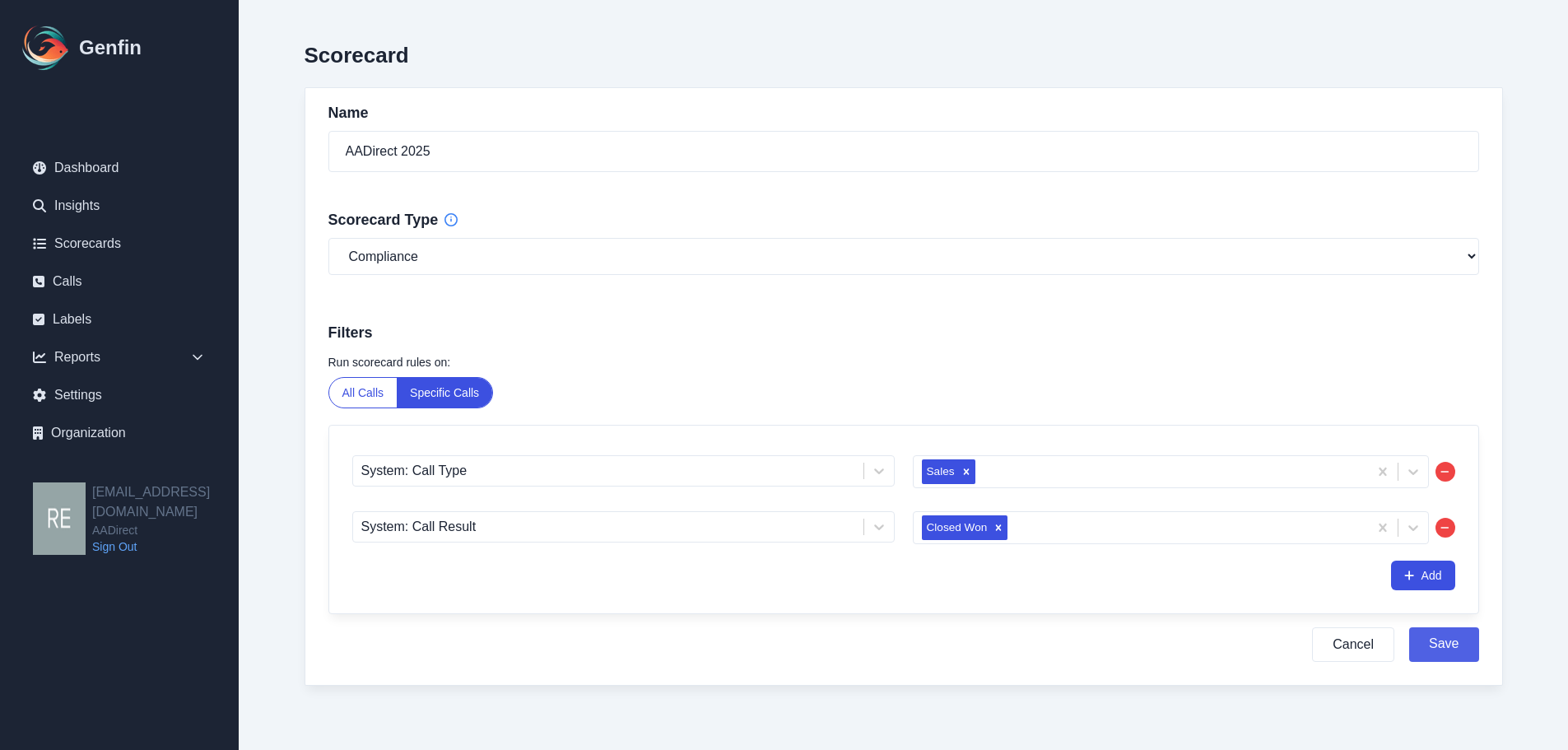
click at [1366, 642] on button "Save" at bounding box center [1444, 644] width 69 height 35
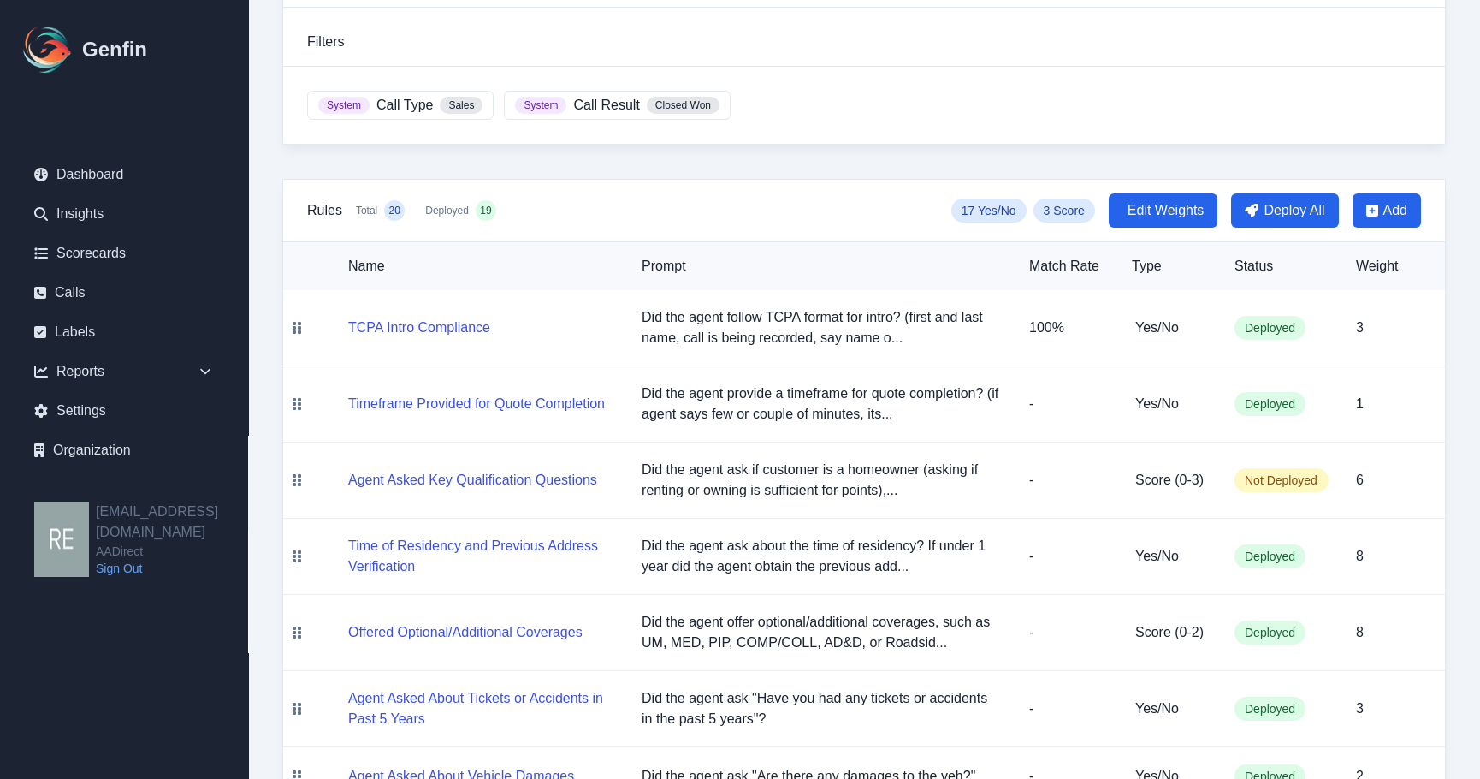
scroll to position [342, 0]
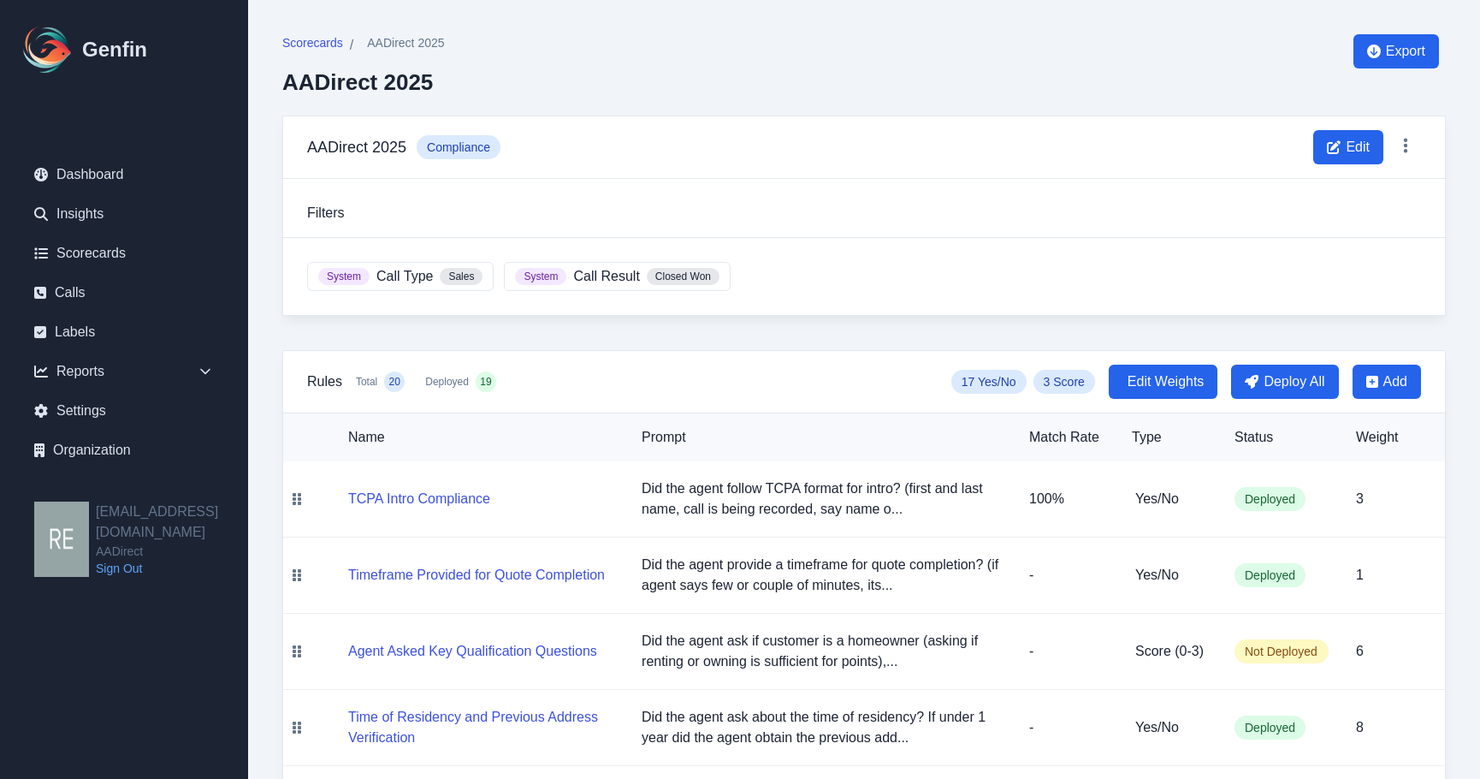
scroll to position [342, 0]
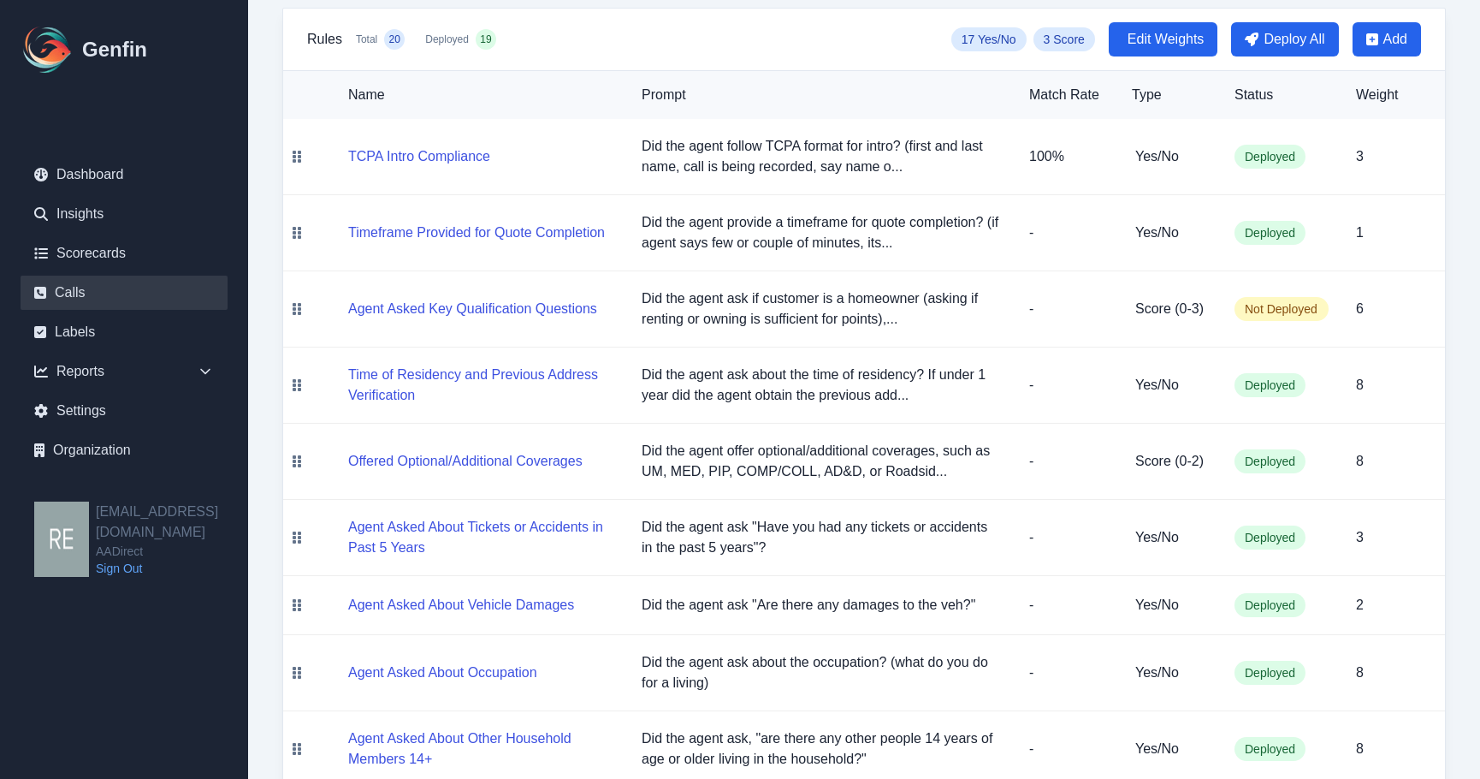
click at [76, 289] on link "Calls" at bounding box center [124, 293] width 207 height 34
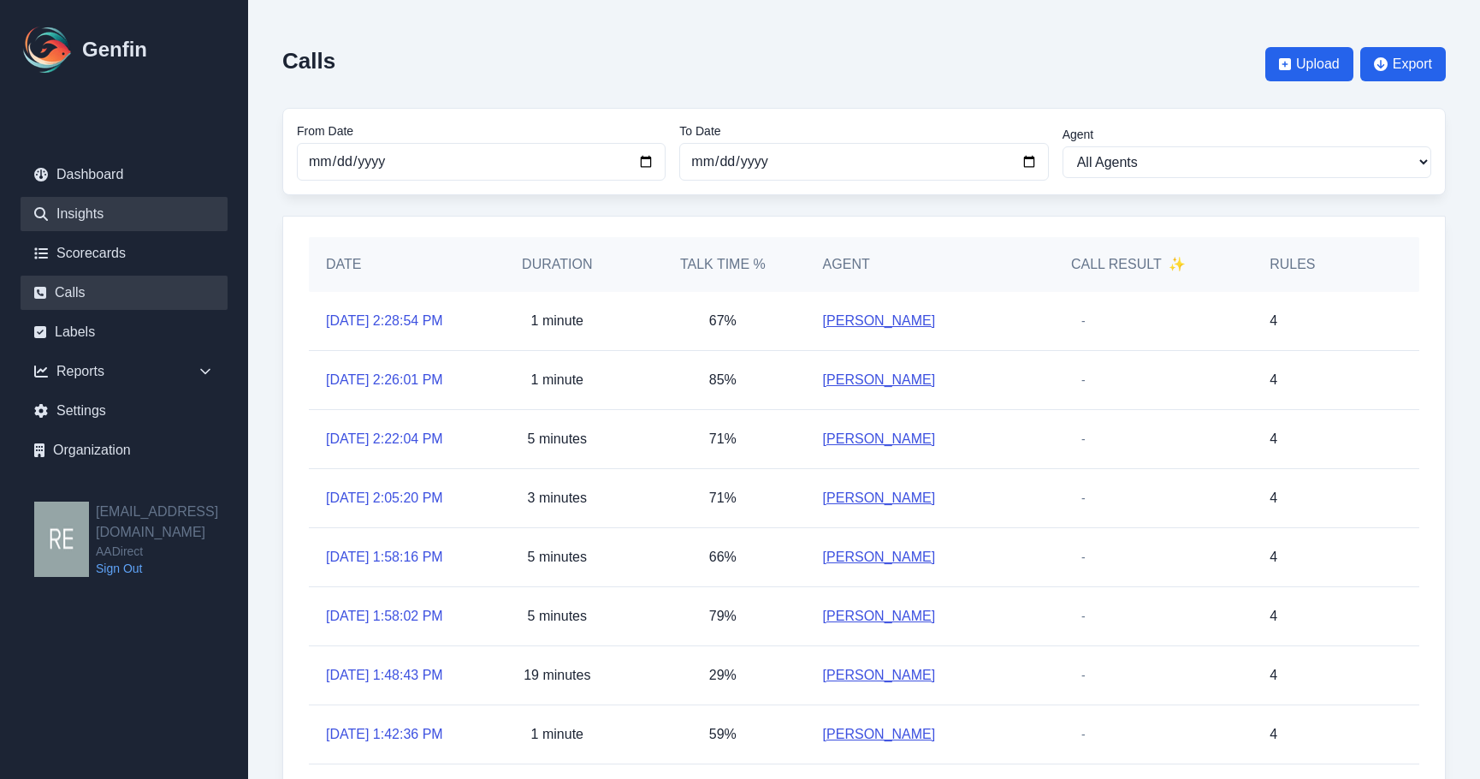
click at [104, 214] on link "Insights" at bounding box center [124, 214] width 207 height 34
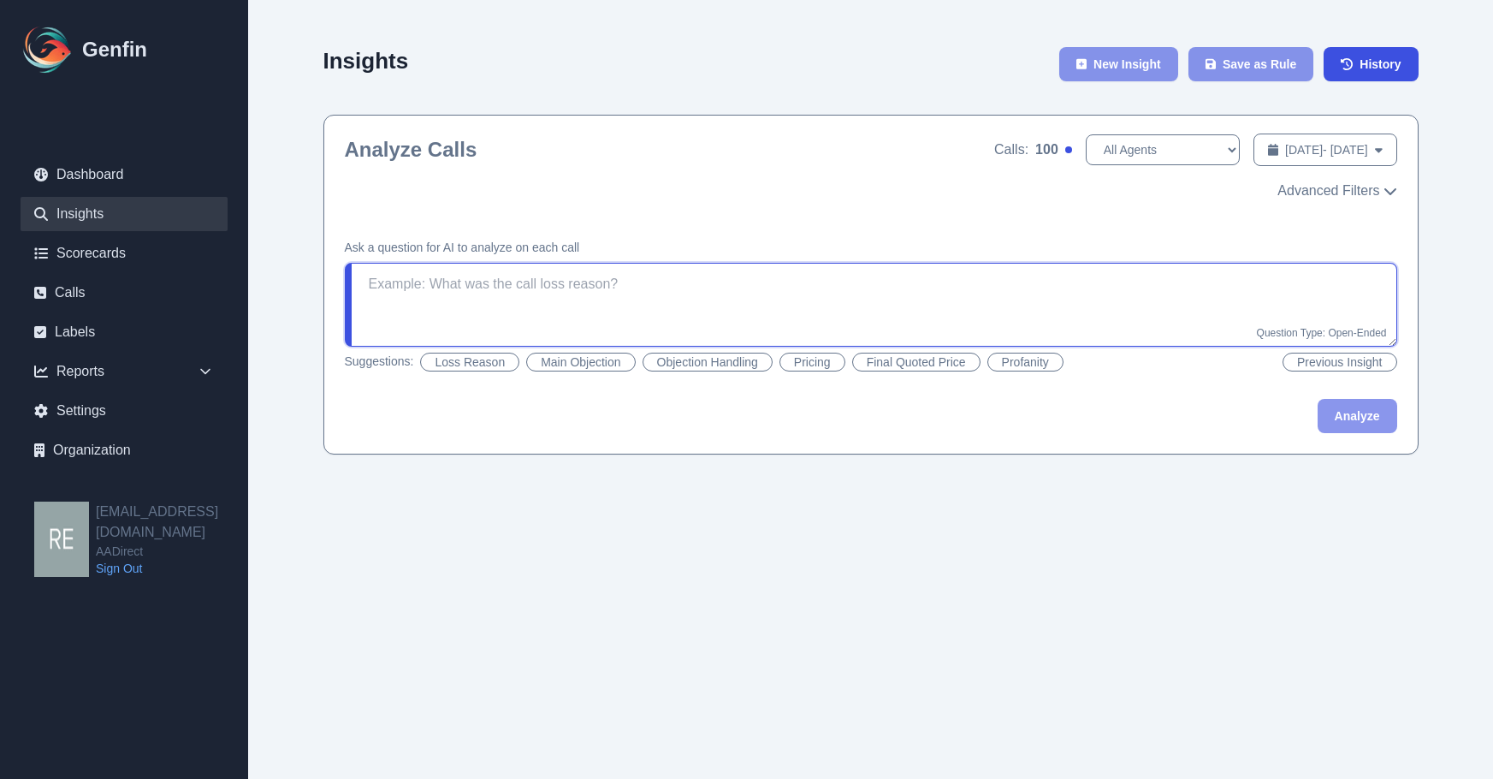
click at [828, 288] on textarea at bounding box center [871, 305] width 1053 height 84
click at [1130, 156] on select "All Agents Ana Martinez Anselmo Doria Ashley Garcia Brenda Hernandez Carolina D…" at bounding box center [1163, 149] width 154 height 31
select select "Brenda Hernandez"
click at [1086, 134] on select "All Agents Ana Martinez Anselmo Doria Ashley Garcia Brenda Hernandez Carolina D…" at bounding box center [1163, 149] width 154 height 31
click at [1088, 156] on select "All Agents Ana Martinez Anselmo Doria Ashley Garcia Brenda Hernandez Carolina D…" at bounding box center [1163, 149] width 154 height 31
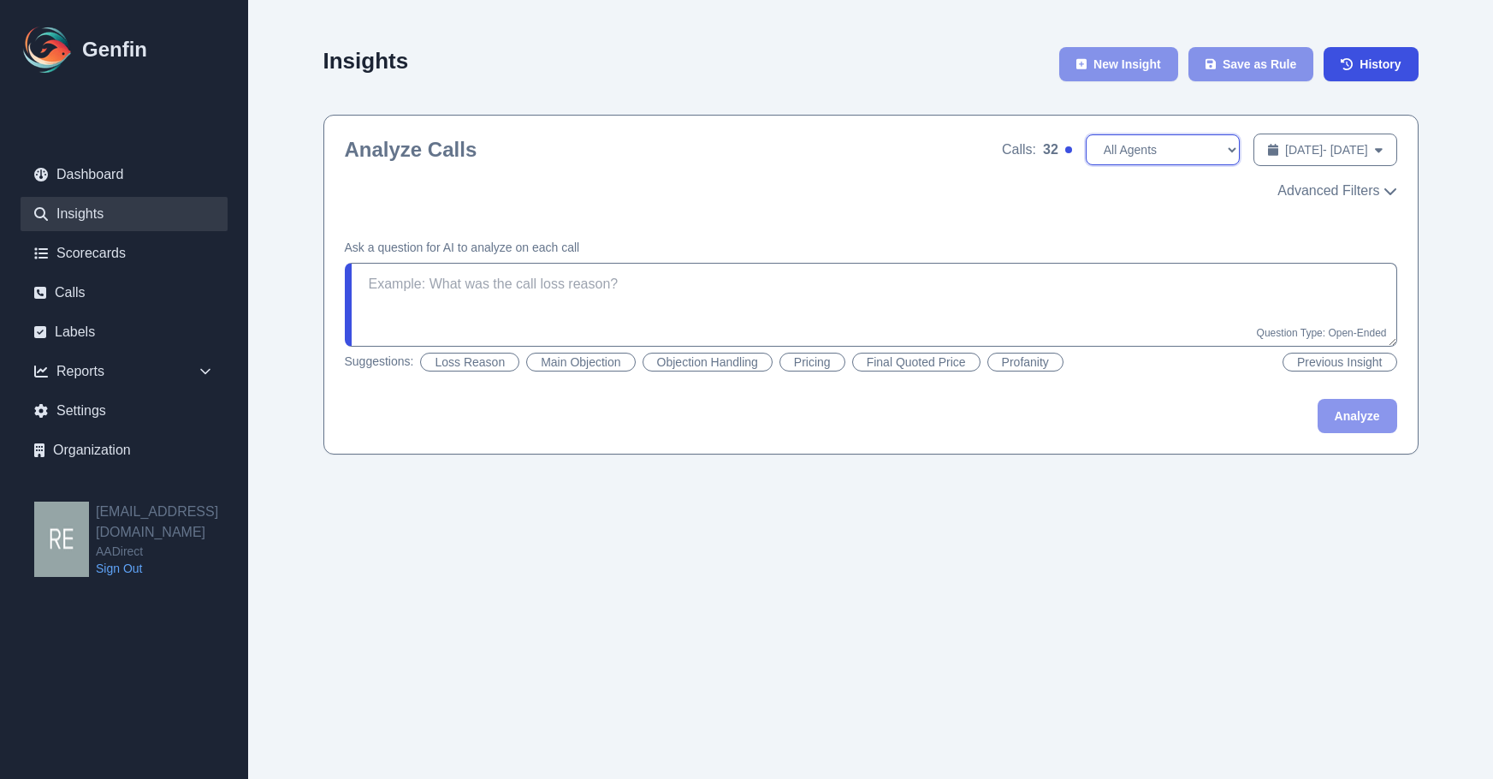
select select
click at [1086, 134] on select "All Agents Ana Martinez Anselmo Doria Ashley Garcia Brenda Hernandez Carolina D…" at bounding box center [1163, 149] width 154 height 31
click at [100, 175] on link "Dashboard" at bounding box center [124, 174] width 207 height 34
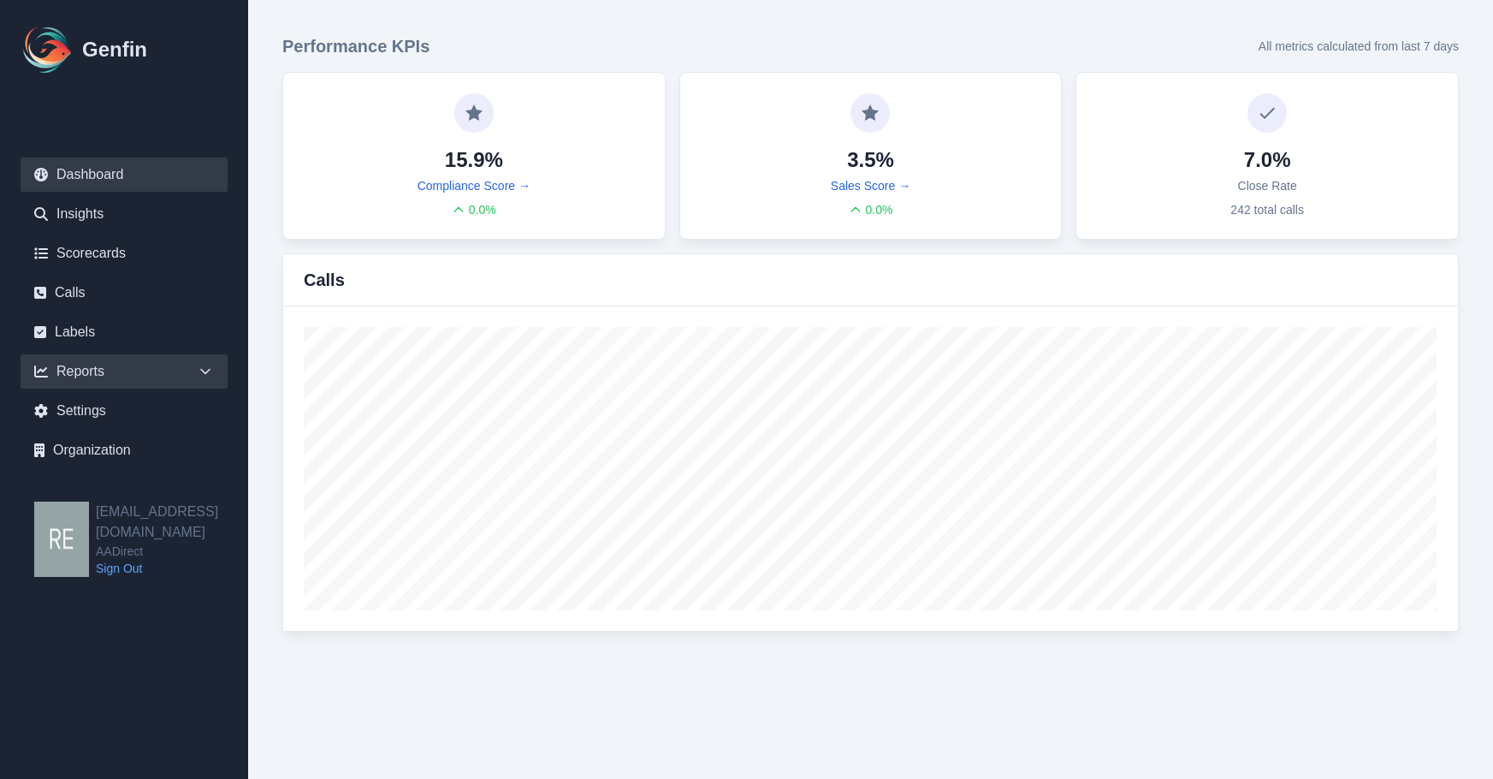
click at [97, 378] on div "Reports" at bounding box center [124, 371] width 207 height 34
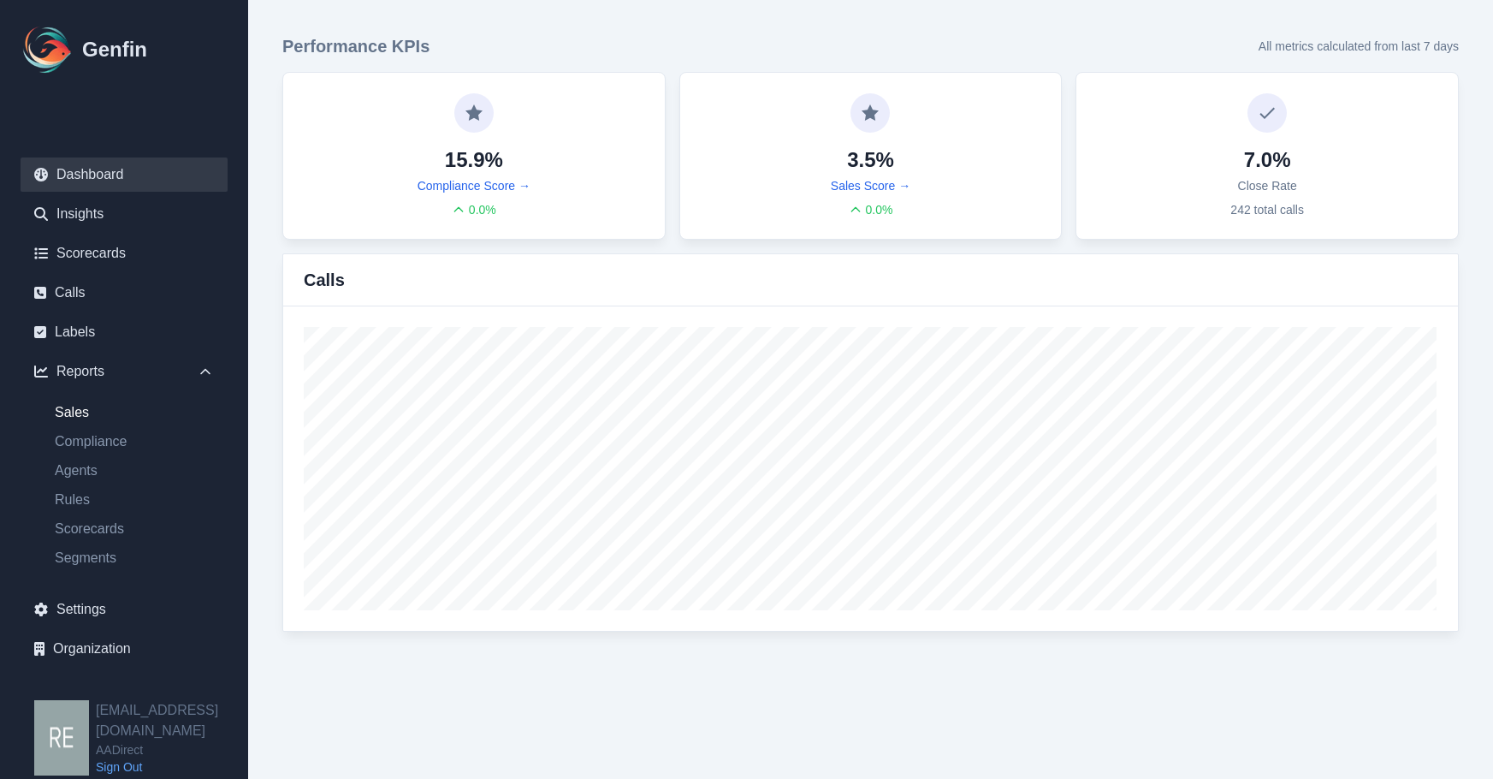
click at [89, 413] on link "Sales" at bounding box center [134, 412] width 187 height 21
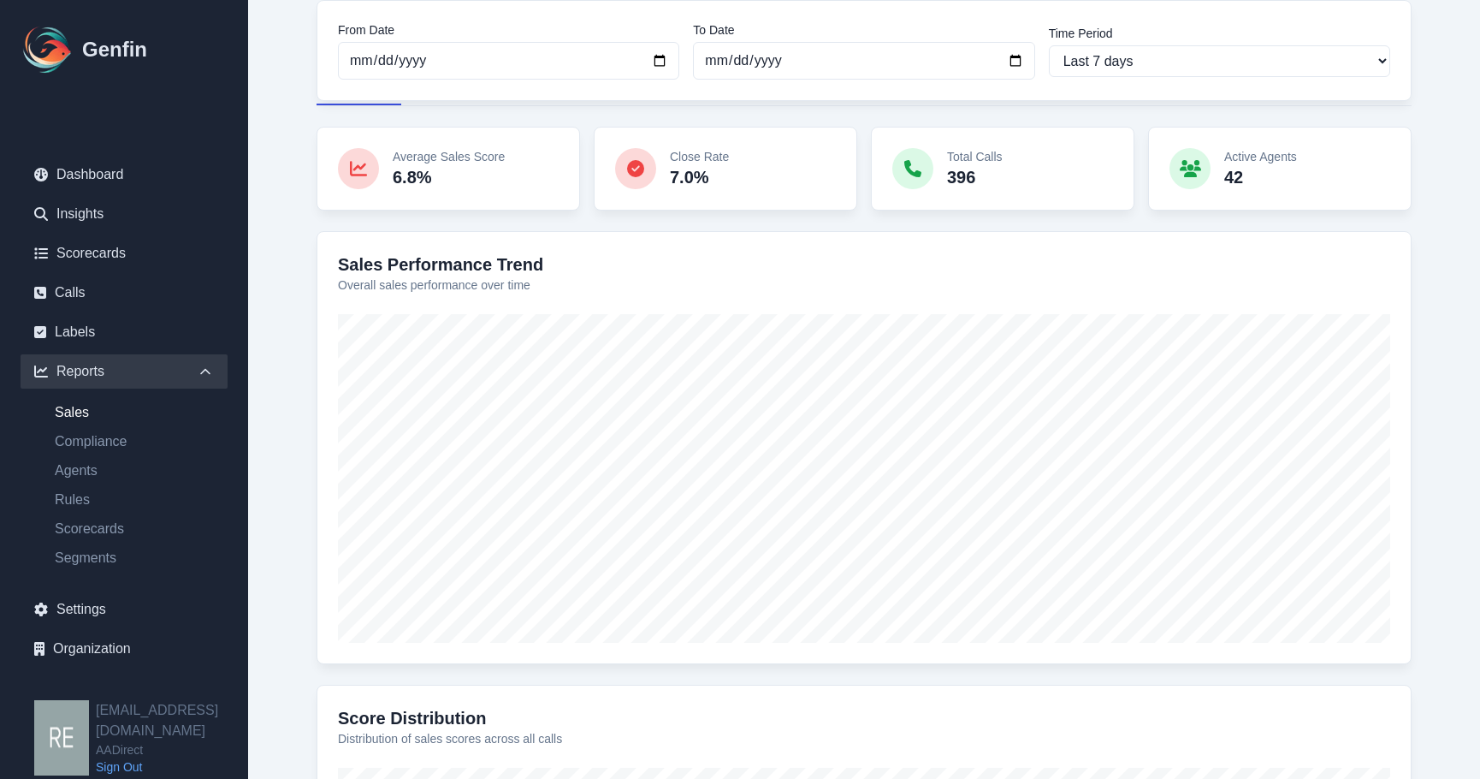
scroll to position [116, 0]
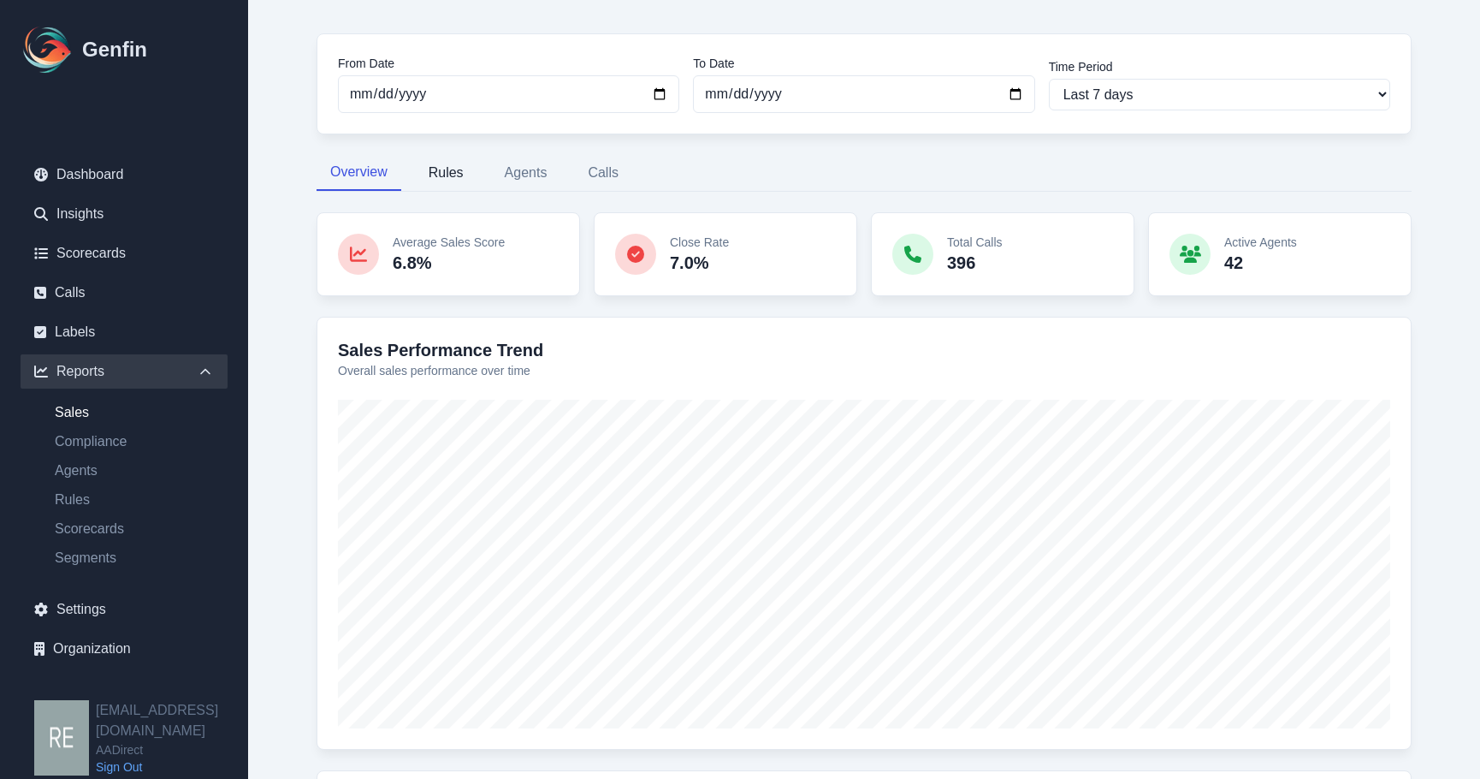
click at [438, 179] on button "Rules" at bounding box center [446, 173] width 62 height 36
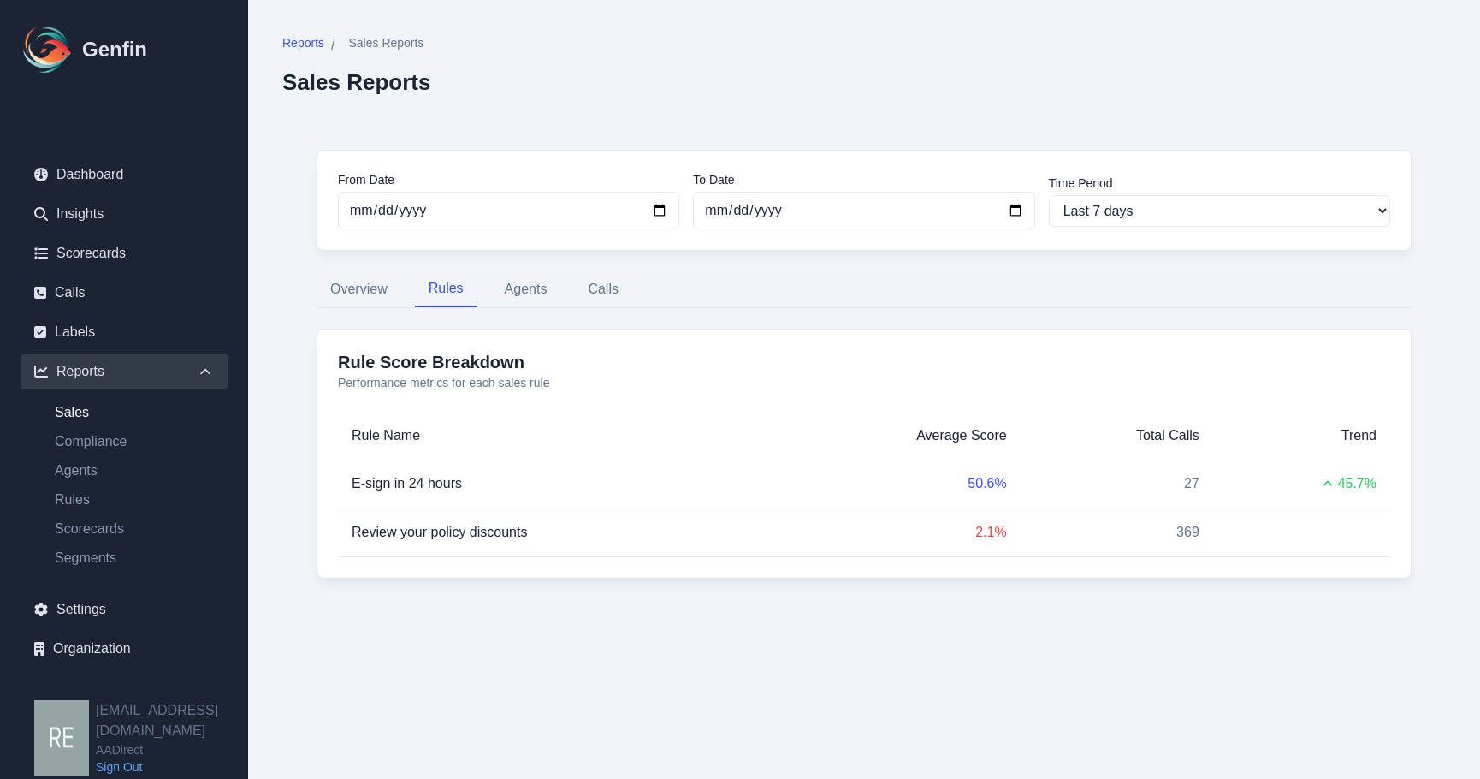
scroll to position [0, 0]
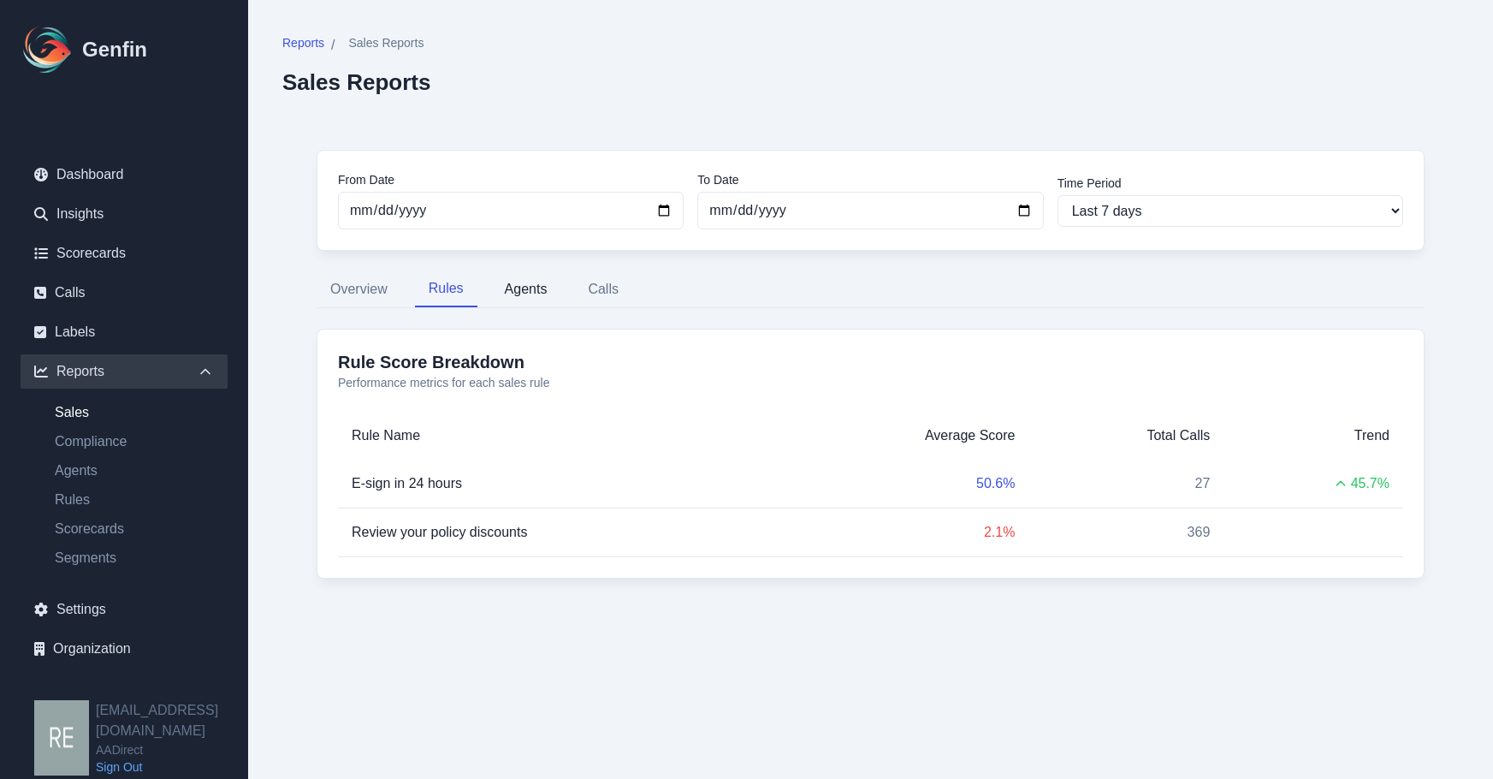
click at [524, 284] on button "Agents" at bounding box center [526, 289] width 70 height 36
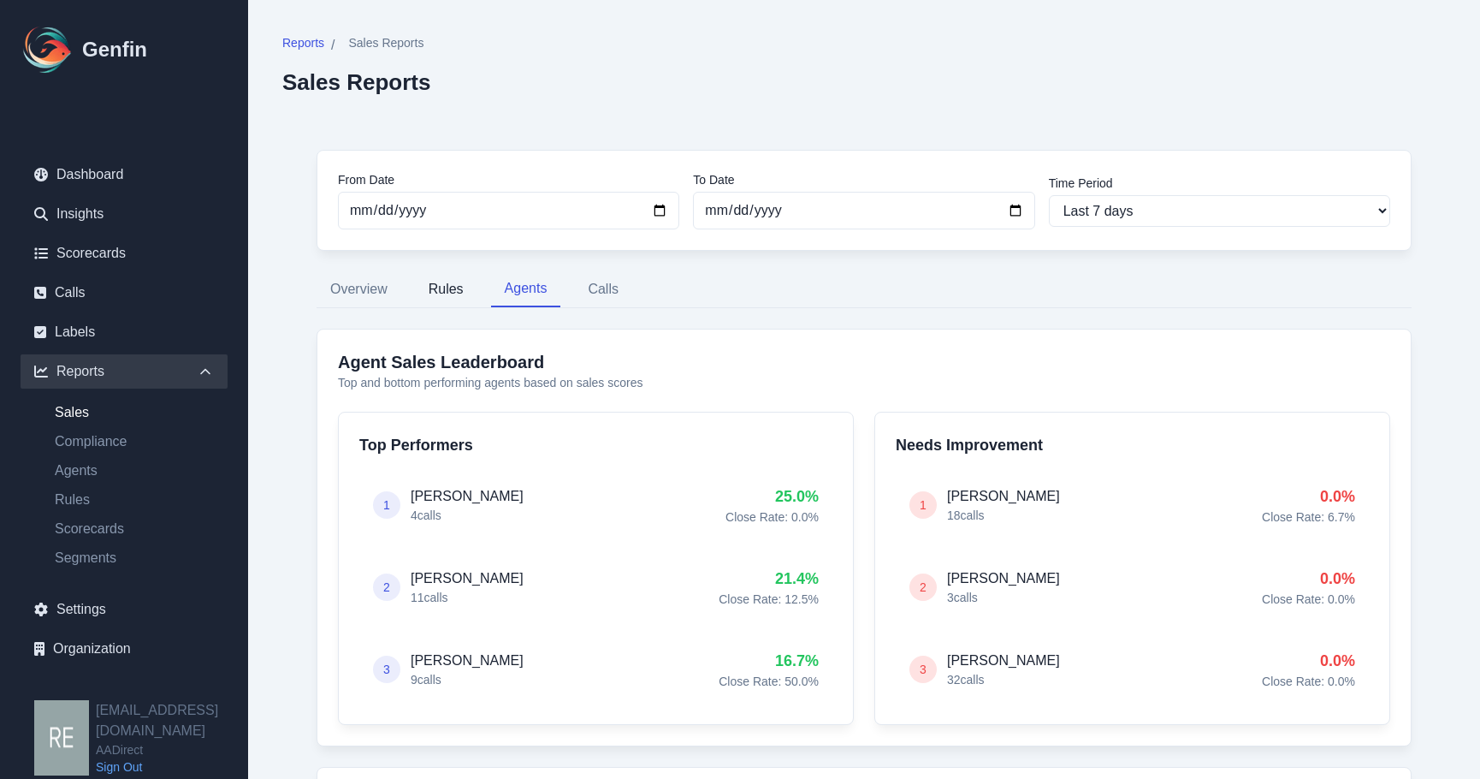
click at [458, 295] on button "Rules" at bounding box center [446, 289] width 62 height 36
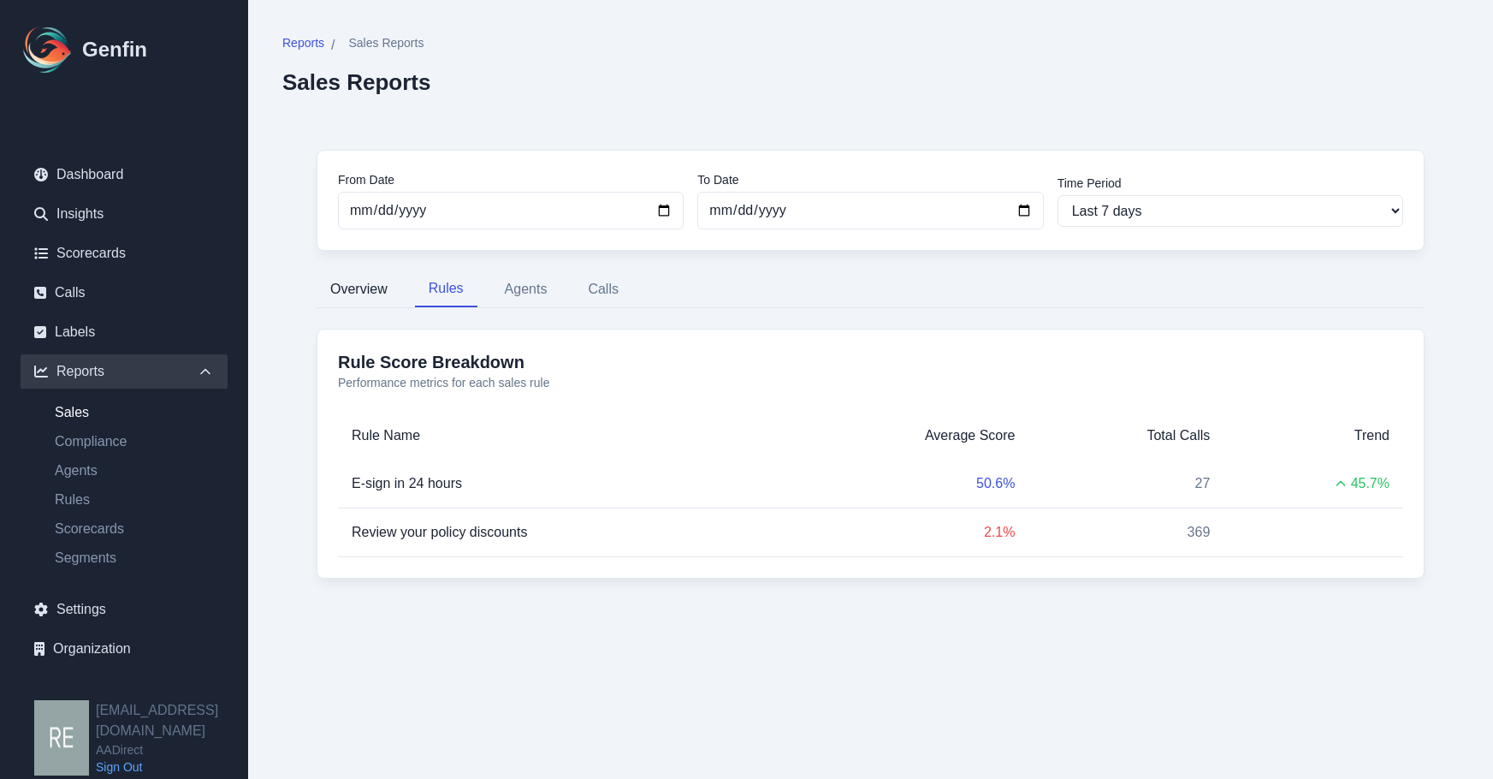
click at [379, 283] on button "Overview" at bounding box center [359, 289] width 85 height 36
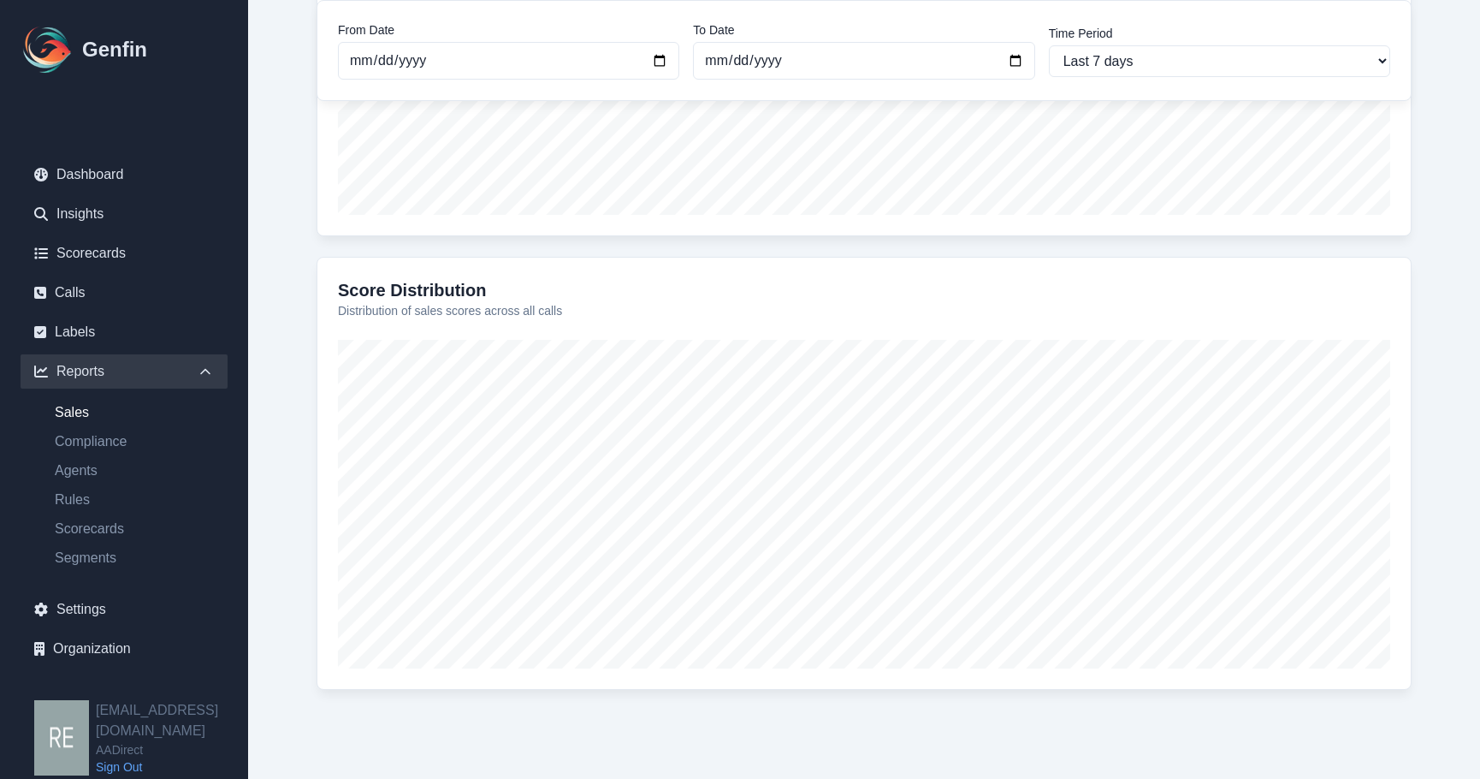
scroll to position [116, 0]
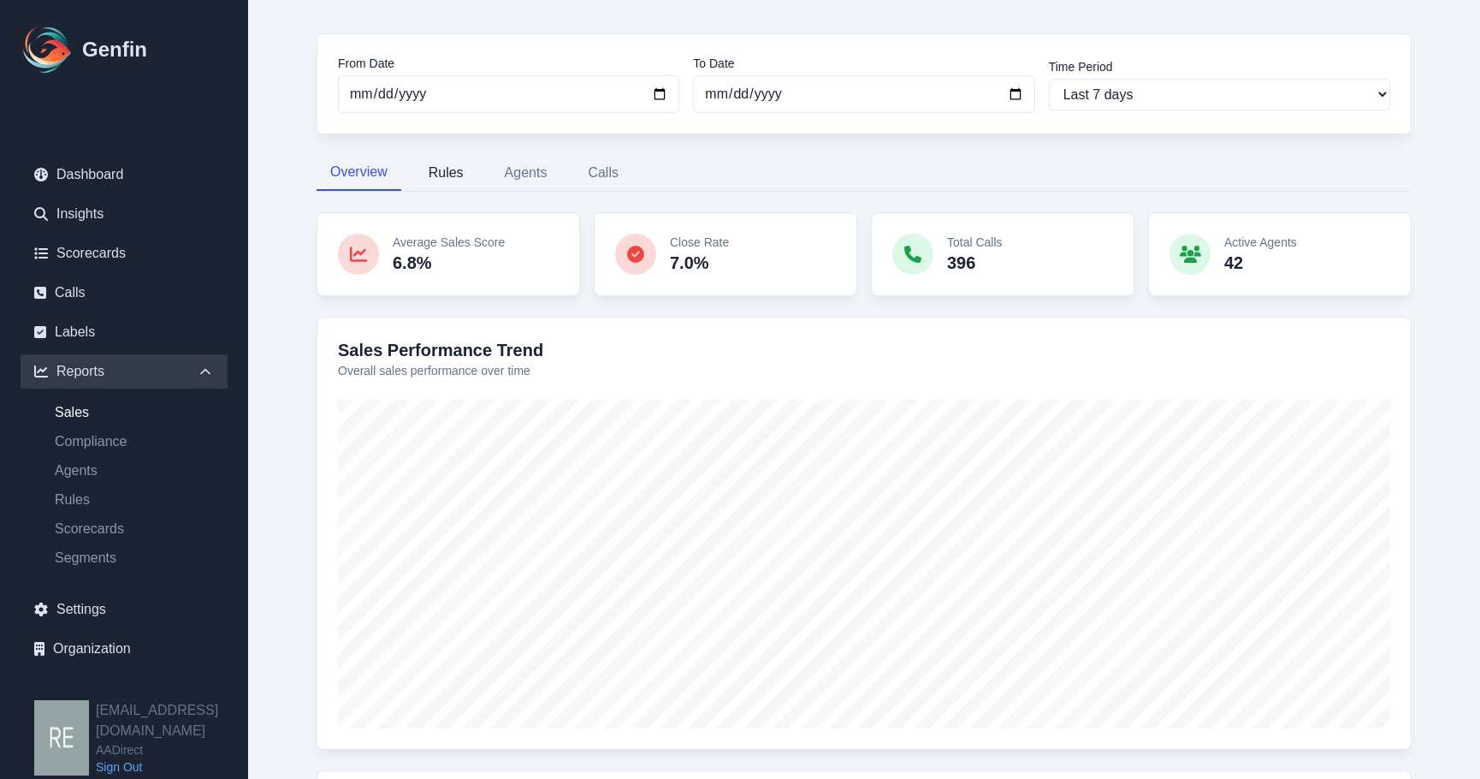
click at [472, 172] on button "Rules" at bounding box center [446, 173] width 62 height 36
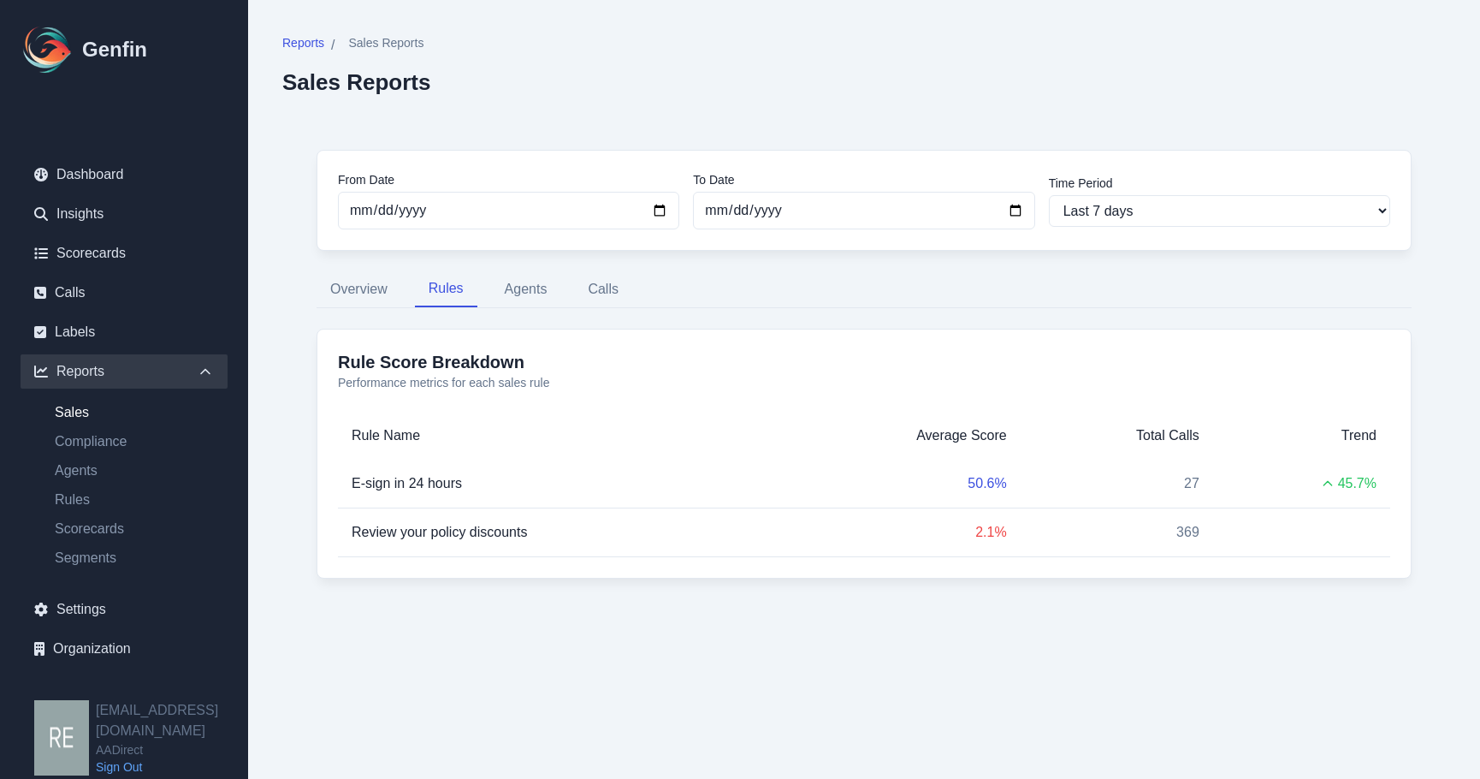
scroll to position [0, 0]
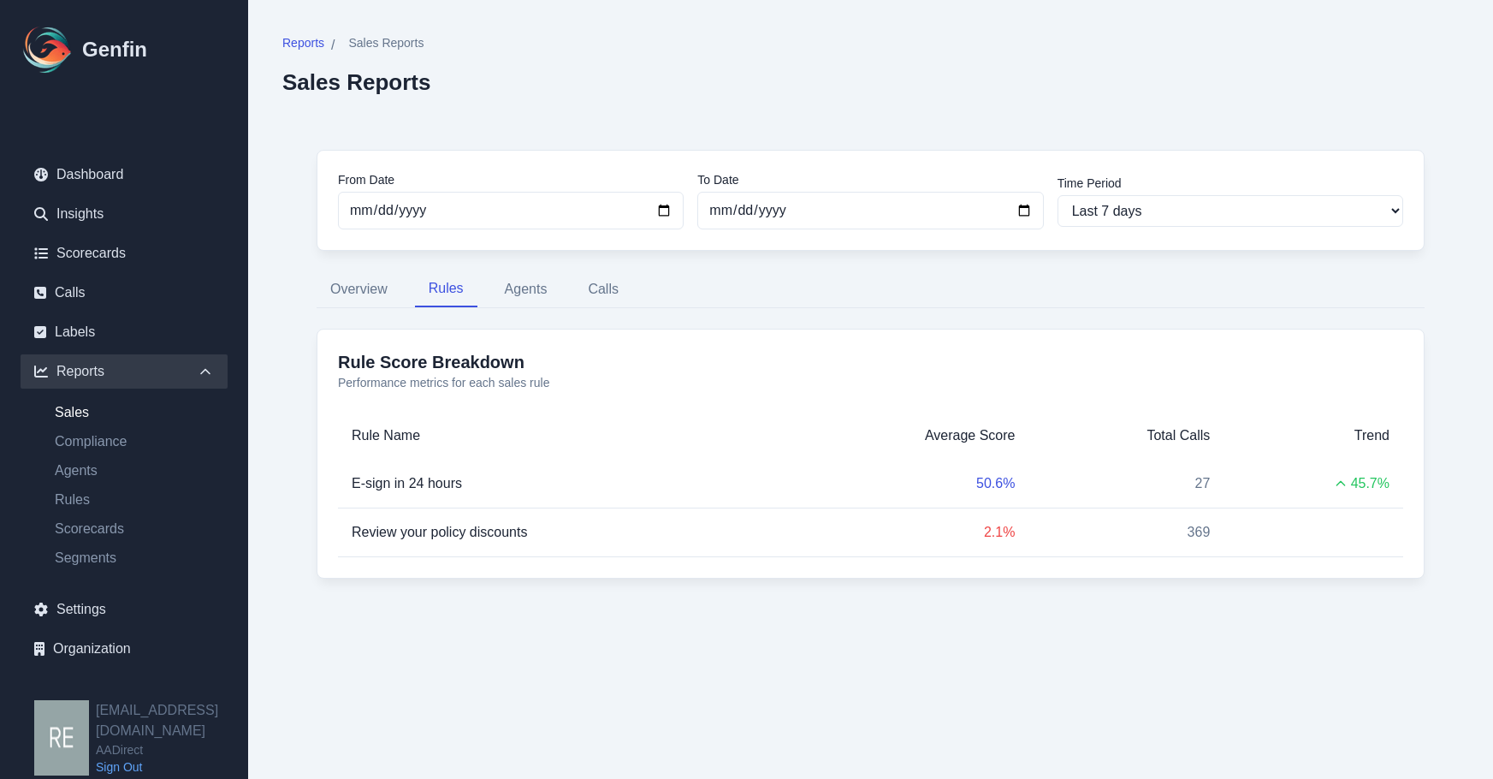
click at [492, 502] on td "E-sign in 24 hours" at bounding box center [556, 484] width 437 height 49
click at [544, 305] on button "Agents" at bounding box center [526, 289] width 70 height 36
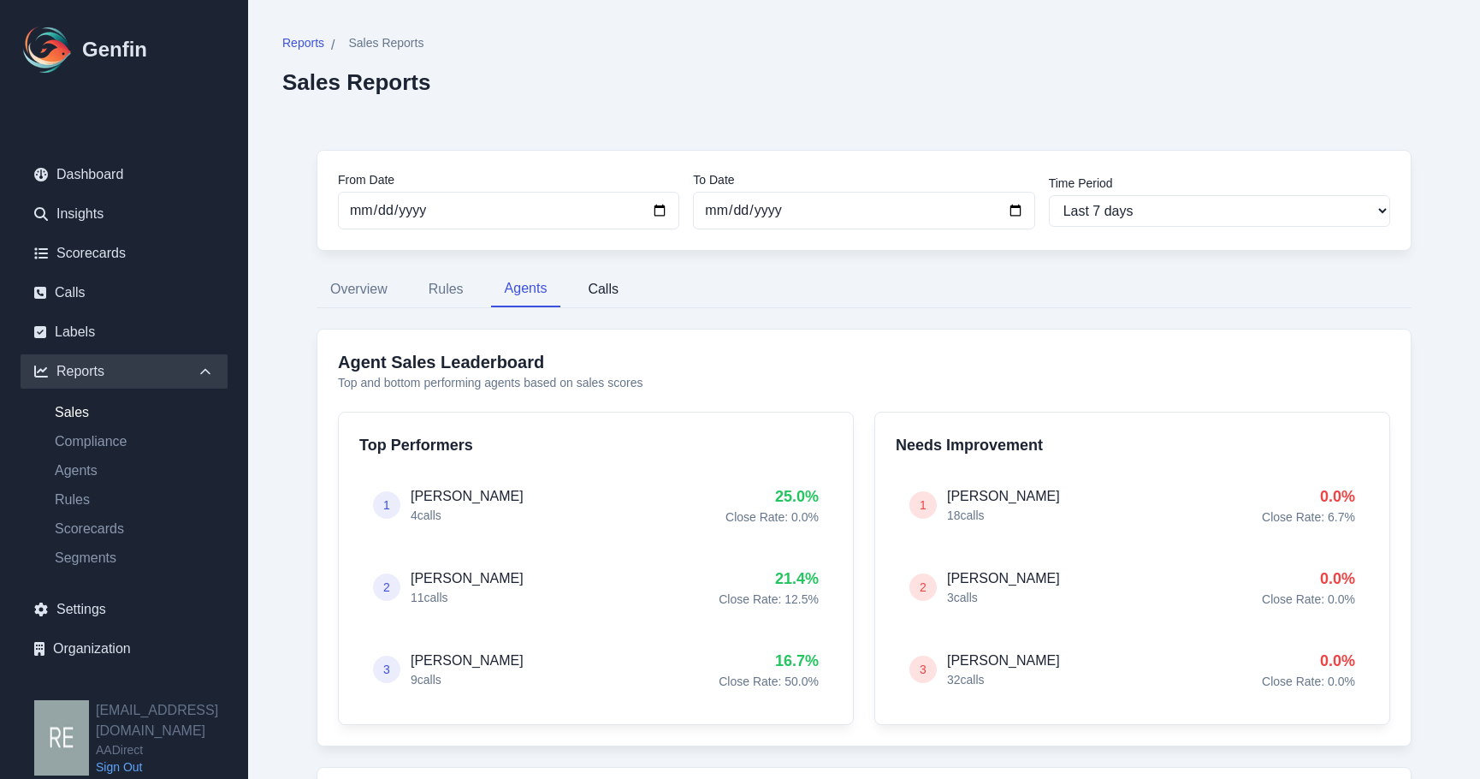
click at [623, 281] on button "Calls" at bounding box center [603, 289] width 58 height 36
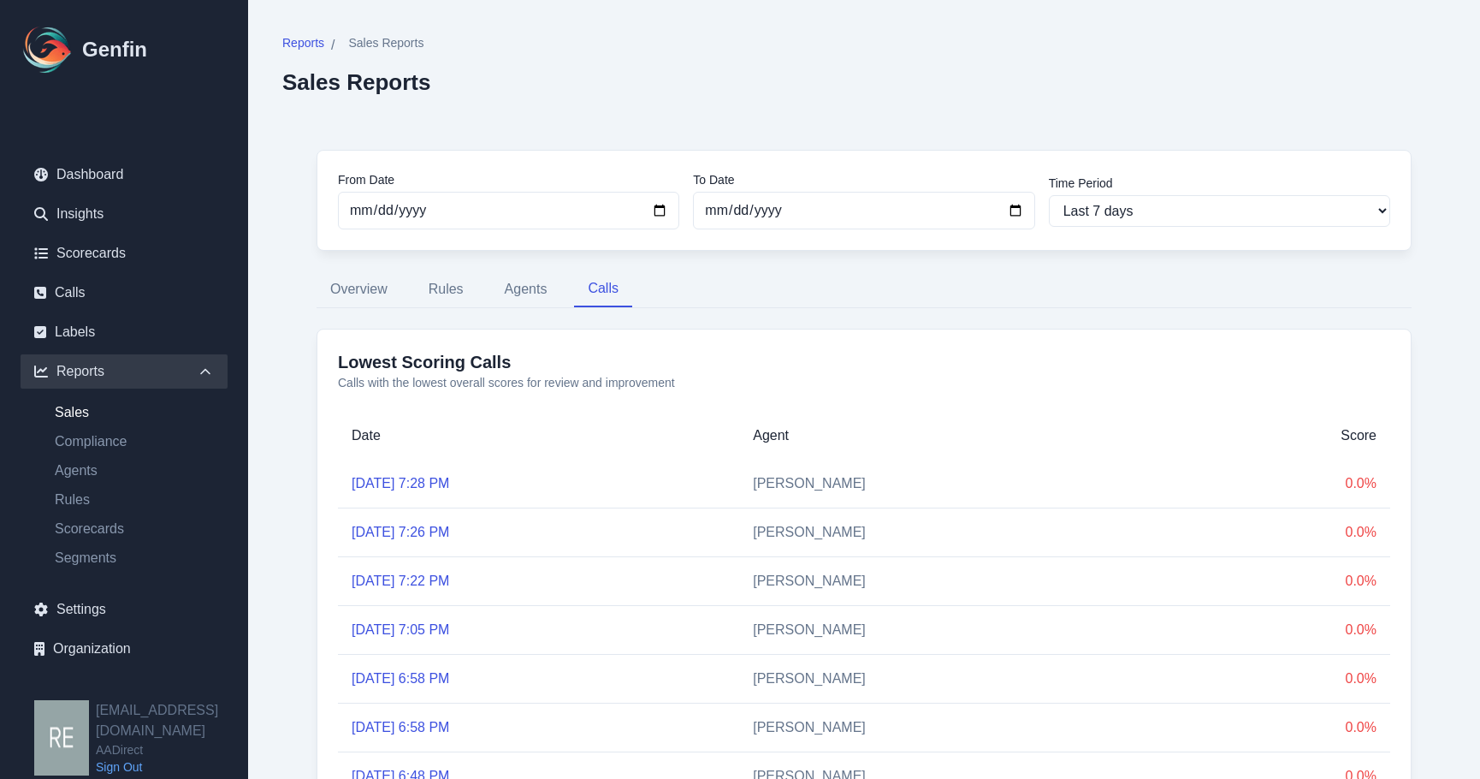
click at [77, 414] on link "Sales" at bounding box center [134, 412] width 187 height 21
click at [99, 448] on link "Compliance" at bounding box center [134, 441] width 187 height 21
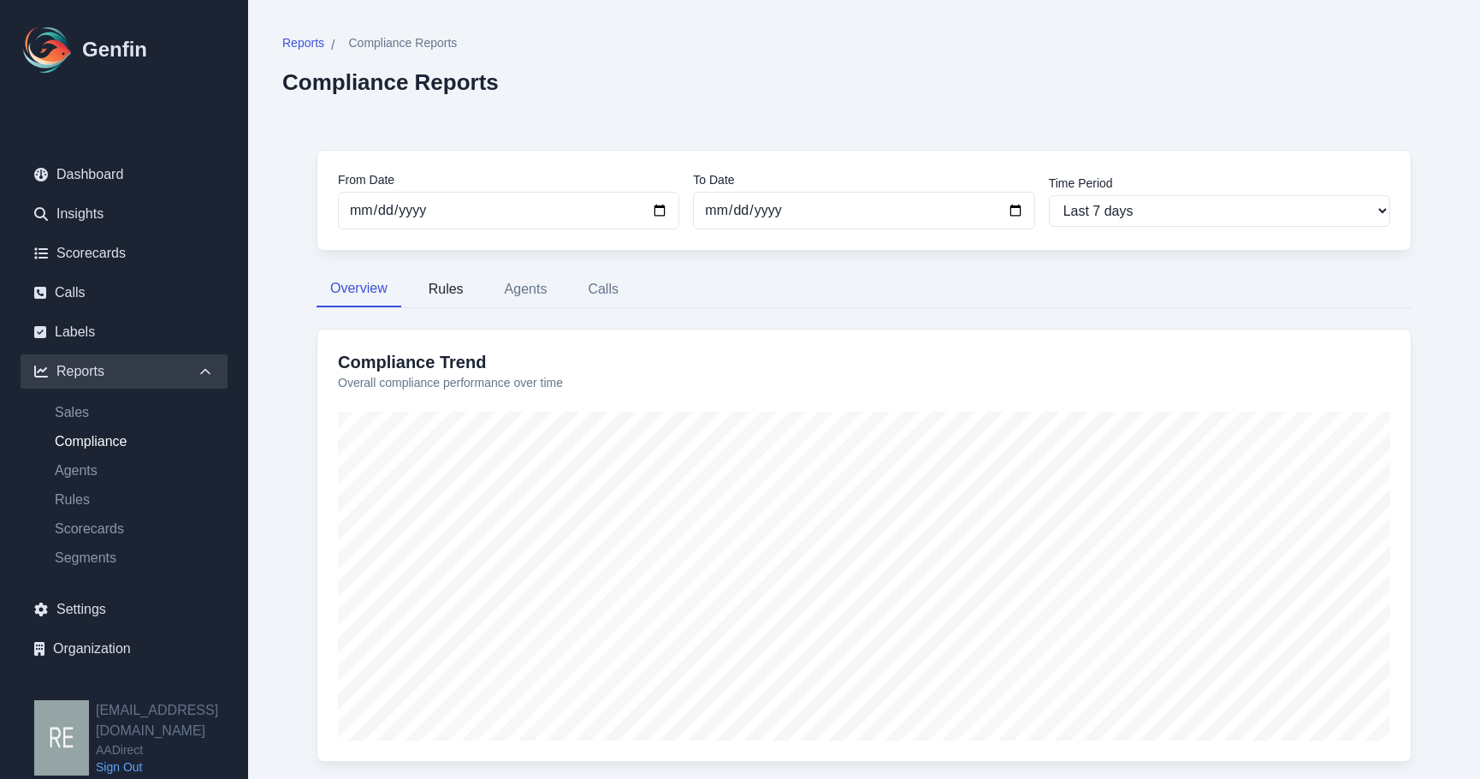
click at [454, 291] on button "Rules" at bounding box center [446, 289] width 62 height 36
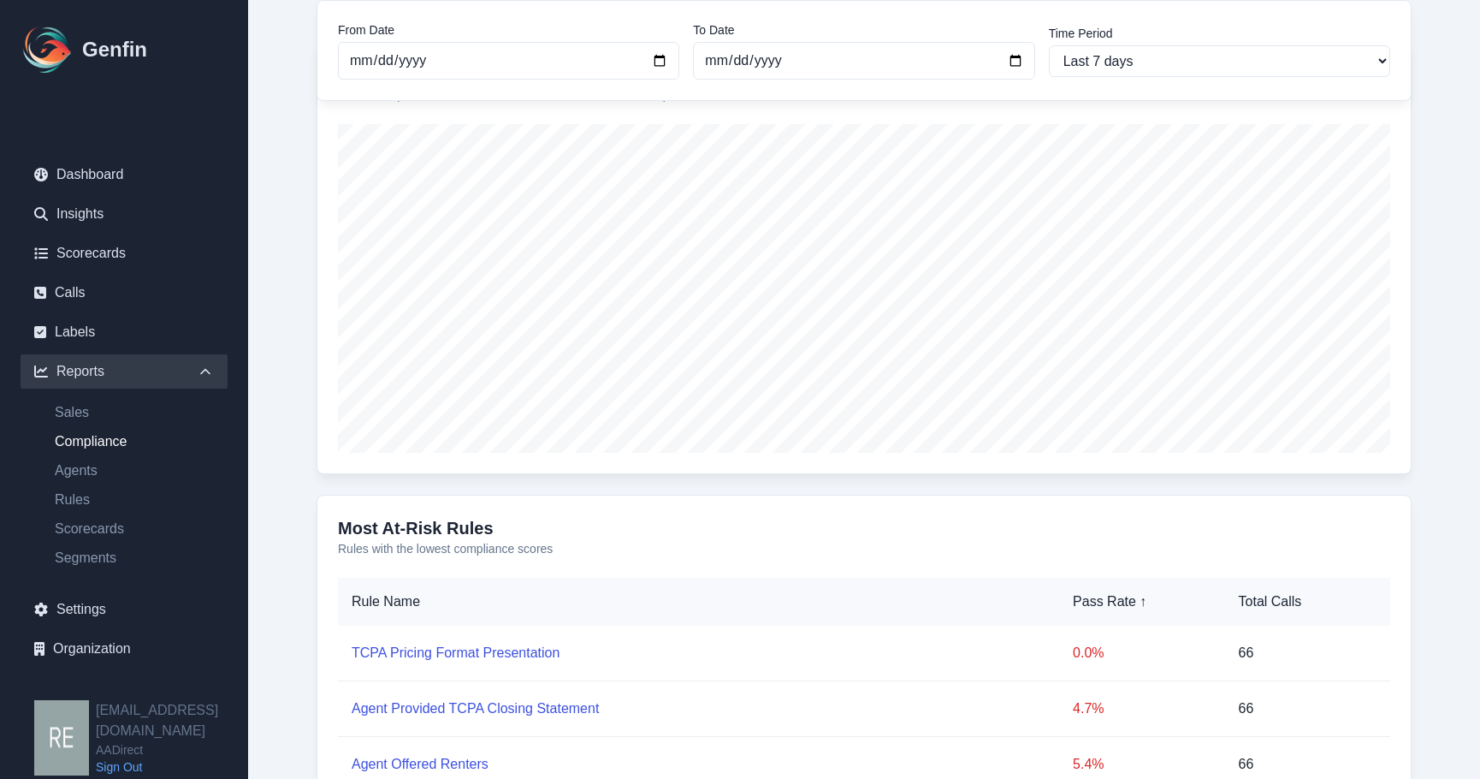
scroll to position [31, 0]
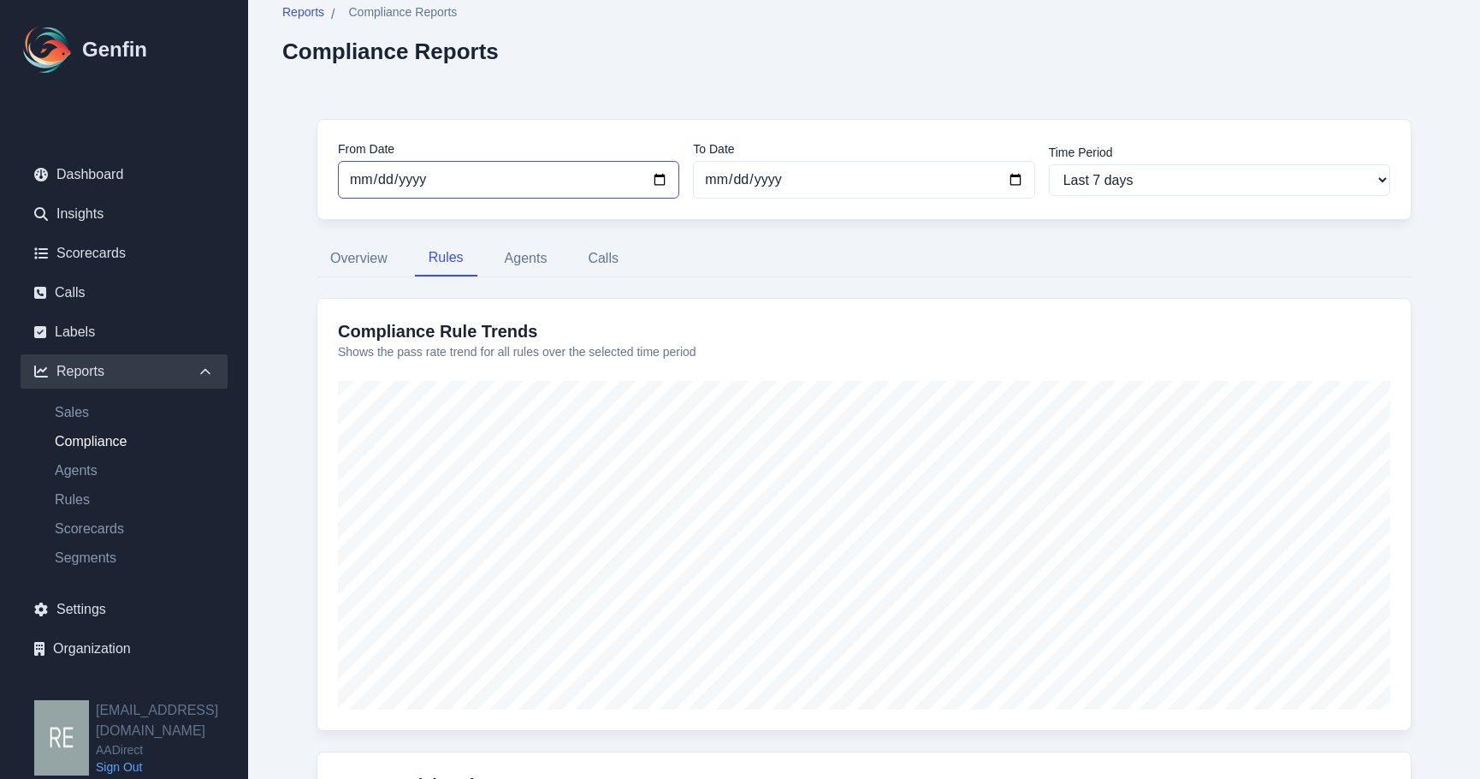
click at [448, 181] on input "[DATE]" at bounding box center [508, 180] width 341 height 38
click at [779, 261] on nav "Overview Rules Agents Calls" at bounding box center [864, 258] width 1095 height 36
click at [540, 256] on button "Agents" at bounding box center [526, 258] width 70 height 36
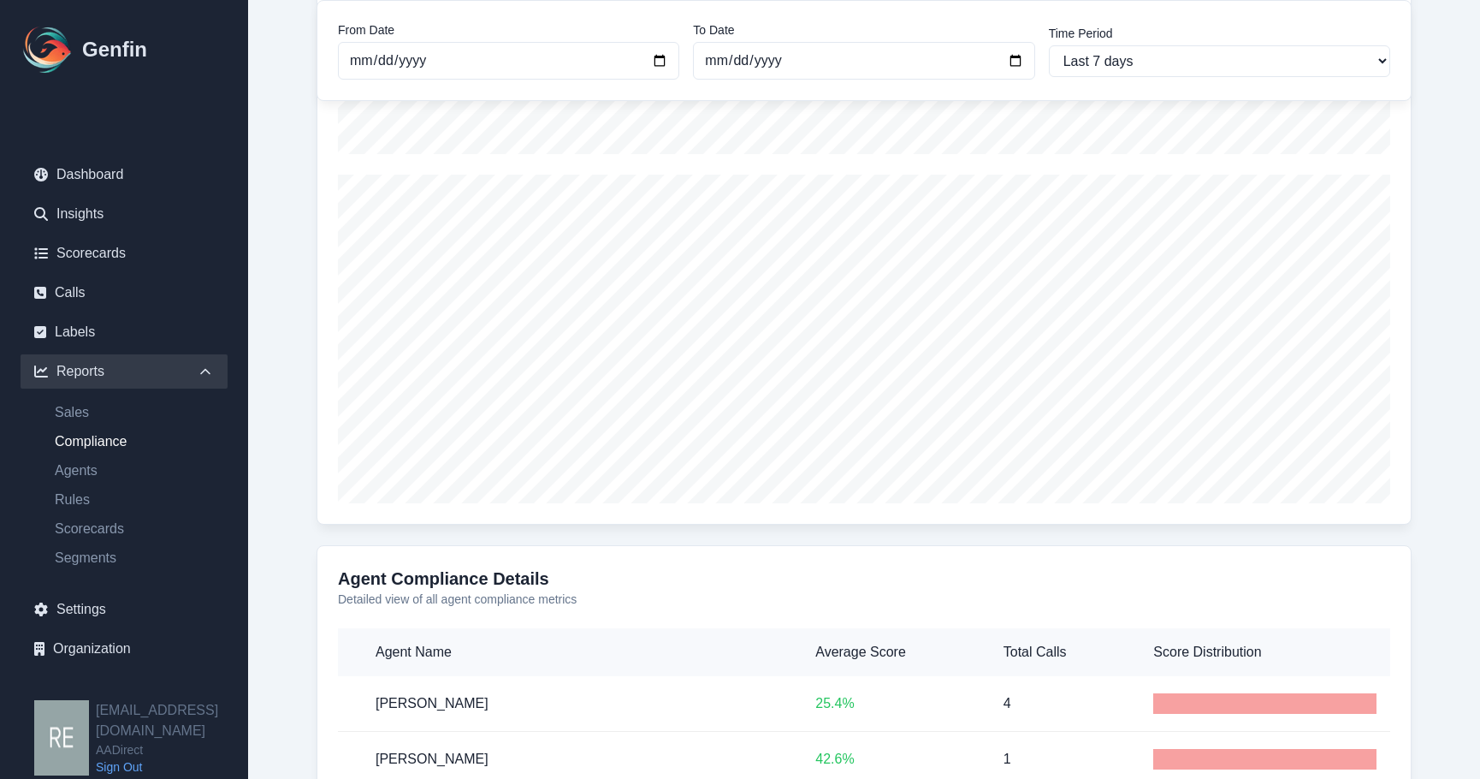
scroll to position [158, 0]
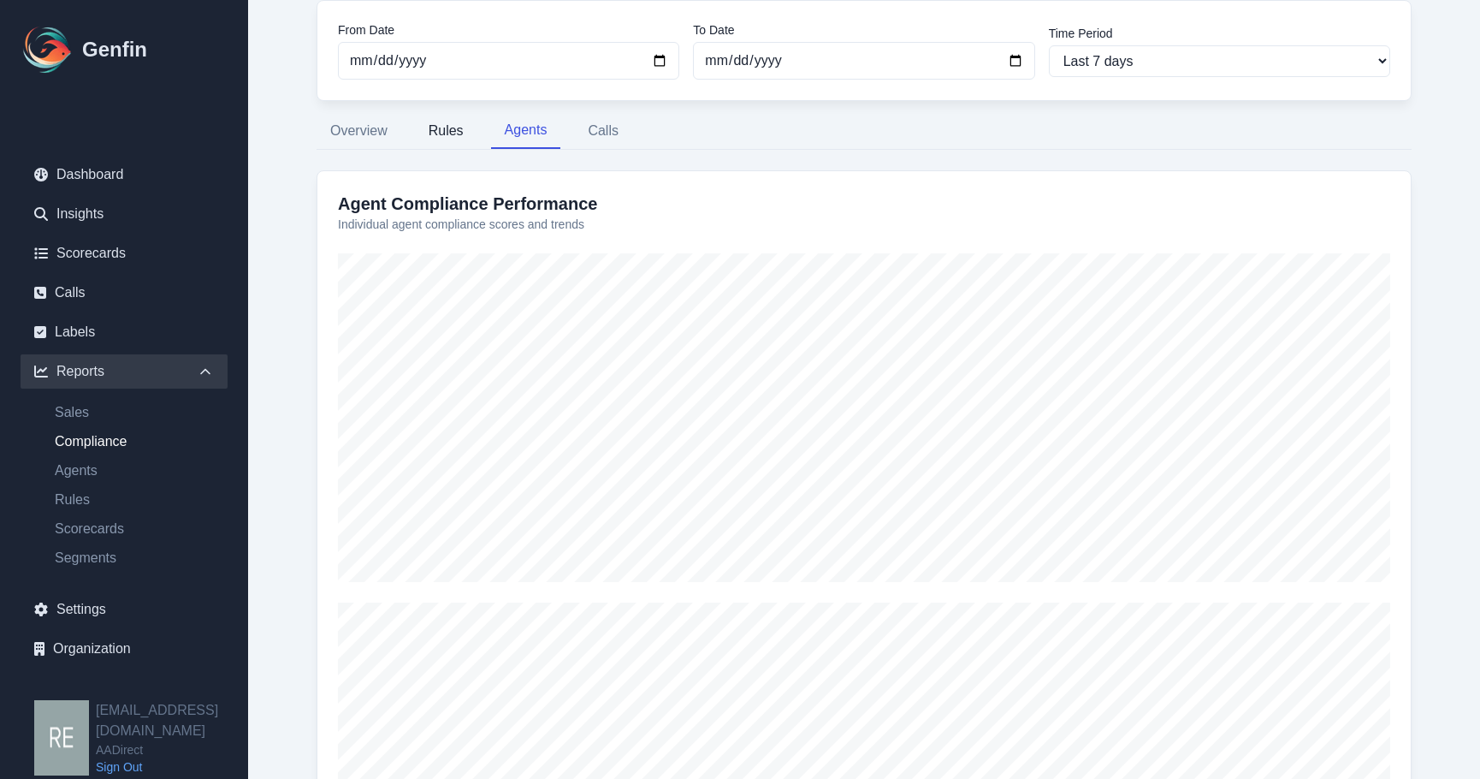
click at [445, 128] on button "Rules" at bounding box center [446, 131] width 62 height 36
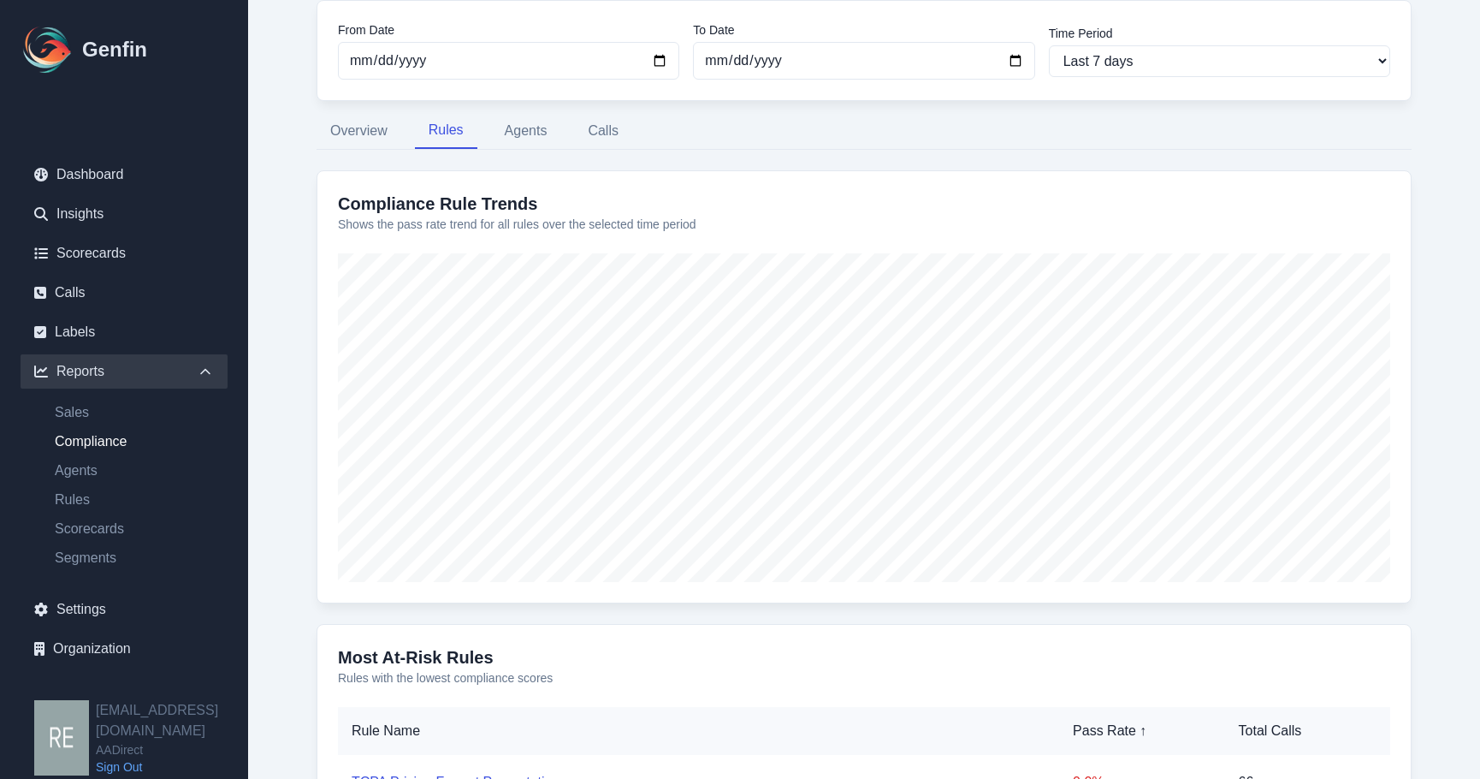
scroll to position [501, 0]
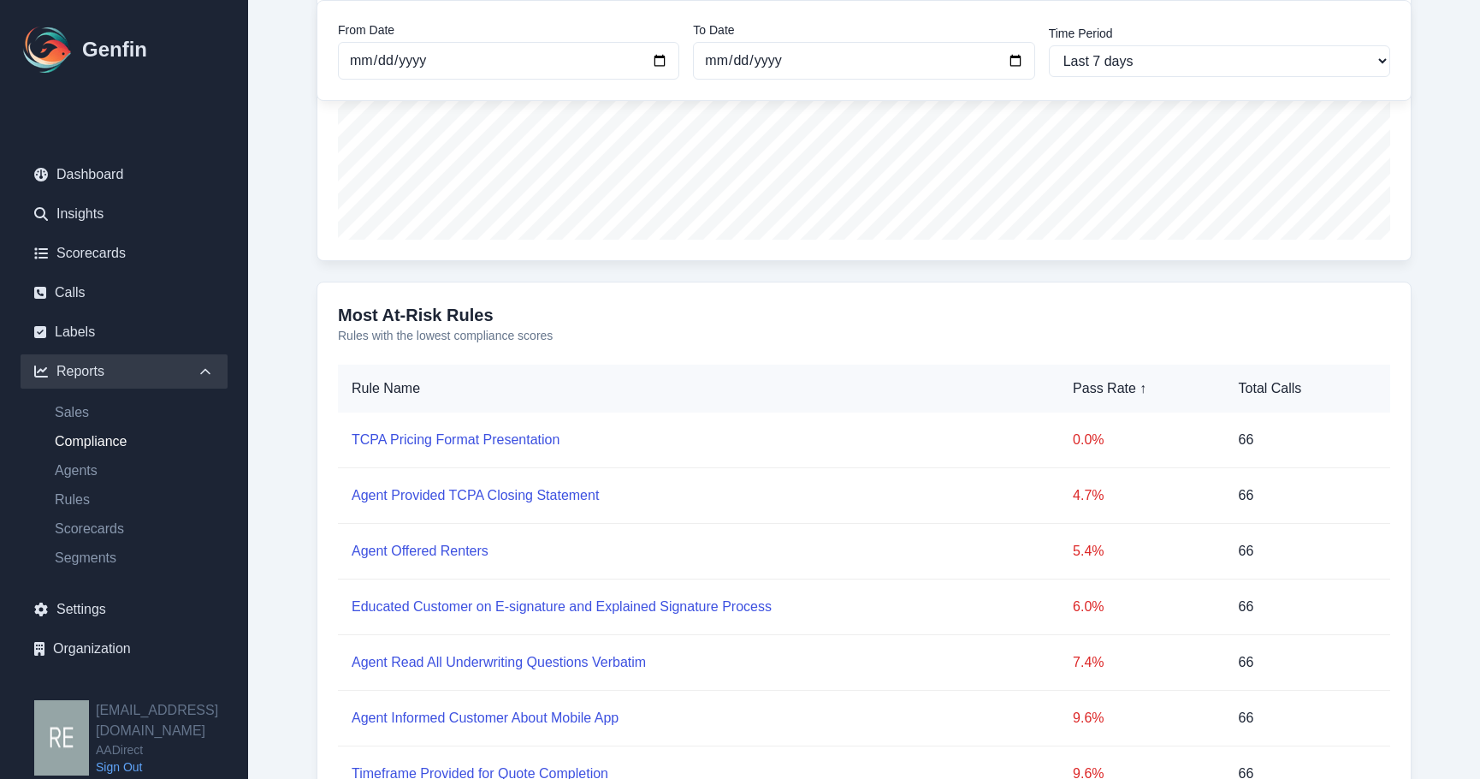
click at [509, 442] on link "TCPA Pricing Format Presentation" at bounding box center [456, 439] width 208 height 15
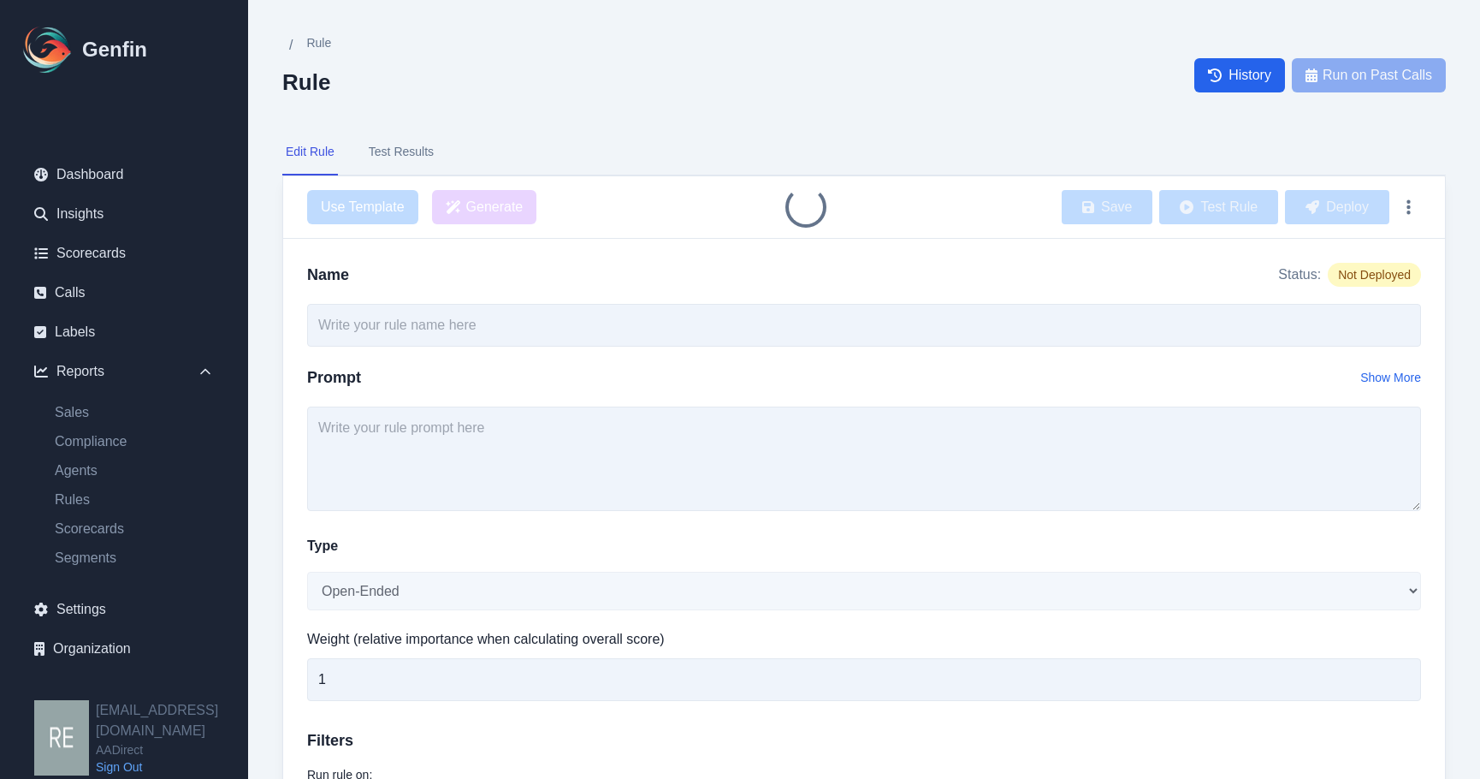
type input "TCPA Pricing Format Presentation"
select select "Yes/No"
type input "5"
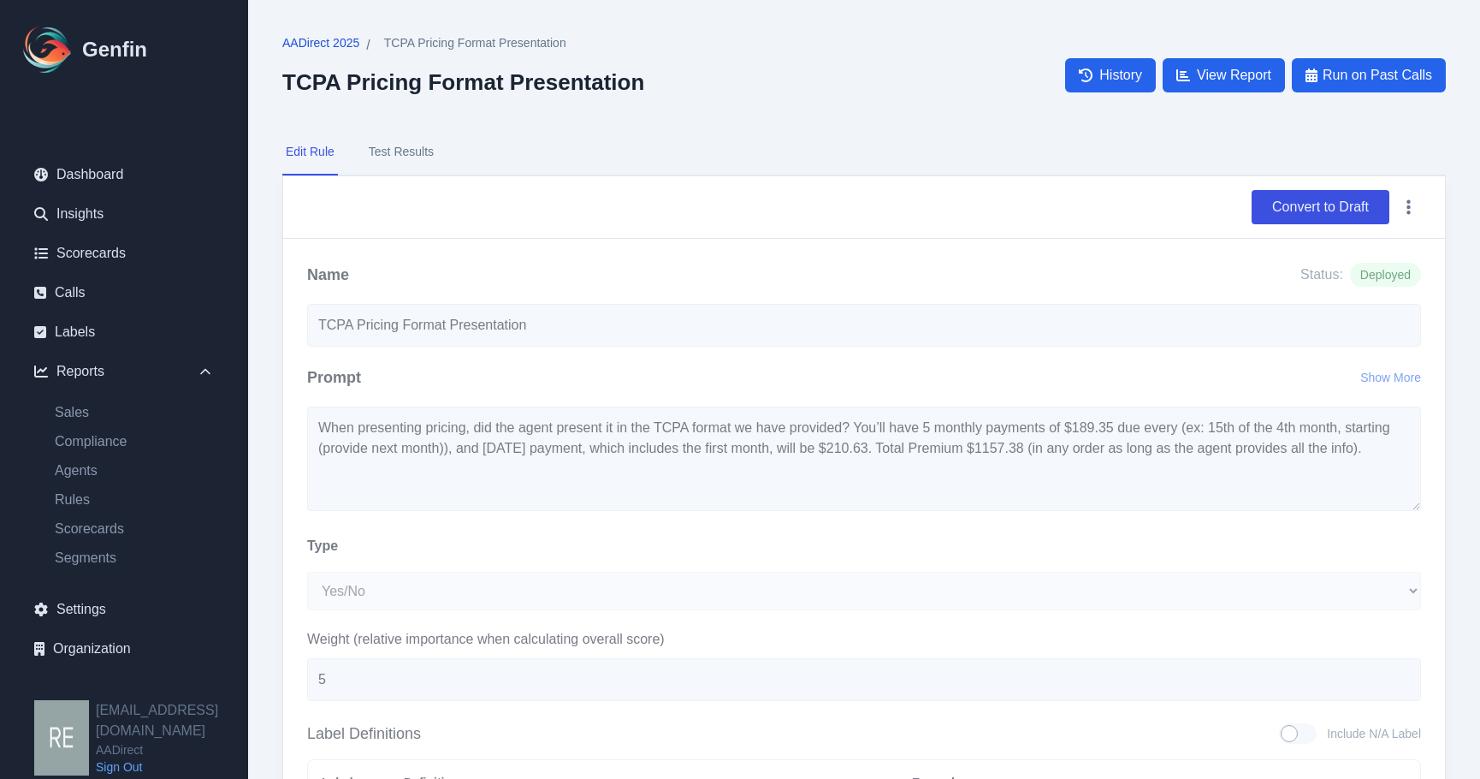
click at [334, 36] on span "AADirect 2025" at bounding box center [320, 42] width 77 height 17
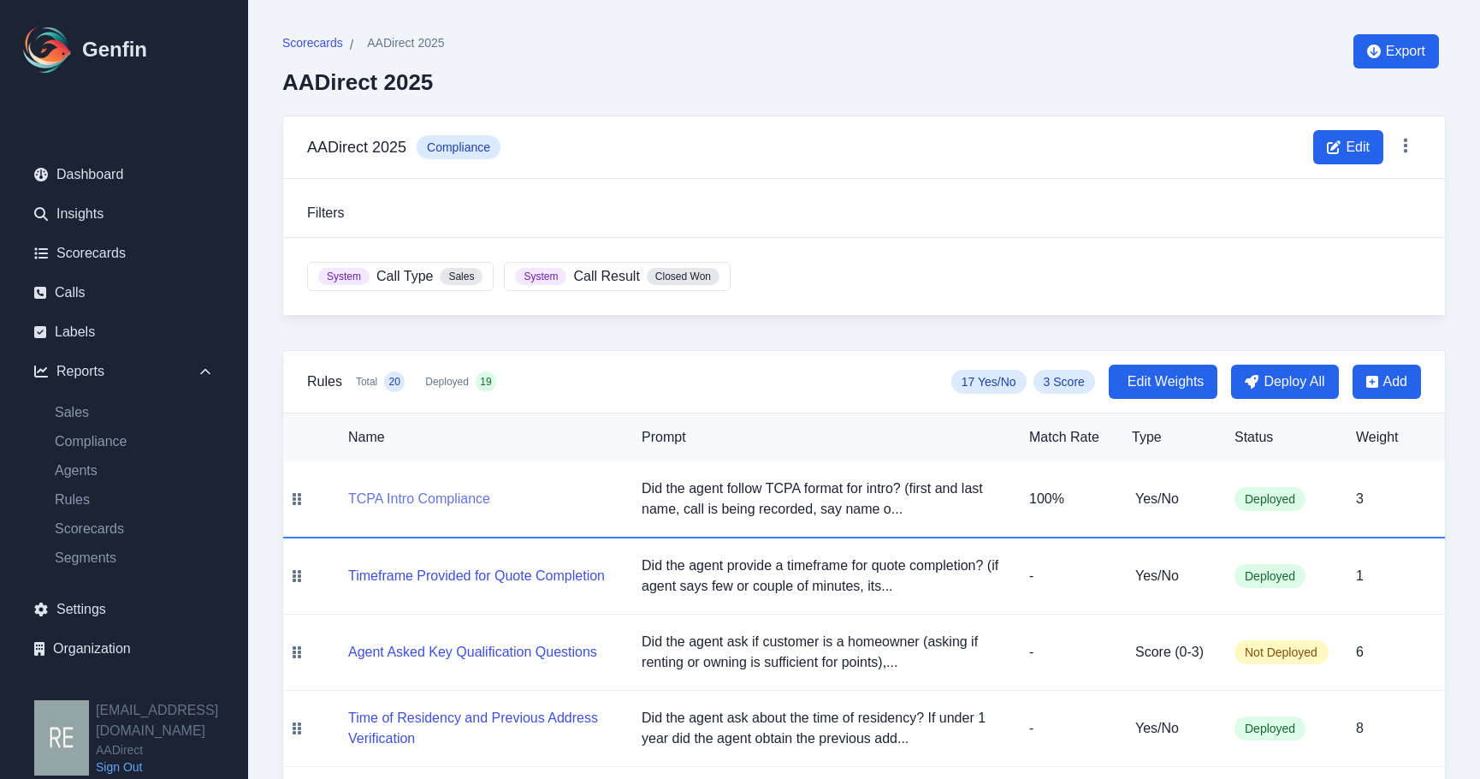
click at [475, 507] on button "TCPA Intro Compliance" at bounding box center [419, 499] width 142 height 21
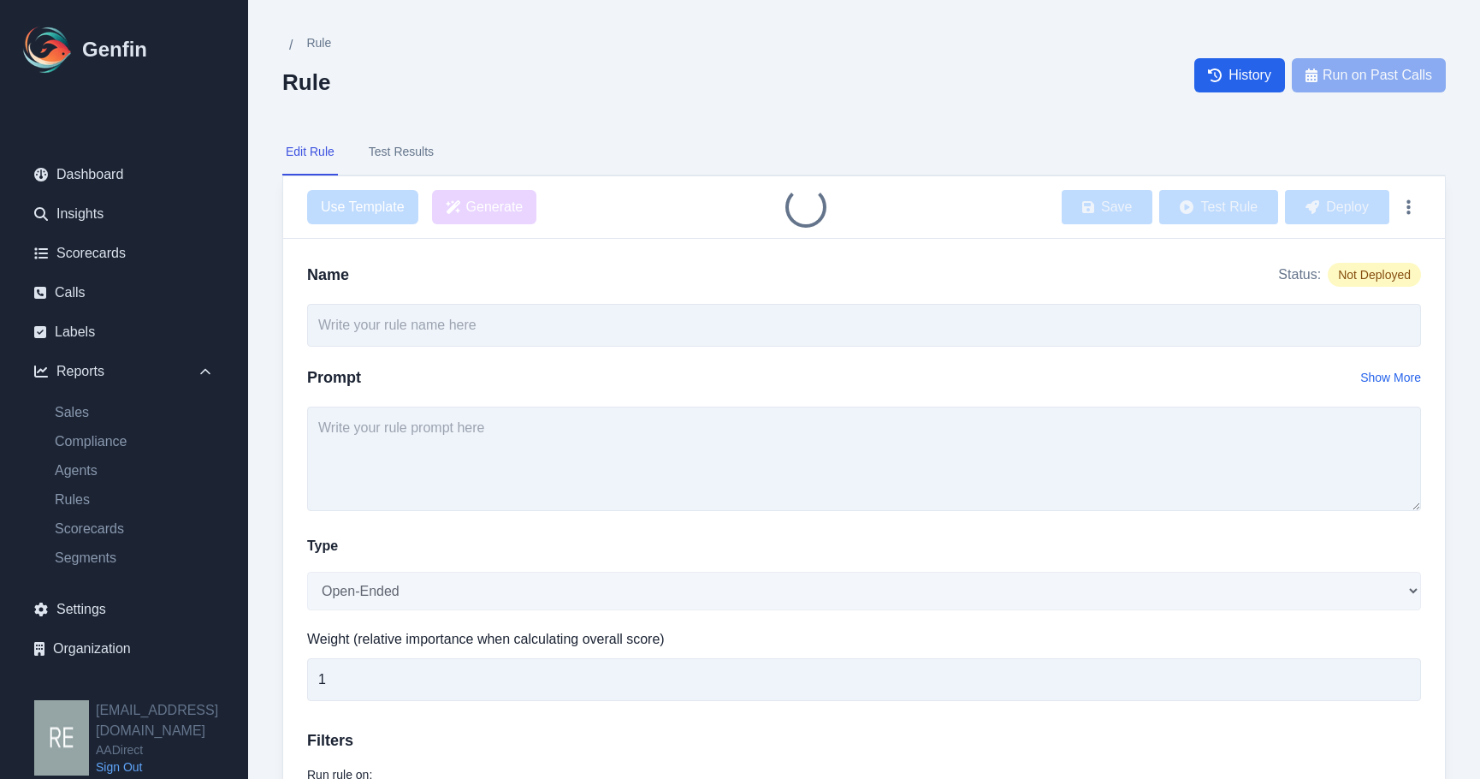
type input "TCPA Intro Compliance"
type textarea "Did the agent follow TCPA format for intro? (first and last name, call is being…"
select select "Yes/No"
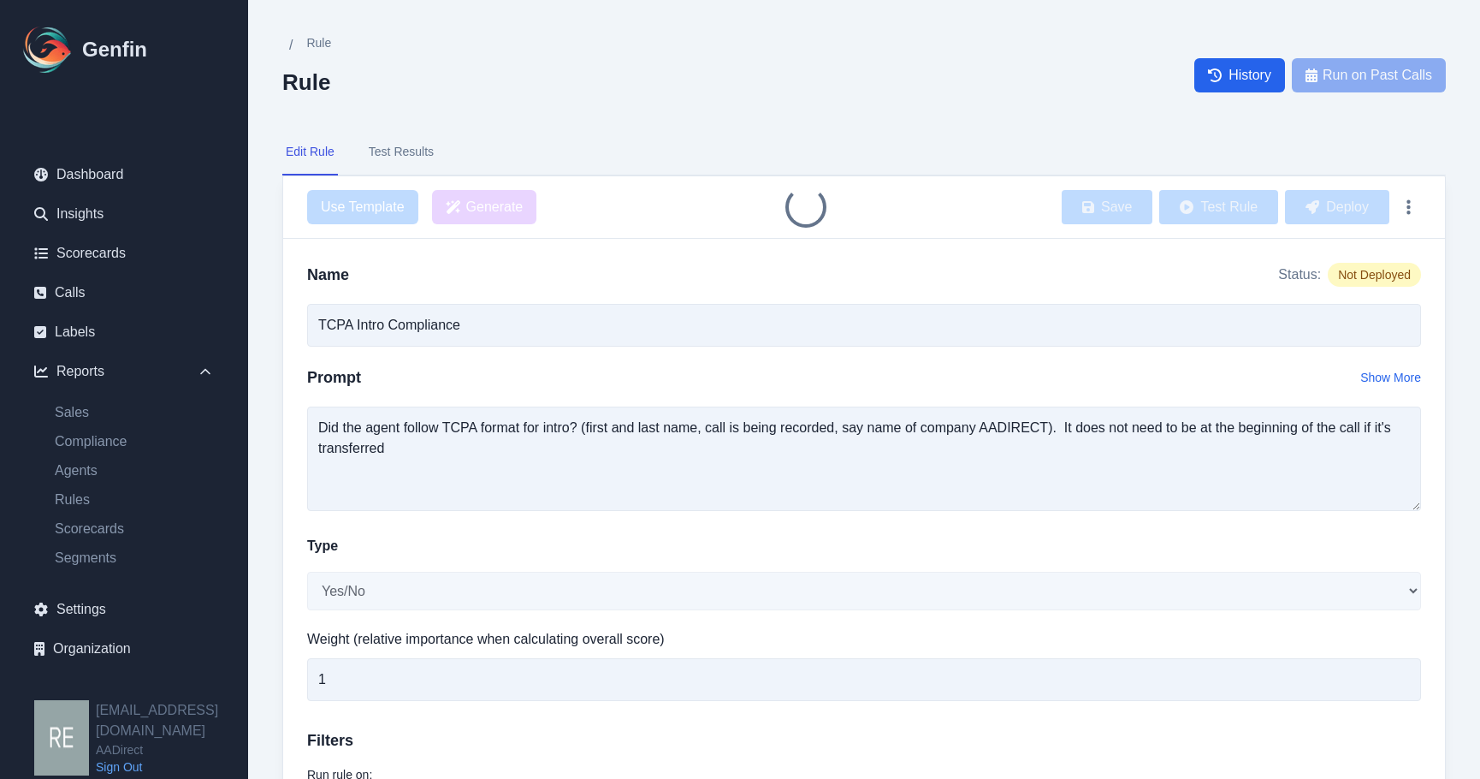
type input "3"
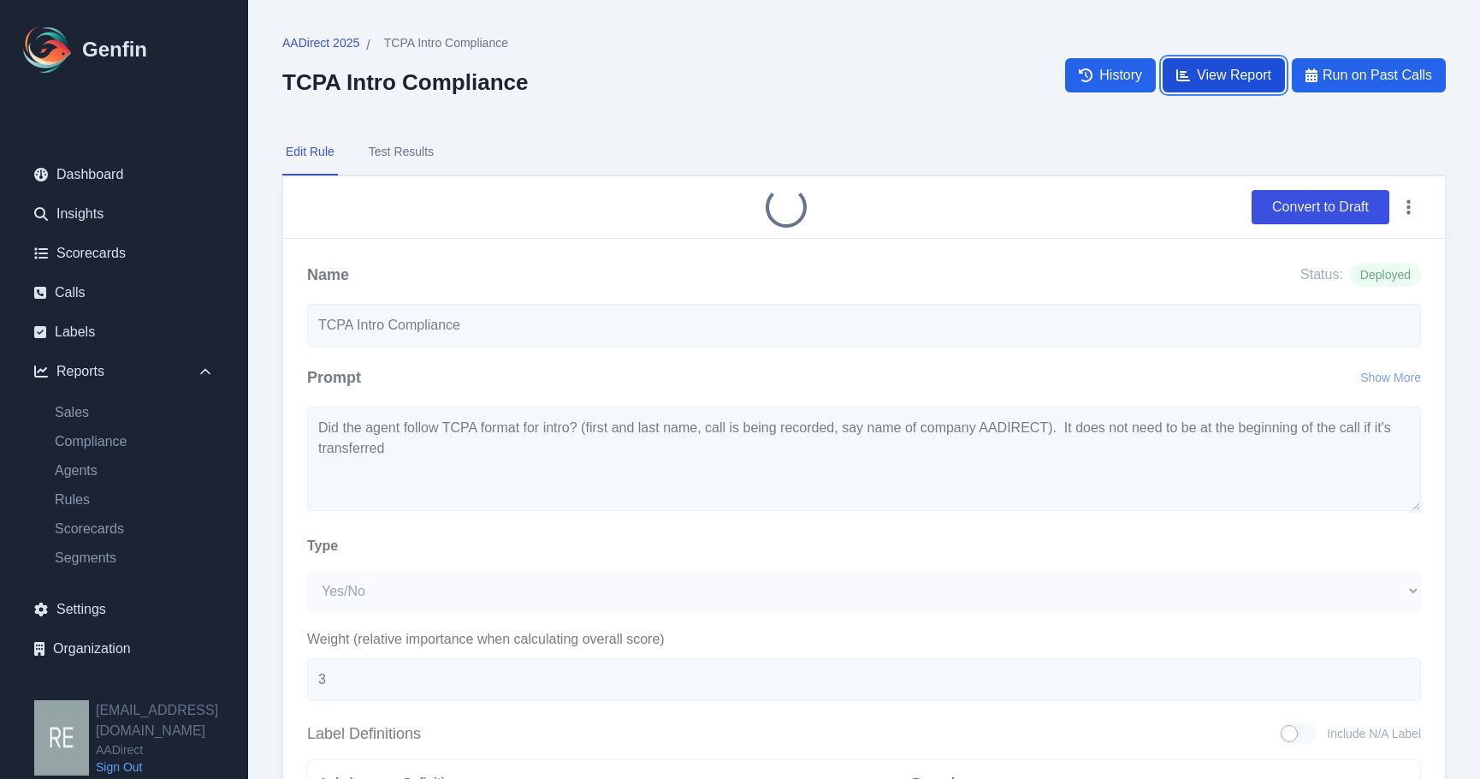
click at [1233, 69] on span "View Report" at bounding box center [1234, 75] width 74 height 21
select select "14"
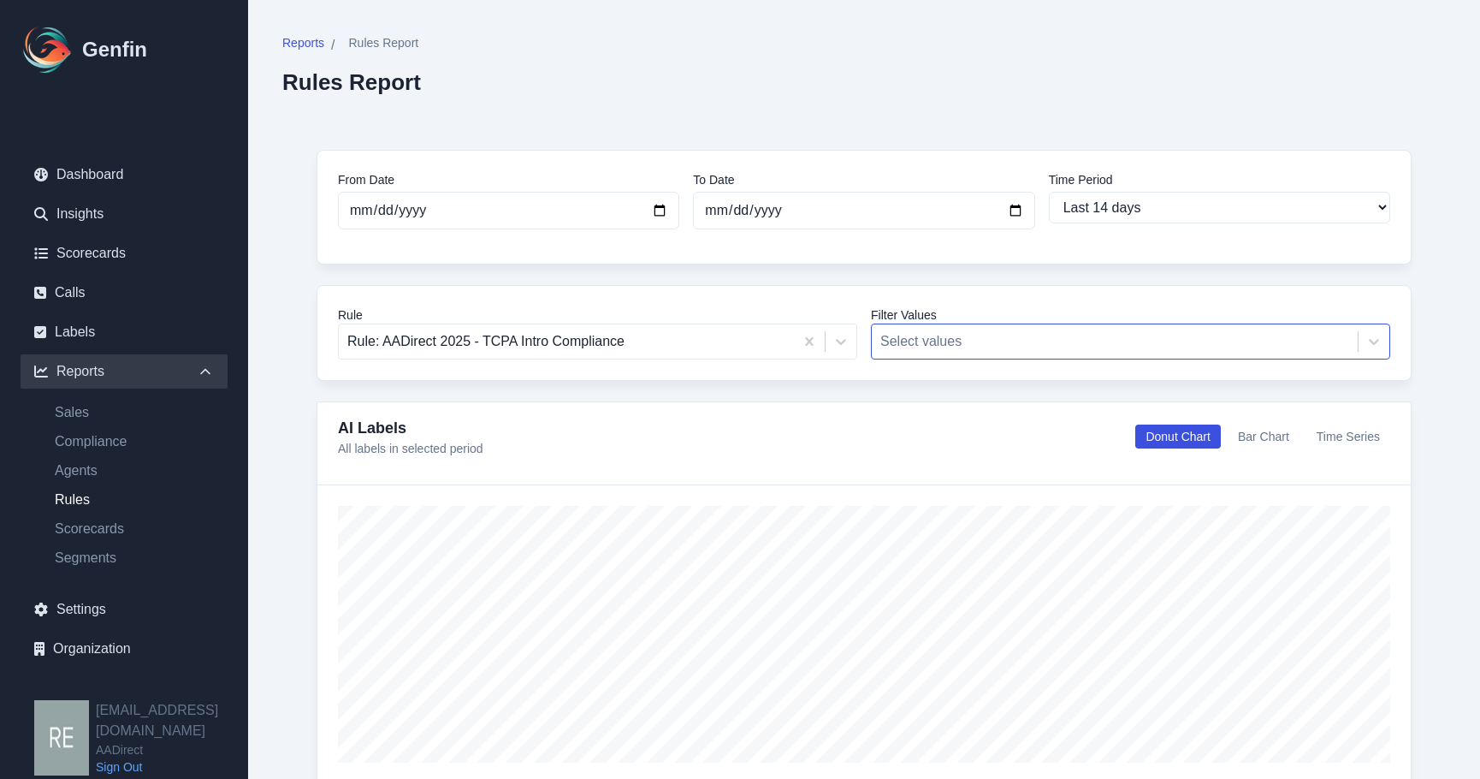
click at [991, 330] on div at bounding box center [1115, 341] width 469 height 24
click at [629, 366] on div "Rule Rule: AADirect 2025 - TCPA Intro Compliance Filter Values Select values" at bounding box center [864, 333] width 1095 height 96
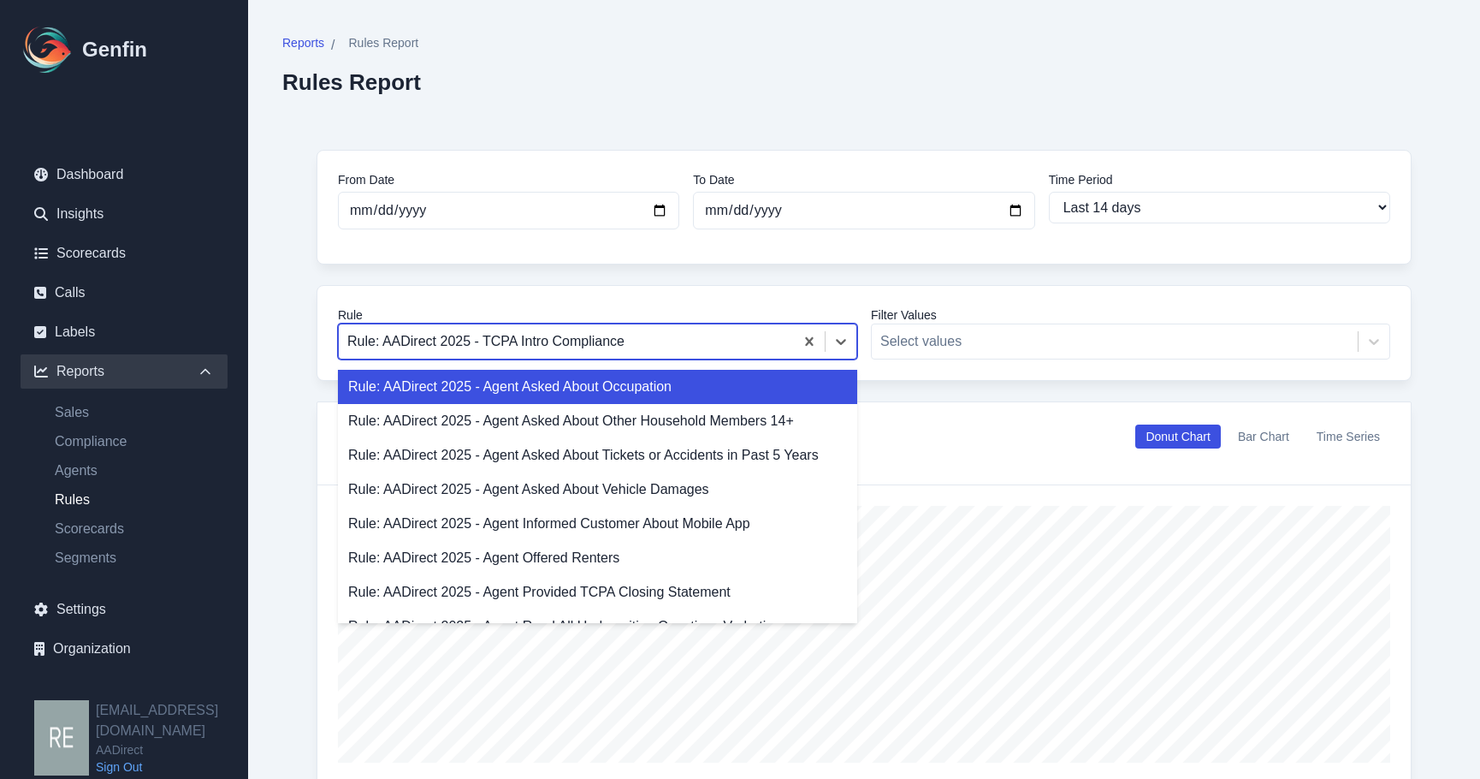
click at [650, 347] on div at bounding box center [566, 341] width 438 height 24
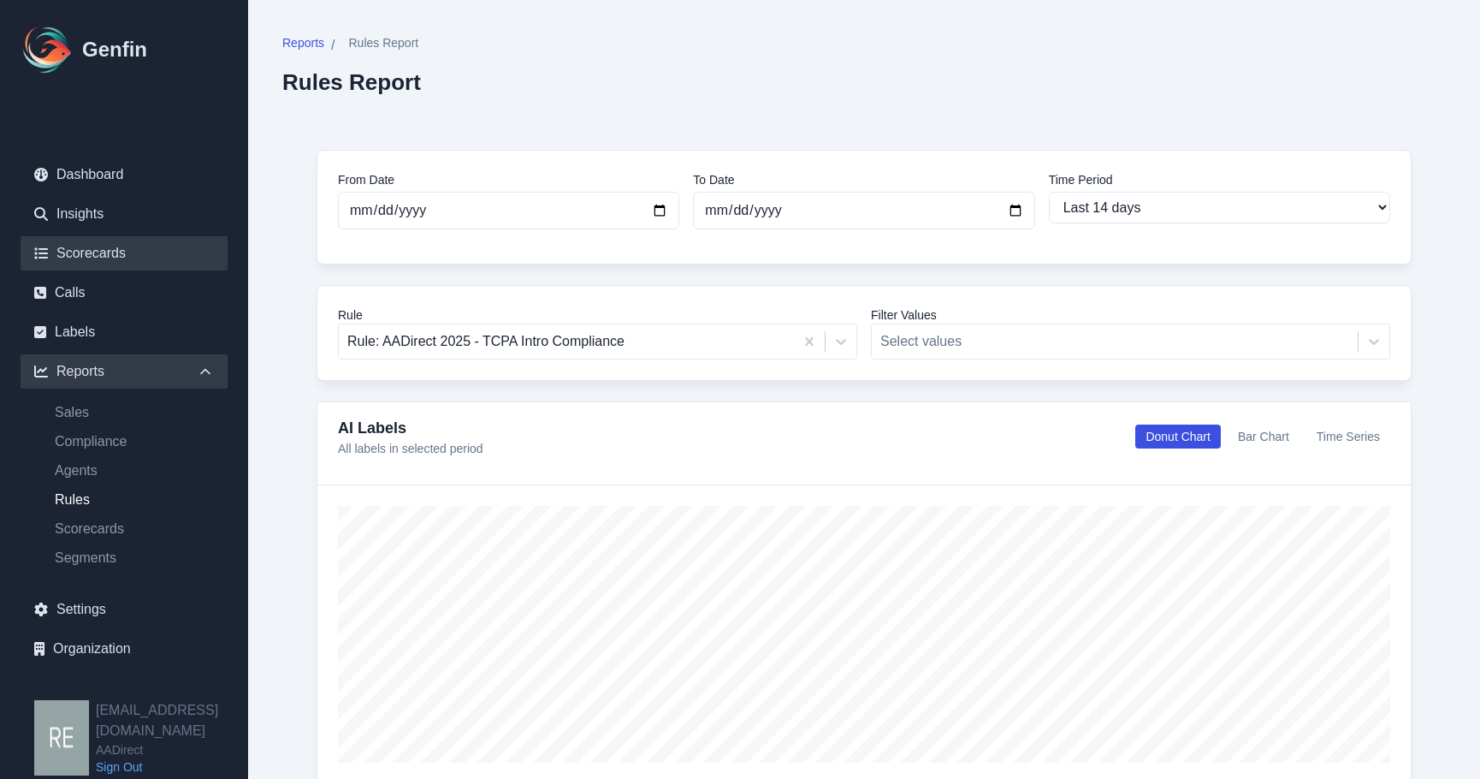
click at [104, 249] on link "Scorecards" at bounding box center [124, 253] width 207 height 34
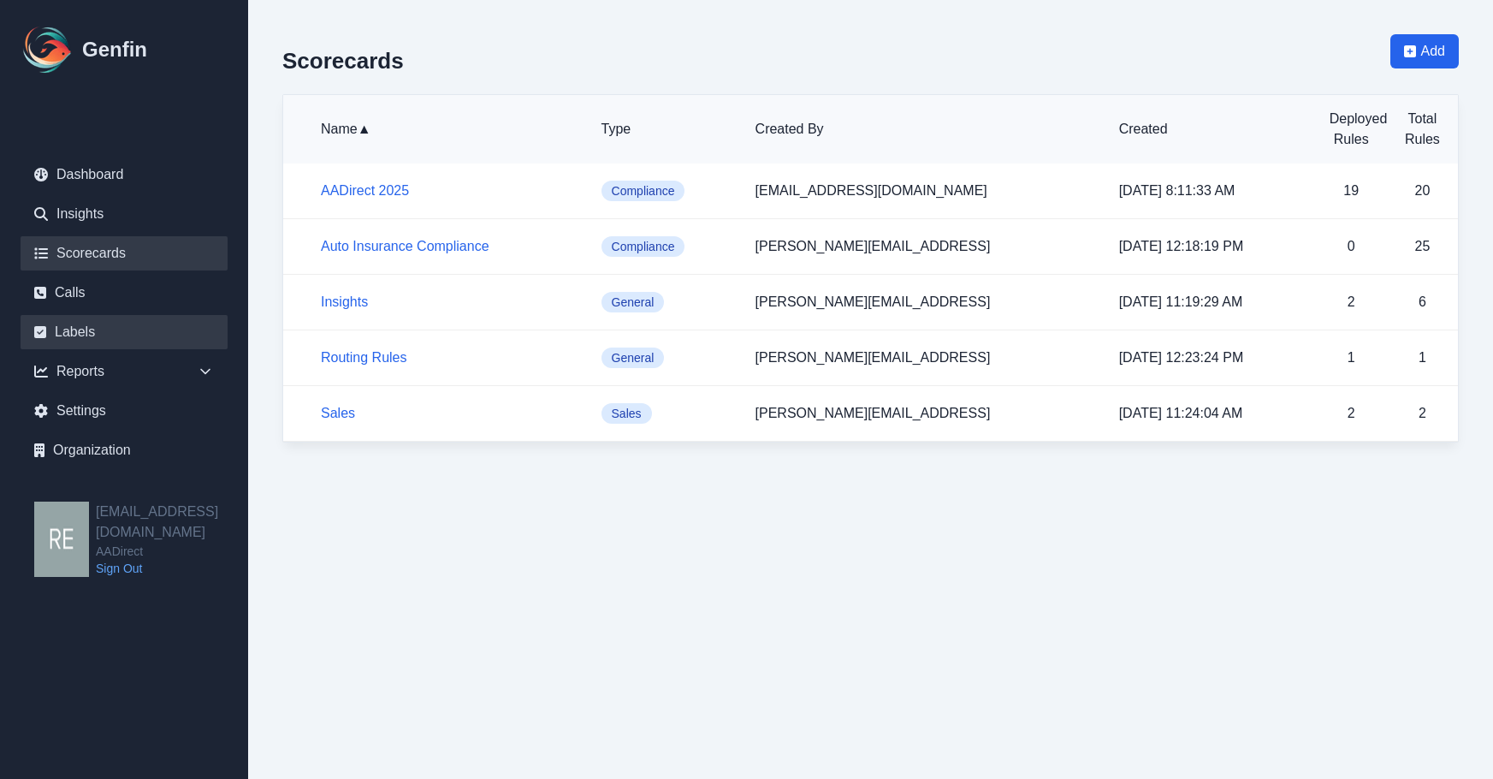
click at [121, 332] on link "Labels" at bounding box center [124, 332] width 207 height 34
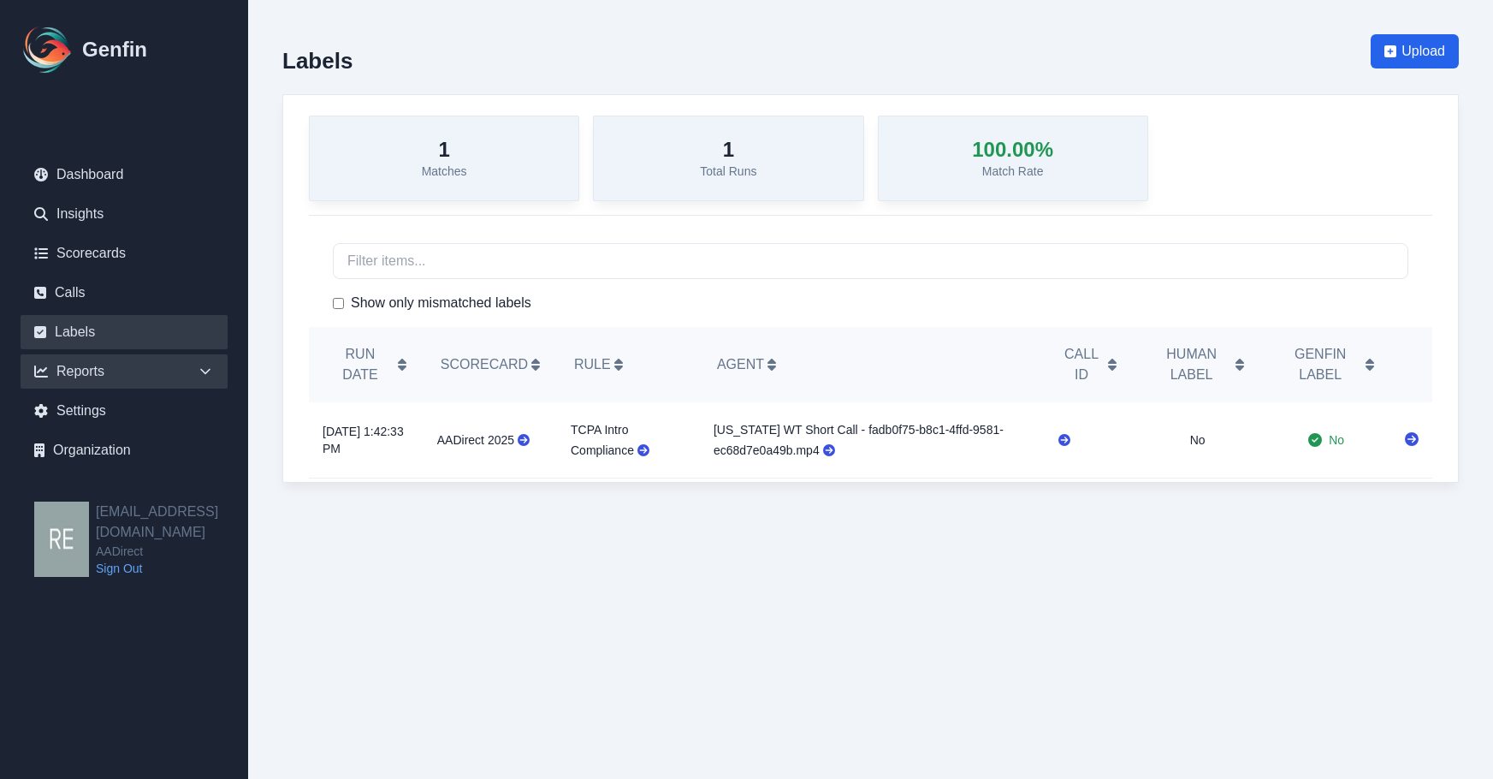
click at [103, 378] on div "Reports" at bounding box center [124, 371] width 207 height 34
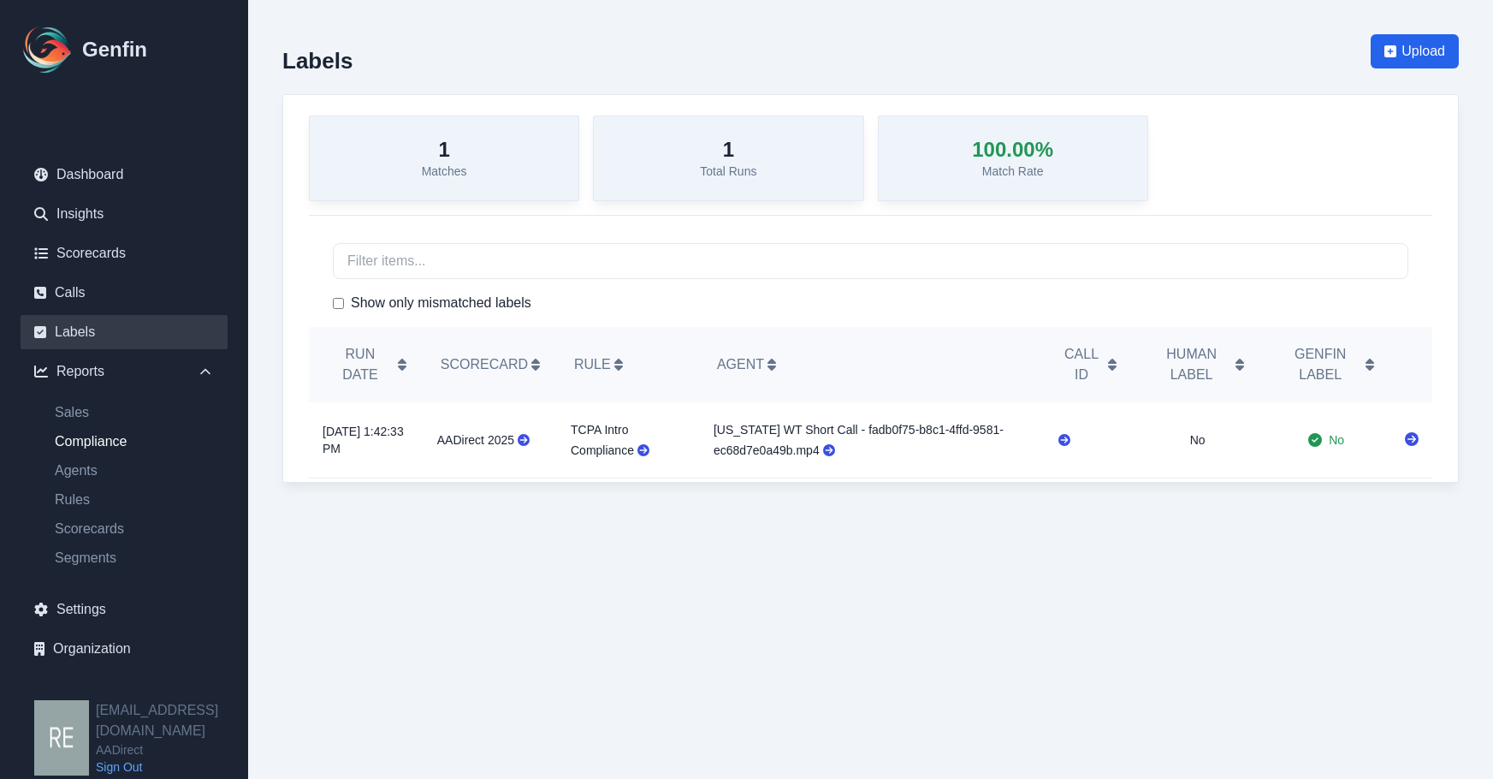
click at [96, 446] on link "Compliance" at bounding box center [134, 441] width 187 height 21
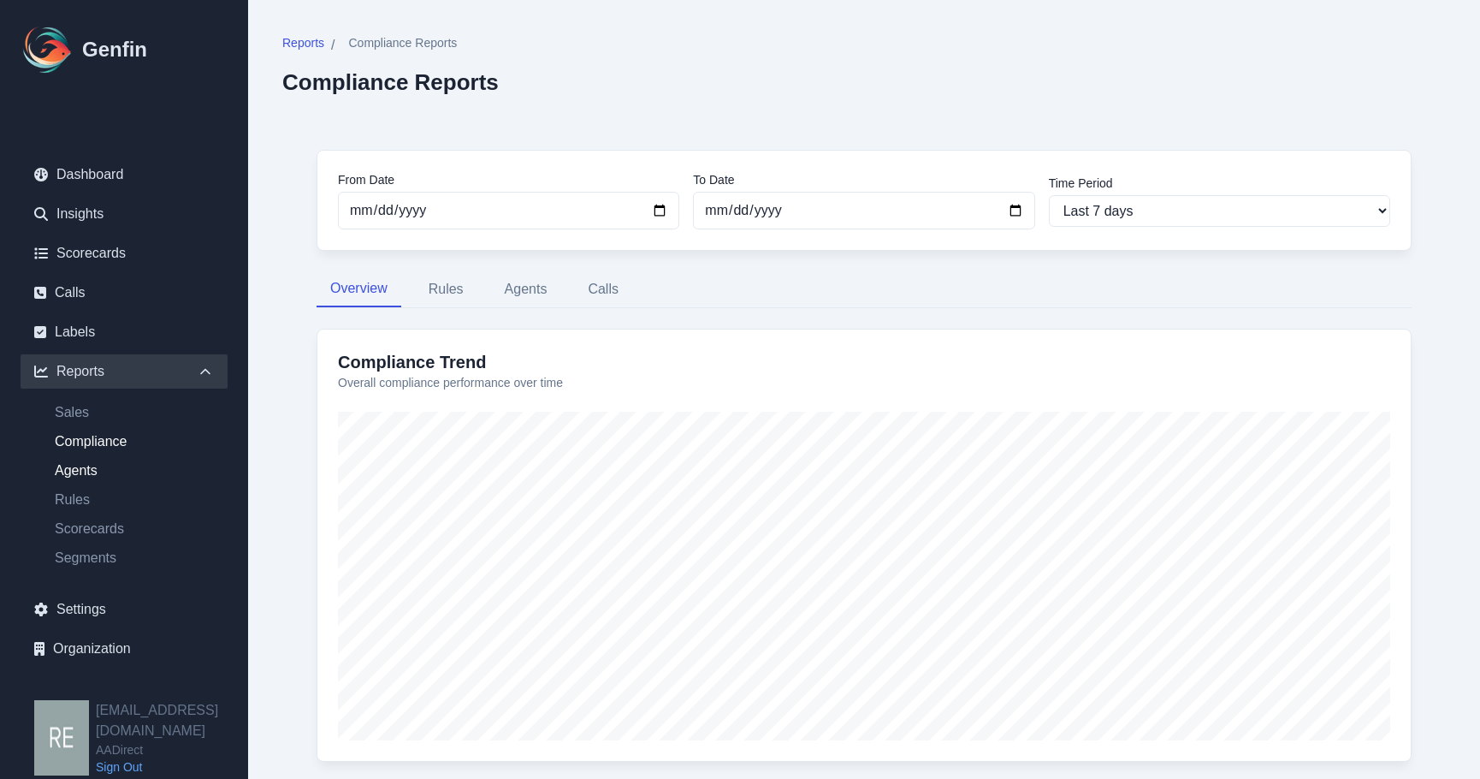
click at [97, 476] on link "Agents" at bounding box center [134, 470] width 187 height 21
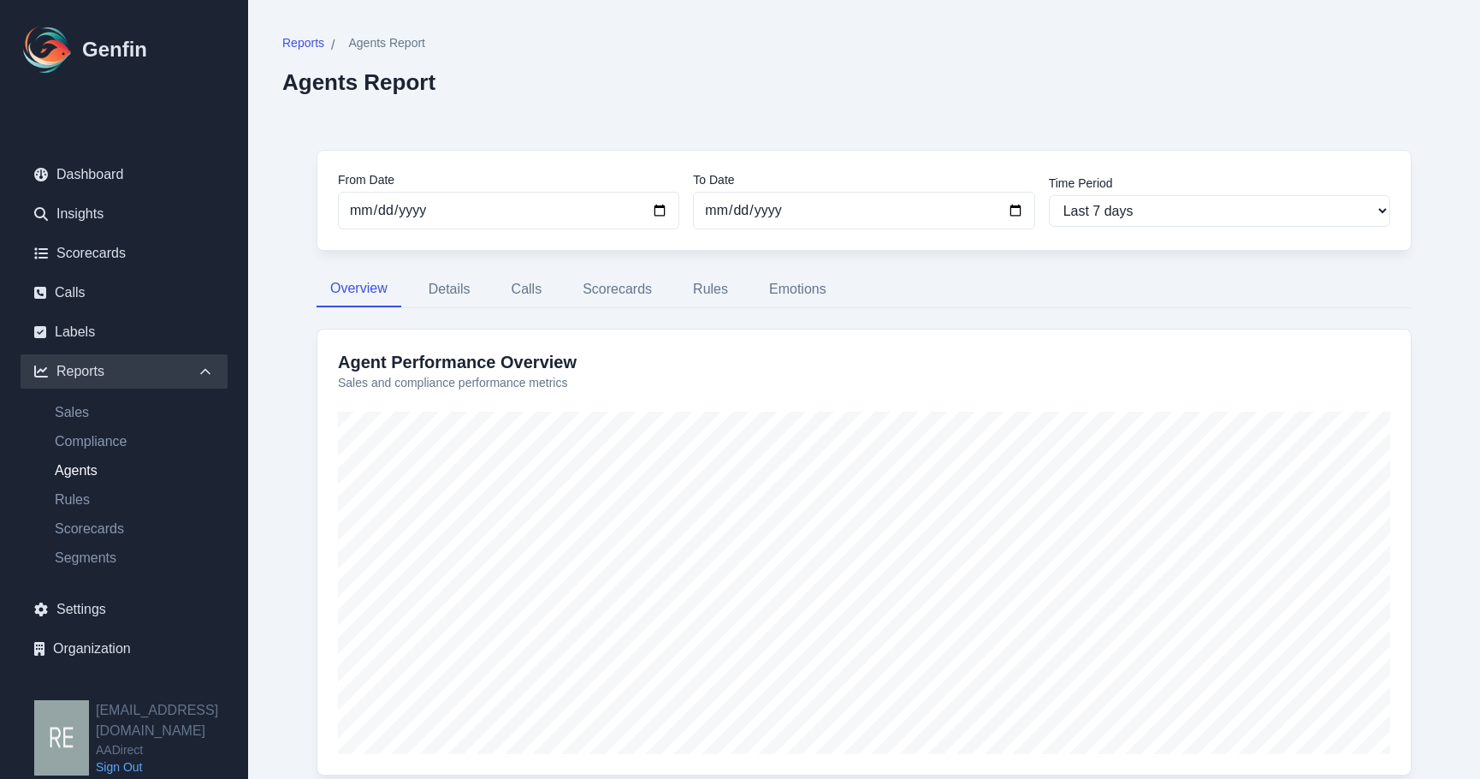
scroll to position [86, 0]
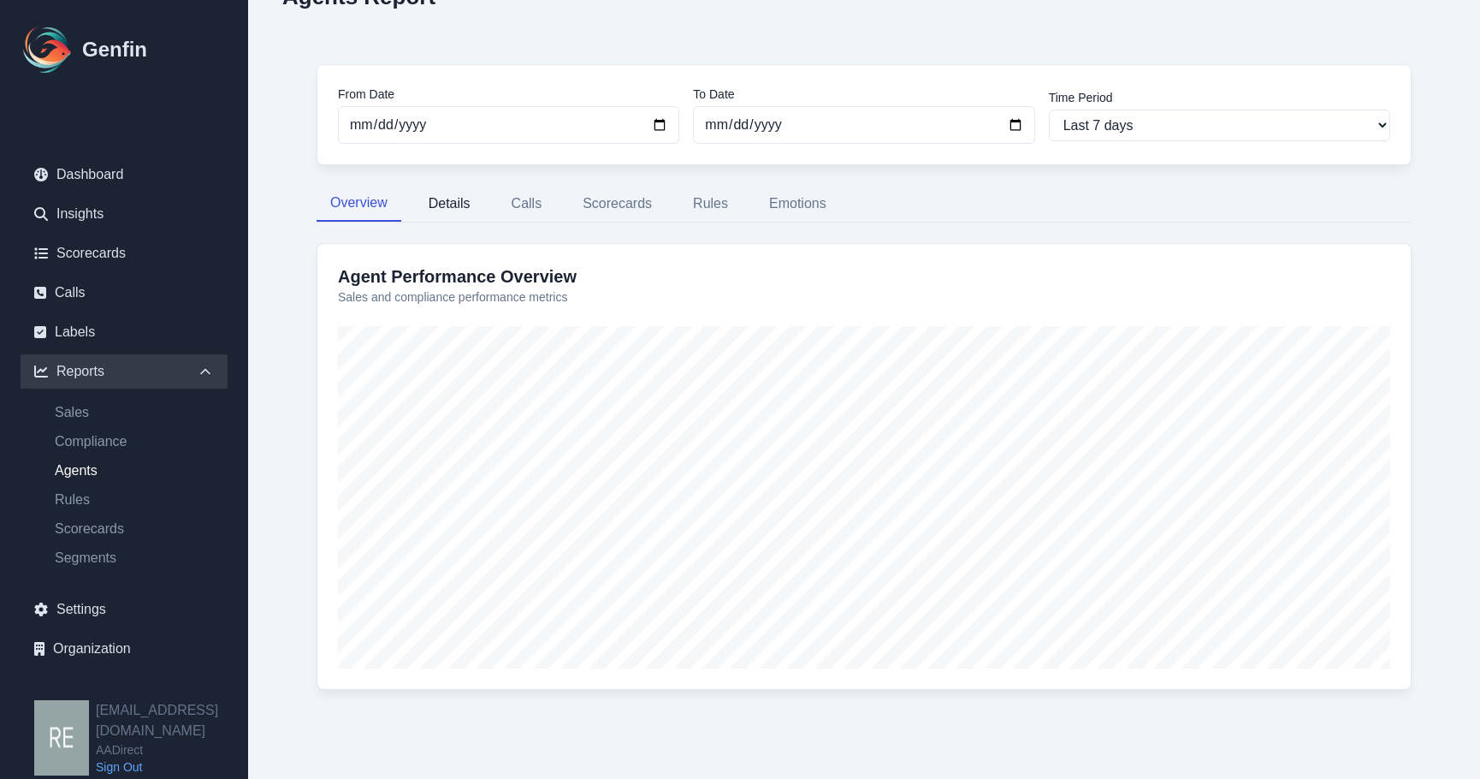
click at [456, 204] on button "Details" at bounding box center [449, 204] width 69 height 36
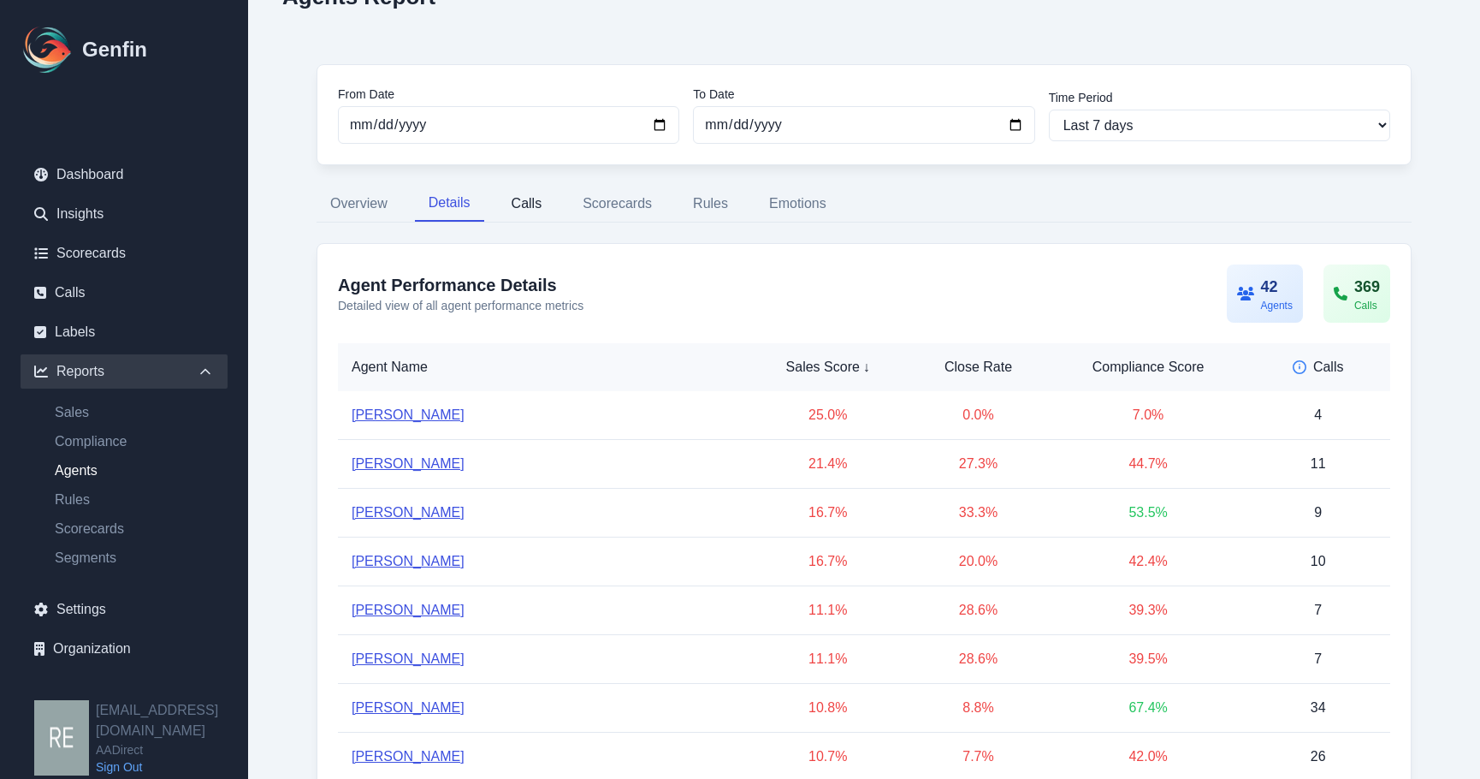
click at [530, 202] on button "Calls" at bounding box center [527, 204] width 58 height 36
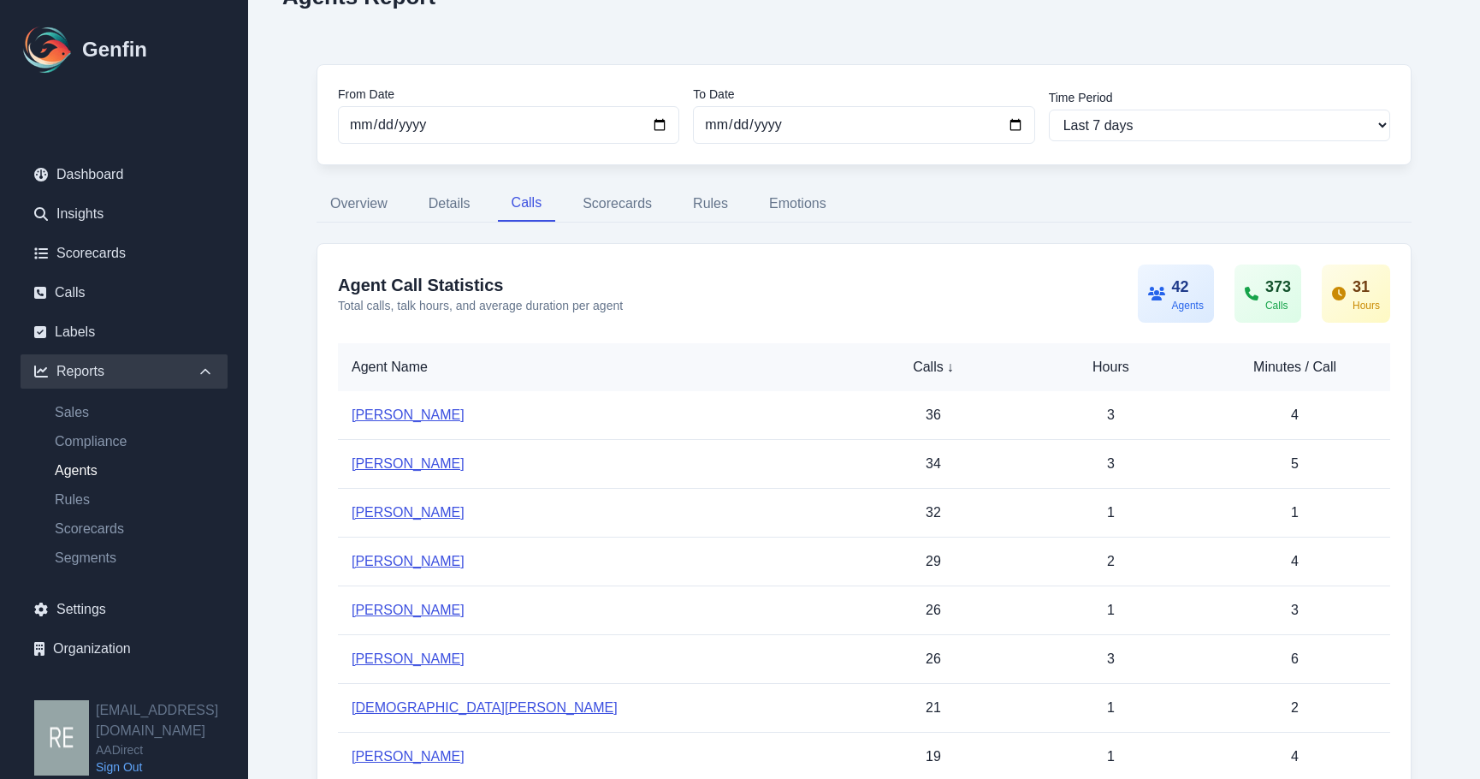
click at [634, 204] on button "Scorecards" at bounding box center [617, 204] width 97 height 36
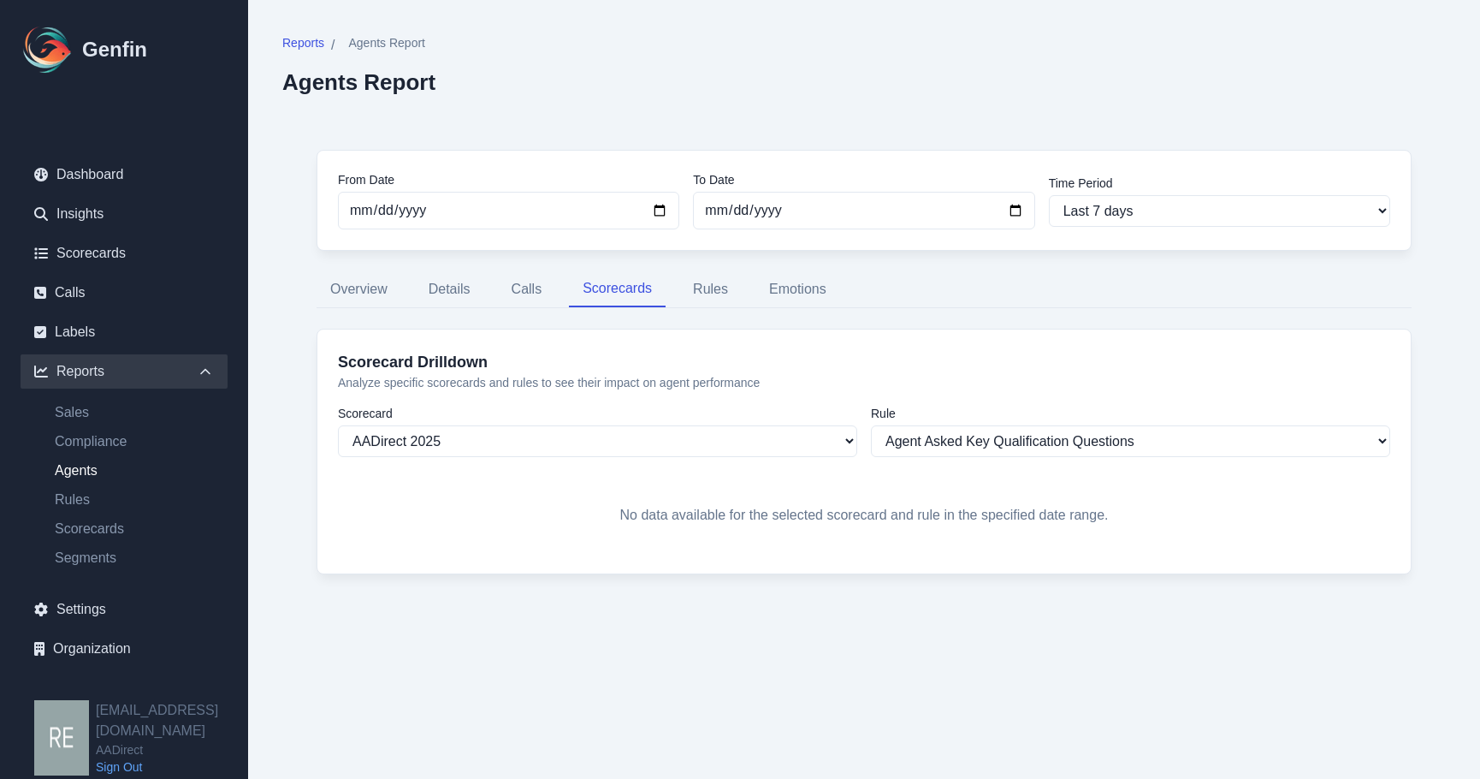
scroll to position [0, 0]
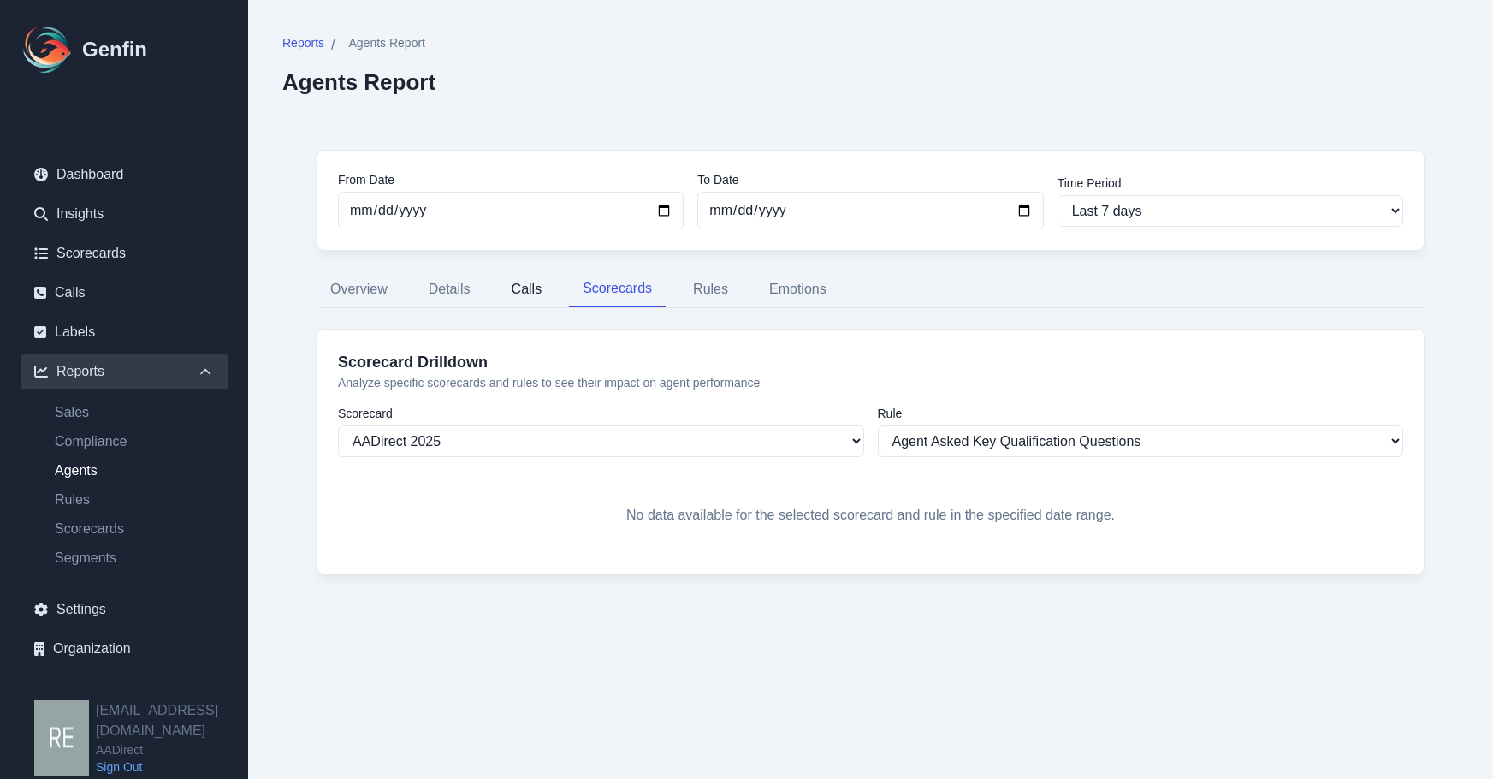
click at [522, 288] on button "Calls" at bounding box center [527, 289] width 58 height 36
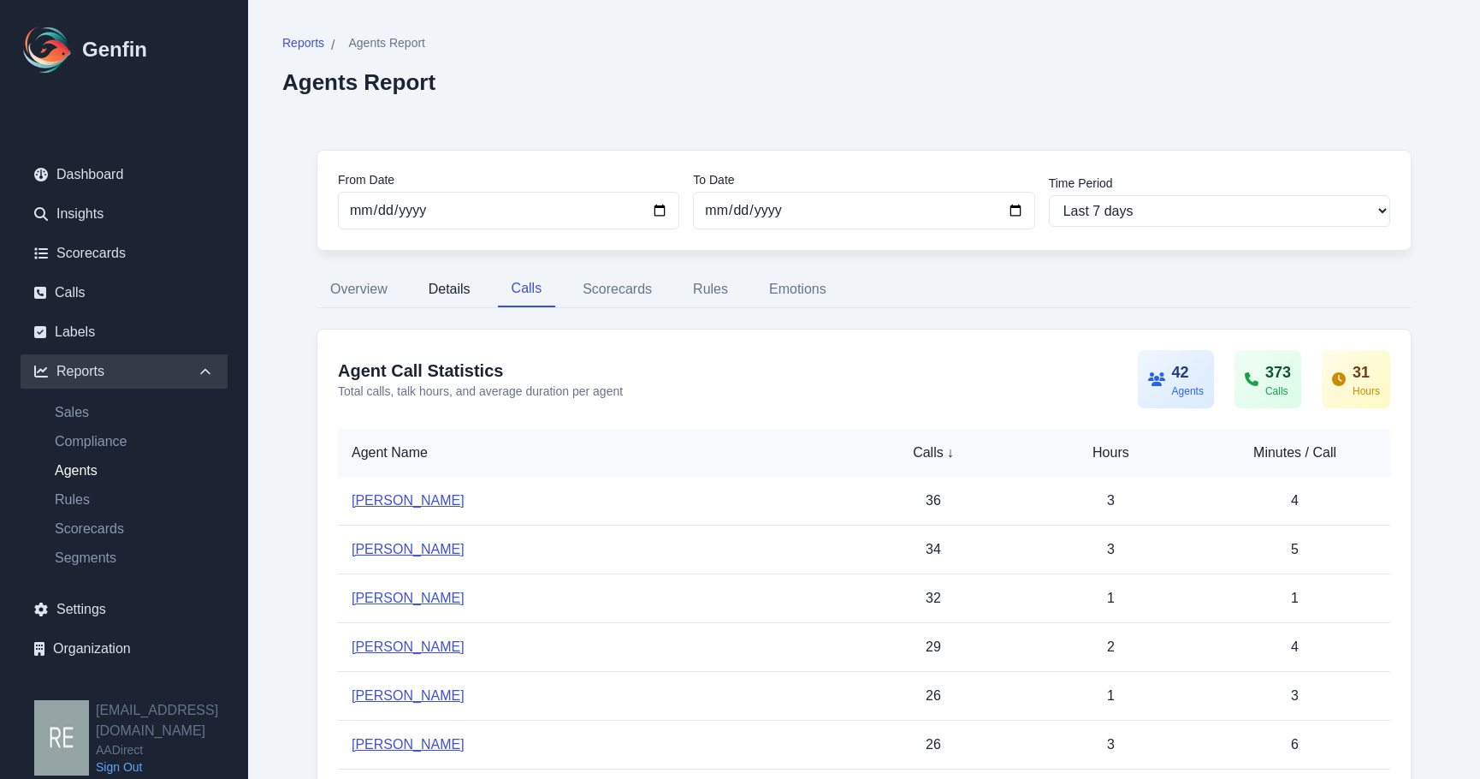
click at [461, 294] on button "Details" at bounding box center [449, 289] width 69 height 36
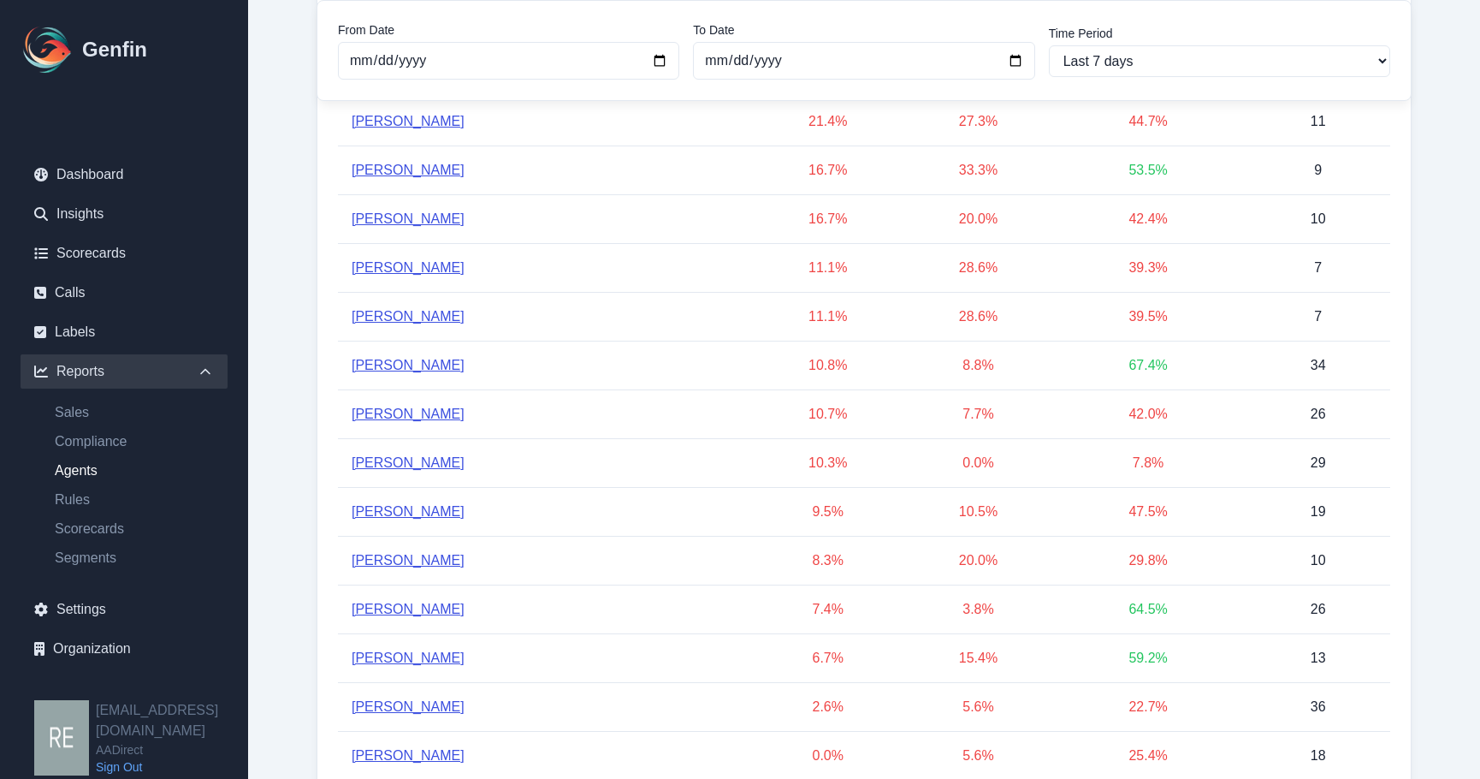
scroll to position [941, 0]
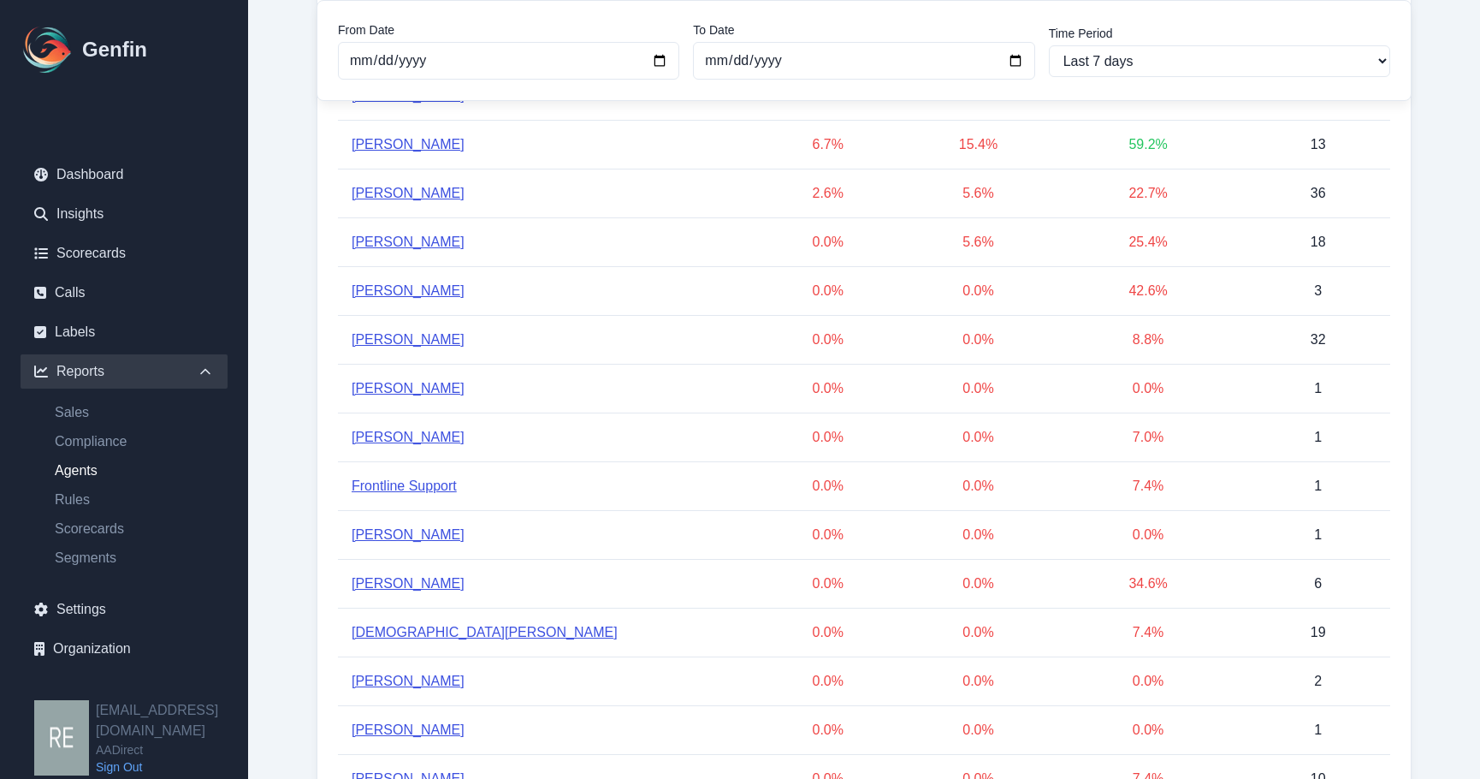
click at [404, 537] on link "Gabriel Hernandez" at bounding box center [408, 535] width 113 height 21
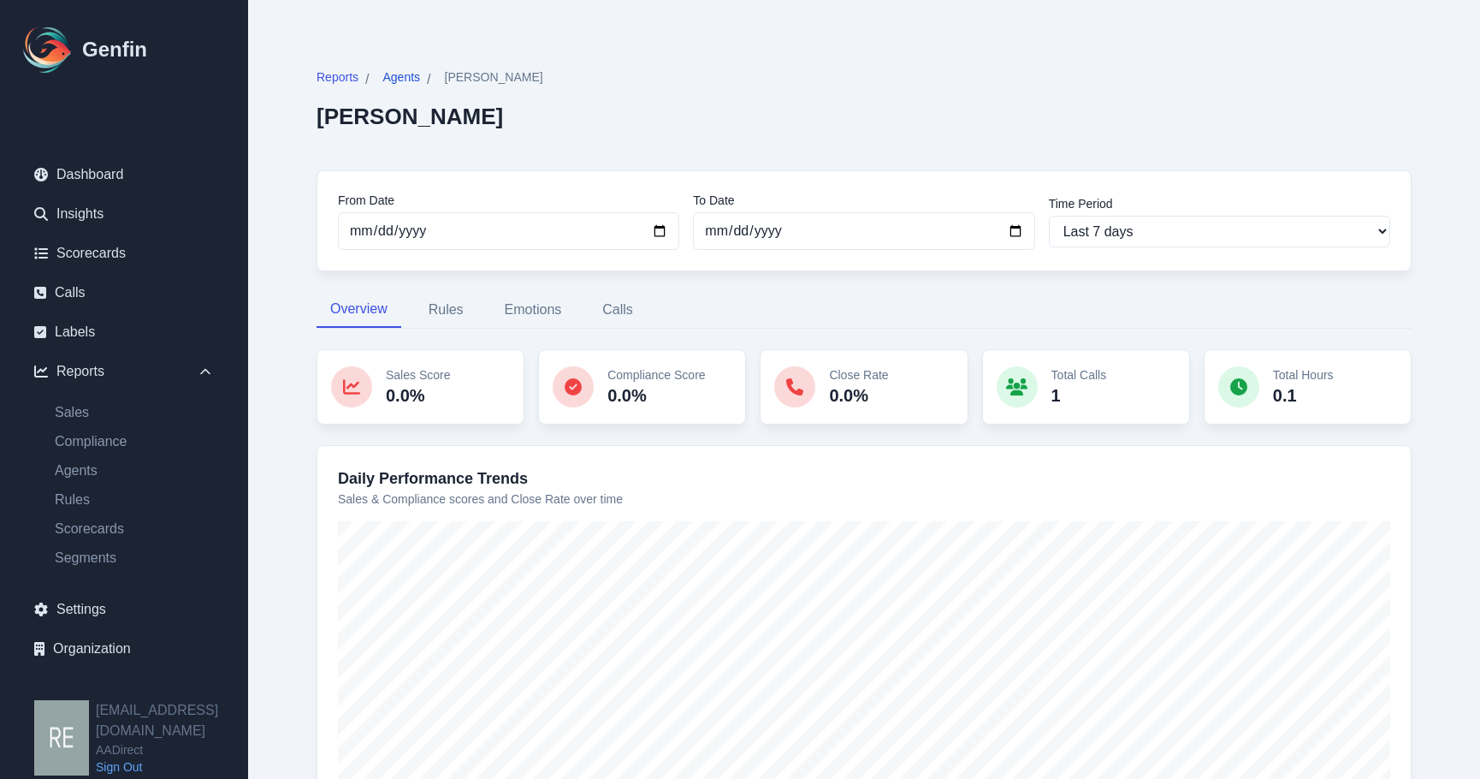
click at [404, 78] on span "Agents" at bounding box center [402, 76] width 38 height 17
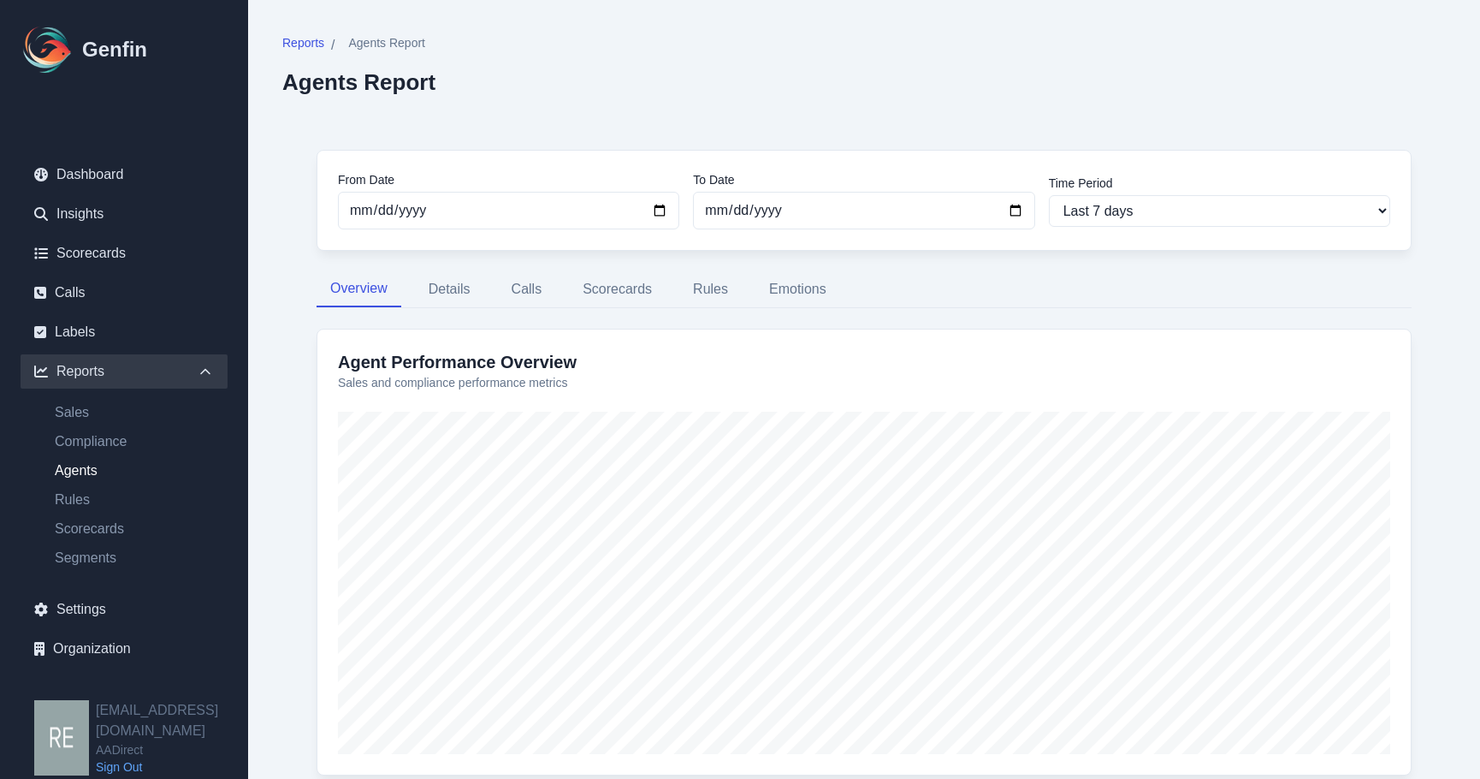
scroll to position [86, 0]
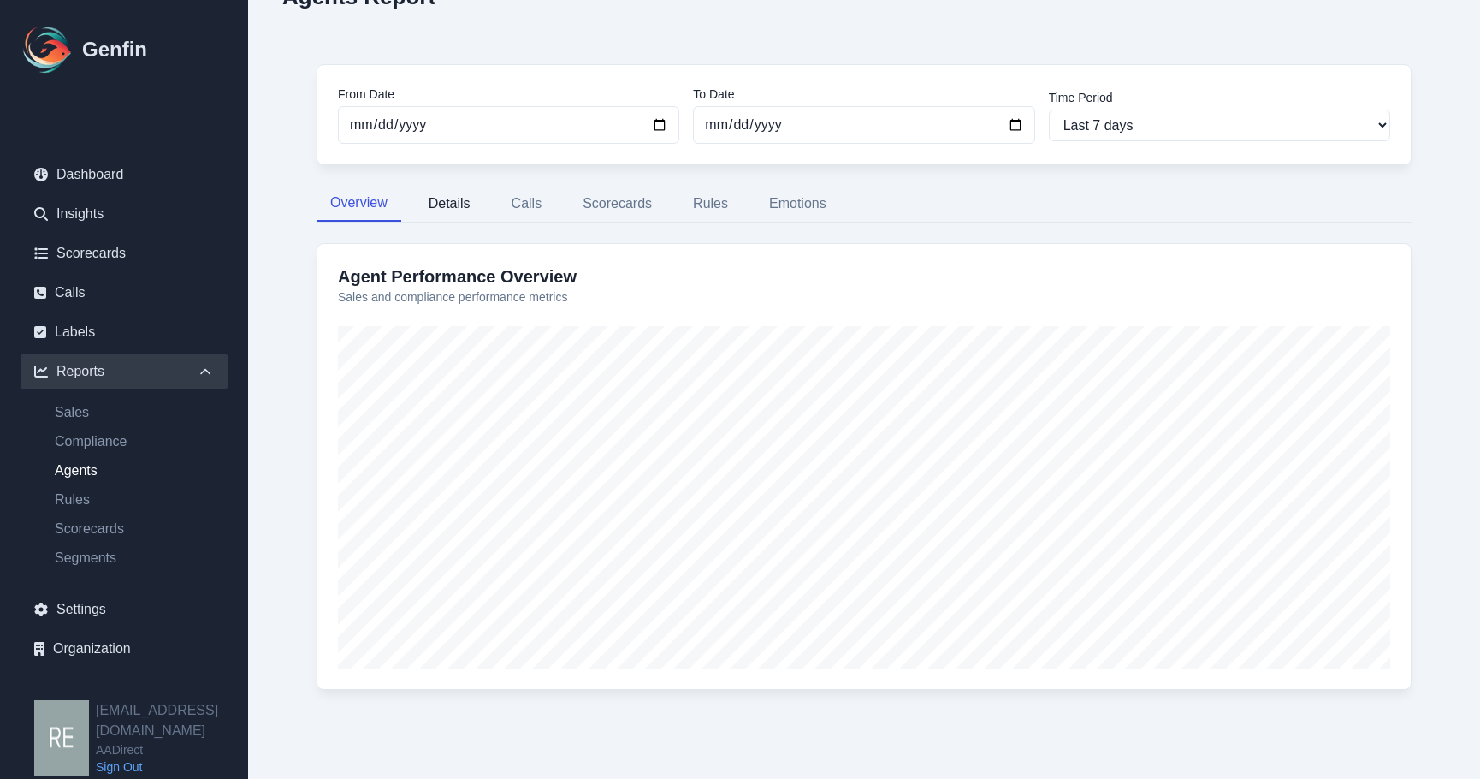
click at [453, 205] on button "Details" at bounding box center [449, 204] width 69 height 36
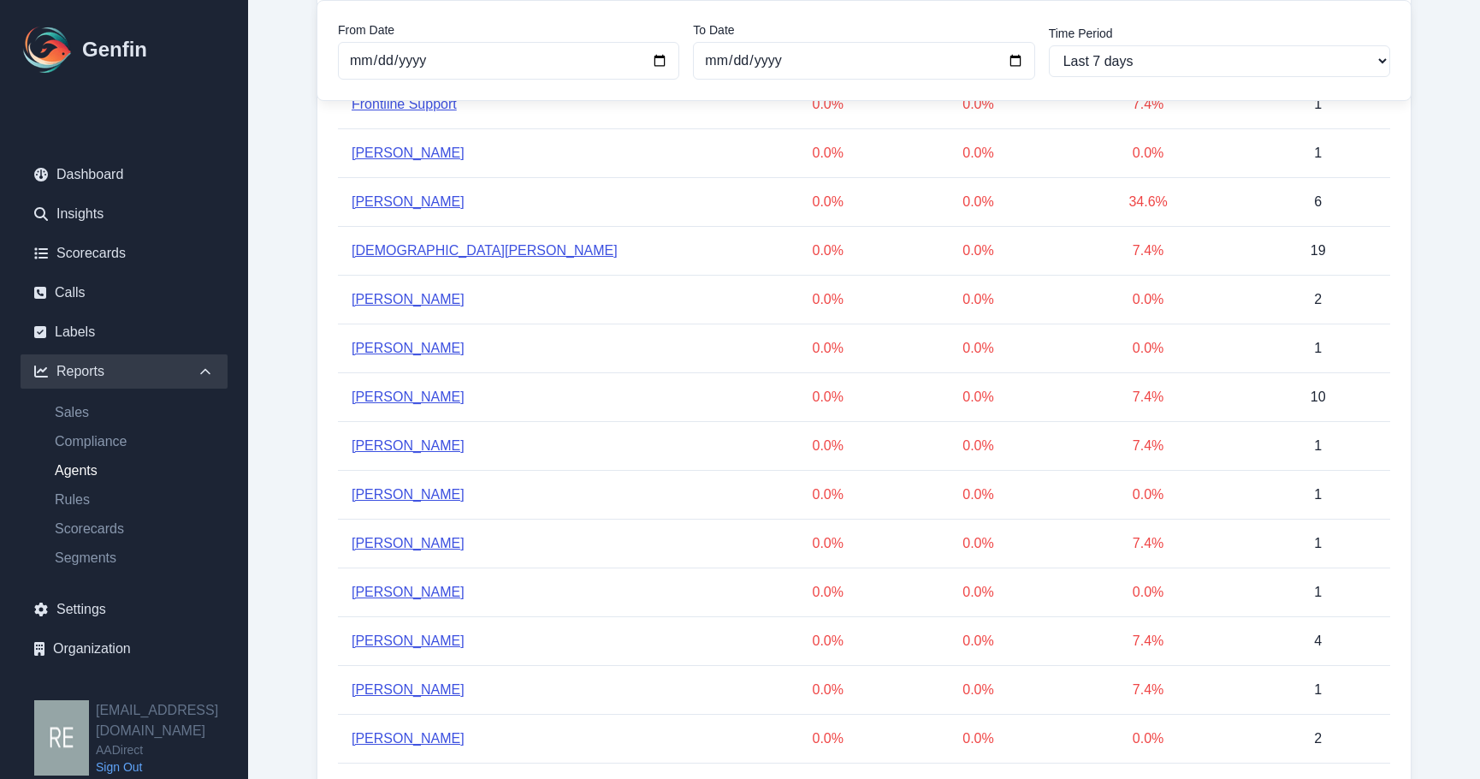
scroll to position [981, 0]
drag, startPoint x: 1098, startPoint y: 642, endPoint x: 1407, endPoint y: 472, distance: 352.4
click at [1406, 472] on div "Agent Performance Details Detailed view of all agent performance metrics 42 Age…" at bounding box center [864, 457] width 1095 height 2218
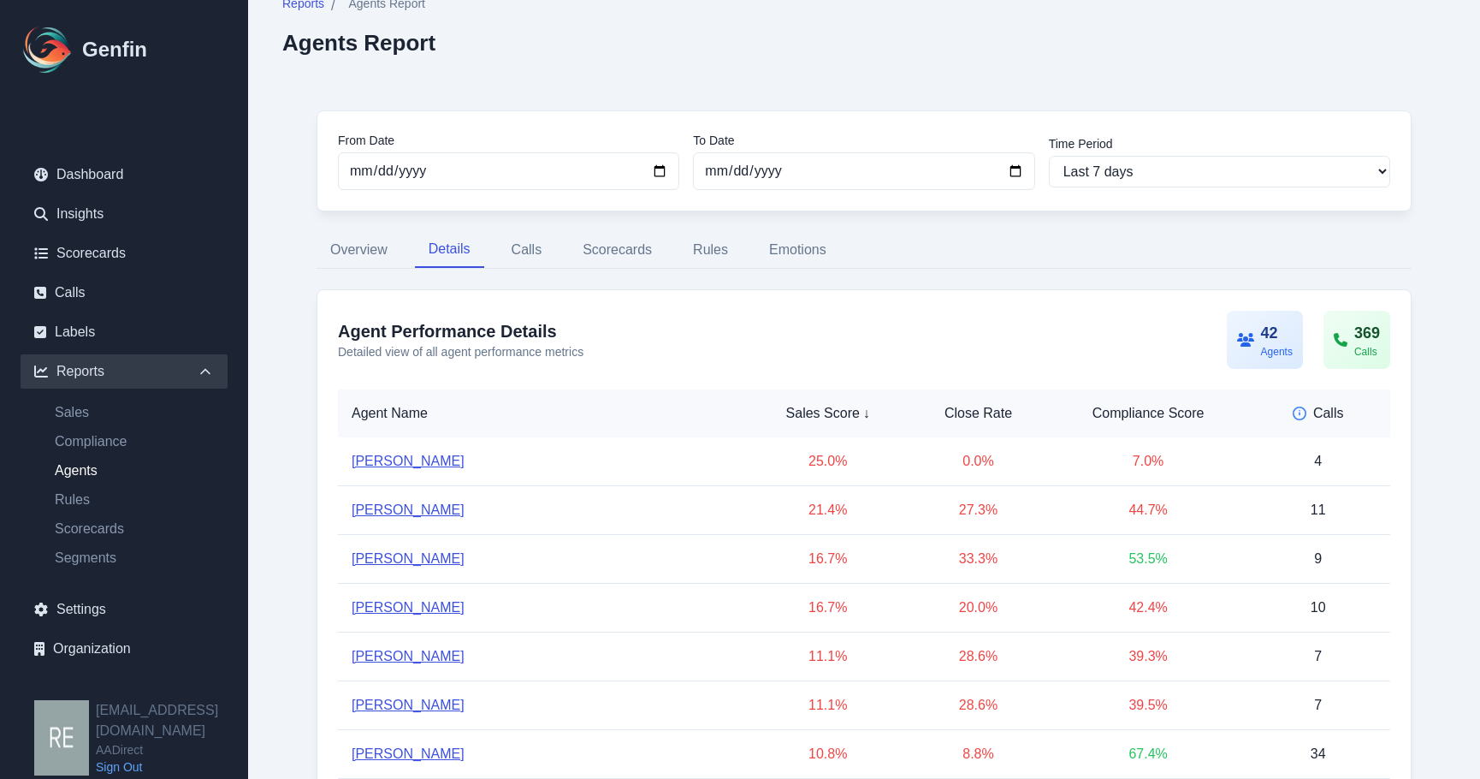
scroll to position [0, 0]
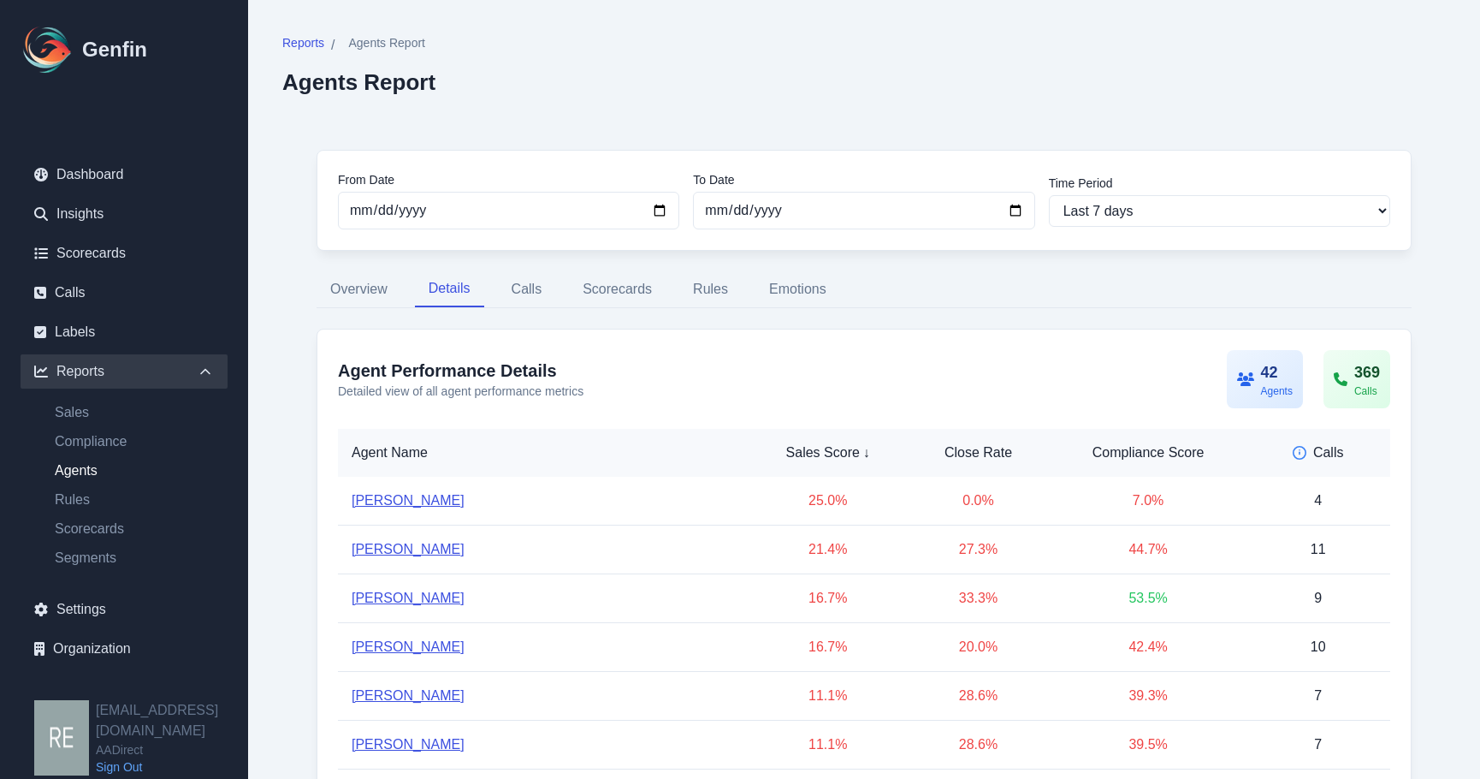
click at [1261, 367] on div "42" at bounding box center [1277, 372] width 32 height 24
click at [1275, 377] on div "42" at bounding box center [1277, 372] width 32 height 24
click at [62, 600] on link "Settings" at bounding box center [124, 609] width 207 height 34
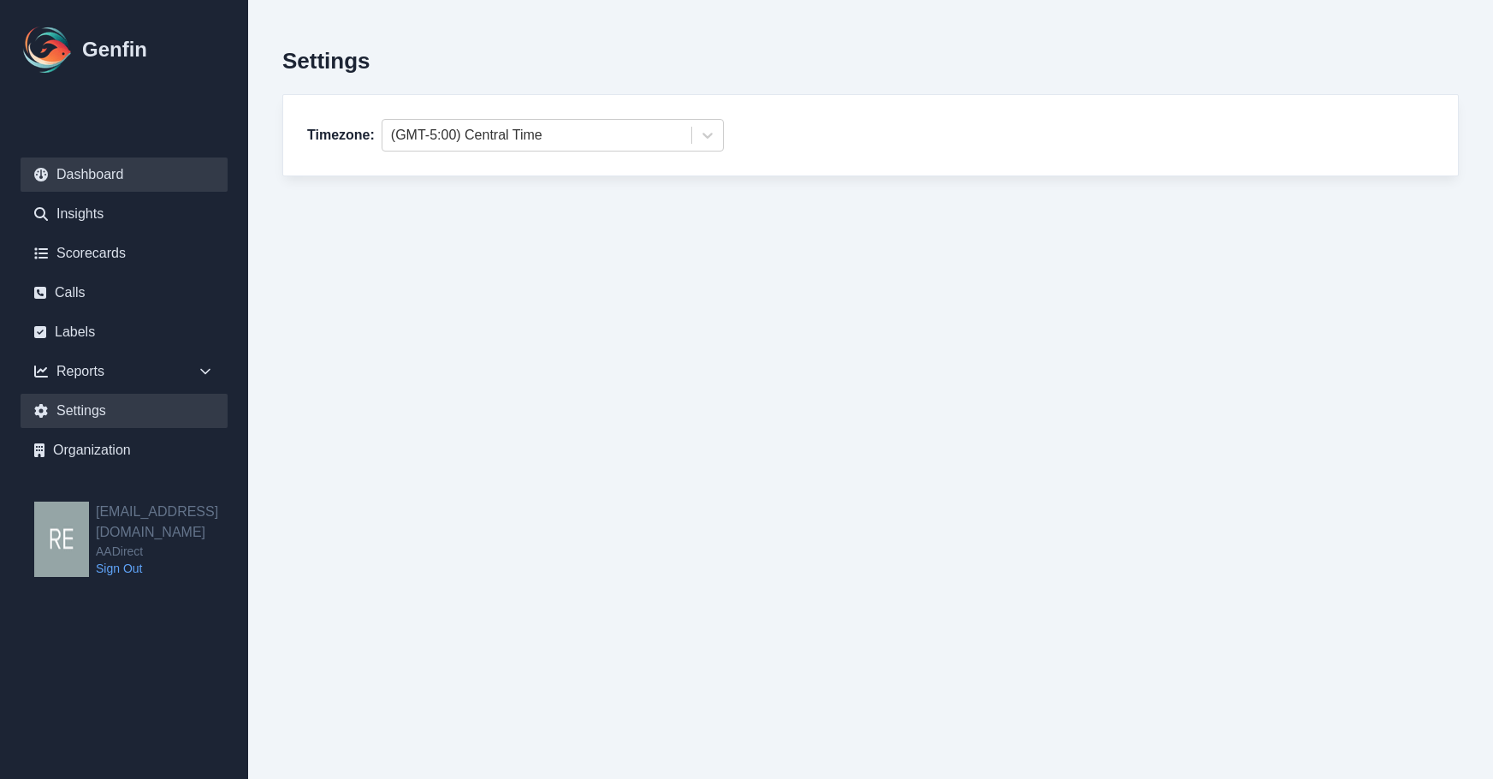
click at [98, 175] on link "Dashboard" at bounding box center [124, 174] width 207 height 34
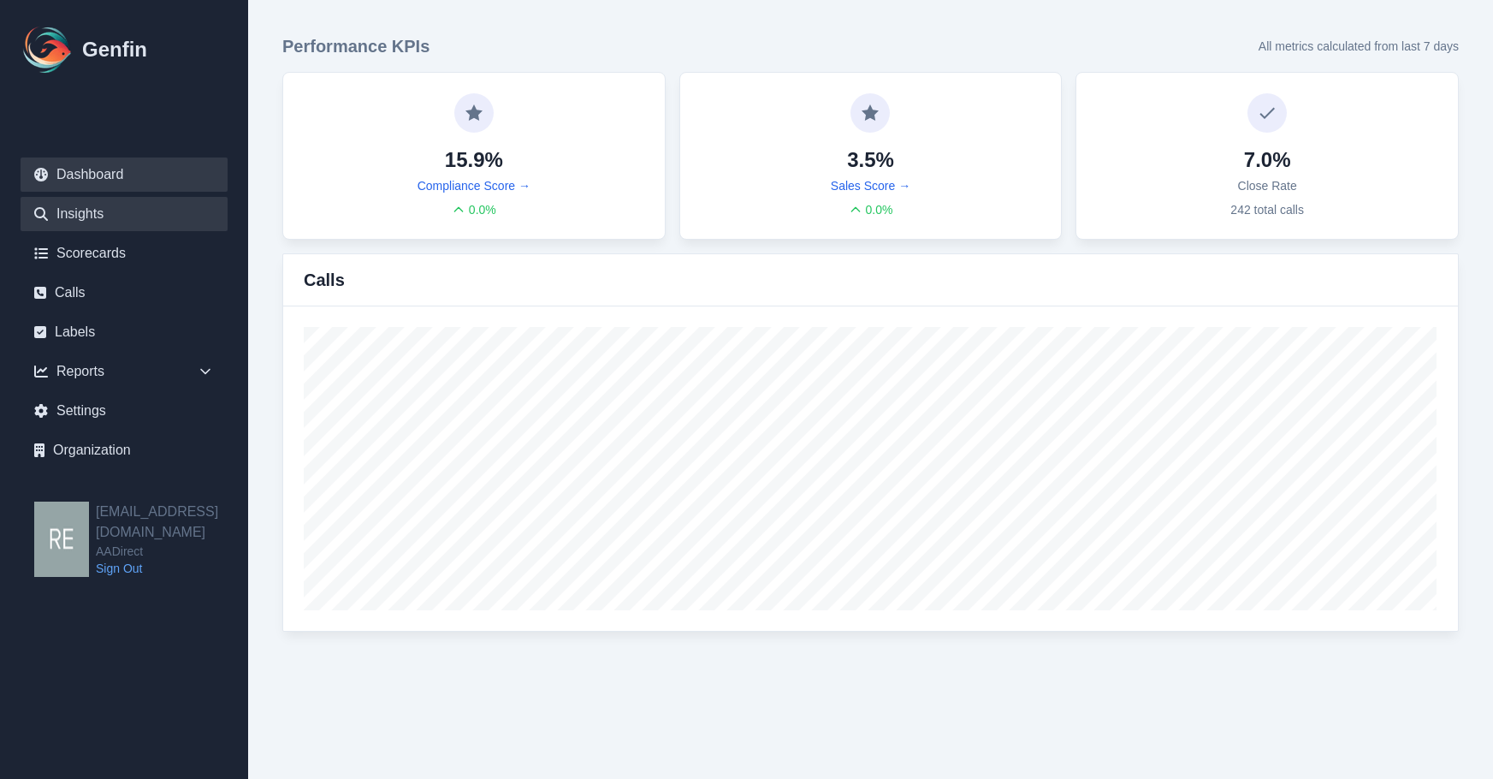
click at [70, 212] on link "Insights" at bounding box center [124, 214] width 207 height 34
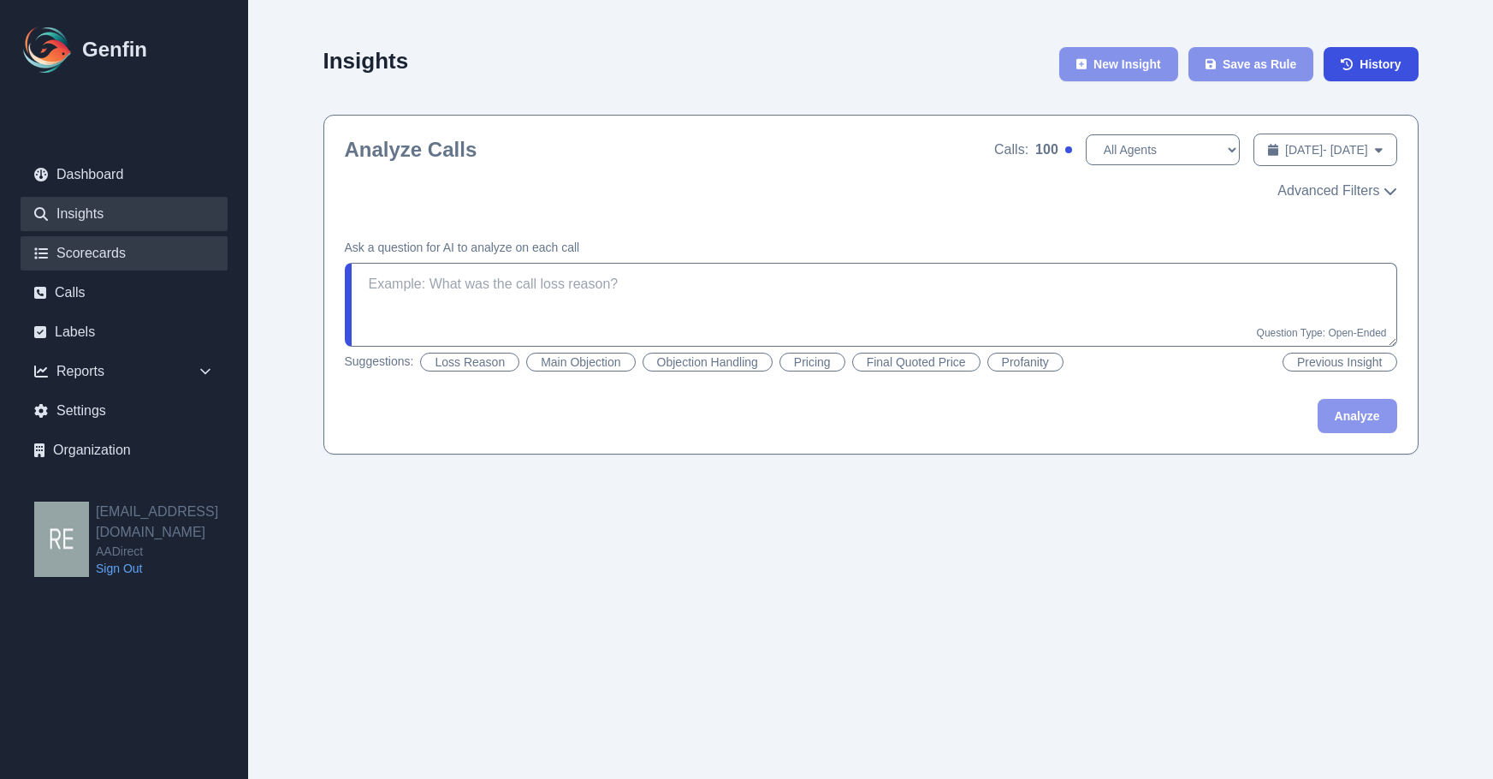
click at [83, 250] on link "Scorecards" at bounding box center [124, 253] width 207 height 34
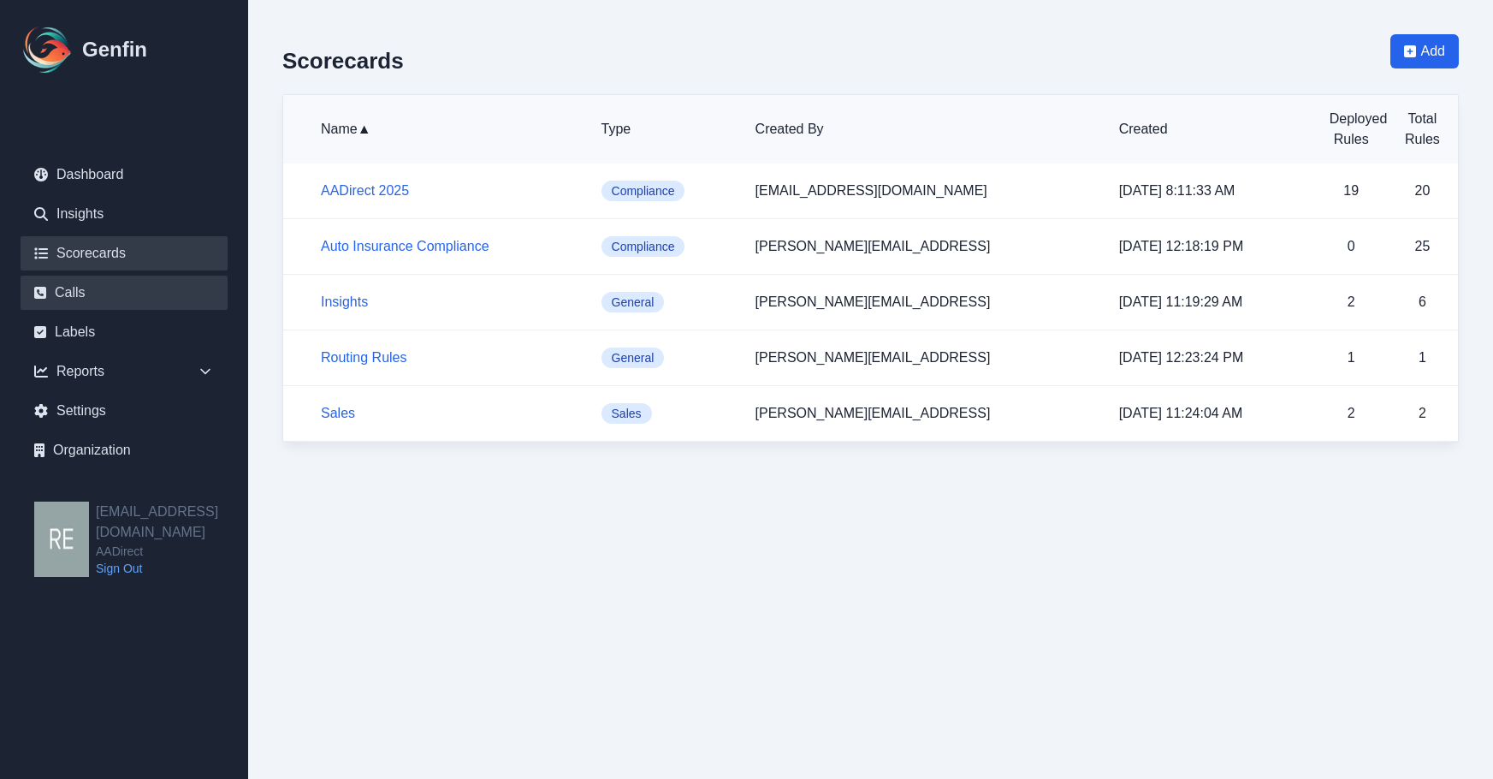
click at [90, 304] on link "Calls" at bounding box center [124, 293] width 207 height 34
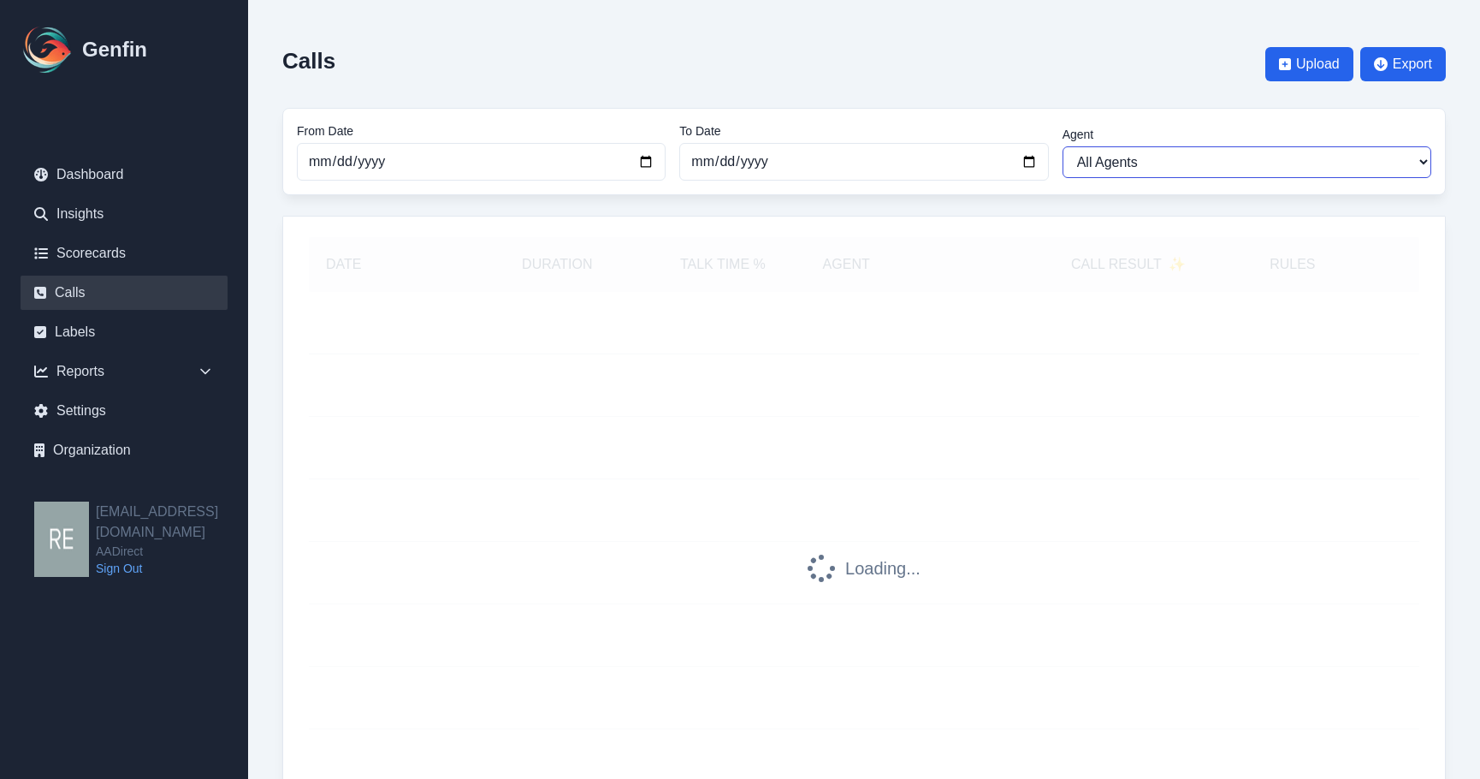
click at [1196, 169] on select "All Agents Ana Martinez Anselmo Doria Ashley Garcia Brenda Hernandez Carolina D…" at bounding box center [1247, 162] width 369 height 32
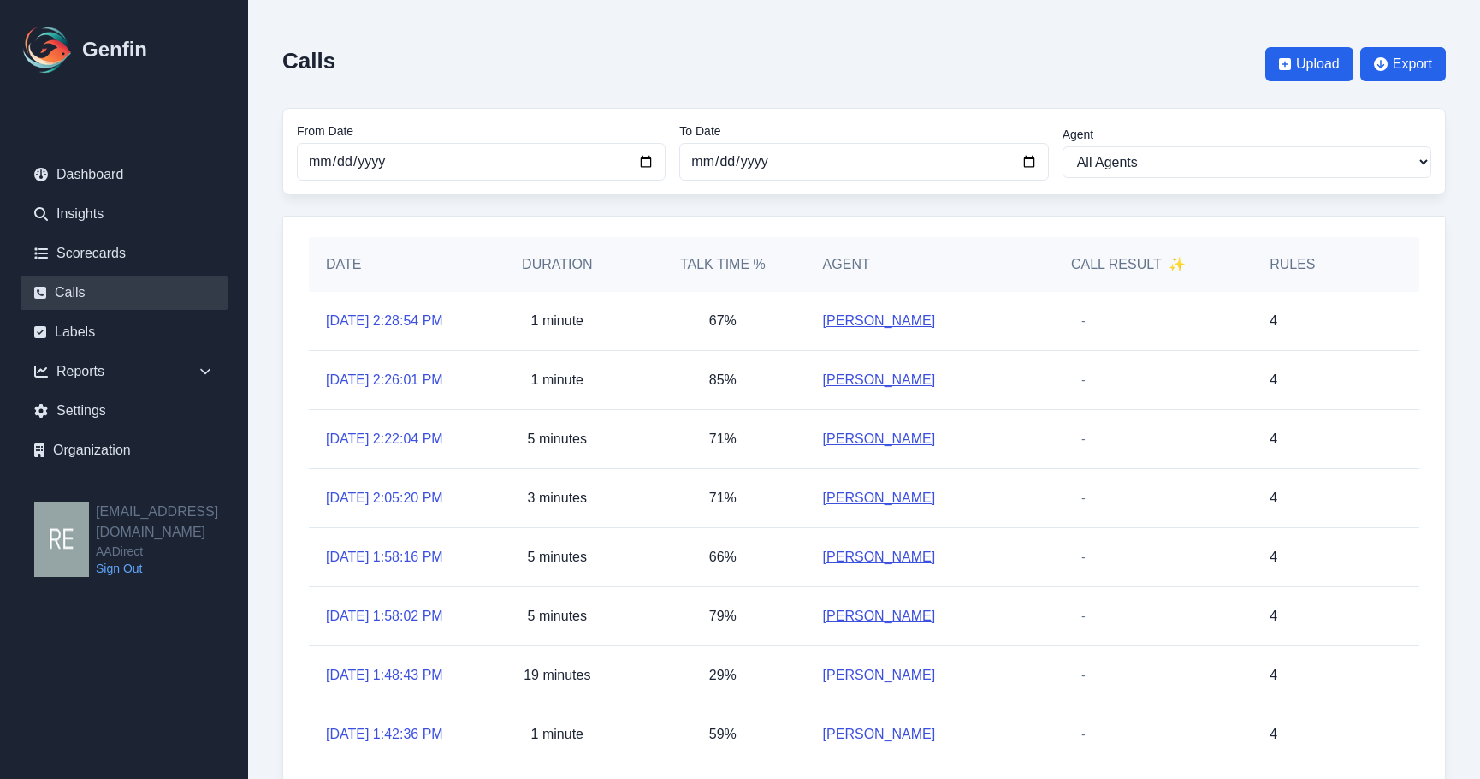
click at [284, 318] on div "Date Duration Talk Time % Agent Call Result ✨ Rules 9/2/2025, 2:28:54 PM 1 minu…" at bounding box center [864, 580] width 1164 height 729
click at [86, 371] on div "Reports" at bounding box center [124, 371] width 207 height 34
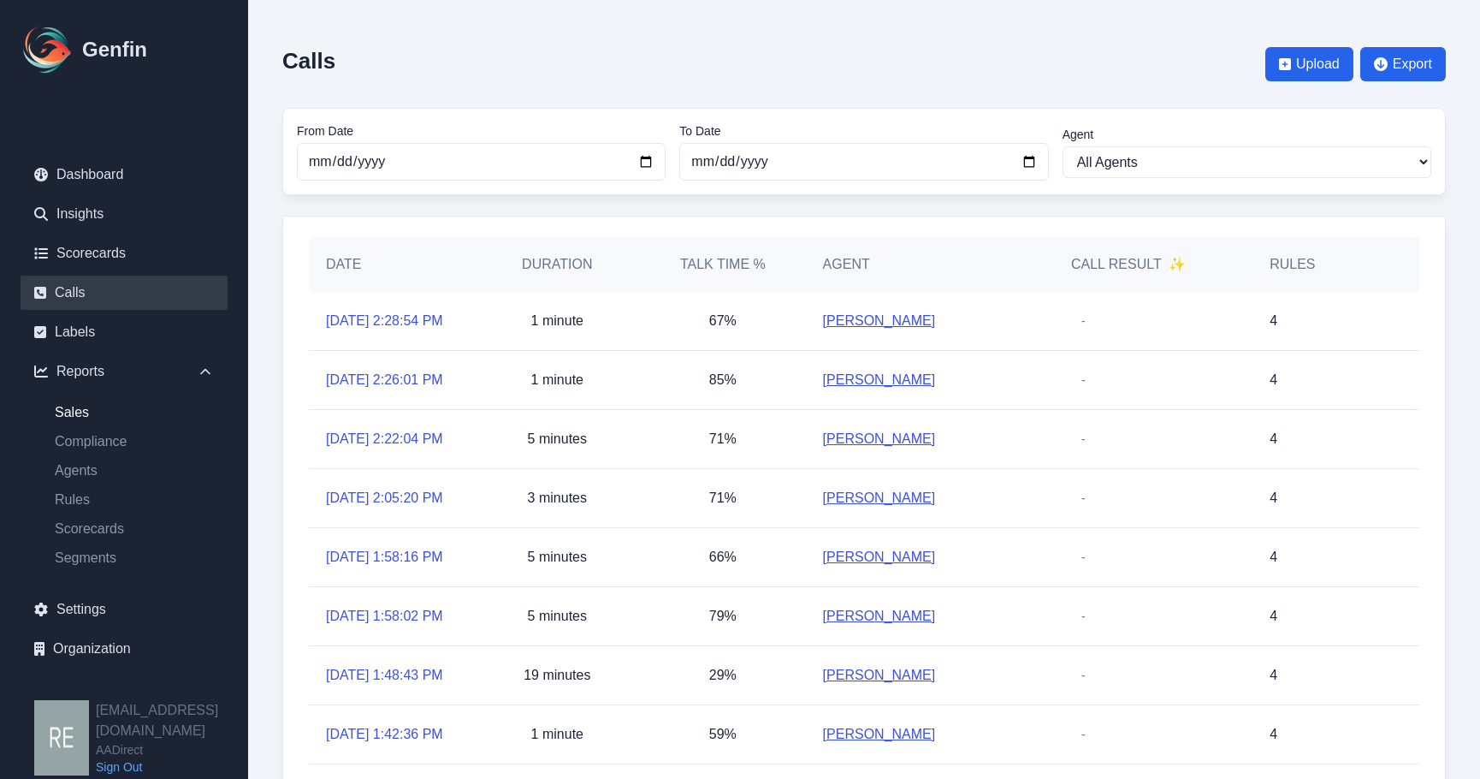
click at [88, 408] on link "Sales" at bounding box center [134, 412] width 187 height 21
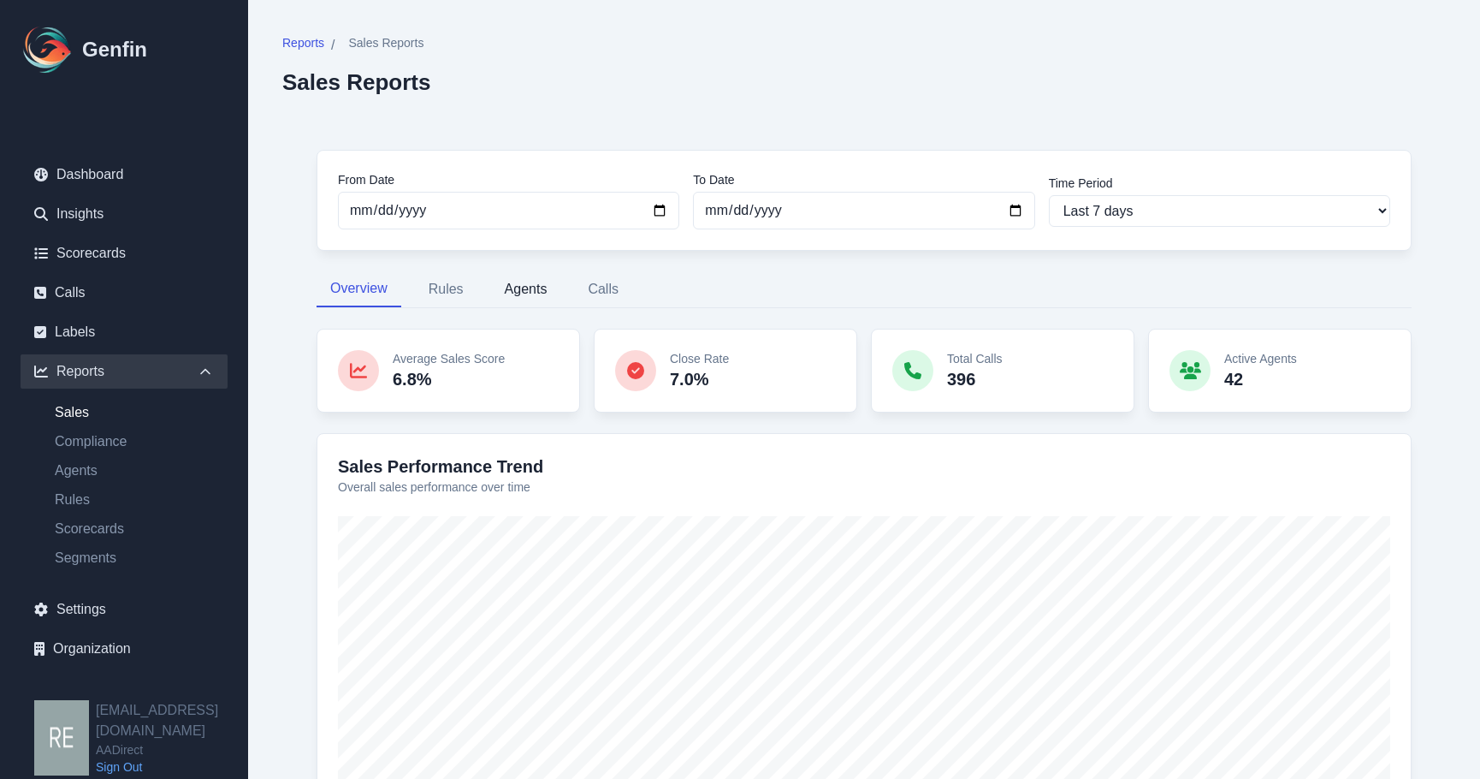
click at [514, 282] on button "Agents" at bounding box center [526, 289] width 70 height 36
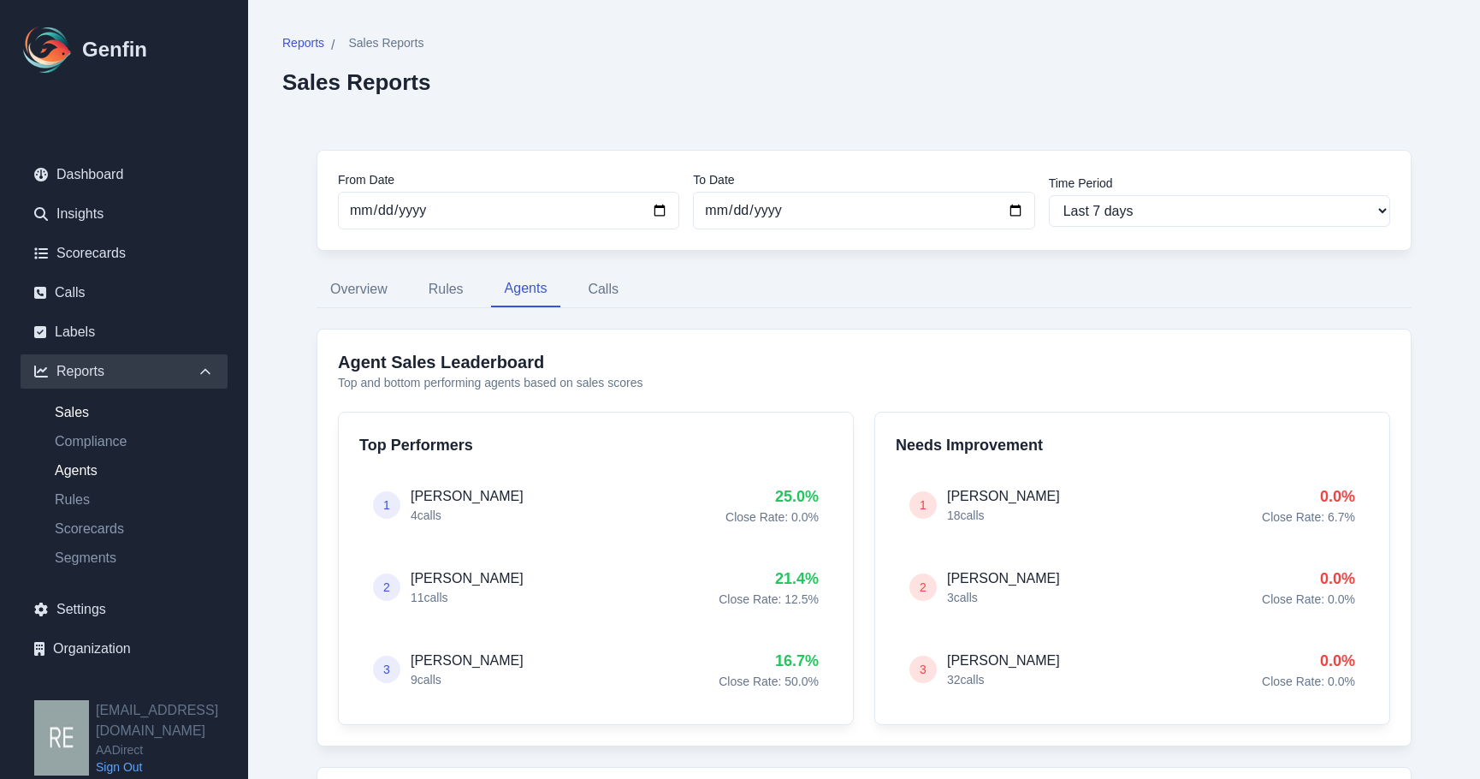
click at [111, 474] on link "Agents" at bounding box center [134, 470] width 187 height 21
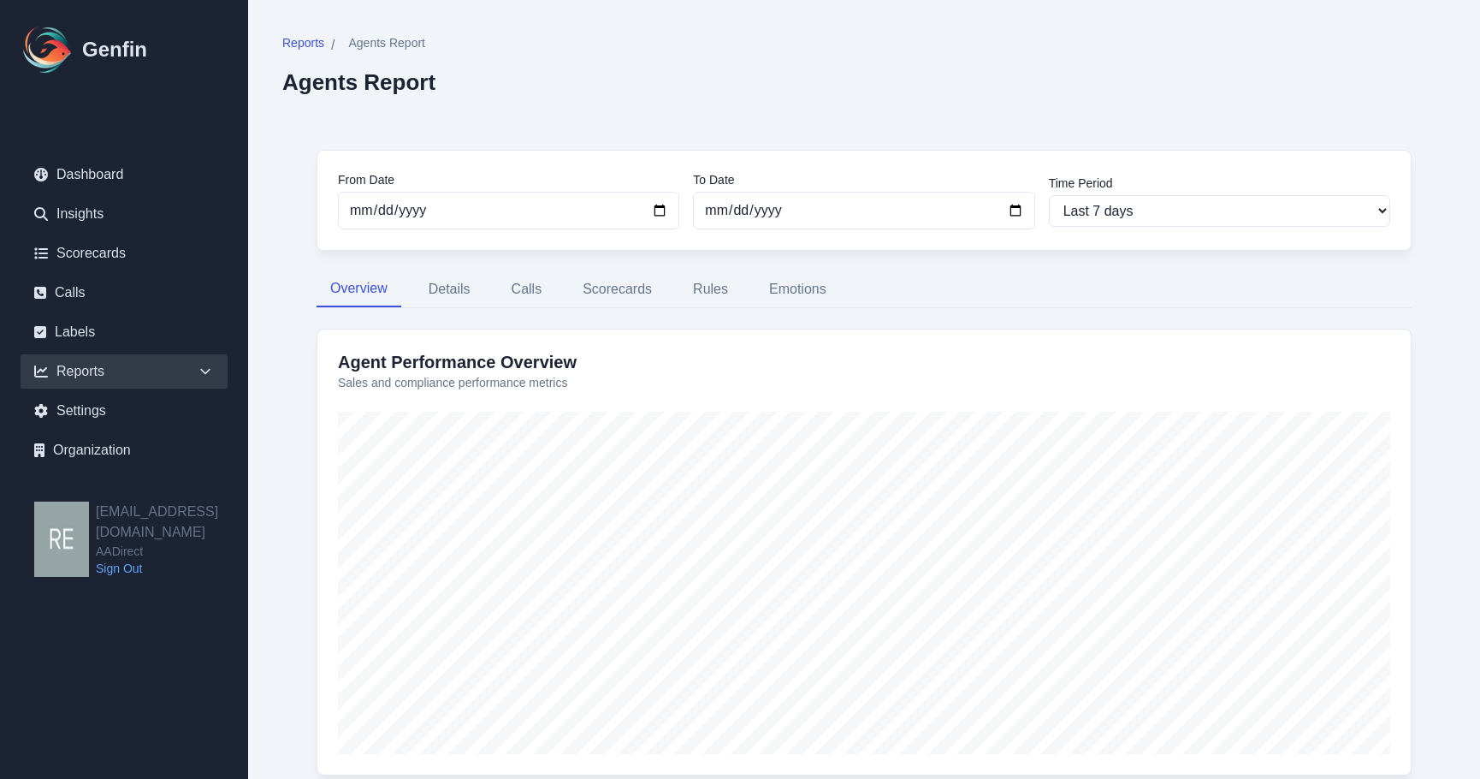
scroll to position [86, 0]
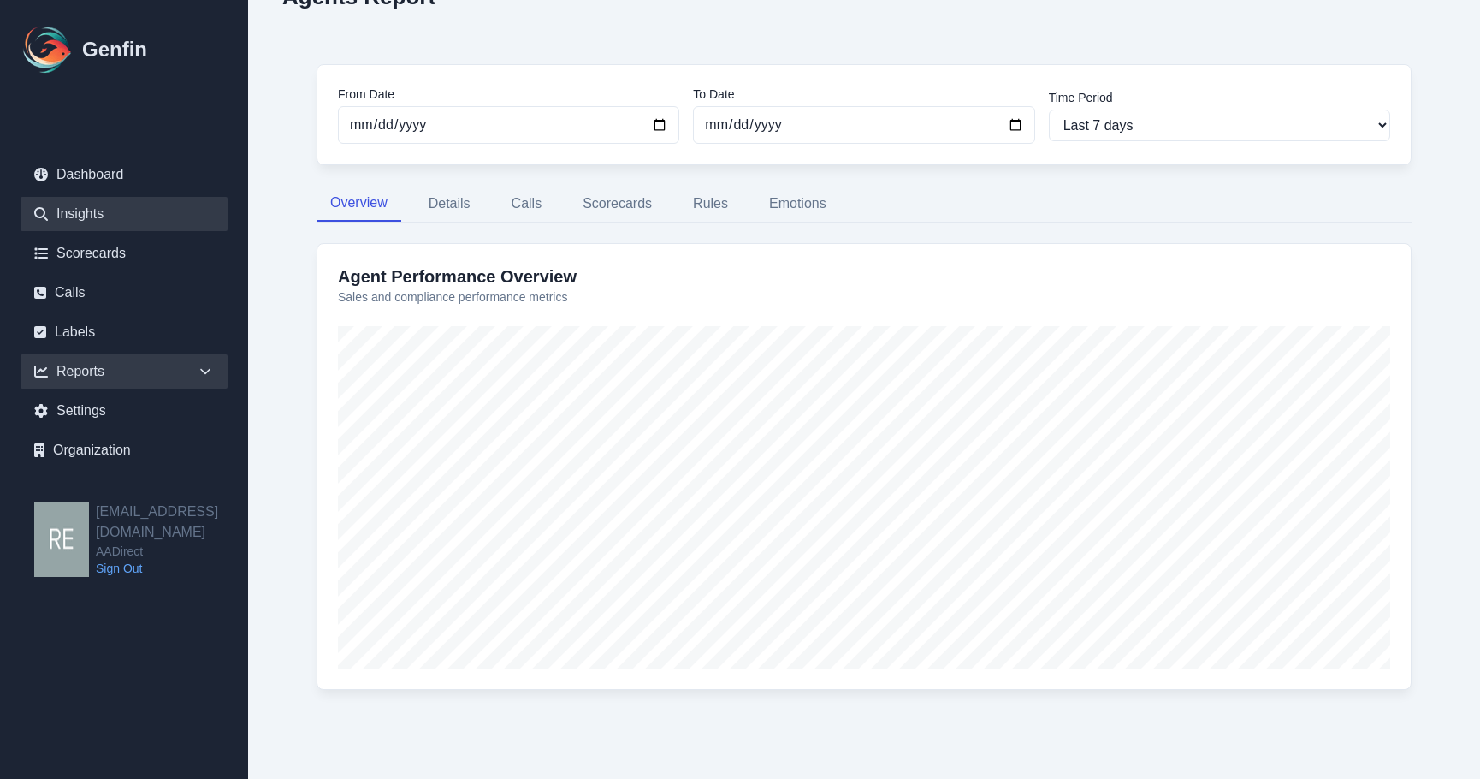
click at [96, 208] on link "Insights" at bounding box center [124, 214] width 207 height 34
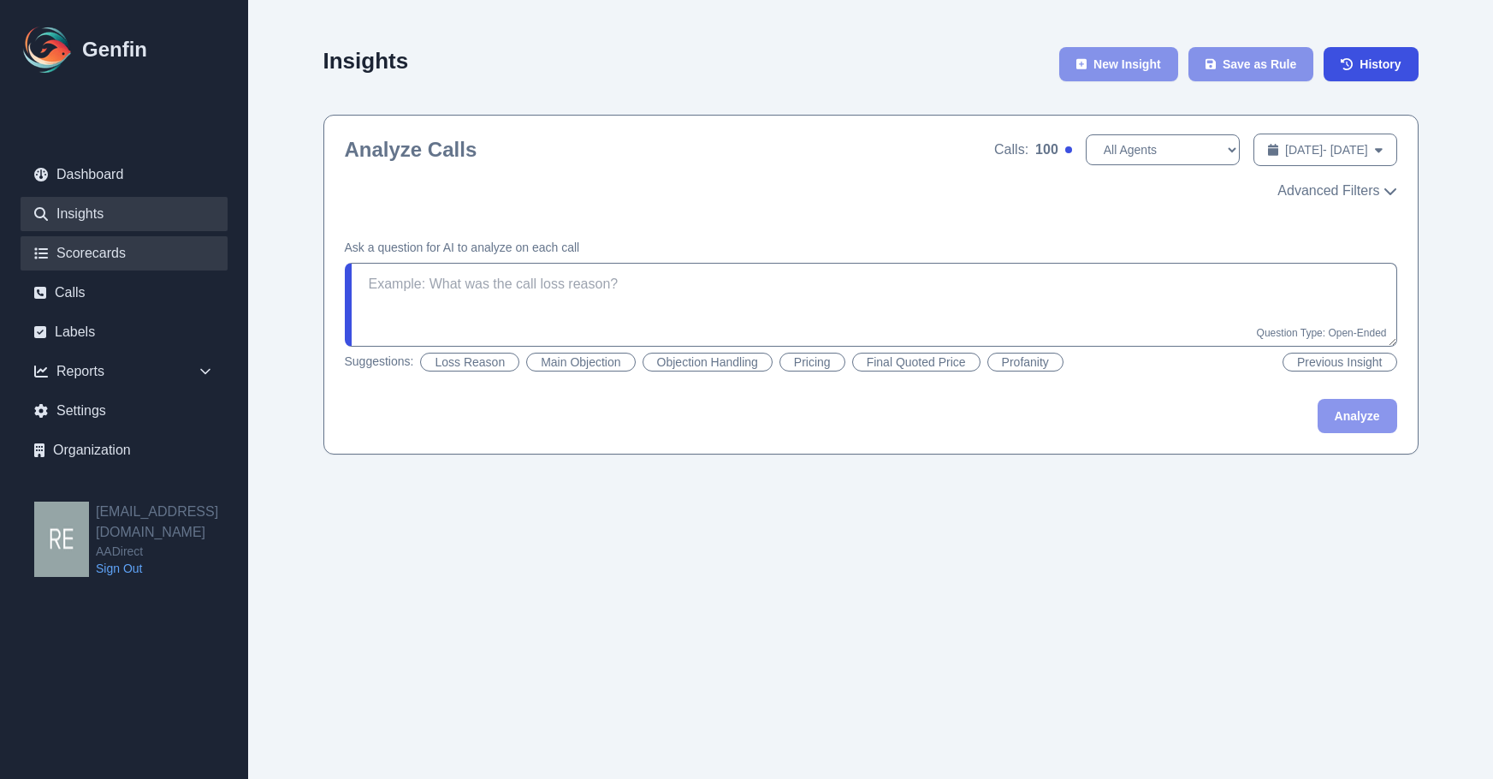
click at [113, 256] on link "Scorecards" at bounding box center [124, 253] width 207 height 34
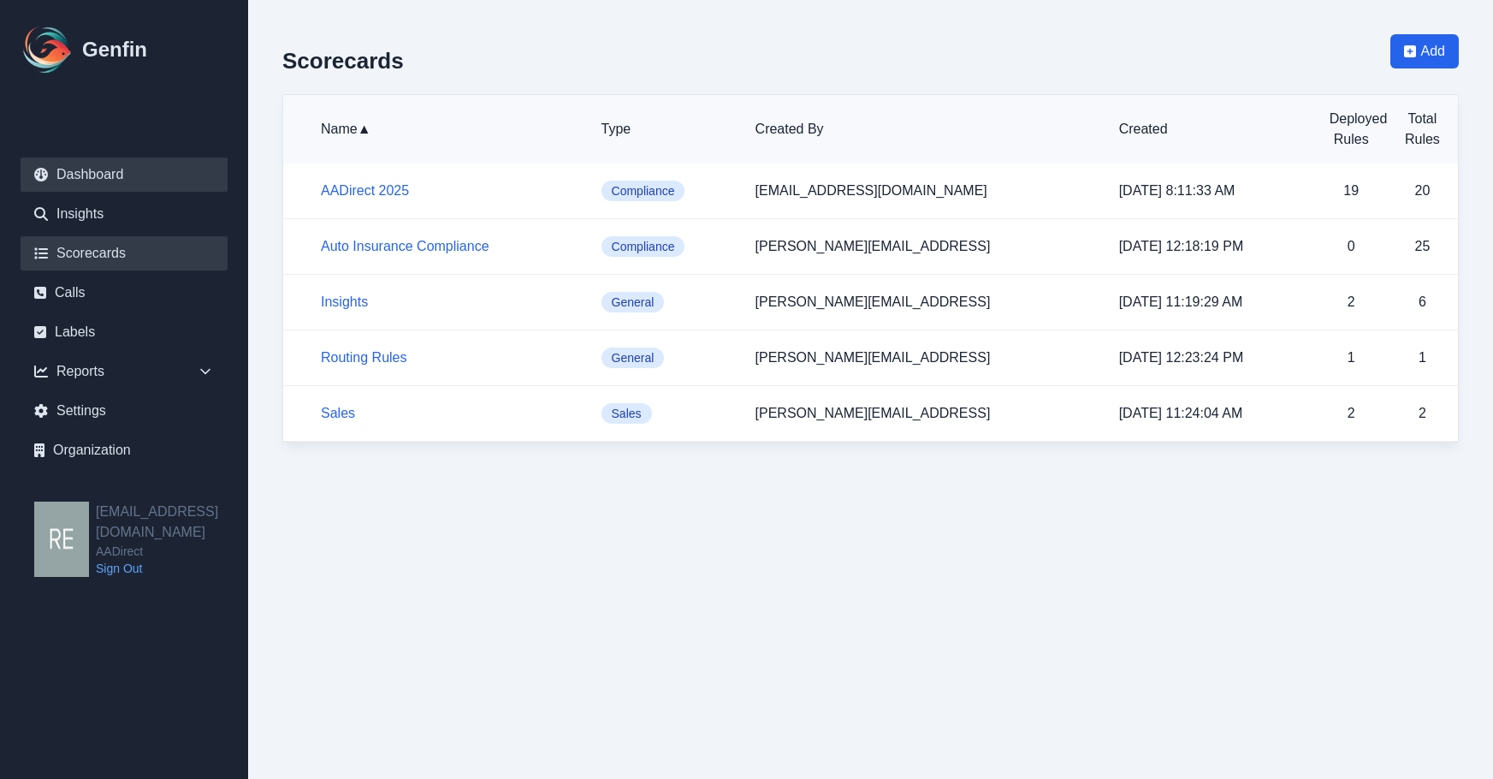
click at [129, 191] on link "Dashboard" at bounding box center [124, 174] width 207 height 34
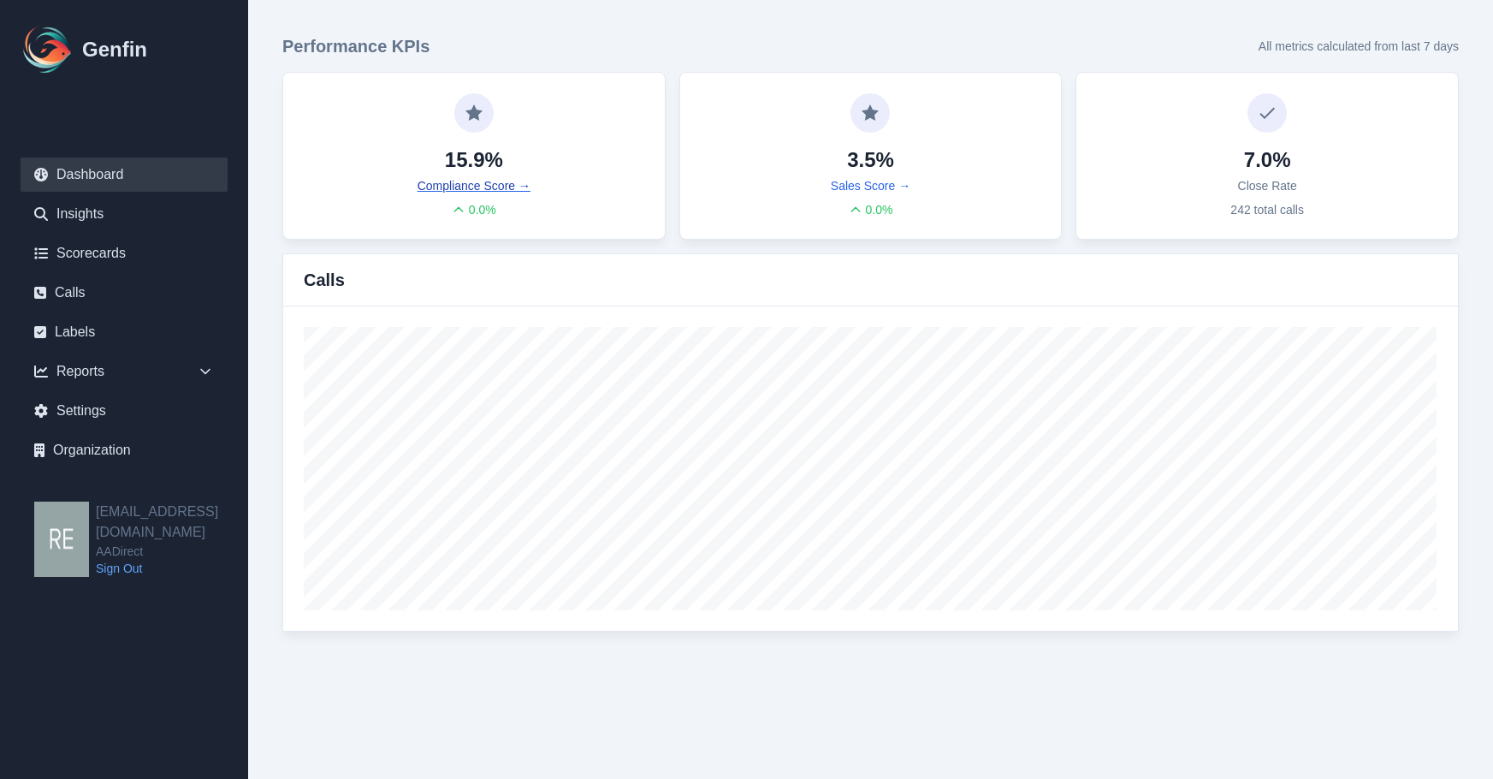
click at [489, 188] on link "Compliance Score →" at bounding box center [474, 185] width 113 height 17
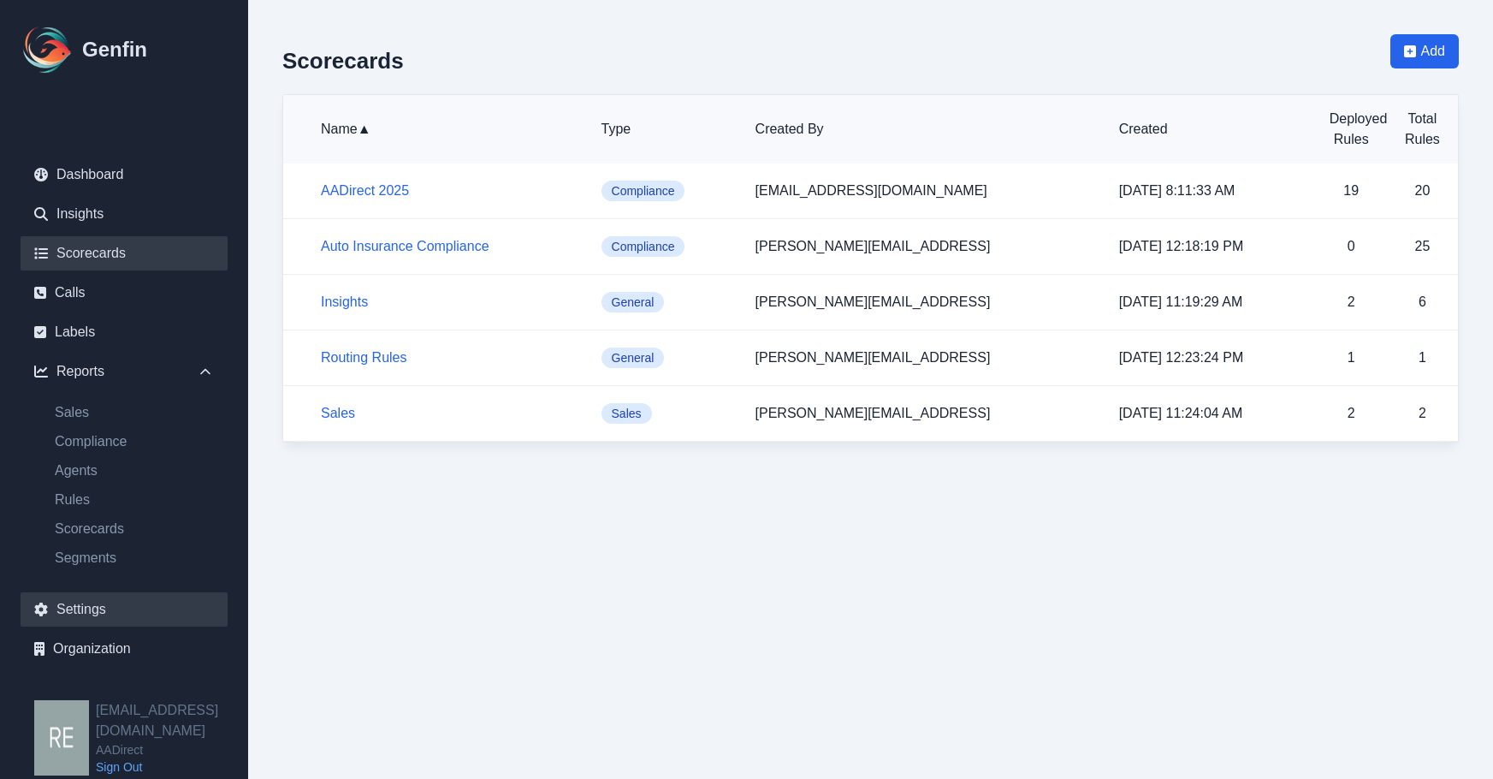
click at [104, 610] on link "Settings" at bounding box center [124, 609] width 207 height 34
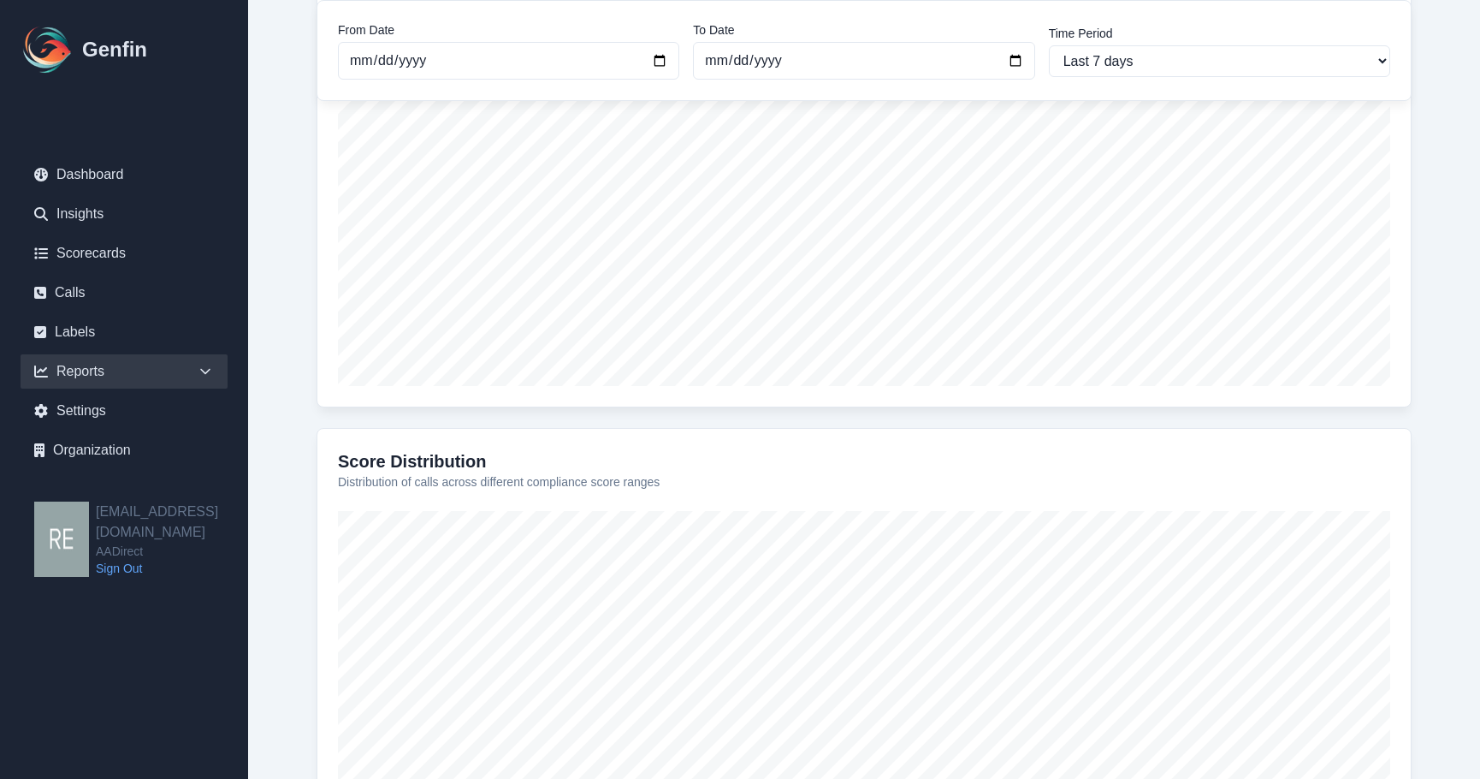
scroll to position [183, 0]
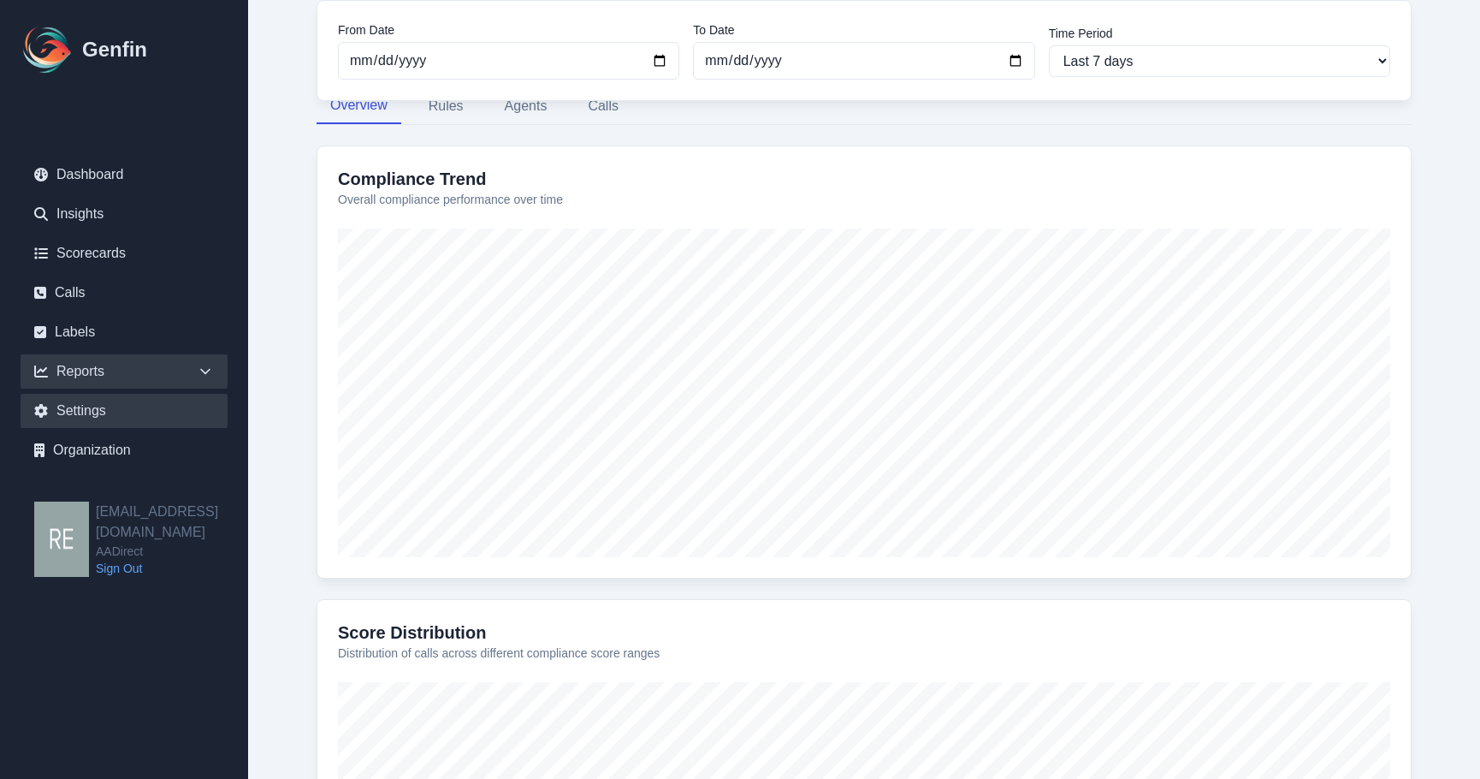
click at [73, 412] on link "Settings" at bounding box center [124, 411] width 207 height 34
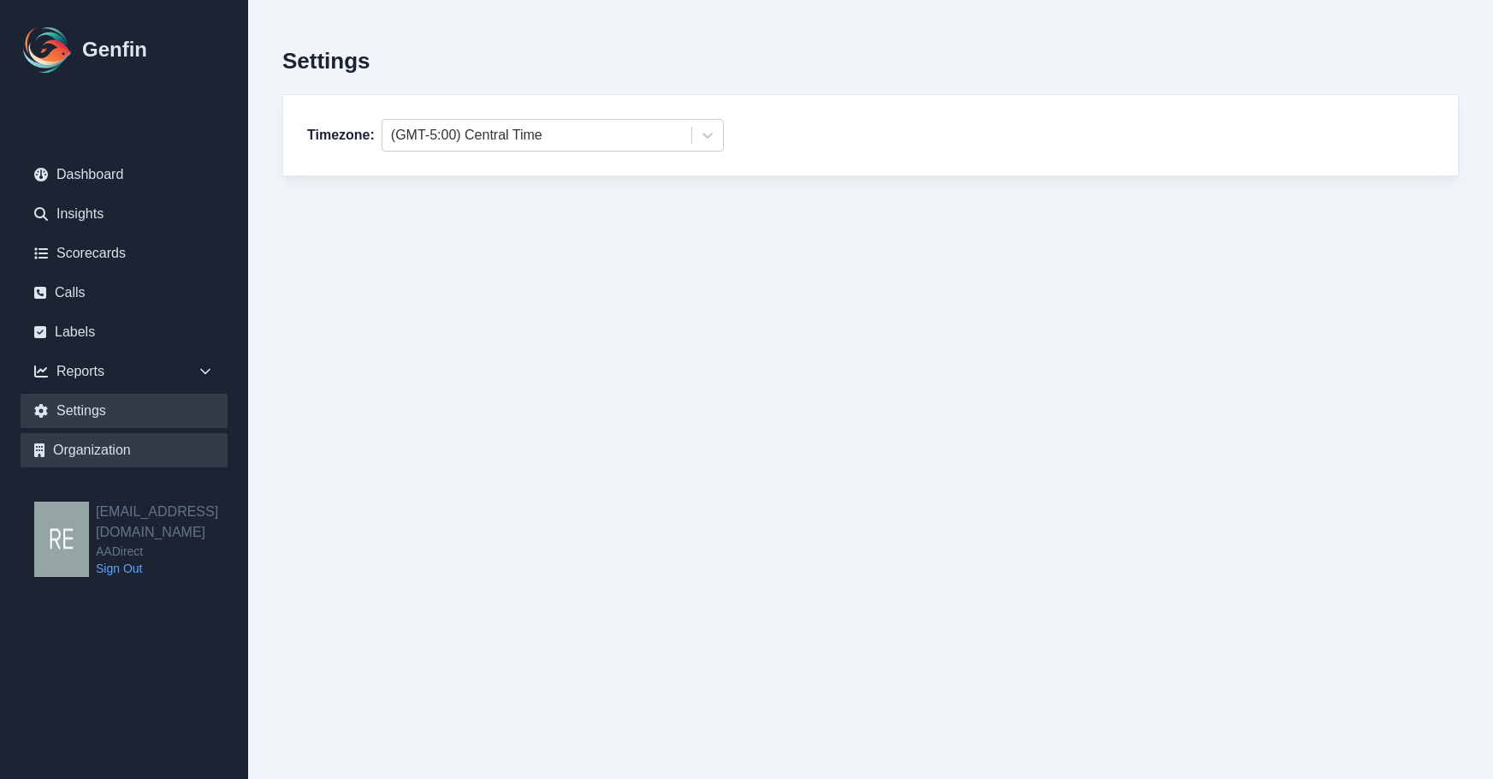
click at [106, 451] on link "Organization" at bounding box center [124, 450] width 207 height 34
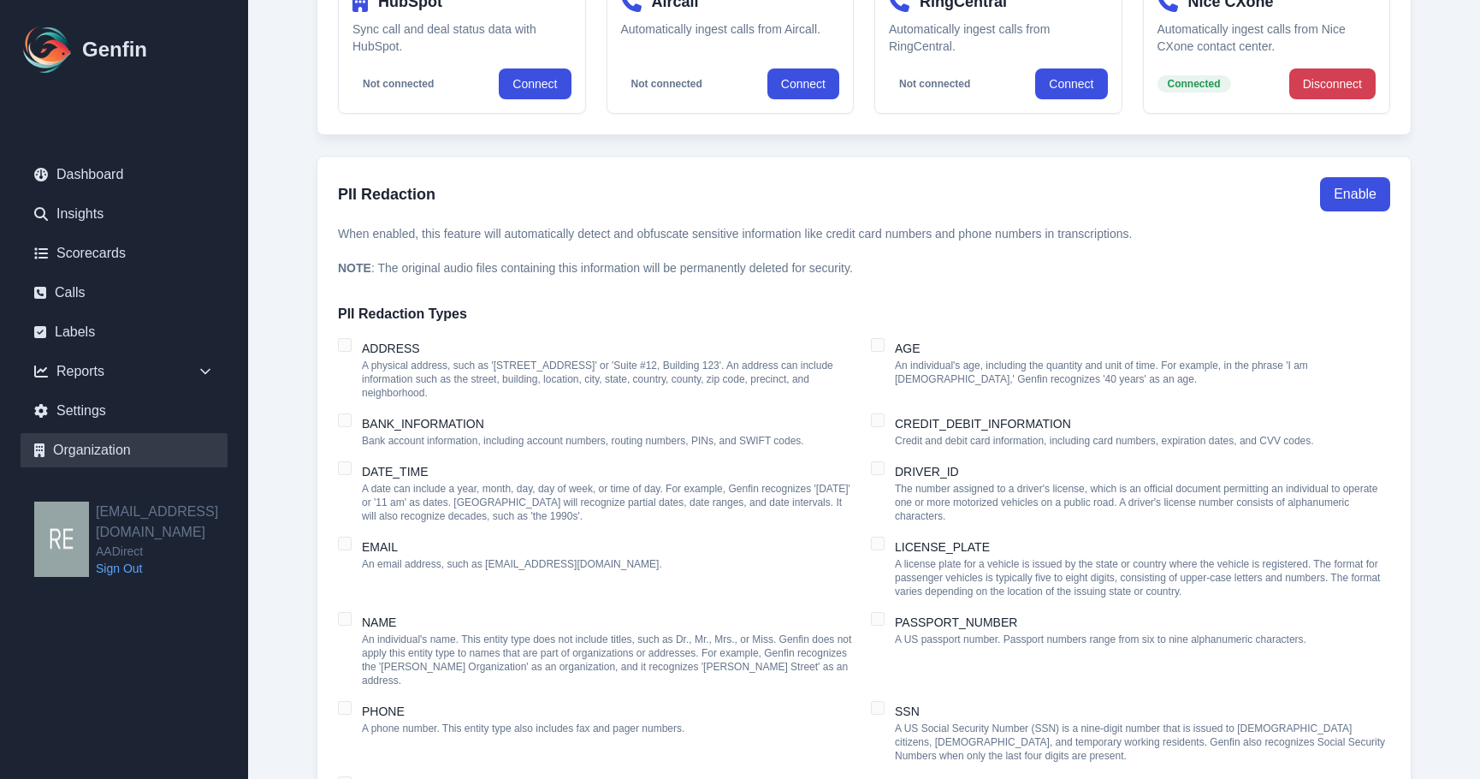
scroll to position [1449, 0]
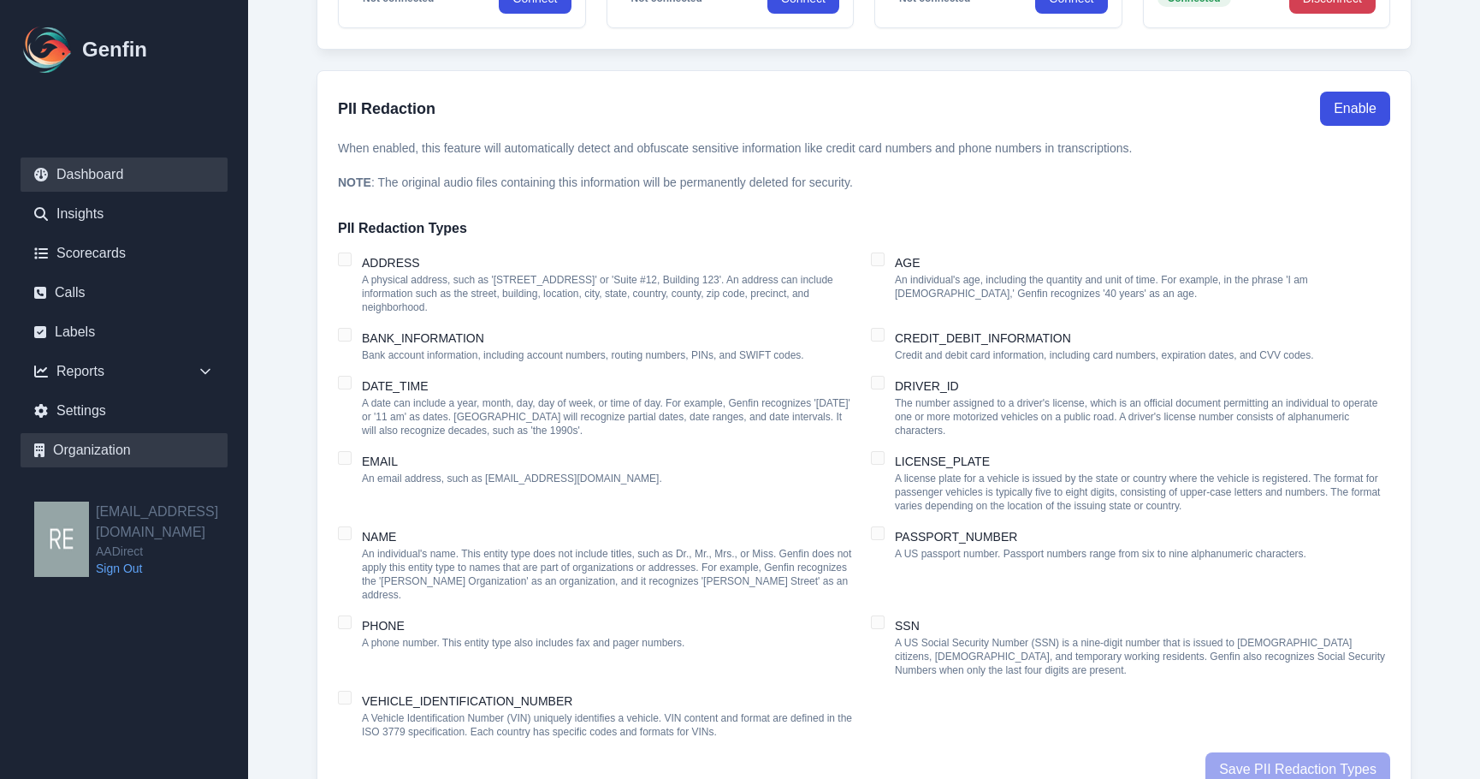
click at [123, 168] on link "Dashboard" at bounding box center [124, 174] width 207 height 34
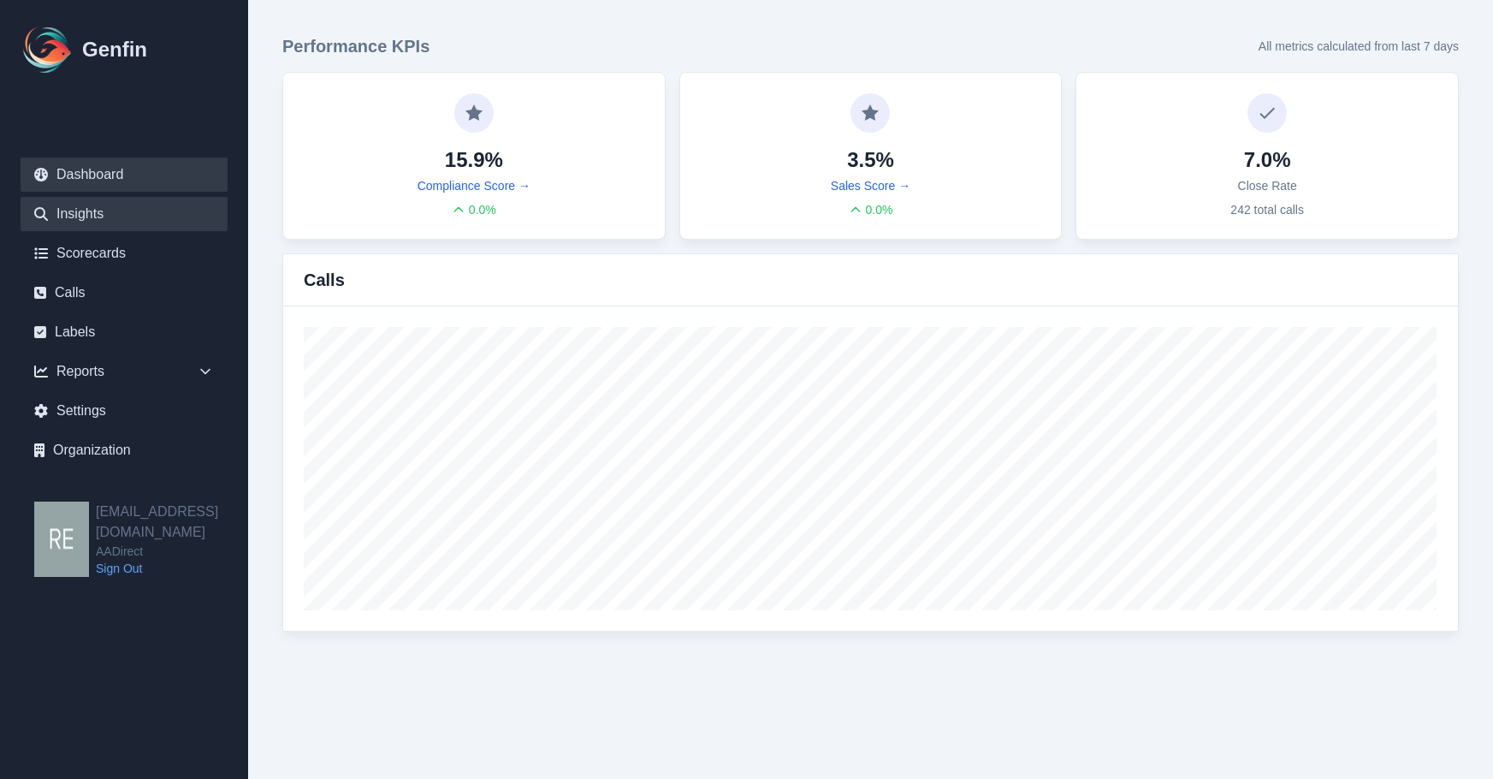
click at [73, 202] on link "Insights" at bounding box center [124, 214] width 207 height 34
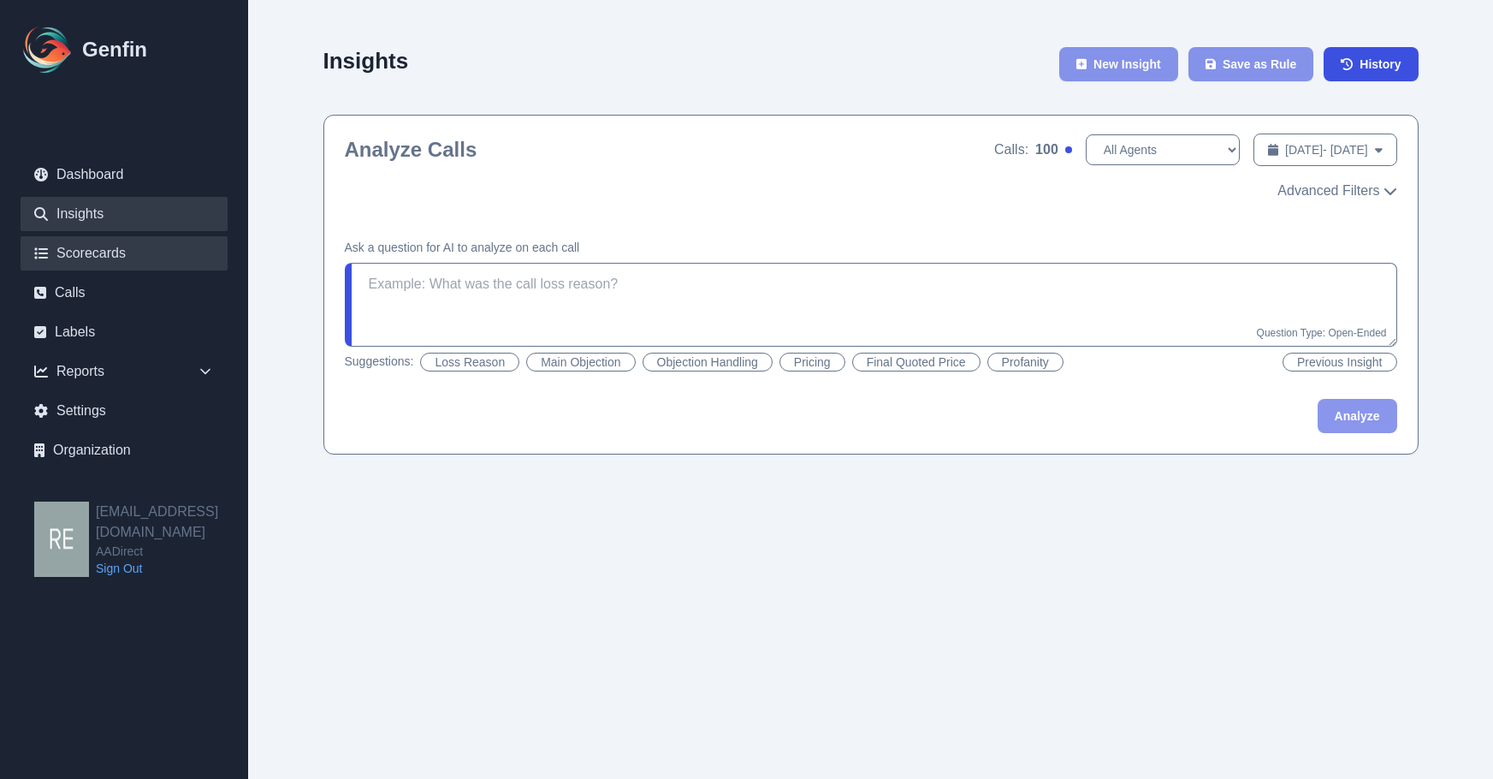
click at [122, 243] on link "Scorecards" at bounding box center [124, 253] width 207 height 34
